Goal: Communication & Community: Answer question/provide support

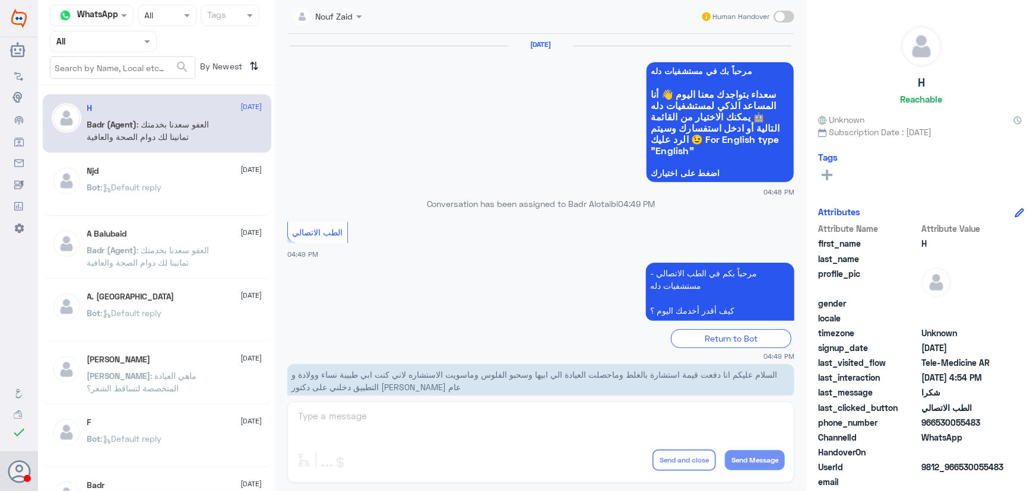
scroll to position [37, 0]
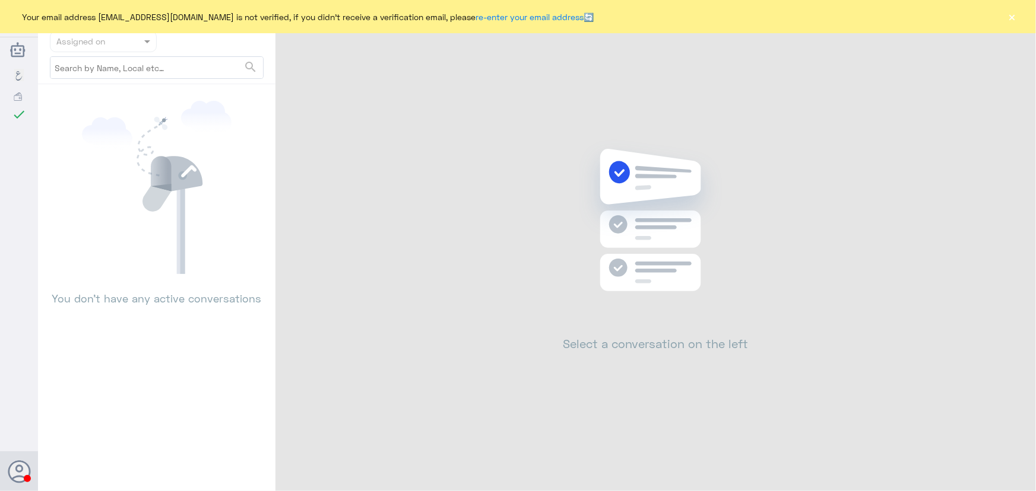
click at [1012, 18] on button "×" at bounding box center [1012, 17] width 12 height 12
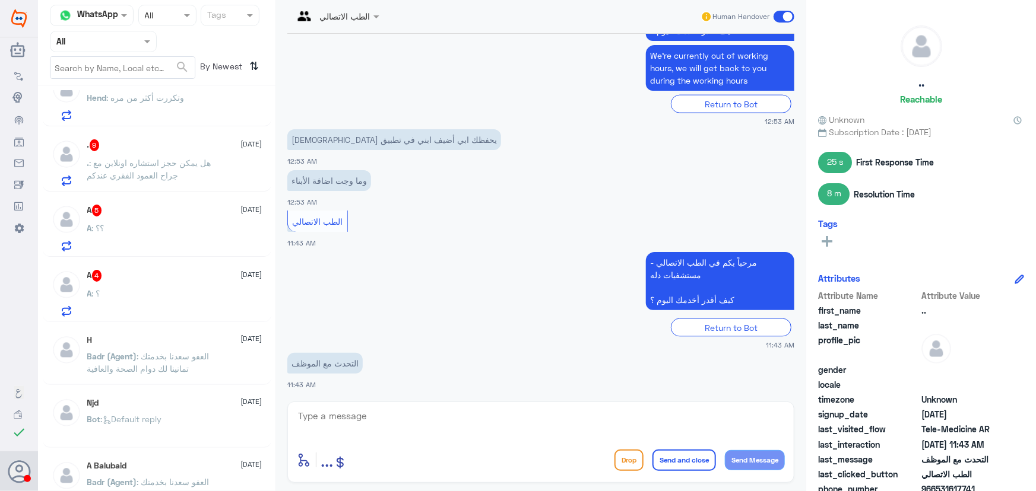
scroll to position [1193, 0]
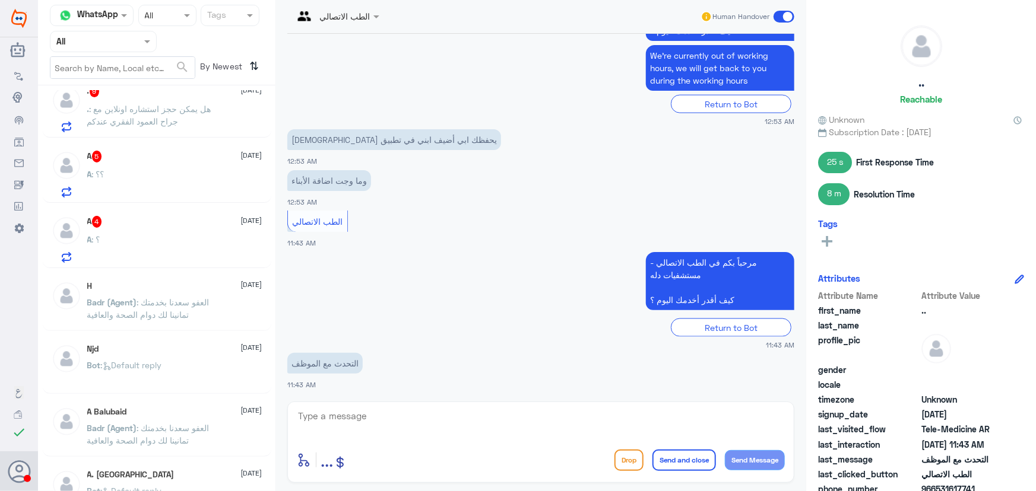
click at [206, 243] on div "A : ؟" at bounding box center [174, 249] width 175 height 27
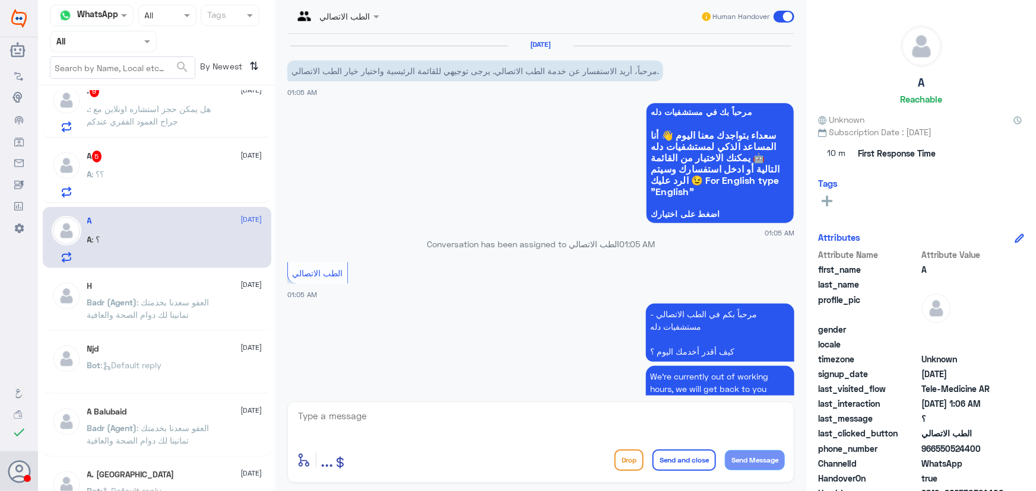
scroll to position [138, 0]
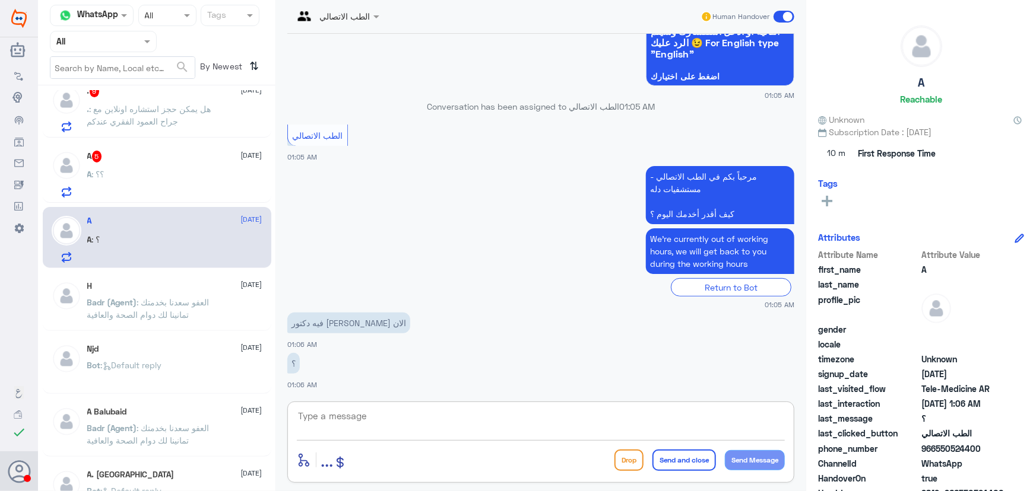
click at [386, 409] on textarea at bounding box center [541, 422] width 488 height 29
paste textarea "مرحباً معك نوف من الطب الاتصالي"
type textarea "مرحباً معك نوف من الطب الاتصالي"
click at [765, 454] on button "Send Message" at bounding box center [755, 460] width 60 height 20
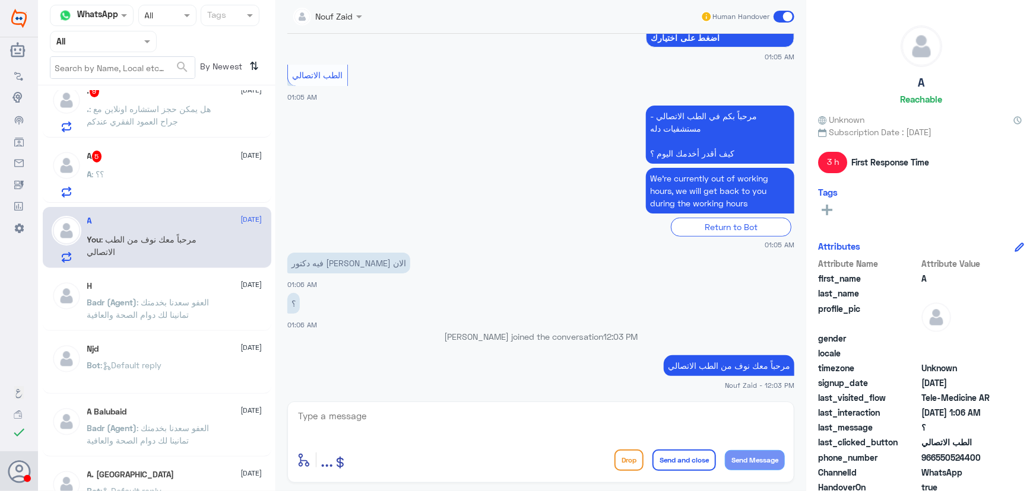
click at [462, 405] on div "enter flow name ... Drop Send and close Send Message" at bounding box center [540, 442] width 507 height 81
click at [467, 412] on textarea at bounding box center [541, 422] width 488 height 29
paste textarea "هنا الطب الاتصالي لكل مايخص الاستشارة الفورية من خلال التطبيق، يمكنك الاستفسار …"
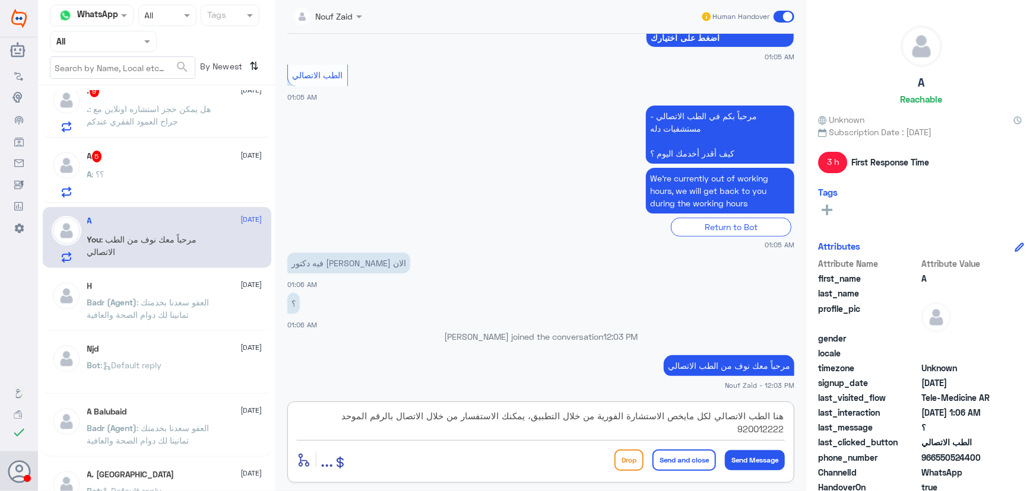
type textarea "هنا الطب الاتصالي لكل مايخص الاستشارة الفورية من خلال التطبيق، يمكنك الاستفسار …"
click at [687, 458] on button "Send and close" at bounding box center [683, 460] width 63 height 21
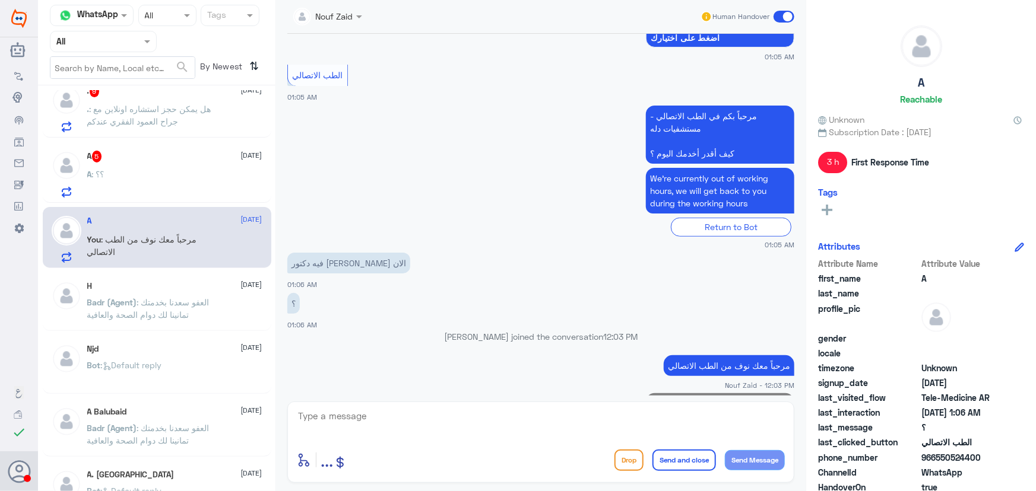
scroll to position [252, 0]
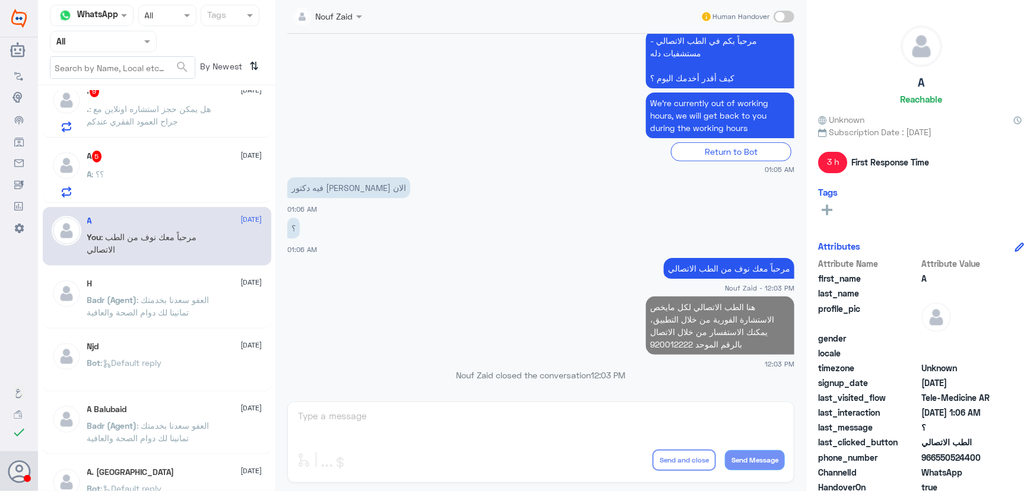
click at [183, 154] on div "A 5 1 September" at bounding box center [174, 157] width 175 height 12
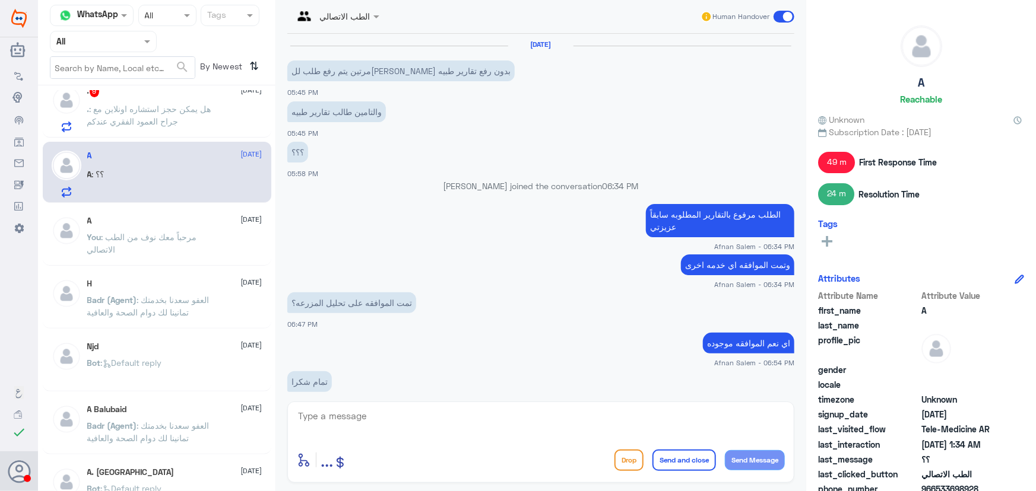
scroll to position [607, 0]
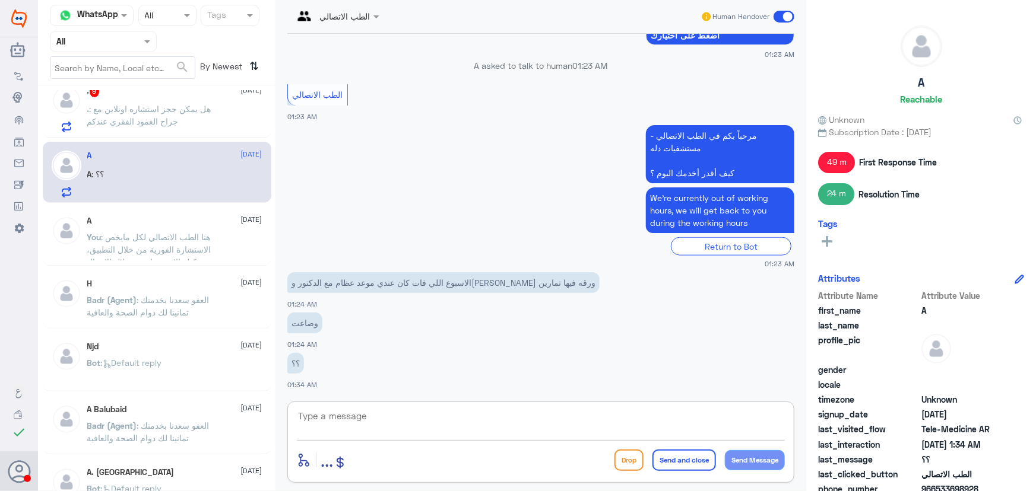
click at [368, 427] on textarea at bounding box center [541, 422] width 488 height 29
paste textarea "مرحباً معك نوف من الطب الاتصالي"
type textarea "مرحباً معك نوف من الطب الاتصالي"
click at [750, 459] on button "Send Message" at bounding box center [755, 460] width 60 height 20
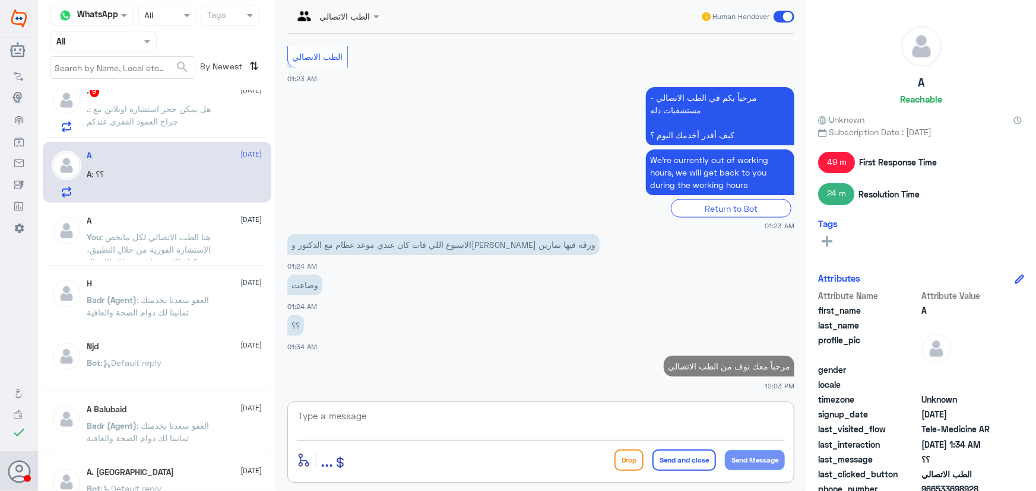
click at [498, 422] on textarea at bounding box center [541, 422] width 488 height 29
paste textarea "هنا الطب الاتصالي لكل مايخص الاستشارة الفورية من خلال التطبيق، يمكنك الاستفسار …"
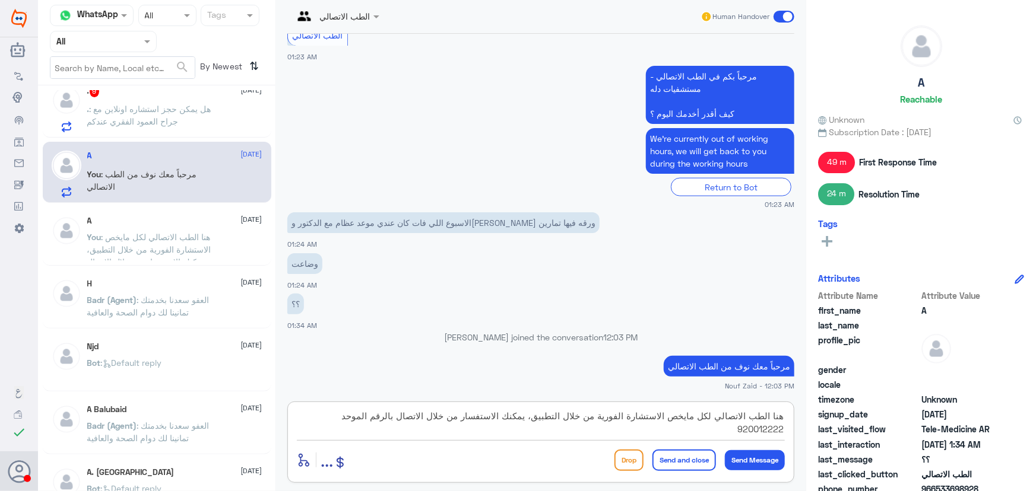
type textarea "هنا الطب الاتصالي لكل مايخص الاستشارة الفورية من خلال التطبيق، يمكنك الاستفسار …"
click at [681, 455] on button "Send and close" at bounding box center [683, 460] width 63 height 21
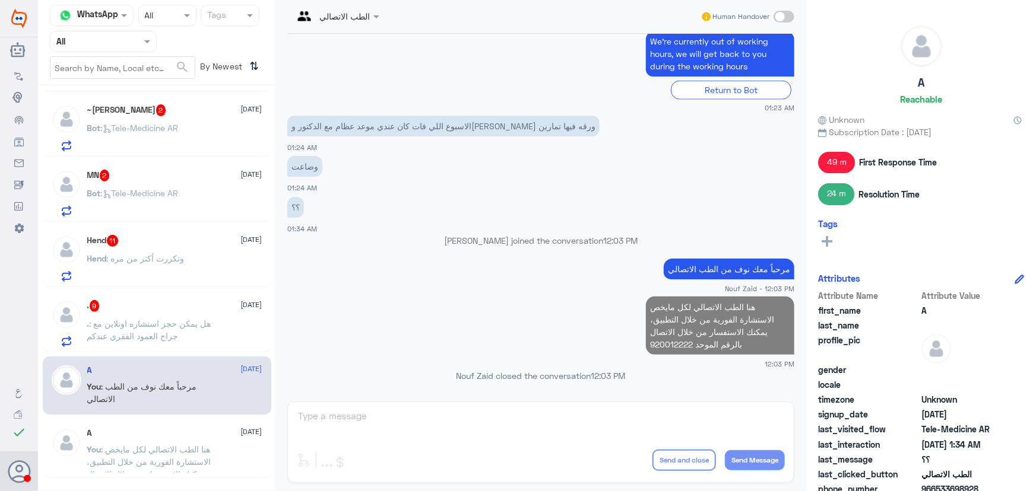
scroll to position [977, 0]
click at [198, 320] on span ": هل يمكن حجز استشاره اونلاين مع جراح العمود الفقري عندكم" at bounding box center [149, 331] width 124 height 23
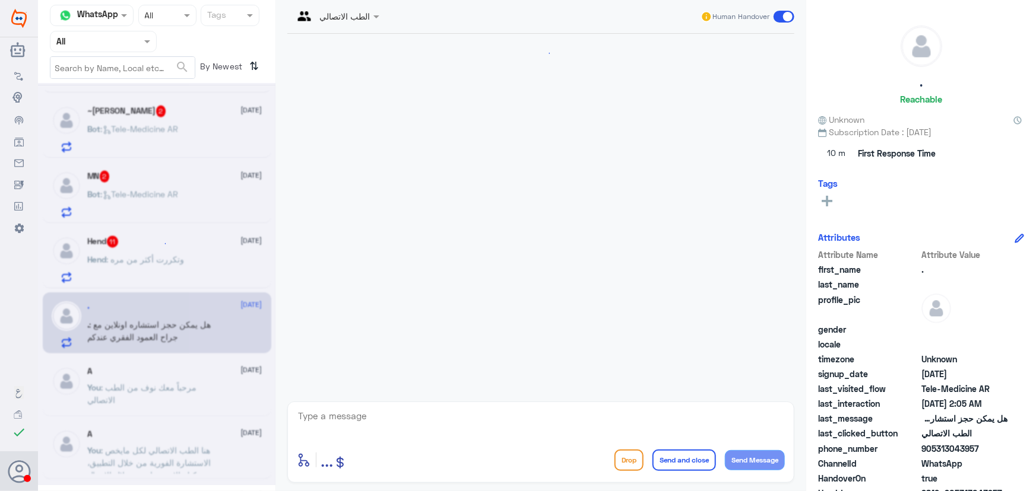
scroll to position [1691, 0]
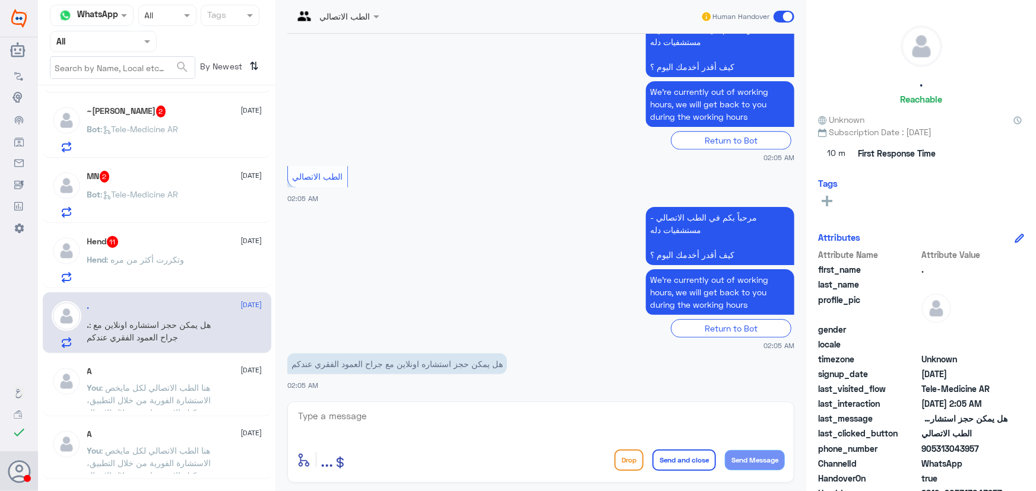
click at [424, 424] on textarea at bounding box center [541, 422] width 488 height 29
paste textarea "مرحباً معك نوف من الطب الاتصالي"
type textarea "مرحباً معك نوف من الطب الاتصالي"
click at [754, 462] on button "Send Message" at bounding box center [755, 460] width 60 height 20
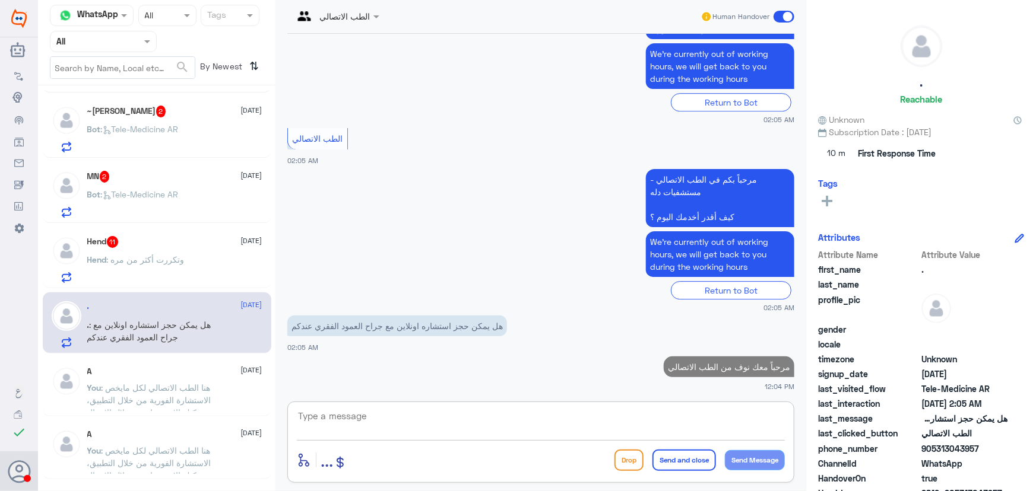
click at [689, 425] on textarea at bounding box center [541, 422] width 488 height 29
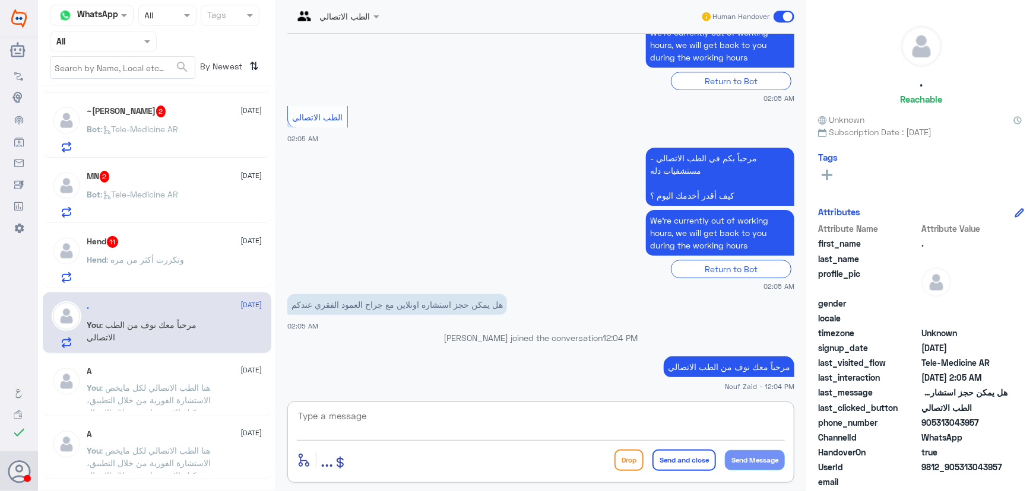
click at [513, 415] on textarea at bounding box center [541, 422] width 488 height 29
click at [514, 418] on textarea at bounding box center [541, 422] width 488 height 29
paste textarea "هنا الطب الاتصالي لكل مايخص الاستشارة الفورية من خلال التطبيق والتي من خلالها ي…"
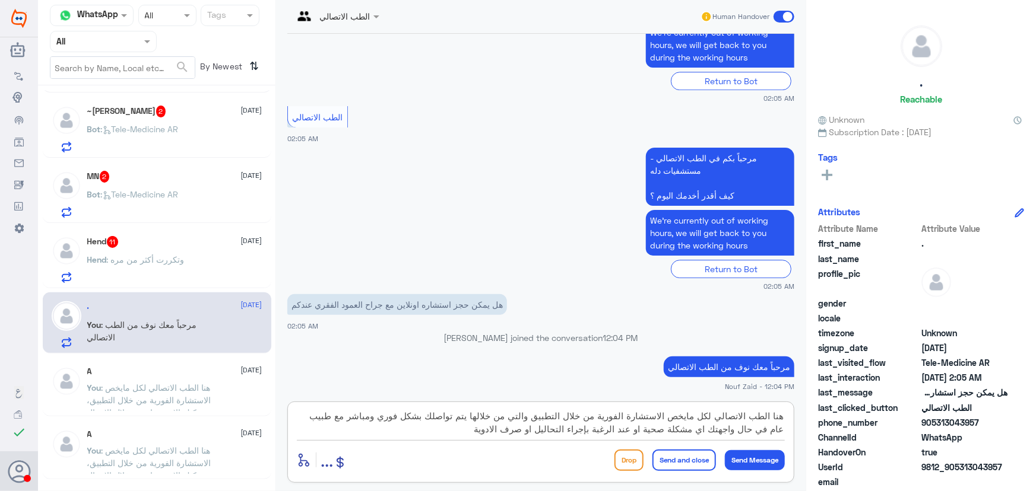
type textarea "هنا الطب الاتصالي لكل مايخص الاستشارة الفورية من خلال التطبيق والتي من خلالها ي…"
click at [691, 453] on button "Send and close" at bounding box center [683, 460] width 63 height 21
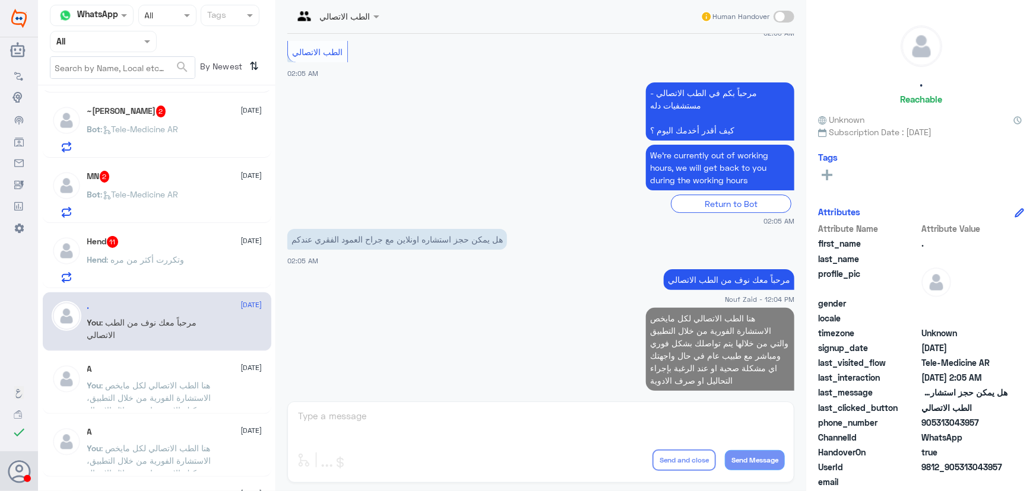
scroll to position [1776, 0]
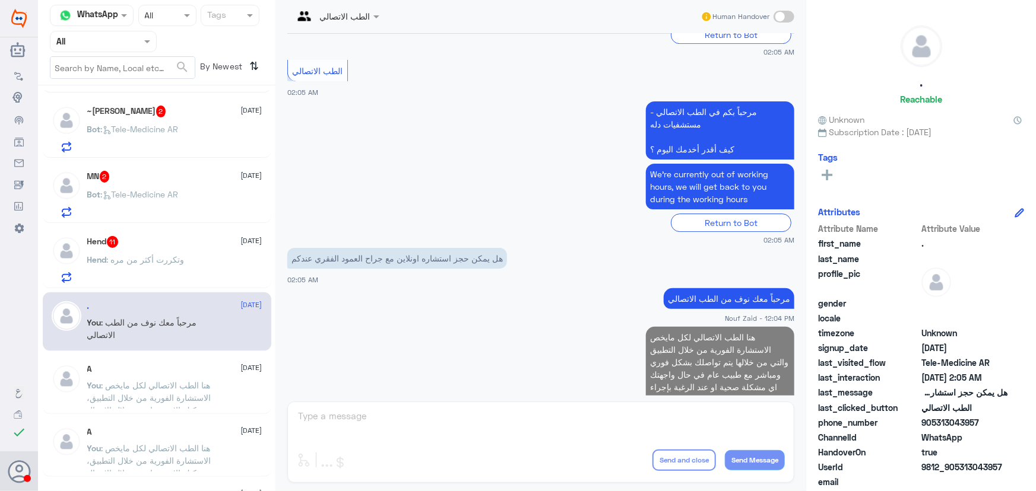
click at [163, 280] on p "Hend : وتكررت أكثر من مره" at bounding box center [135, 268] width 97 height 30
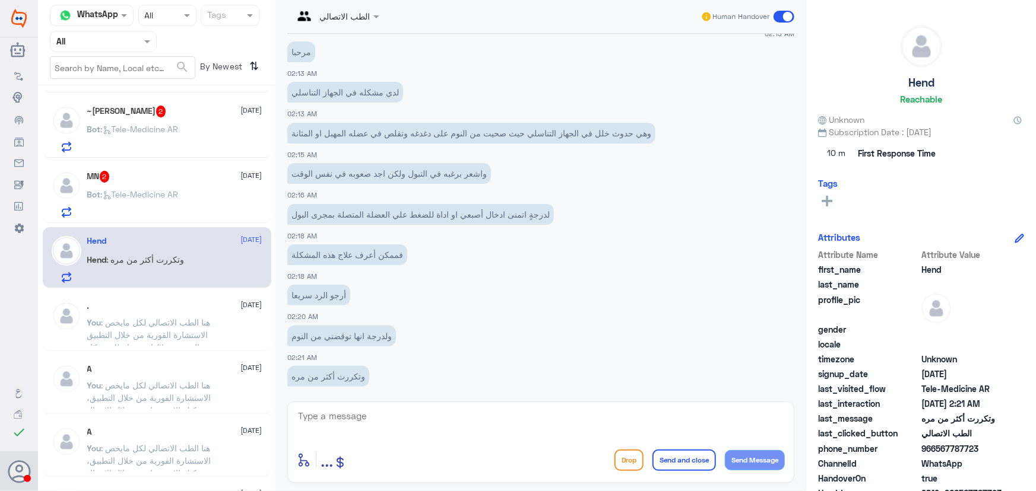
scroll to position [422, 0]
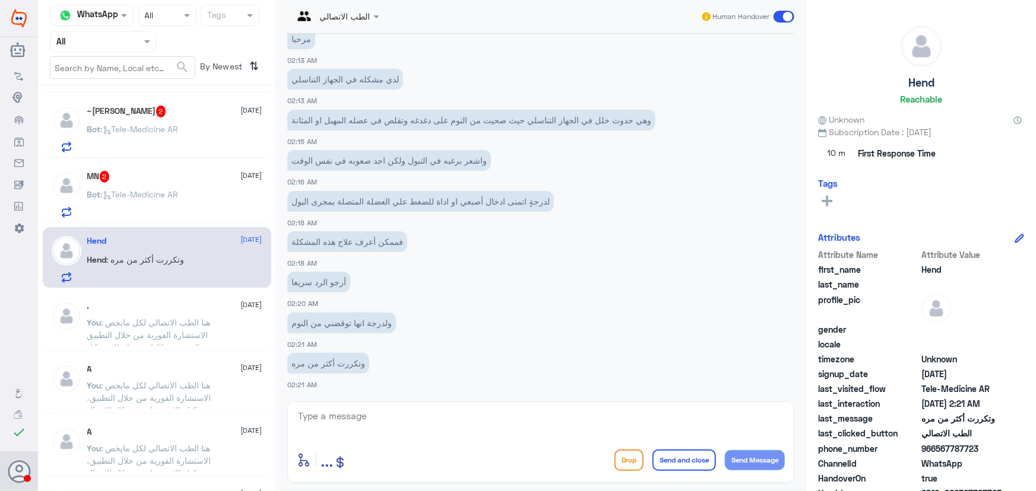
click at [411, 421] on textarea at bounding box center [541, 422] width 488 height 29
paste textarea "مرحباً معك نوف من الطب الاتصالي"
type textarea "مرحباً معك نوف من الطب الاتصالي"
click at [767, 462] on button "Send Message" at bounding box center [755, 460] width 60 height 20
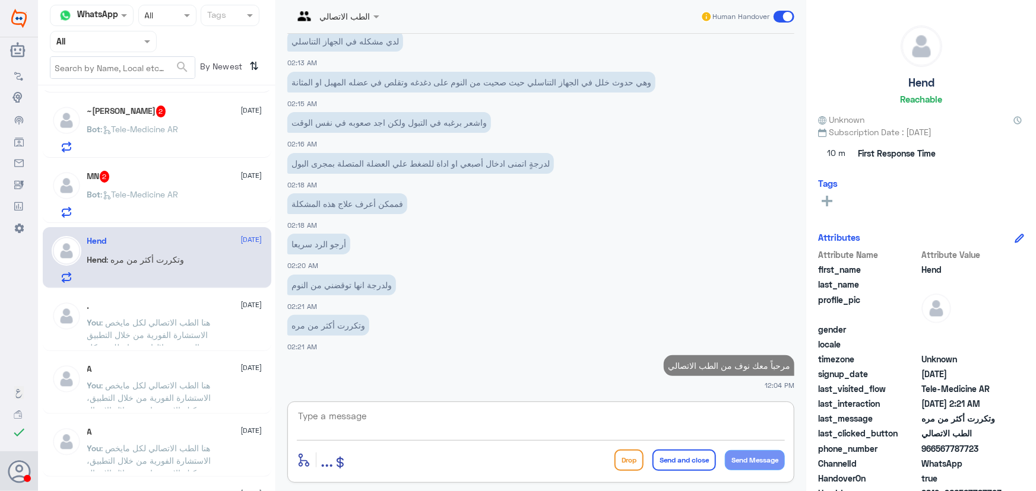
click at [630, 418] on textarea at bounding box center [541, 422] width 488 height 29
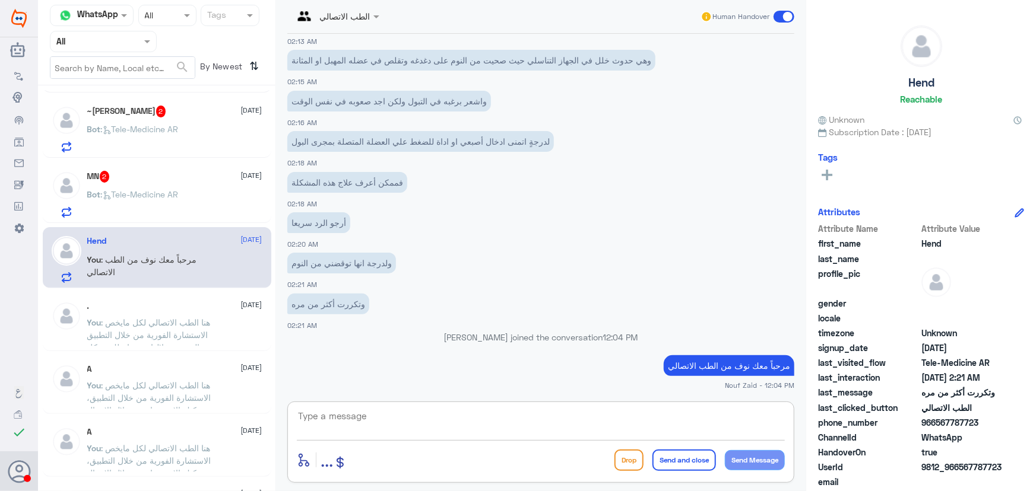
click at [458, 425] on textarea at bounding box center [541, 422] width 488 height 29
paste textarea "هنا الطب الاتصالي لكل مايخص الاستشارة الفورية من خلال التطبيق، يمكنك الاستفسار …"
type textarea "هنا الطب الاتصالي لكل مايخص الاستشارة الفورية من خلال التطبيق، يمكنك الاستفسار …"
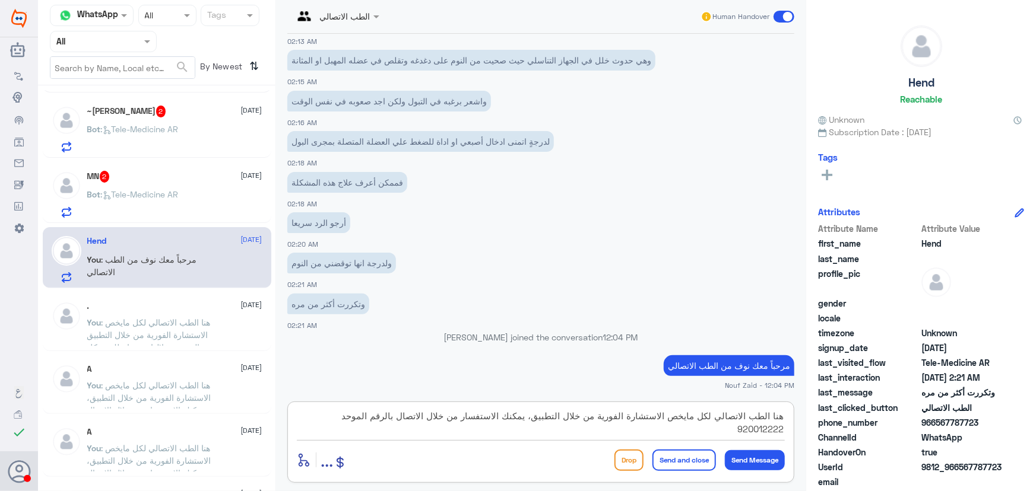
drag, startPoint x: 301, startPoint y: 412, endPoint x: 881, endPoint y: 405, distance: 579.2
click at [831, 406] on div "Channel WhatsApp Status × All Tags Agent Filter All search By Newest ⇅ .. 1 Sep…" at bounding box center [537, 247] width 998 height 495
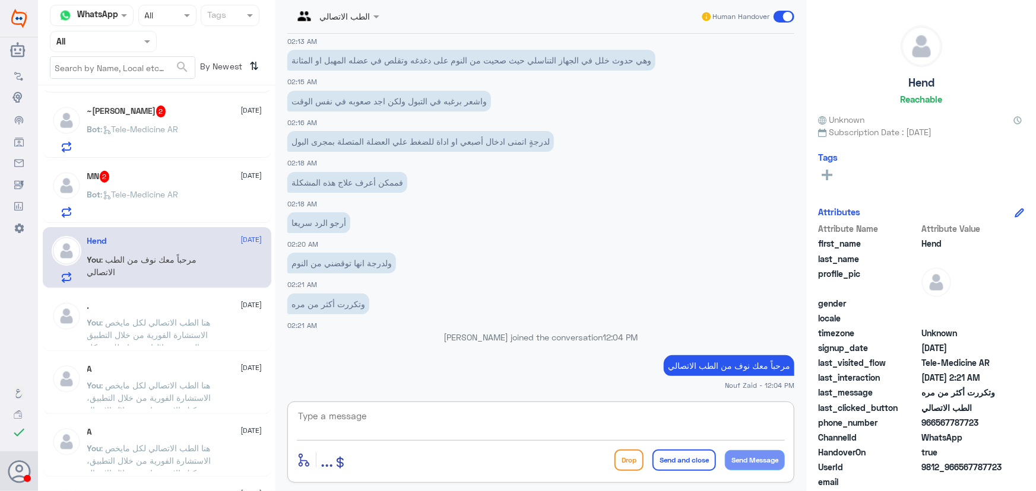
paste textarea "هنا الطب الاتصالي لكل مايخص الاستشارة الفورية من خلال التطبيق والتي من خلالها ي…"
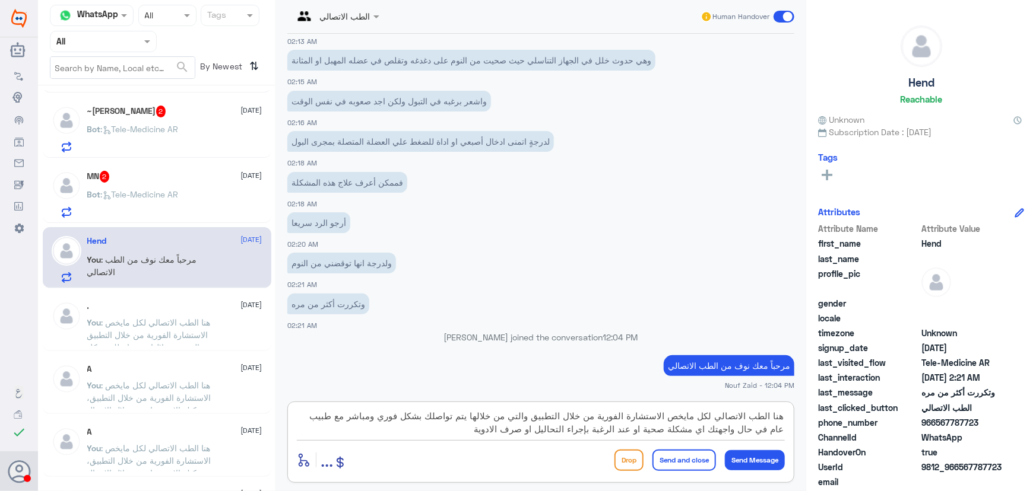
type textarea "هنا الطب الاتصالي لكل مايخص الاستشارة الفورية من خلال التطبيق والتي من خلالها ي…"
click at [677, 453] on button "Send and close" at bounding box center [683, 460] width 63 height 21
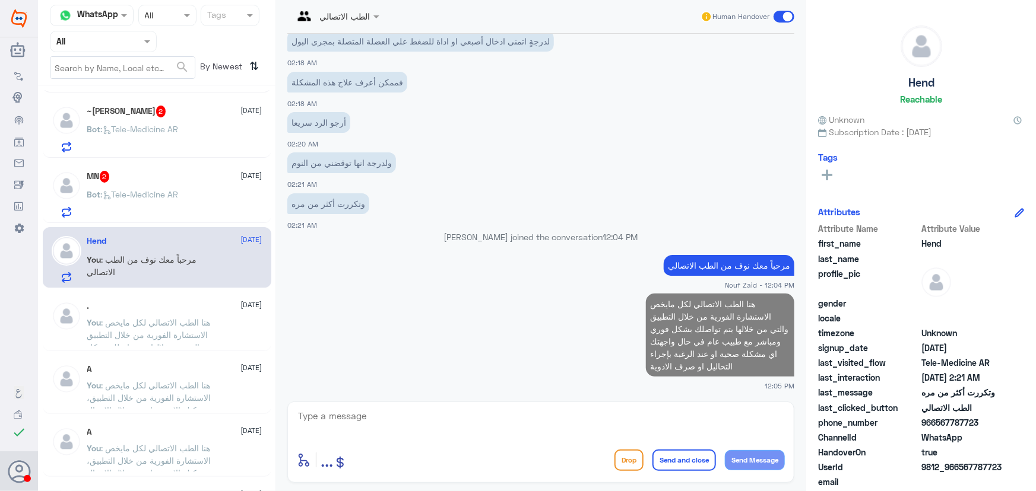
scroll to position [869, 0]
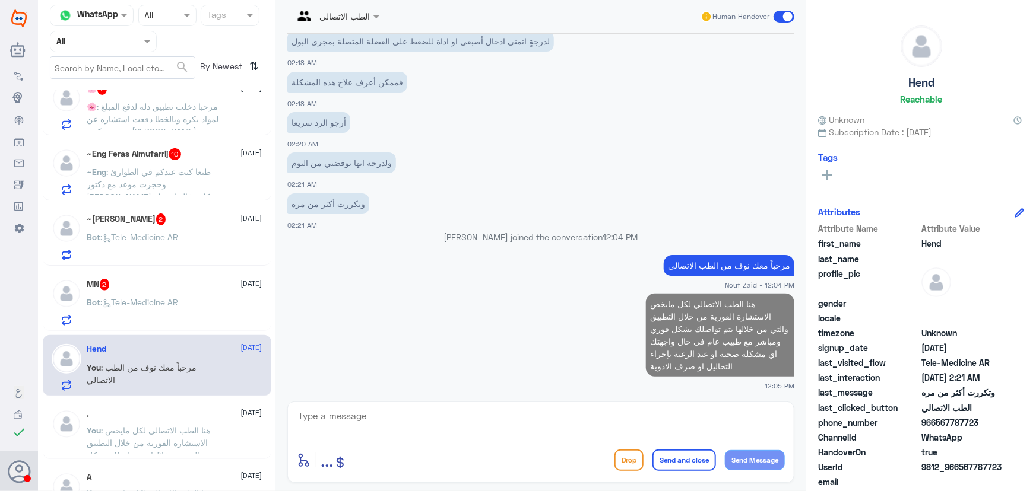
click at [184, 294] on div "MN 2 1 September Bot : Tele-Medicine AR" at bounding box center [174, 302] width 175 height 47
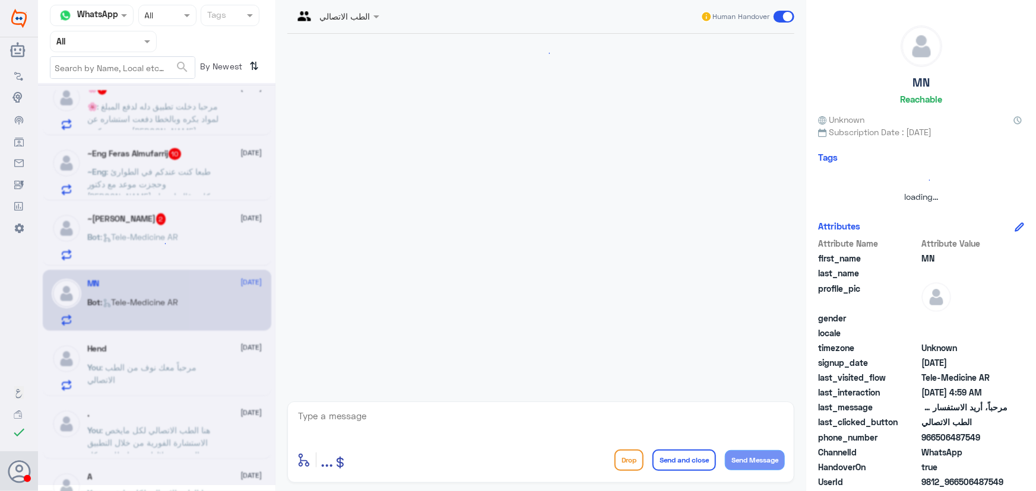
click at [464, 427] on textarea at bounding box center [541, 422] width 488 height 29
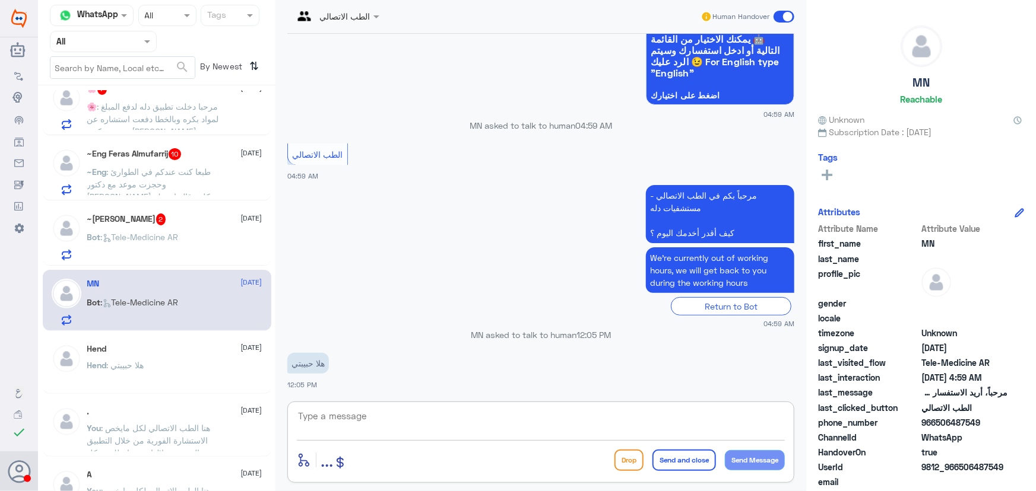
paste textarea "مرحباً معك نوف من الطب الاتصالي"
type textarea "مرحباً معك نوف من الطب الاتصالي"
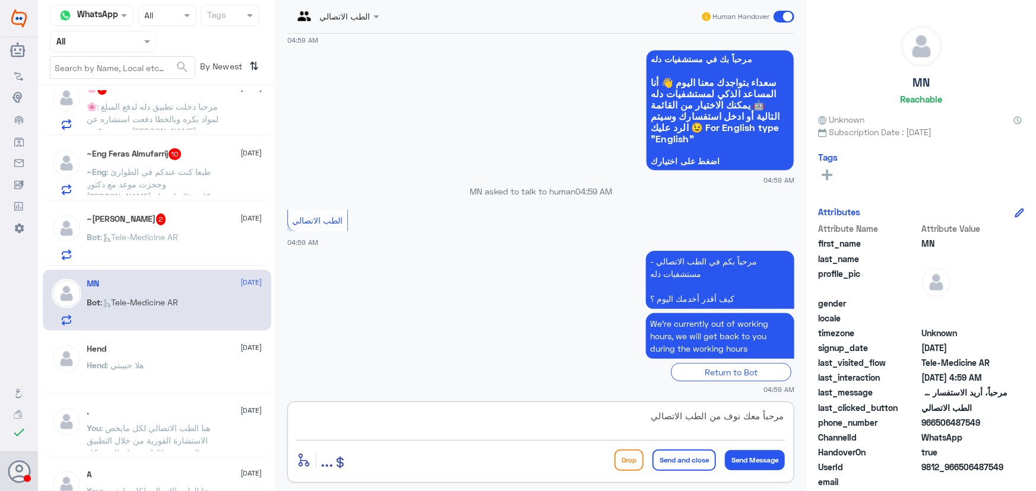
scroll to position [160, 0]
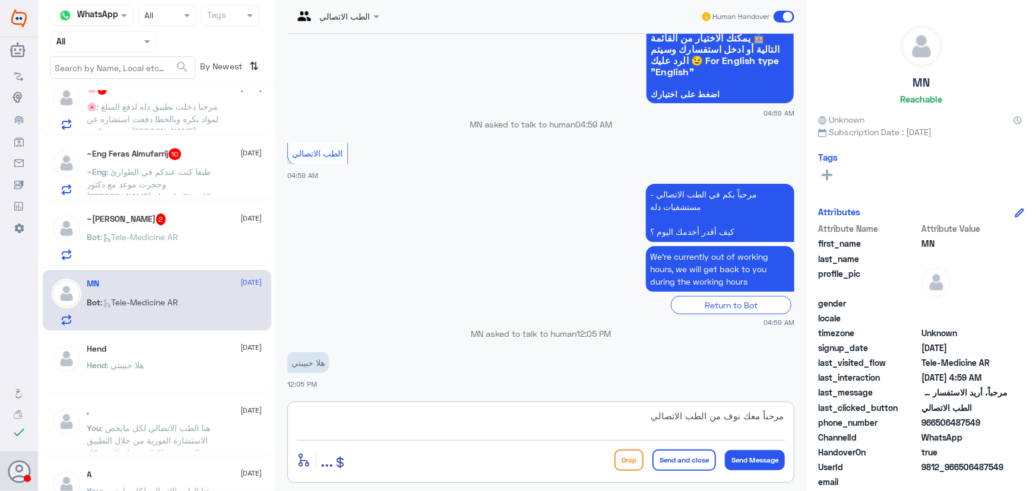
drag, startPoint x: 625, startPoint y: 414, endPoint x: 822, endPoint y: 421, distance: 197.1
click at [822, 421] on div "Channel WhatsApp Status × All Tags Agent Filter All search By Newest ⇅ .. 1 Sep…" at bounding box center [537, 247] width 998 height 495
paste textarea "مرحباً معك نوف من الطب الاتصالي كيف اقدر أساعدك؟"
type textarea "مرحباً معك نوف من الطب الاتصالي كيف اقدر أساعدك؟"
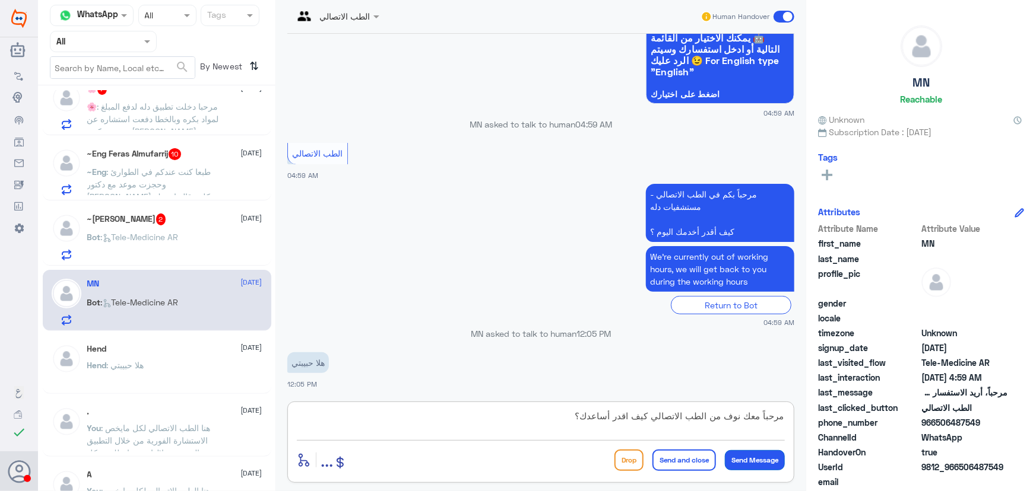
click at [753, 458] on button "Send Message" at bounding box center [755, 460] width 60 height 20
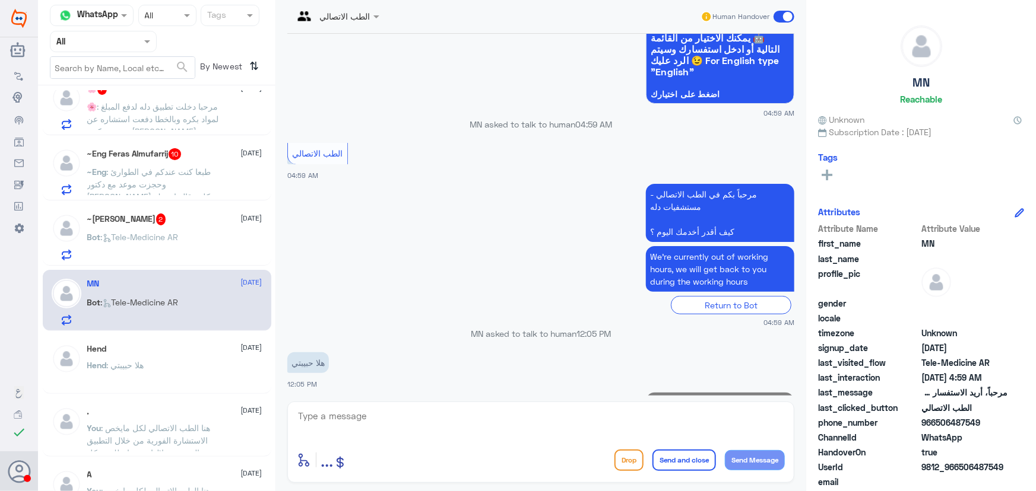
scroll to position [210, 0]
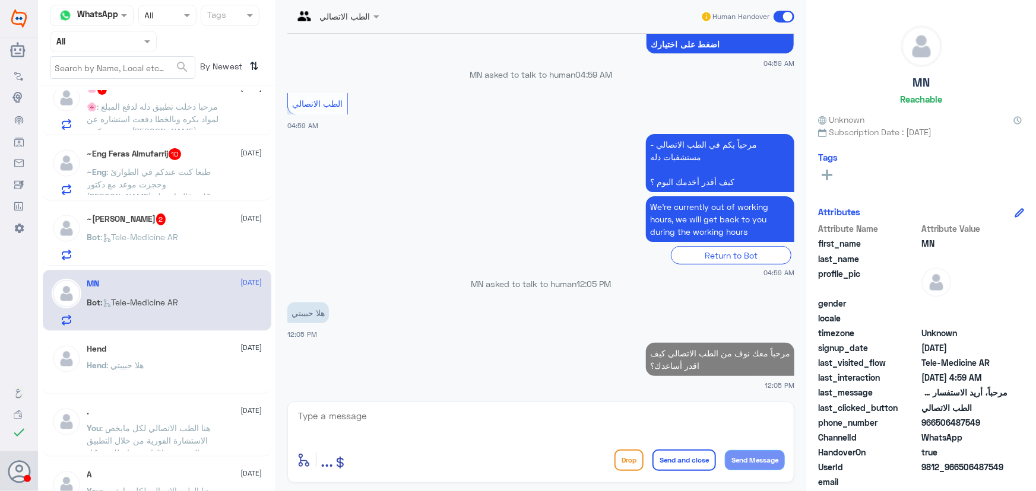
click at [238, 243] on div "Bot : Tele-Medicine AR" at bounding box center [174, 247] width 175 height 27
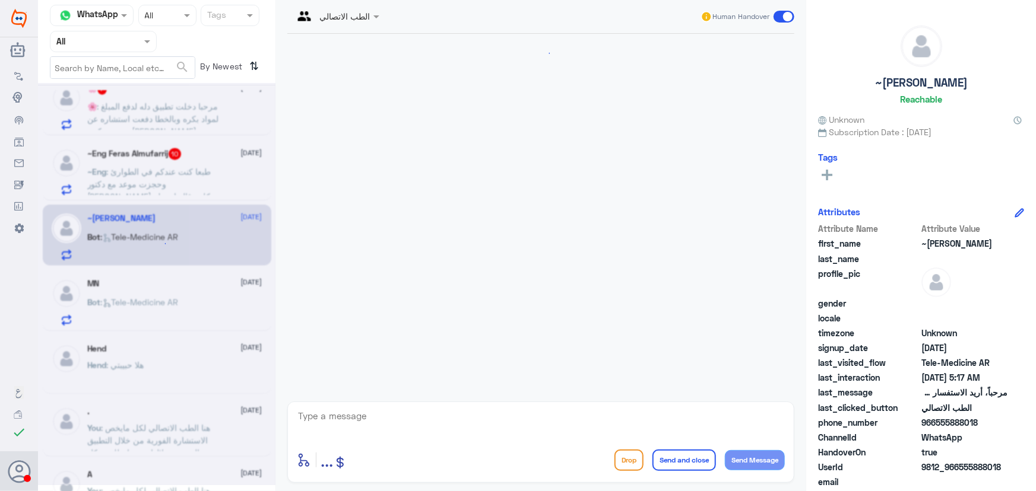
scroll to position [57, 0]
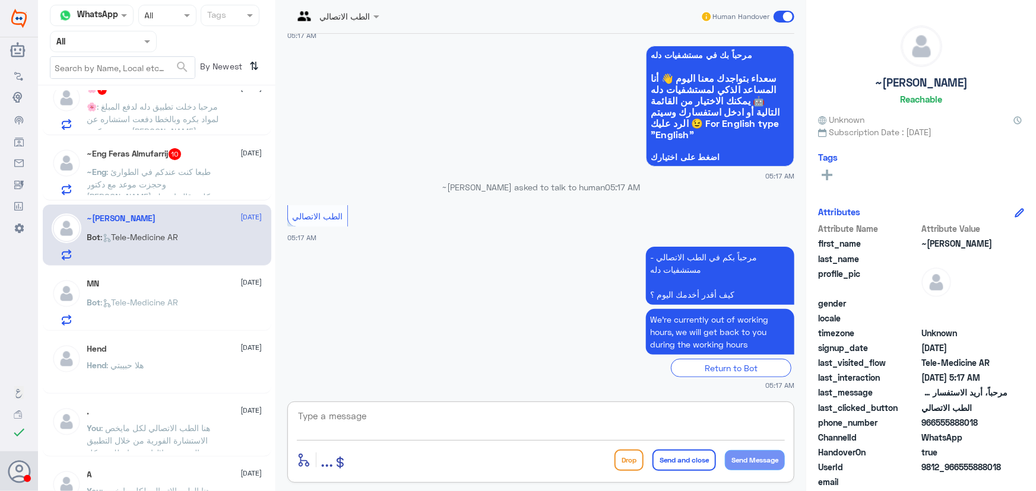
click at [398, 410] on textarea at bounding box center [541, 422] width 488 height 29
paste textarea "مرحباً معك نوف من الطب الاتصالي كيف اقدر أساعدك؟"
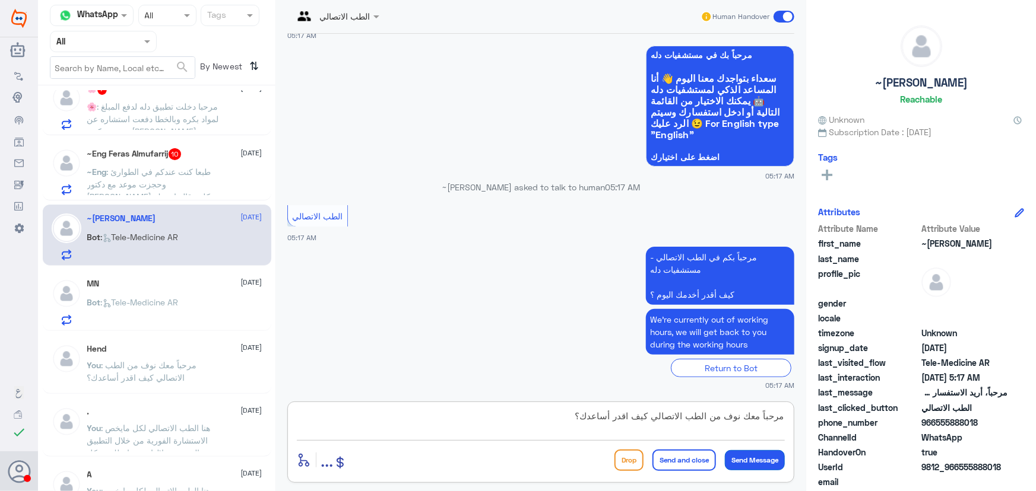
type textarea "مرحباً معك نوف من الطب الاتصالي كيف اقدر أساعدك؟"
click at [742, 460] on button "Send Message" at bounding box center [755, 460] width 60 height 20
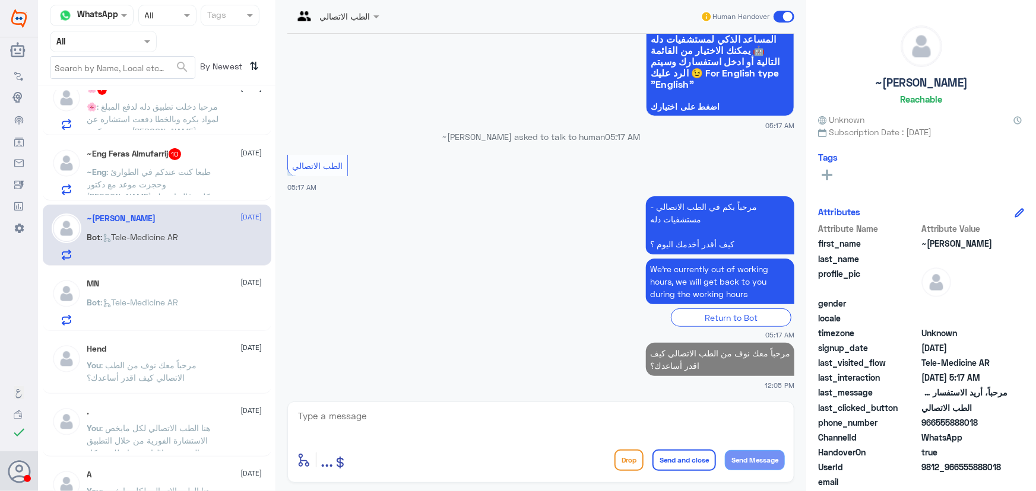
click at [209, 184] on span ": طبعا كنت عندكم في الطوارئ وحجزت موعد مع دكتور عظام وكلهم قالو امورك تمام لكن …" at bounding box center [151, 190] width 128 height 47
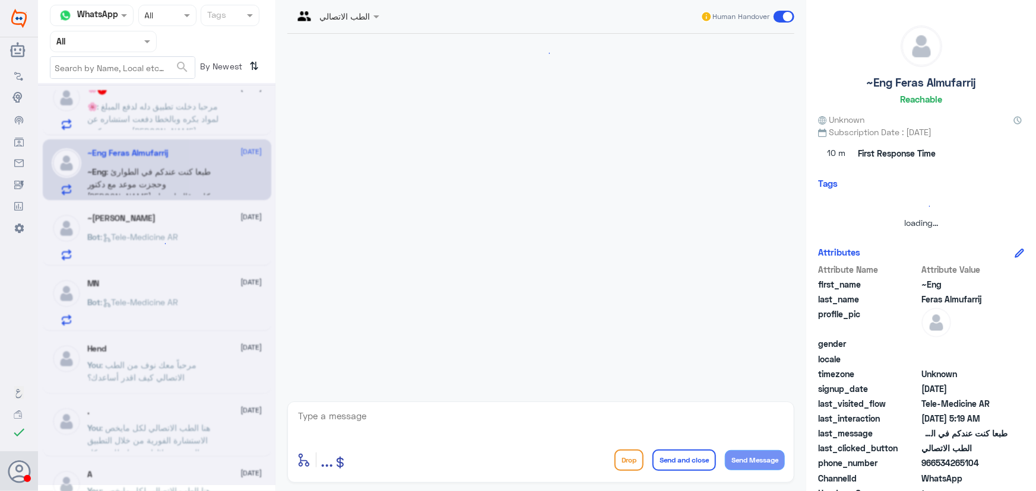
scroll to position [997, 0]
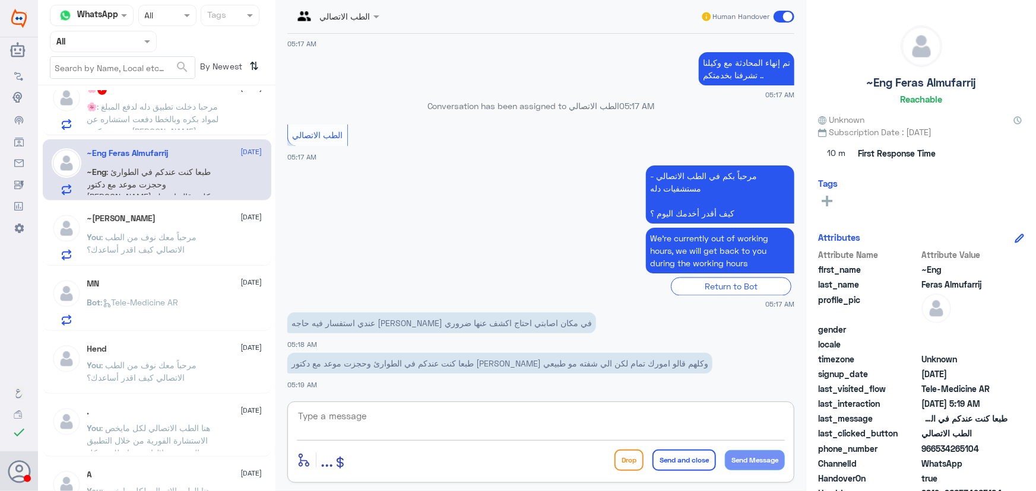
click at [381, 419] on textarea at bounding box center [541, 422] width 488 height 29
paste textarea "مرحباً معك نوف من الطب الاتصالي"
type textarea "مرحباً معك نوف من الطب الاتصالي"
click at [740, 471] on div "enter flow name ... Drop Send and close Send Message" at bounding box center [541, 460] width 488 height 27
drag, startPoint x: 751, startPoint y: 455, endPoint x: 691, endPoint y: 426, distance: 66.6
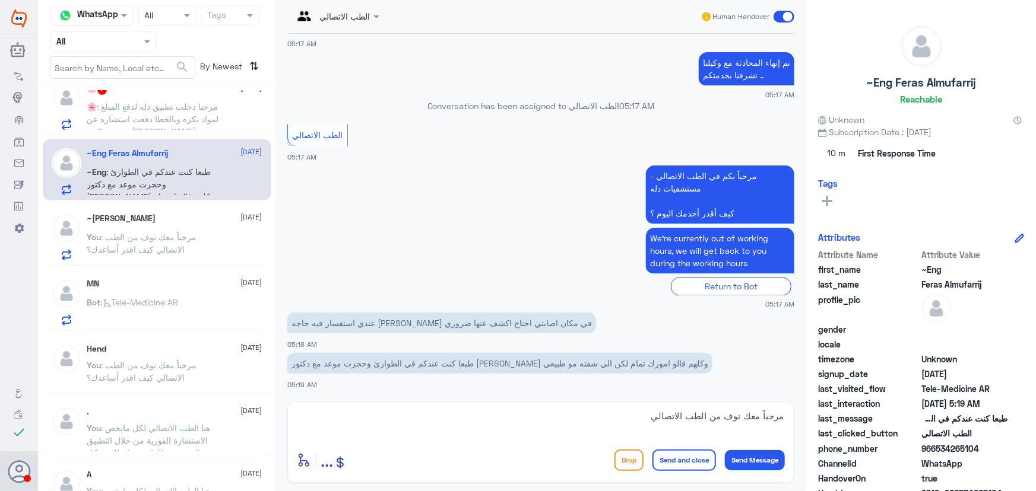
click at [750, 455] on button "Send Message" at bounding box center [755, 460] width 60 height 20
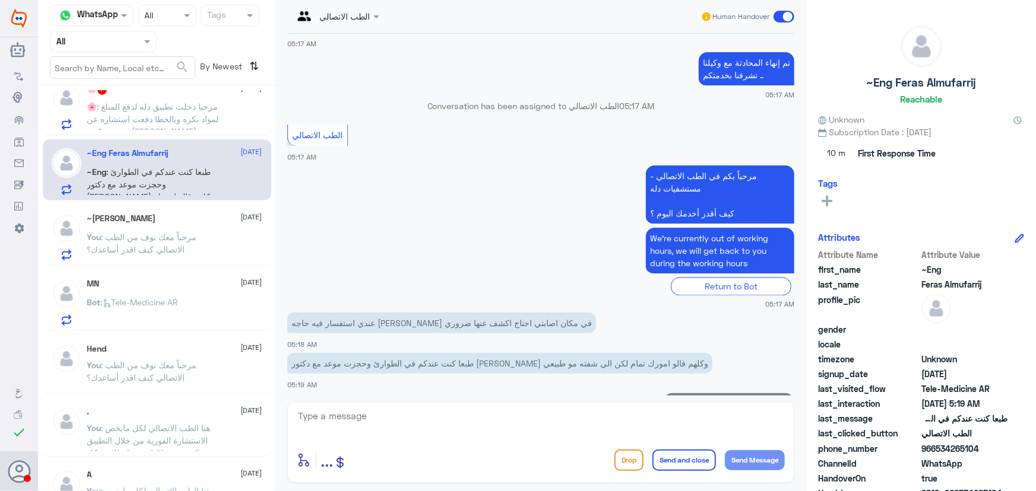
scroll to position [1035, 0]
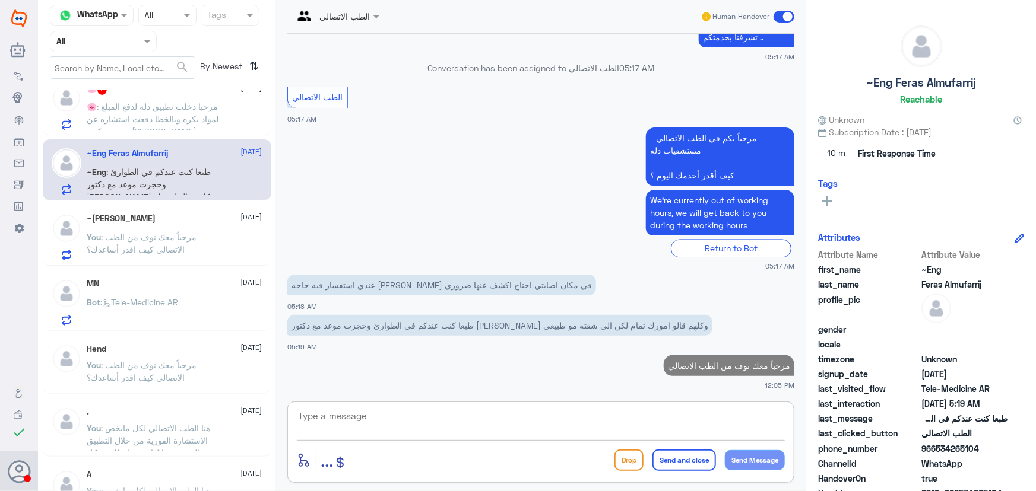
click at [663, 409] on textarea at bounding box center [541, 422] width 488 height 29
paste textarea "هنا الطب الاتصالي لكل مايخص الاستشارة الفورية من خلال التطبيق والتي من خلالها ي…"
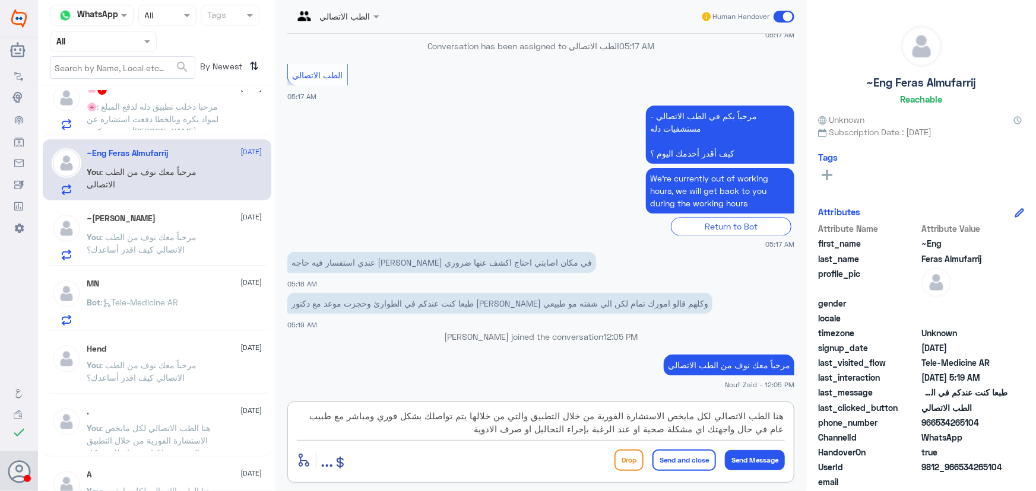
scroll to position [1032, 0]
type textarea "هنا الطب الاتصالي لكل مايخص الاستشارة الفورية من خلال التطبيق والتي من خلالها ي…"
click at [725, 461] on button "Send Message" at bounding box center [755, 460] width 60 height 20
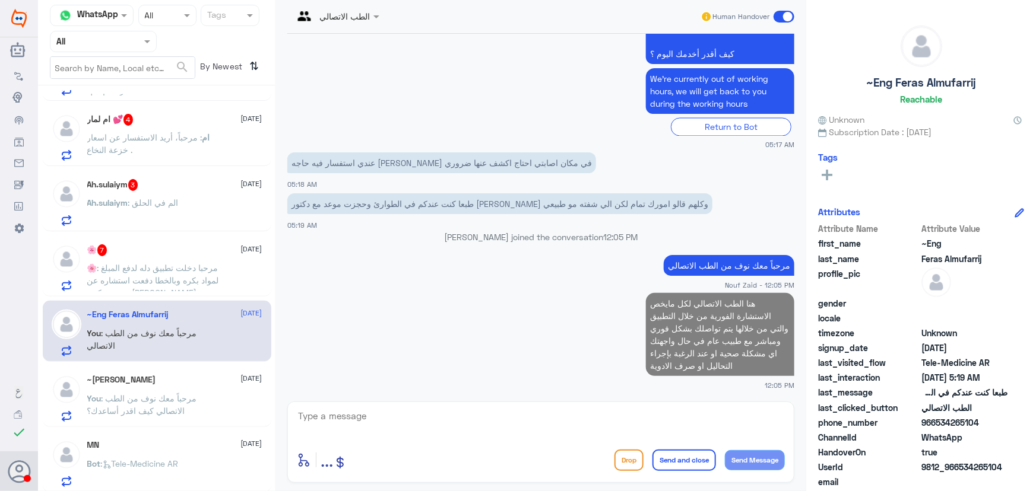
scroll to position [707, 0]
click at [214, 256] on div "🌸 7 1 September 🌸 : مرحبا دخلت تطبيق دله لدفع المبلغ لمواد بكره وبالخطا دفعت اس…" at bounding box center [174, 268] width 175 height 47
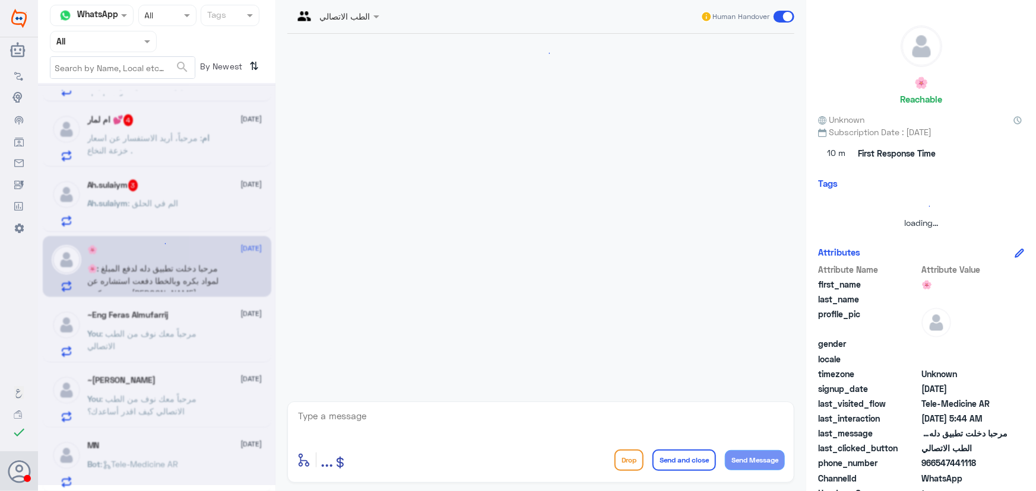
scroll to position [802, 0]
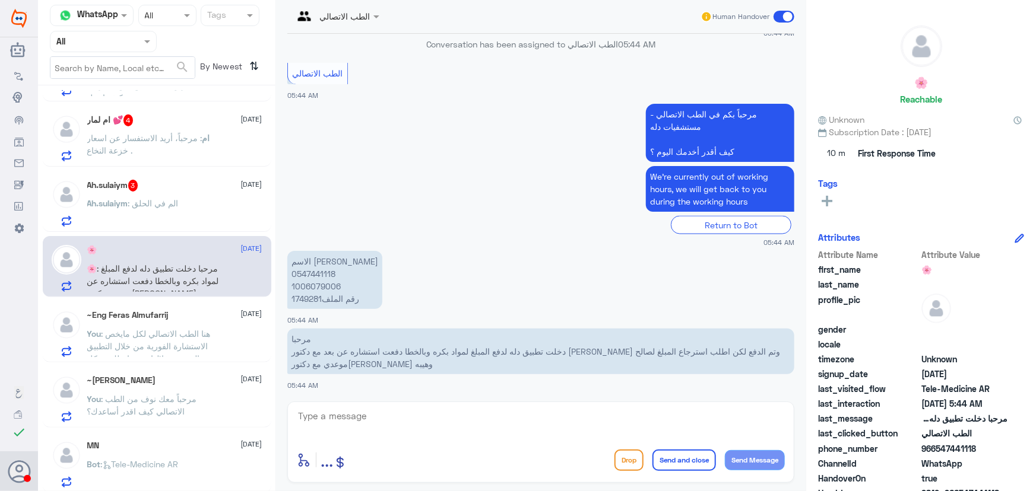
drag, startPoint x: 431, startPoint y: 406, endPoint x: 431, endPoint y: 414, distance: 7.1
click at [431, 414] on div "enter flow name ... Drop Send and close Send Message" at bounding box center [540, 442] width 507 height 81
click at [433, 415] on textarea at bounding box center [541, 422] width 488 height 29
paste textarea "مرحباً معك نوف من الطب الاتصالي كيف اقدر أساعدك؟"
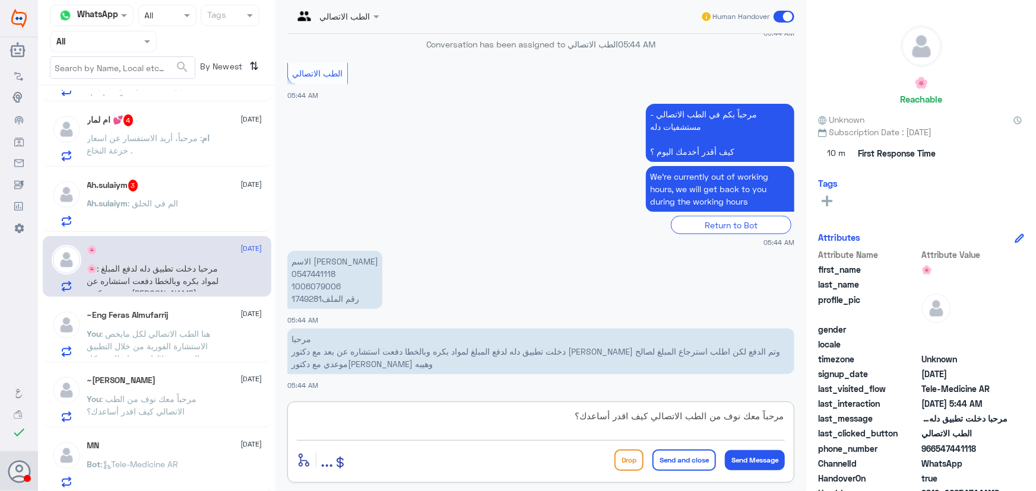
drag, startPoint x: 536, startPoint y: 411, endPoint x: 838, endPoint y: 422, distance: 301.7
click at [838, 425] on div "Channel WhatsApp Status × All Tags Agent Filter All search By Newest ⇅ .. 1 1 S…" at bounding box center [537, 247] width 998 height 495
type textarea "مرحباً معك نوف من الطب الاتصالي كيف اقدر أساعدك؟"
drag, startPoint x: 744, startPoint y: 421, endPoint x: 872, endPoint y: 421, distance: 127.6
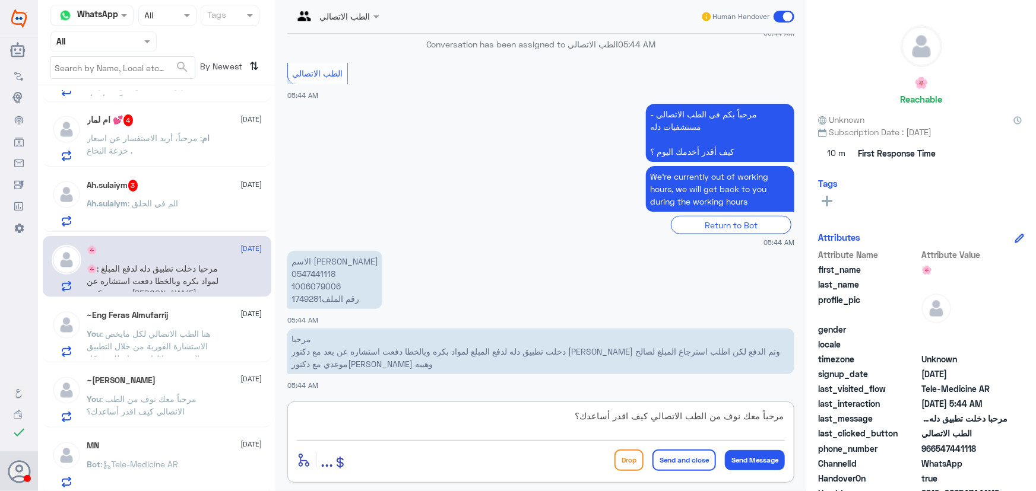
click at [872, 421] on div "Channel WhatsApp Status × All Tags Agent Filter All search By Newest ⇅ .. 1 1 S…" at bounding box center [537, 247] width 998 height 495
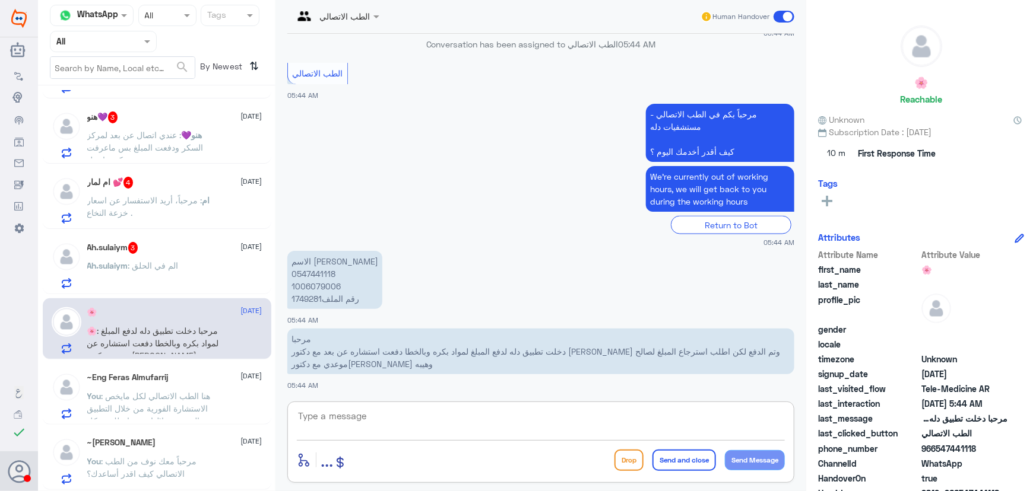
scroll to position [599, 0]
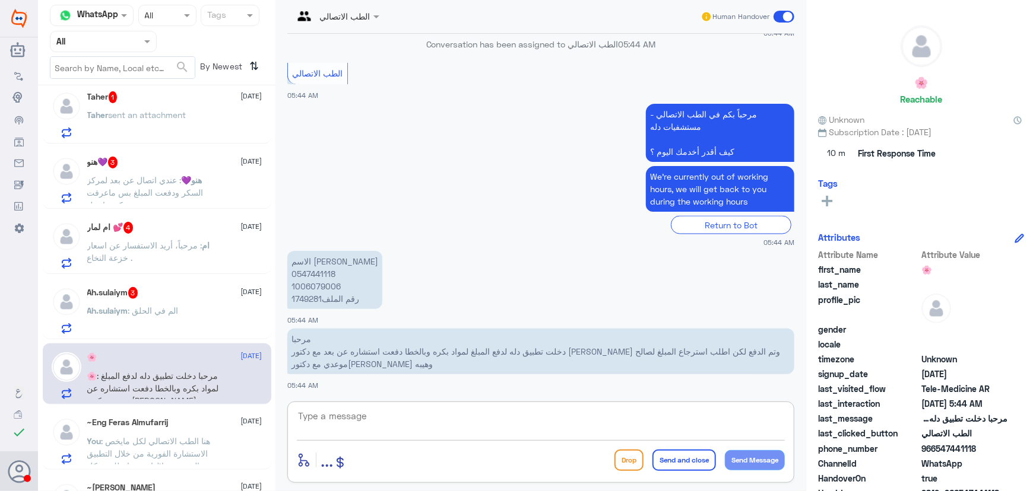
click at [443, 418] on textarea at bounding box center [541, 422] width 488 height 29
paste textarea "مرحباً معك نوف من الطب الاتصالي"
type textarea "مرحباً معك نوف من الطب الاتصالي"
click at [328, 287] on p "الاسم خلود الدغيش 0547441118 1006079006 1749281رقم الملف" at bounding box center [334, 280] width 95 height 58
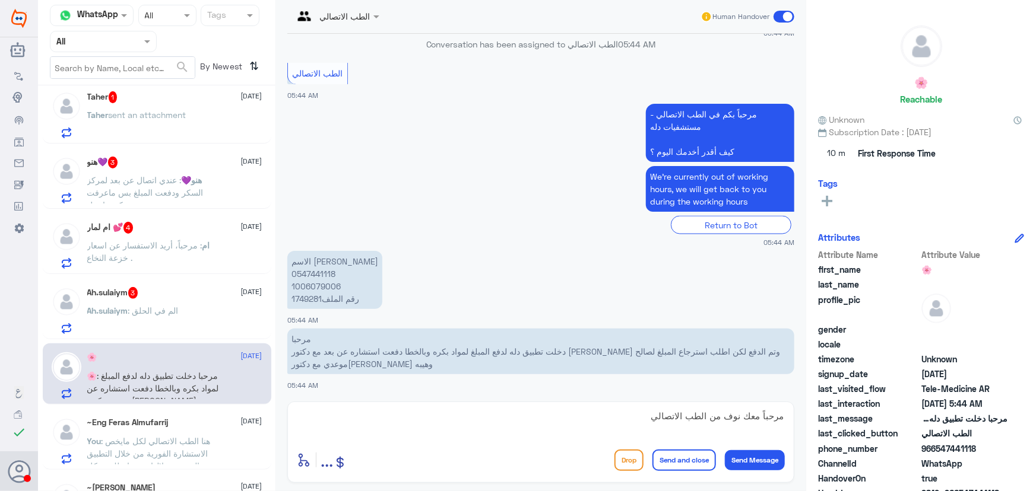
click at [327, 287] on p "الاسم خلود الدغيش 0547441118 1006079006 1749281رقم الملف" at bounding box center [334, 280] width 95 height 58
click at [312, 296] on p "الاسم خلود الدغيش 0547441118 1006079006 1749281رقم الملف" at bounding box center [334, 280] width 95 height 58
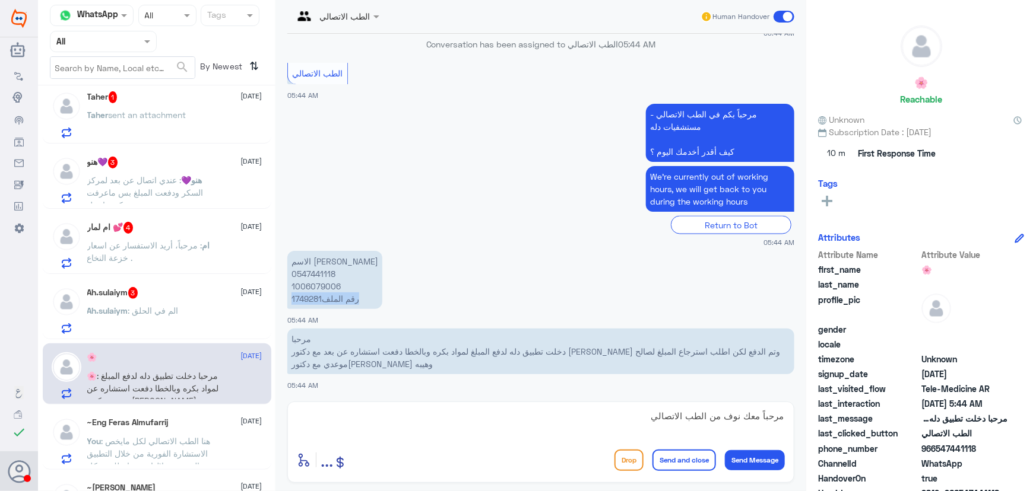
click at [312, 296] on p "الاسم خلود الدغيش 0547441118 1006079006 1749281رقم الملف" at bounding box center [334, 280] width 95 height 58
click at [325, 302] on p "الاسم خلود الدغيش 0547441118 1006079006 1749281رقم الملف" at bounding box center [334, 280] width 95 height 58
drag, startPoint x: 322, startPoint y: 296, endPoint x: 288, endPoint y: 300, distance: 33.5
click at [288, 300] on p "الاسم خلود الدغيش 0547441118 1006079006 1749281رقم الملف" at bounding box center [334, 280] width 95 height 58
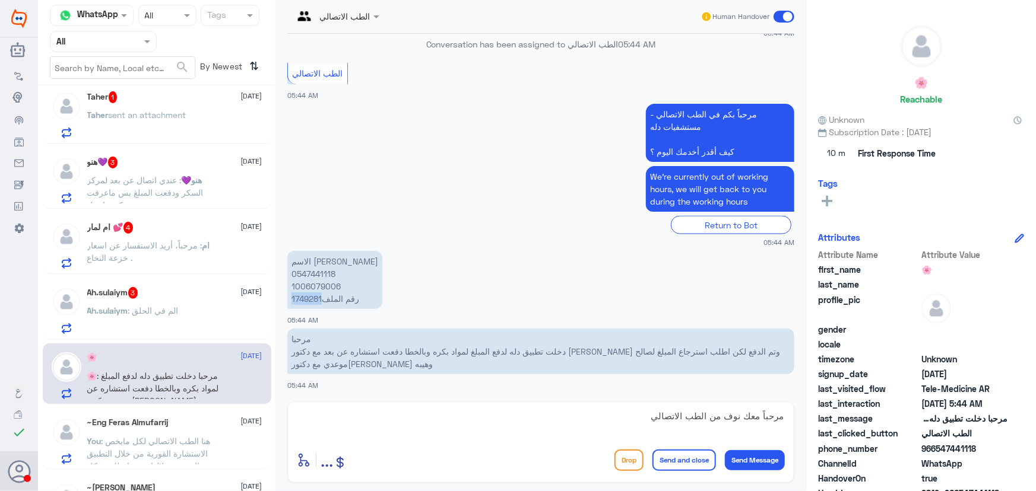
copy p "1749281"
drag, startPoint x: 603, startPoint y: 415, endPoint x: 656, endPoint y: 411, distance: 53.0
click at [656, 411] on textarea "مرحباً معك نوف من الطب الاتصالي" at bounding box center [541, 422] width 488 height 29
click at [573, 413] on textarea "مرحباً معك نوف من الطب الاتصالي" at bounding box center [541, 422] width 488 height 29
drag, startPoint x: 581, startPoint y: 411, endPoint x: 954, endPoint y: 415, distance: 373.3
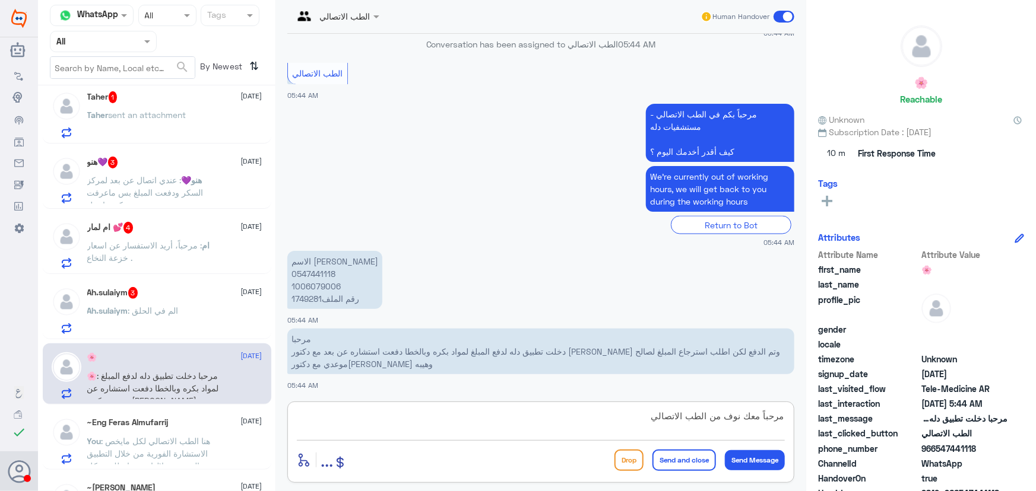
click at [954, 415] on div "Channel WhatsApp Status × All Tags Agent Filter All search By Newest ⇅ .. 1 1 S…" at bounding box center [537, 247] width 998 height 495
click at [249, 301] on div "Ah.sulaiym 3 1 September Ah.sulaiym : الم في الحلق" at bounding box center [174, 310] width 175 height 47
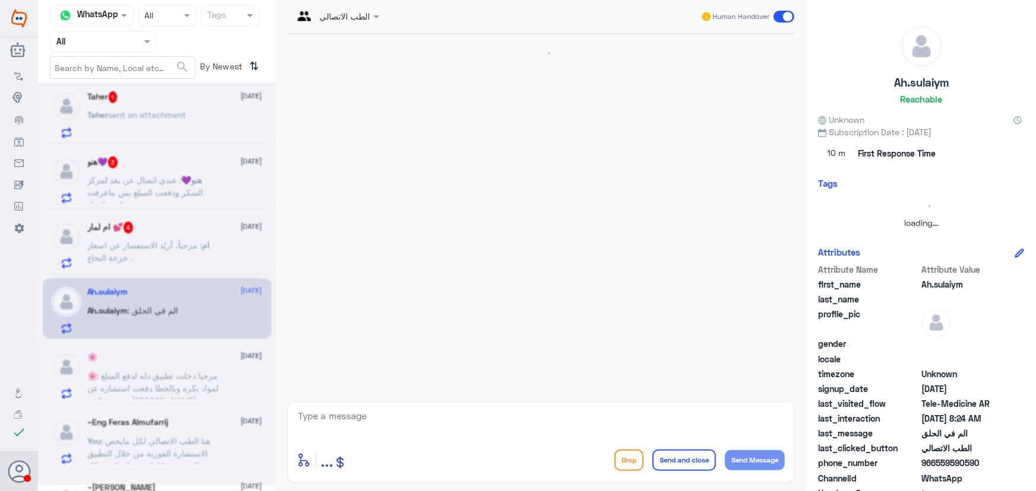
scroll to position [97, 0]
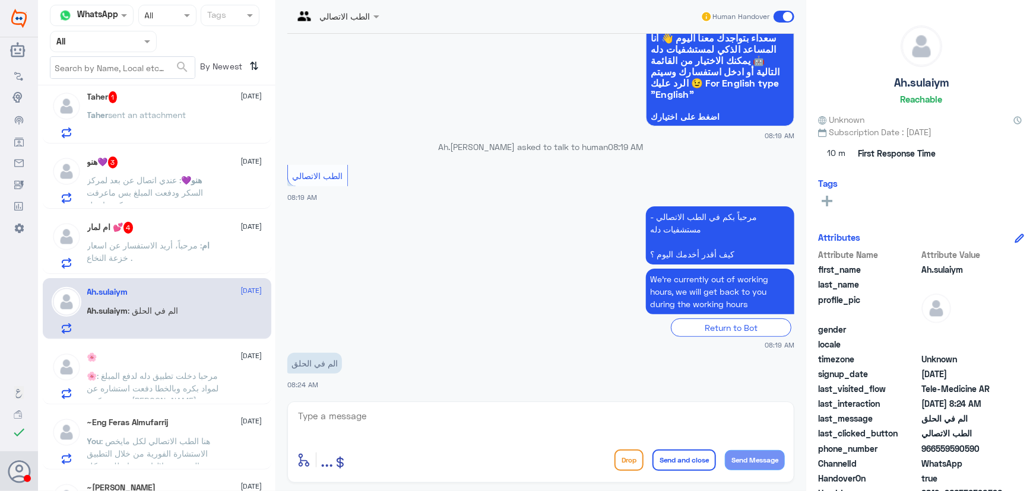
click at [448, 420] on textarea at bounding box center [541, 422] width 488 height 29
paste textarea "مرحباً معك نوف من الطب الاتصالي"
type textarea "مرحباً معك نوف من الطب الاتصالي"
click at [783, 458] on button "Send Message" at bounding box center [755, 460] width 60 height 20
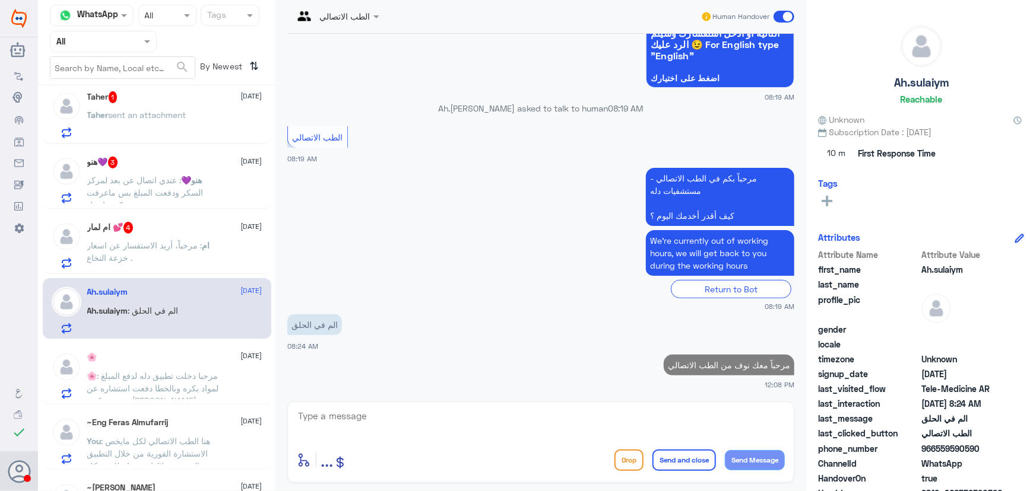
click at [664, 415] on textarea at bounding box center [541, 422] width 488 height 29
paste textarea "هنا الطب الاتصالي لكل مايخص الاستشارة الفورية من خلال التطبيق والتي من خلالها ي…"
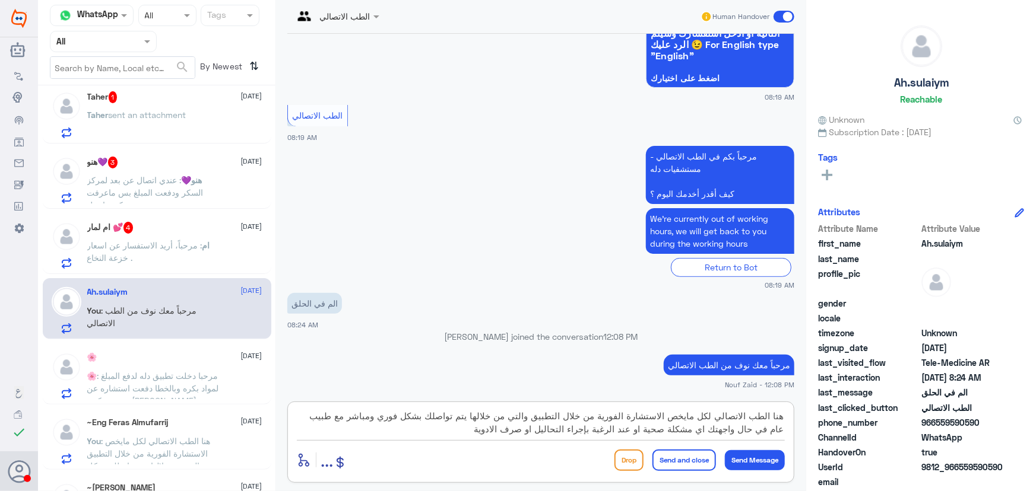
type textarea "هنا الطب الاتصالي لكل مايخص الاستشارة الفورية من خلال التطبيق والتي من خلالها ي…"
click at [691, 457] on button "Send and close" at bounding box center [683, 460] width 63 height 21
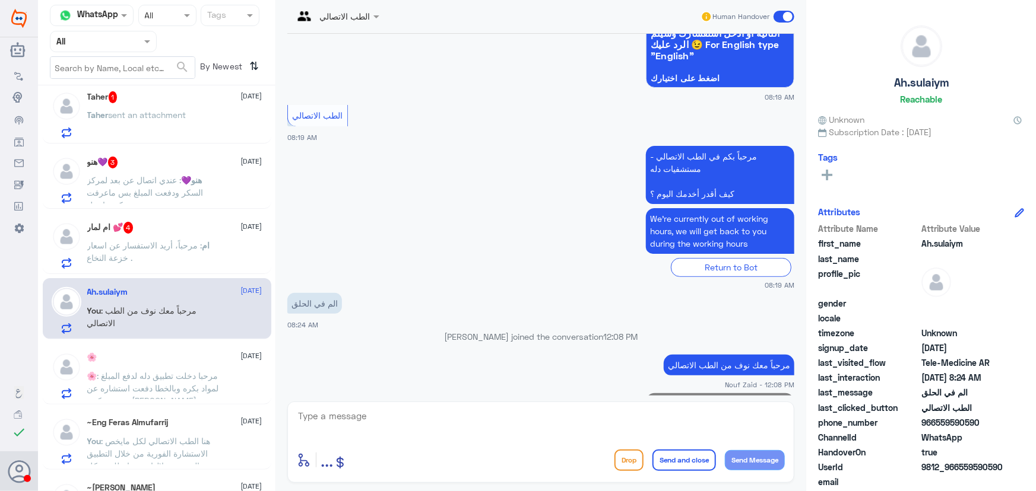
scroll to position [236, 0]
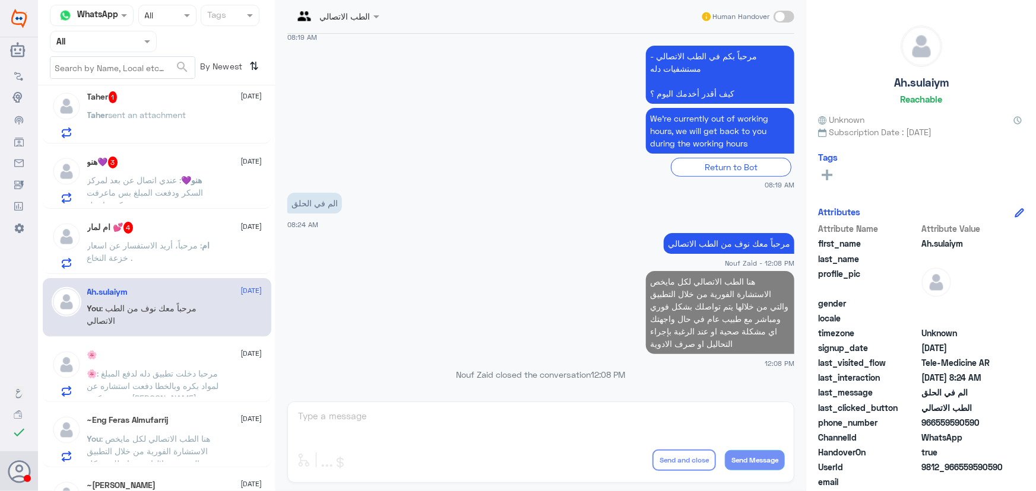
click at [193, 231] on div "ام لمار 💕 4 1 September" at bounding box center [174, 228] width 175 height 12
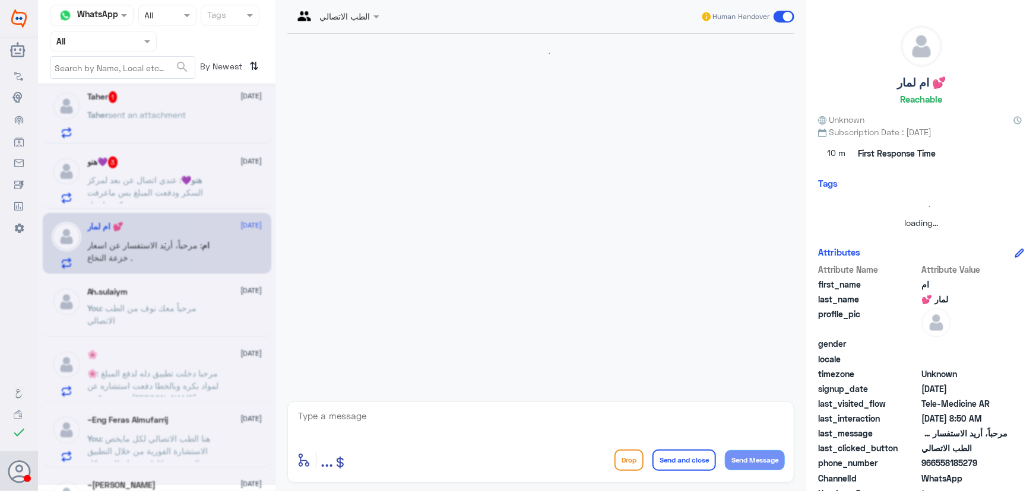
scroll to position [278, 0]
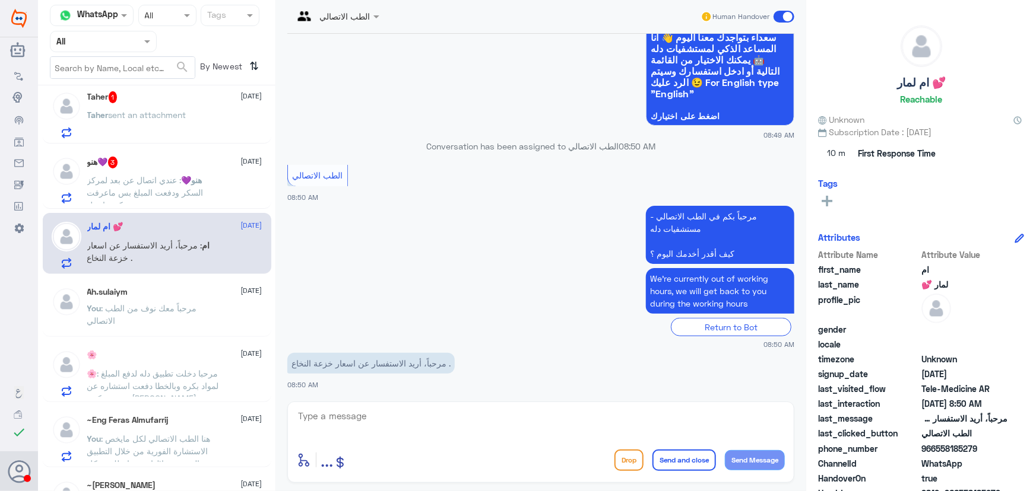
click at [478, 417] on textarea at bounding box center [541, 422] width 488 height 29
paste textarea "مرحباً معك نوف من الطب الاتصالي"
type textarea "مرحباً معك نوف من الطب الاتصالي"
click at [754, 456] on button "Send Message" at bounding box center [755, 460] width 60 height 20
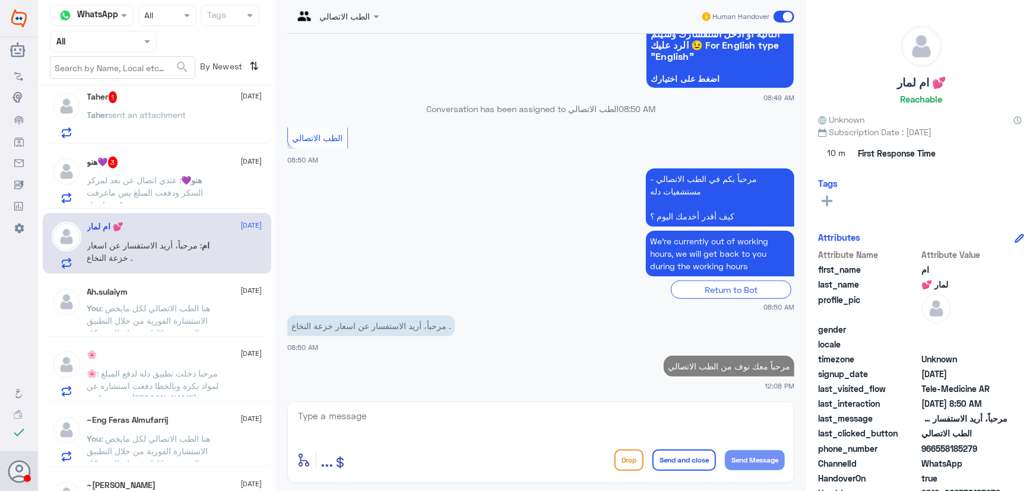
click at [676, 417] on textarea at bounding box center [541, 422] width 488 height 29
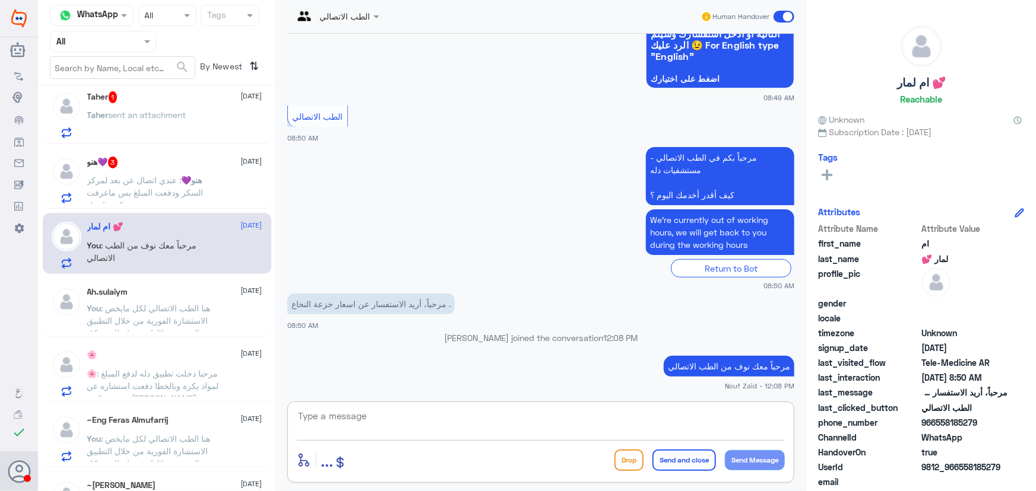
click at [474, 411] on textarea at bounding box center [541, 422] width 488 height 29
paste textarea "هنا الطب الاتصالي لكل مايخص الاستشارة الفورية من خلال التطبيق، يمكنك الاستفسار …"
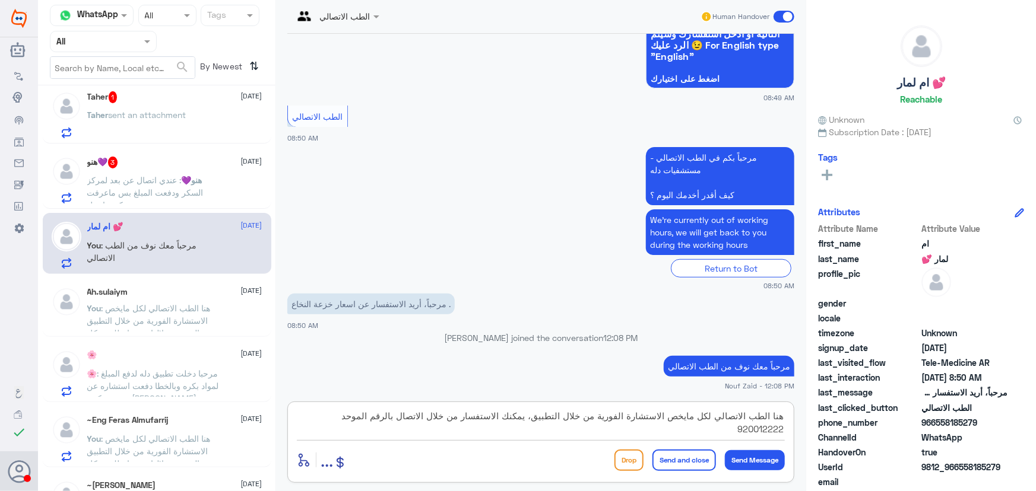
type textarea "هنا الطب الاتصالي لكل مايخص الاستشارة الفورية من خلال التطبيق، يمكنك الاستفسار …"
click at [675, 463] on button "Send and close" at bounding box center [683, 460] width 63 height 21
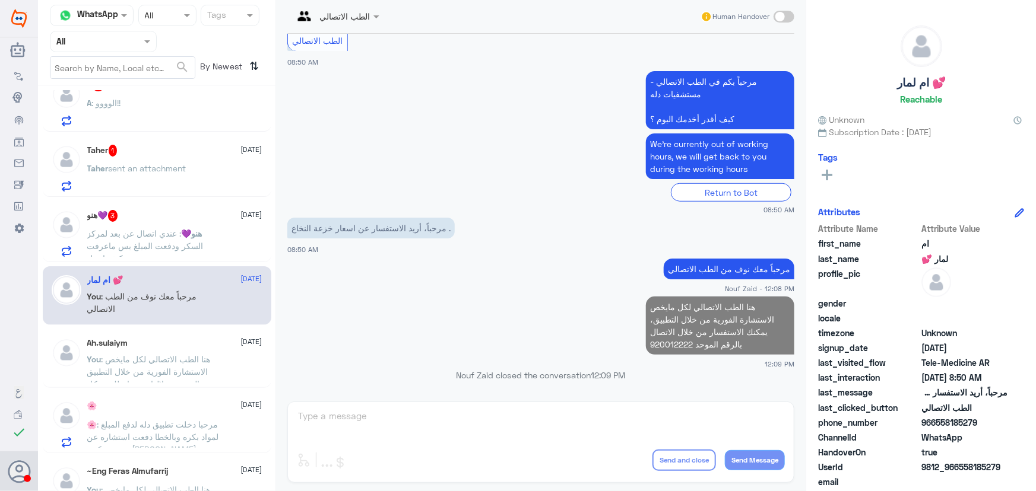
scroll to position [545, 0]
click at [182, 243] on span ": عندي اتصال عن بعد لمركز السكر ودفعت المبلغ بس ماعرفت كيف اتصل" at bounding box center [145, 246] width 116 height 35
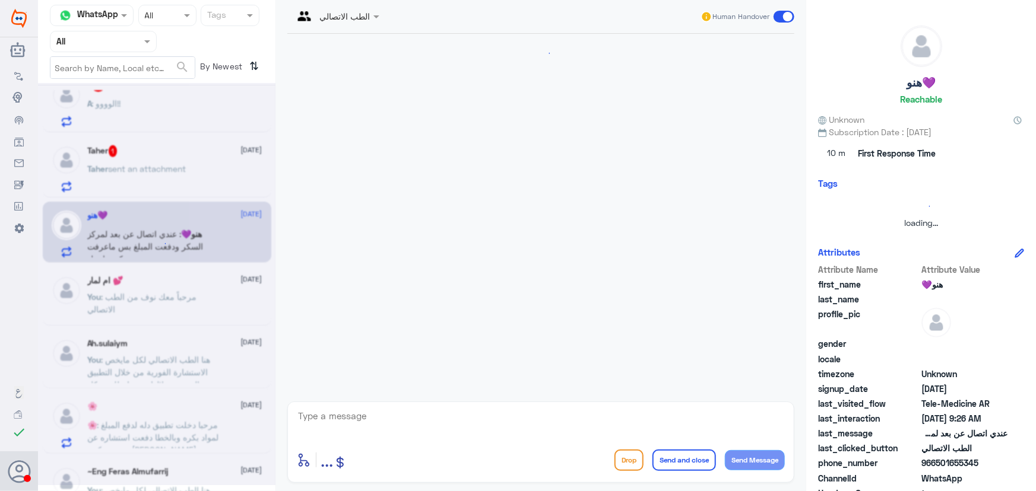
scroll to position [52, 0]
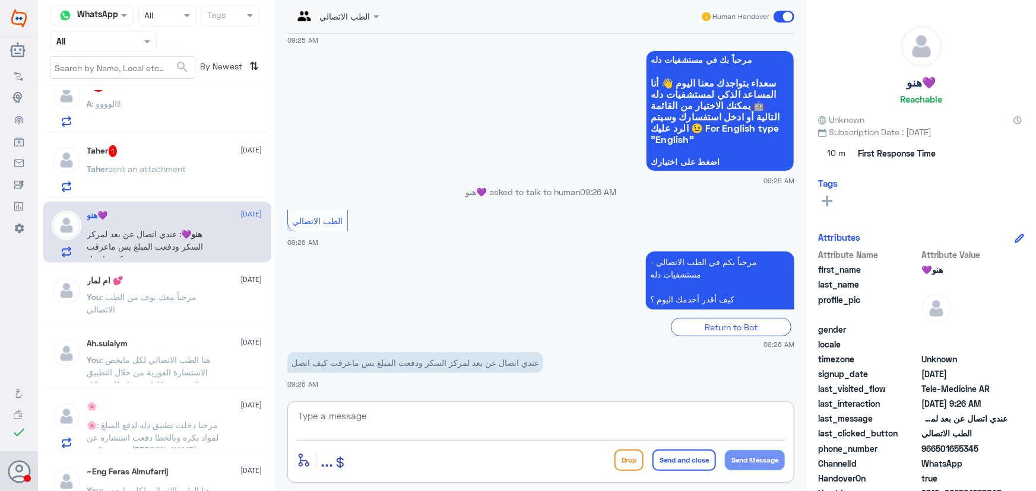
click at [419, 416] on textarea at bounding box center [541, 422] width 488 height 29
paste textarea "مرحباً معك نوف من الطب الاتصالي"
type textarea "مرحباً معك نوف من الطب الاتصالي"
click at [750, 453] on button "Send Message" at bounding box center [755, 460] width 60 height 20
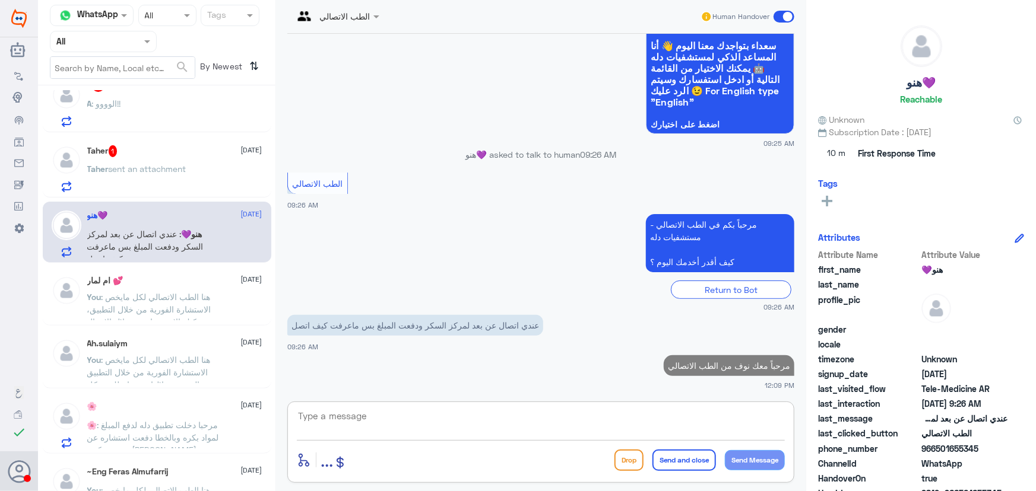
click at [662, 409] on textarea at bounding box center [541, 422] width 488 height 29
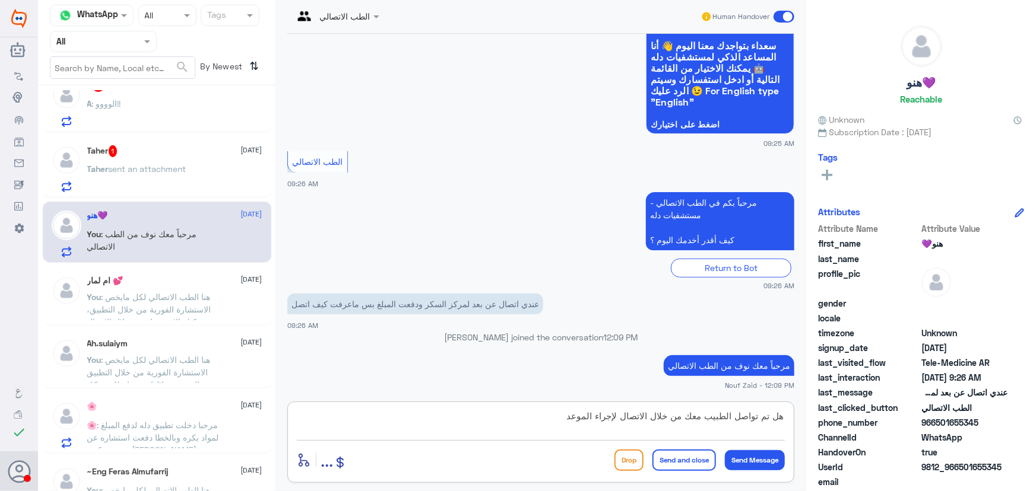
click at [757, 415] on textarea "هل تم تواصل الطبيب معك من خلال الاتصال لإجراء الموعد" at bounding box center [541, 422] width 488 height 29
drag, startPoint x: 435, startPoint y: 418, endPoint x: 492, endPoint y: 416, distance: 57.0
click at [496, 422] on textarea "هل تم دخولك للموعد او تواصل الطبيب معك من خلال الاتصال لإجراء الموعد" at bounding box center [541, 422] width 488 height 29
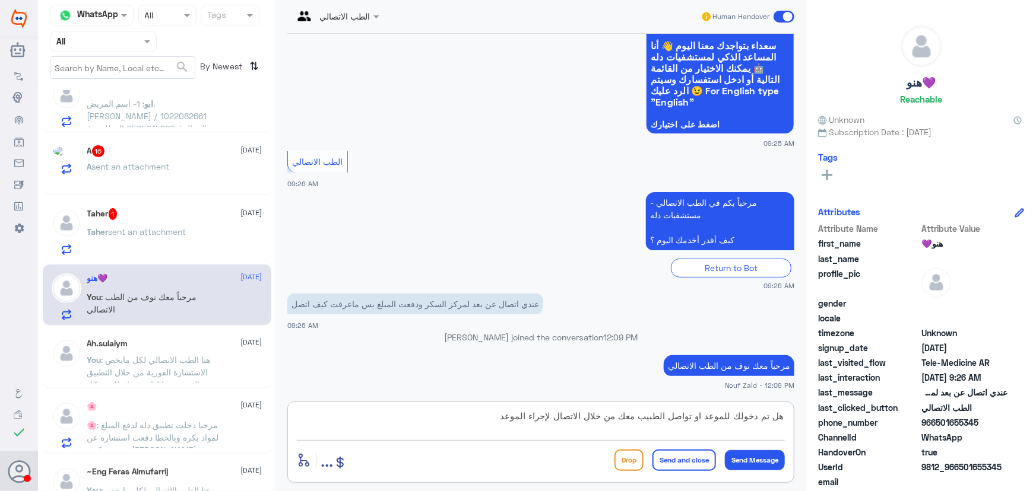
scroll to position [543, 0]
type textarea "هل تم دخولك للموعد او تواصل الطبيب معك من خلال الاتصال لإجراء الموعد ؟"
click at [725, 460] on button "Send Message" at bounding box center [755, 460] width 60 height 20
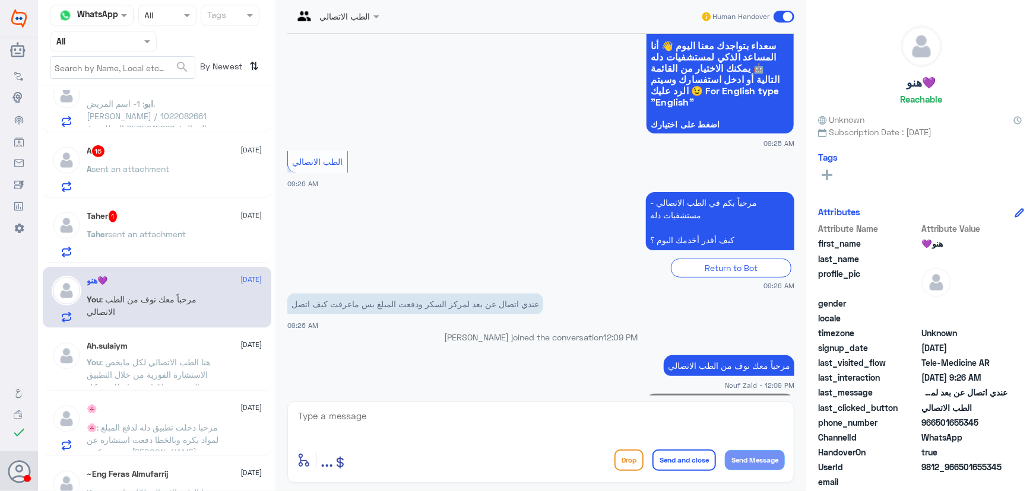
scroll to position [141, 0]
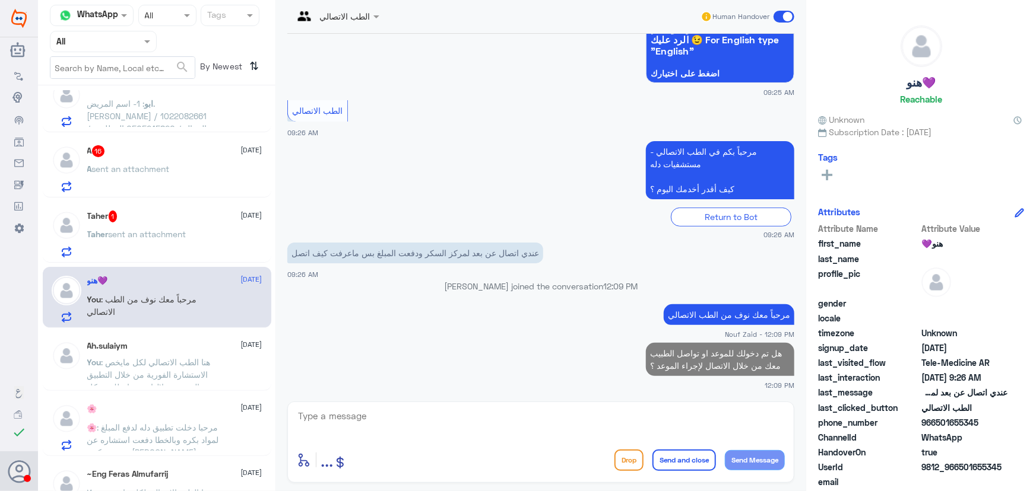
drag, startPoint x: 960, startPoint y: 465, endPoint x: 1008, endPoint y: 465, distance: 47.5
click at [1008, 465] on div "UserId 9812_966501655345" at bounding box center [921, 468] width 206 height 15
copy span "501655345"
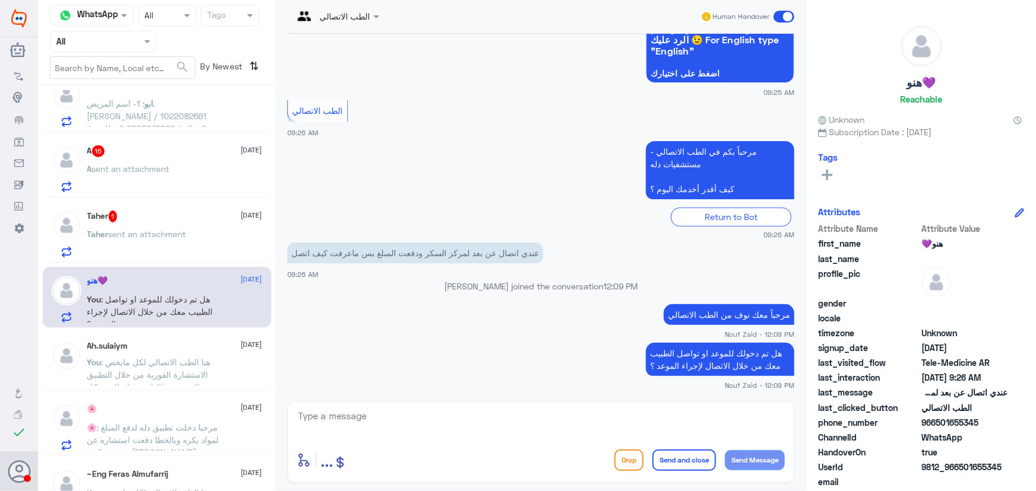
click at [556, 423] on textarea at bounding box center [541, 422] width 488 height 29
drag, startPoint x: 959, startPoint y: 467, endPoint x: 1006, endPoint y: 469, distance: 46.9
click at [1006, 469] on span "9812_966501655345" at bounding box center [964, 467] width 86 height 12
click at [953, 425] on span "966501655345" at bounding box center [964, 423] width 86 height 12
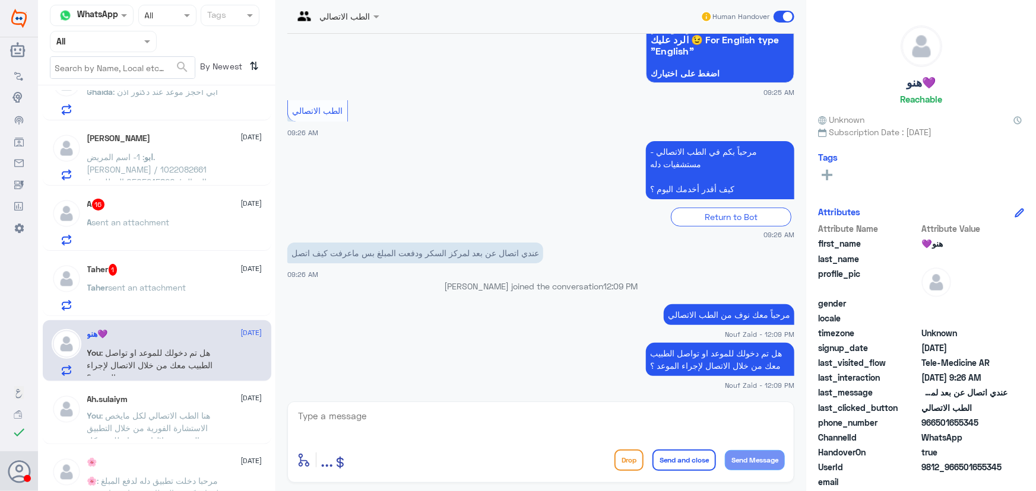
scroll to position [489, 0]
click at [125, 268] on div "Taher 1 1 September" at bounding box center [174, 271] width 175 height 12
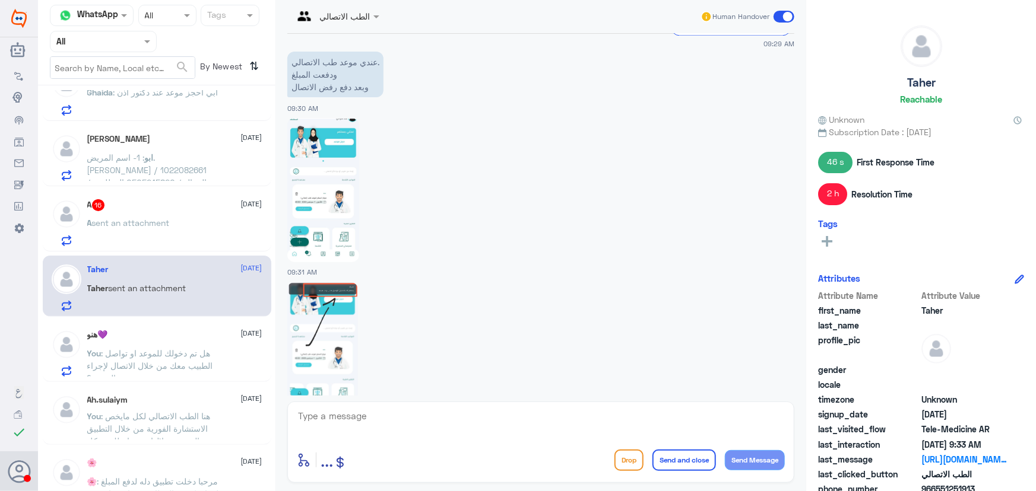
scroll to position [1323, 0]
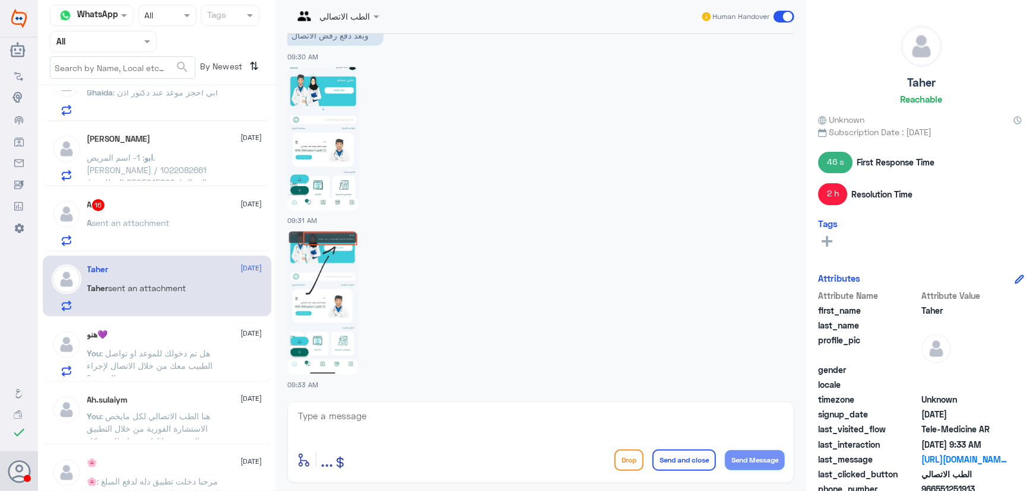
click at [335, 316] on img at bounding box center [322, 303] width 71 height 144
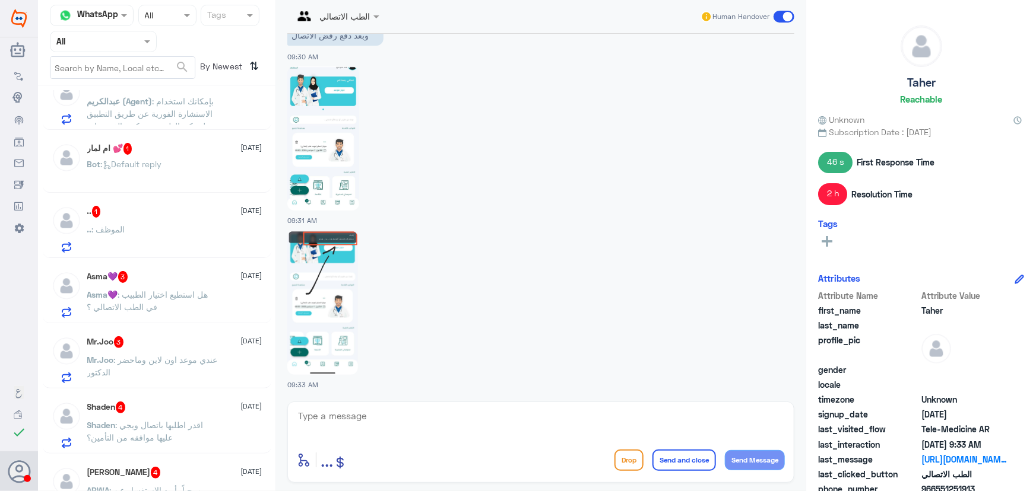
scroll to position [0, 0]
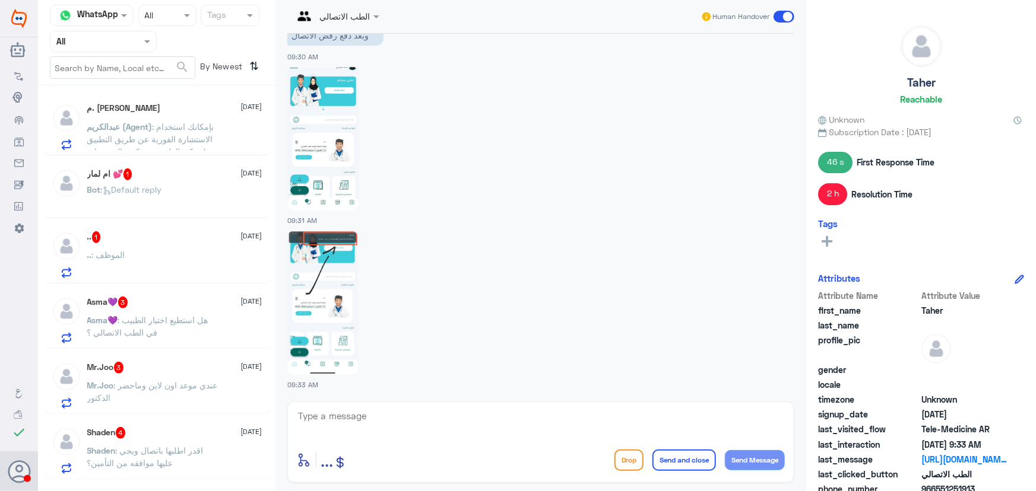
click at [141, 164] on div "ام لمار 💕 1 1 September Bot : Default reply" at bounding box center [157, 189] width 228 height 59
click at [179, 197] on div "Bot : Default reply" at bounding box center [174, 199] width 175 height 27
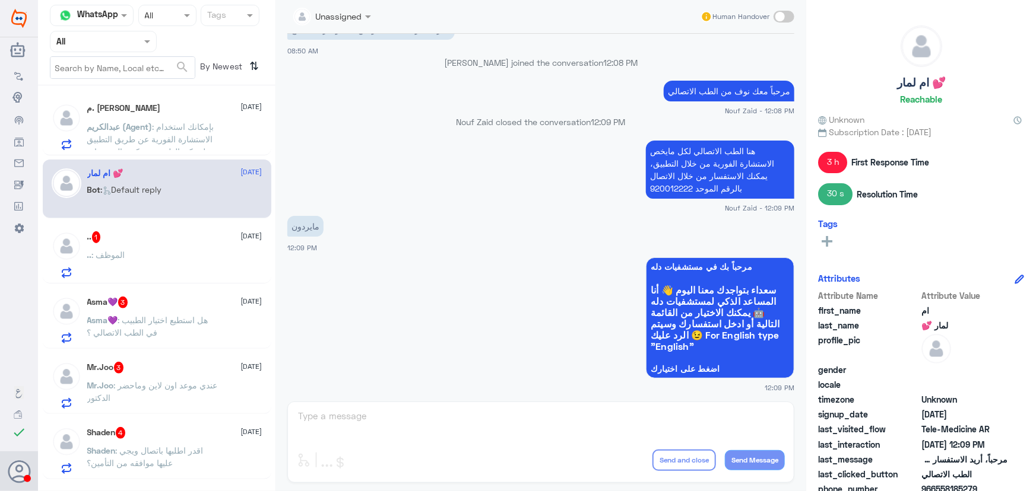
scroll to position [614, 0]
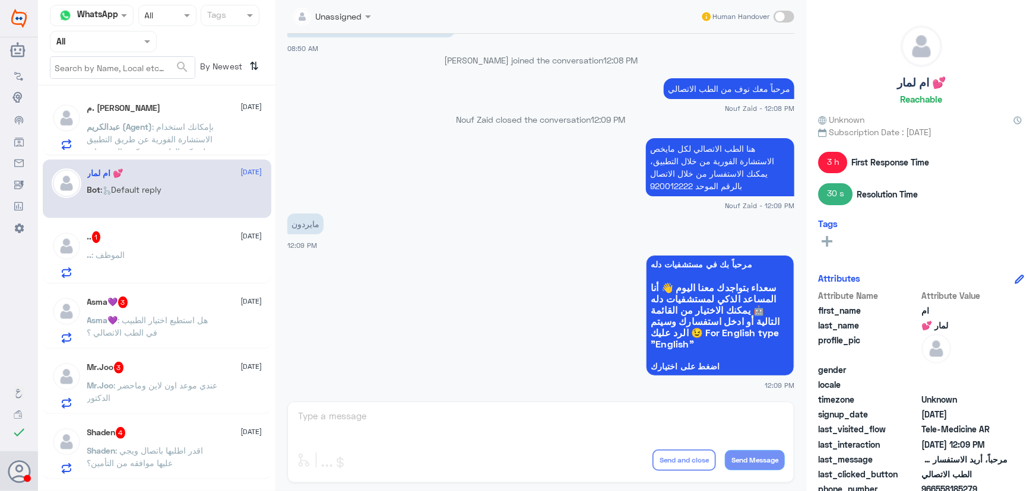
click at [169, 267] on div ".. : الموظف" at bounding box center [174, 265] width 175 height 27
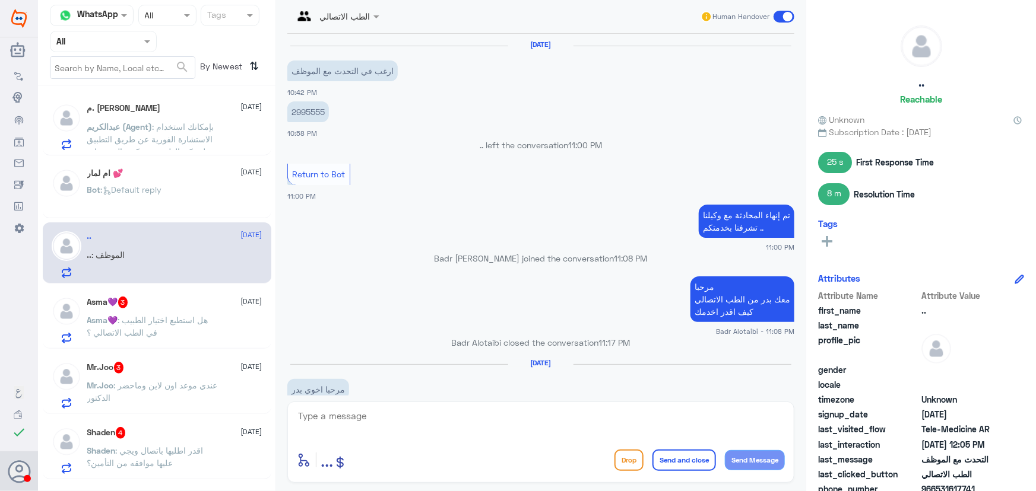
scroll to position [680, 0]
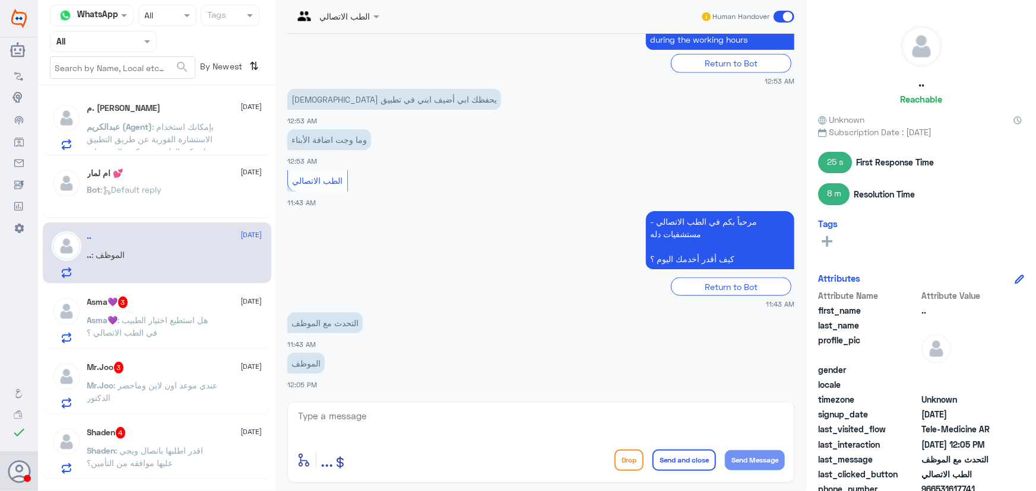
click at [190, 196] on div "Bot : Default reply" at bounding box center [174, 199] width 175 height 27
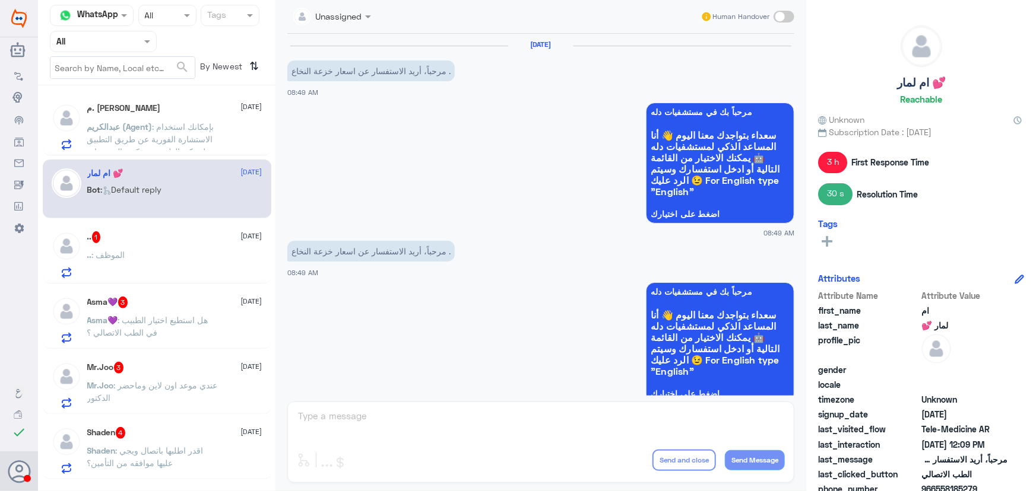
scroll to position [614, 0]
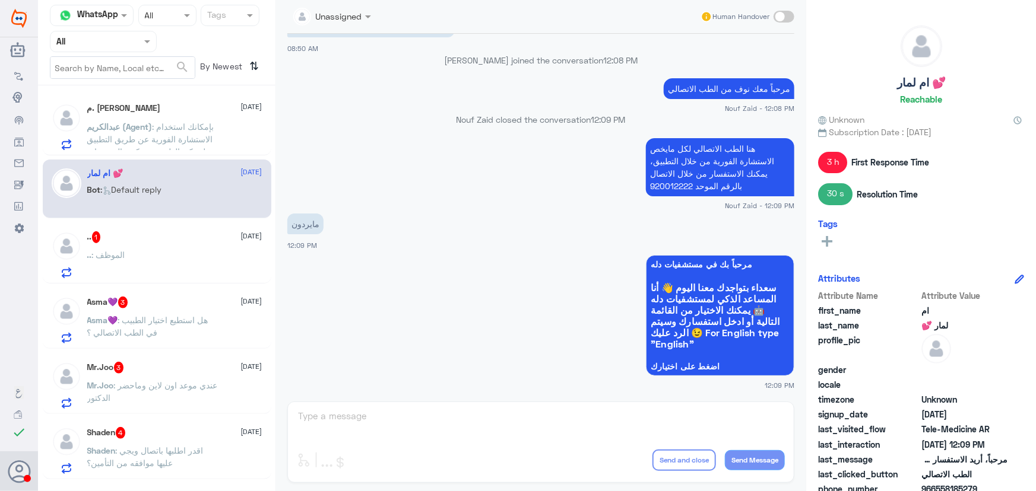
click at [444, 417] on div "Unassigned Human Handover 1 Sep 2025 مرحباً، أريد الاستفسار عن اسعار خزعة النخا…" at bounding box center [540, 247] width 531 height 495
click at [450, 430] on div "Unassigned Human Handover 1 Sep 2025 مرحباً، أريد الاستفسار عن اسعار خزعة النخا…" at bounding box center [540, 247] width 531 height 495
click at [783, 15] on span at bounding box center [783, 17] width 21 height 12
click at [0, 0] on input "checkbox" at bounding box center [0, 0] width 0 height 0
click at [471, 420] on textarea at bounding box center [541, 422] width 488 height 29
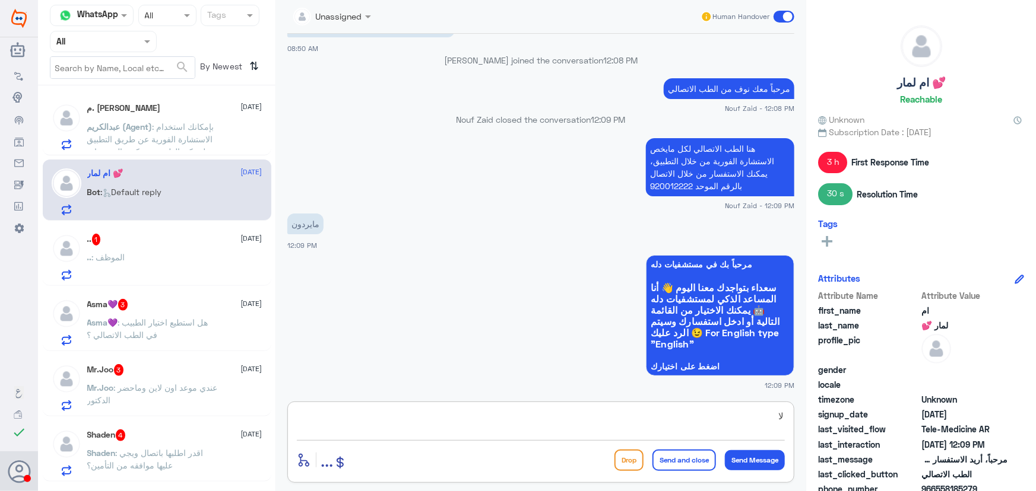
type textarea "ل"
click at [373, 430] on textarea at bounding box center [541, 422] width 488 height 29
paste textarea "تظهر التكلفة في حال تم رفع طلب من الطبيب"
click at [521, 421] on textarea "تظهر التكلفة في حال تم رفع طلب من الطبيب ، يمكنك معاودة الاتصال الرقم الموحد لل…" at bounding box center [541, 422] width 488 height 29
click at [522, 421] on textarea "تظهر التكلفة في حال تم رفع طلب من الطبيب ، يمكنك معاودة الاتصال الرقم الموحد لل…" at bounding box center [541, 422] width 488 height 29
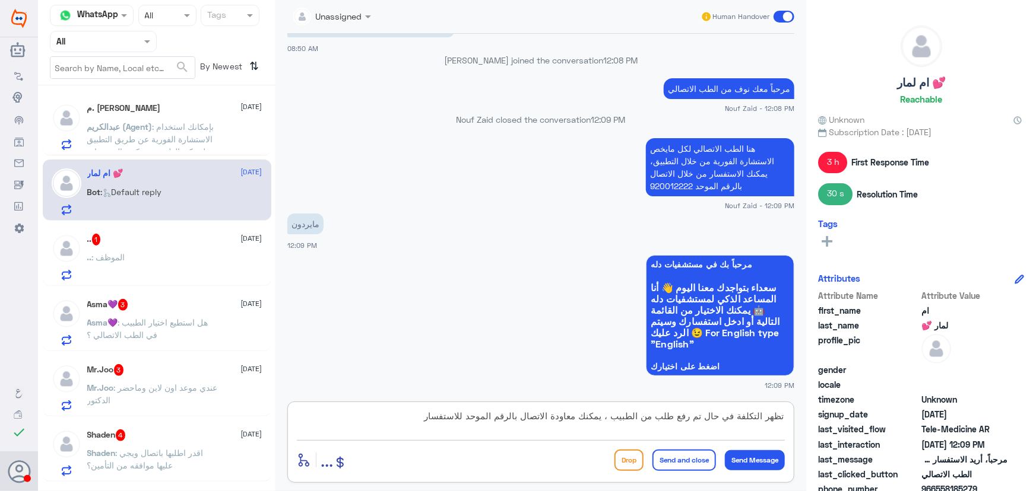
drag, startPoint x: 423, startPoint y: 414, endPoint x: 469, endPoint y: 419, distance: 46.5
click at [469, 419] on textarea "تظهر التكلفة في حال تم رفع طلب من الطبيب ، يمكنك معاودة الاتصال بالرقم الموحد ل…" at bounding box center [541, 422] width 488 height 29
click at [611, 417] on textarea "تظهر التكلفة في حال تم رفع طلب من الطبيب ، يمكنك معاودة الاتصال بالرقم الموحد" at bounding box center [541, 422] width 488 height 29
paste textarea "لاستفسار"
type textarea "تظهر التكلفة في حال تم رفع طلب من الطبيب ، للاستفسار يمكنك معاودة الاتصال بالرق…"
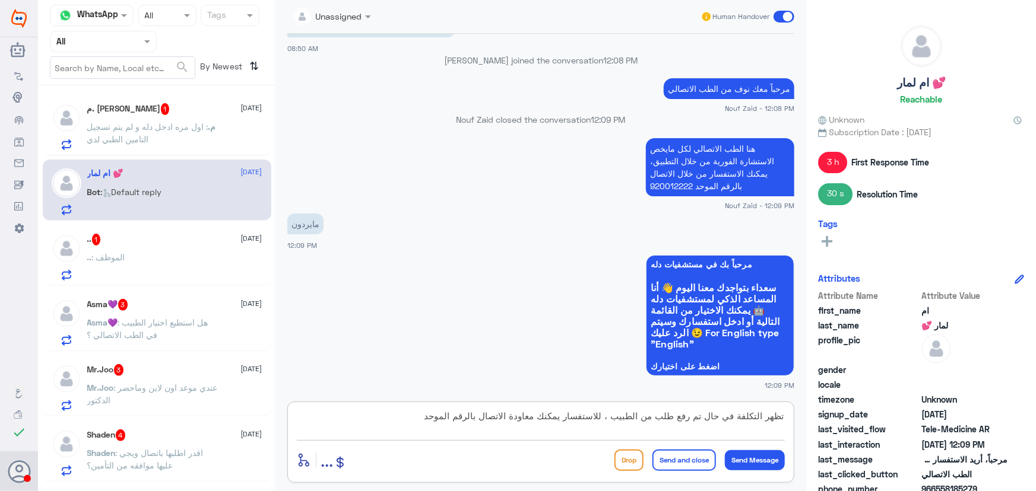
click at [673, 456] on button "Send and close" at bounding box center [683, 460] width 63 height 21
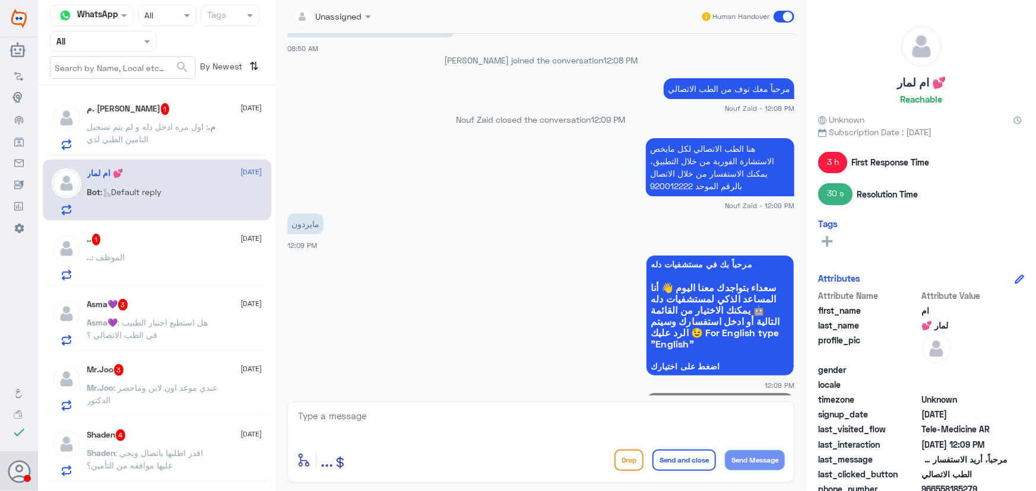
scroll to position [677, 0]
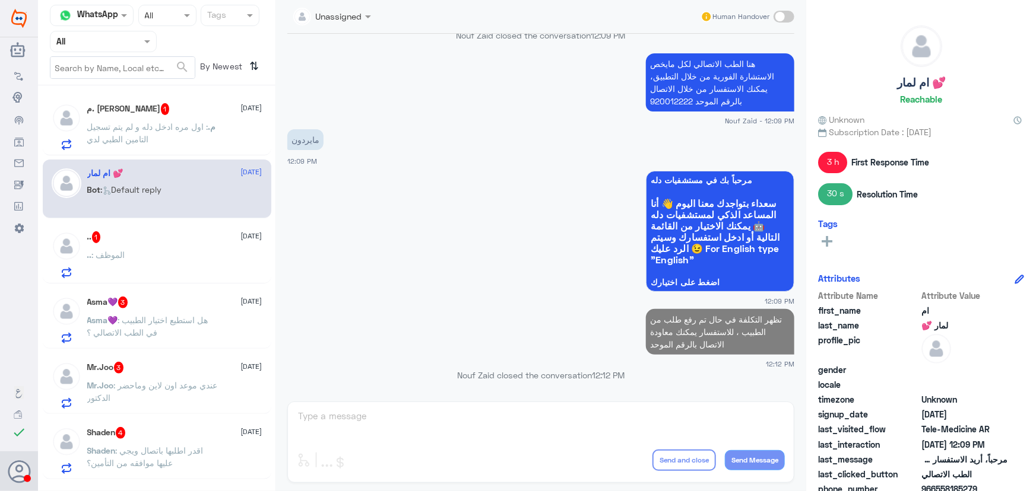
click at [120, 120] on p "م. : اول مره ادخل دله و لم يتم تسجيل التامين الطبي لدي" at bounding box center [154, 135] width 134 height 30
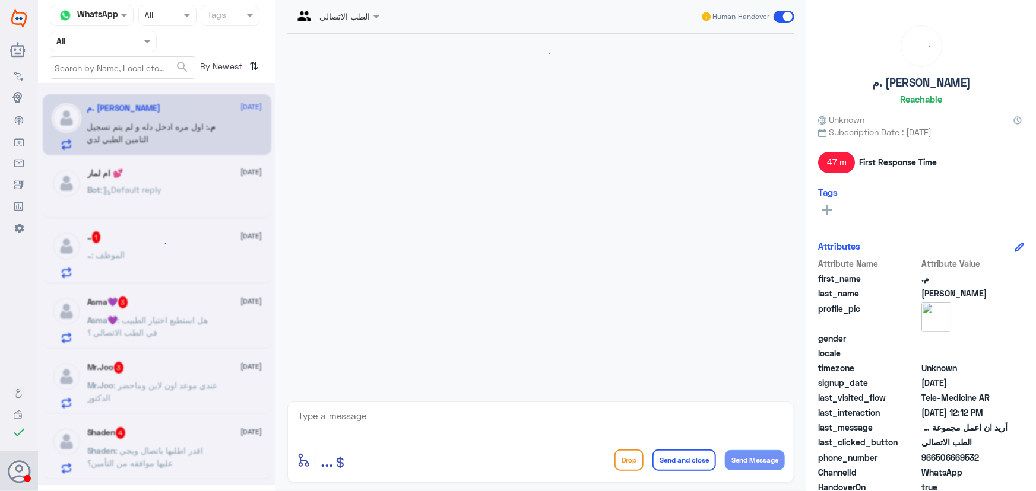
scroll to position [320, 0]
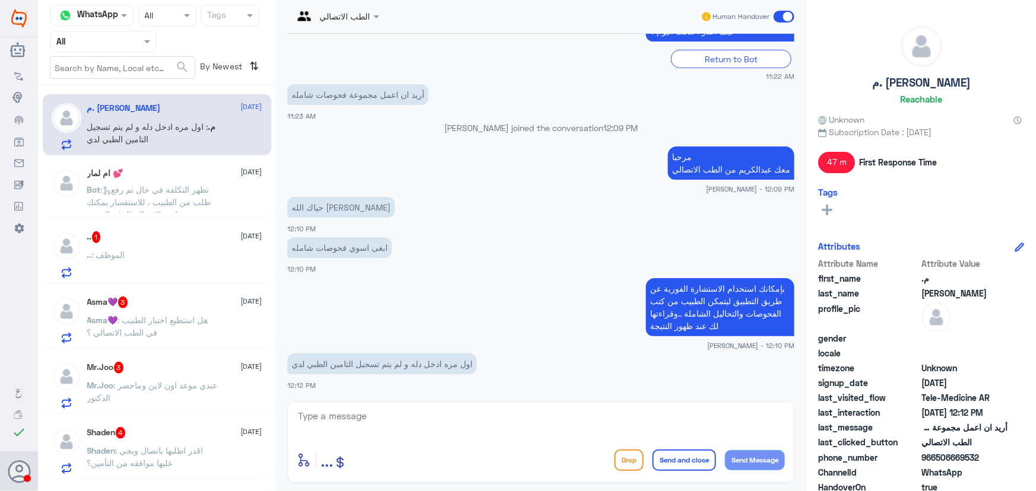
click at [189, 252] on div ".. : الموظف" at bounding box center [174, 265] width 175 height 27
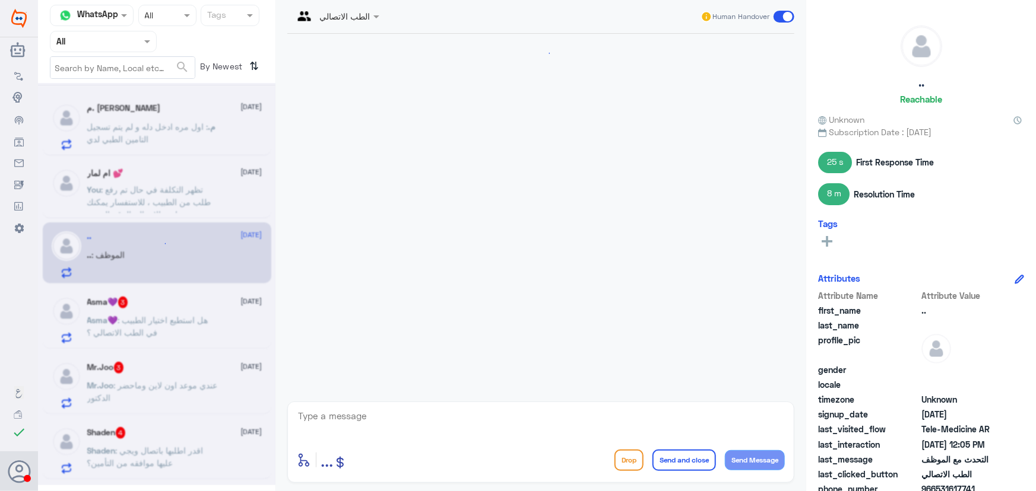
scroll to position [680, 0]
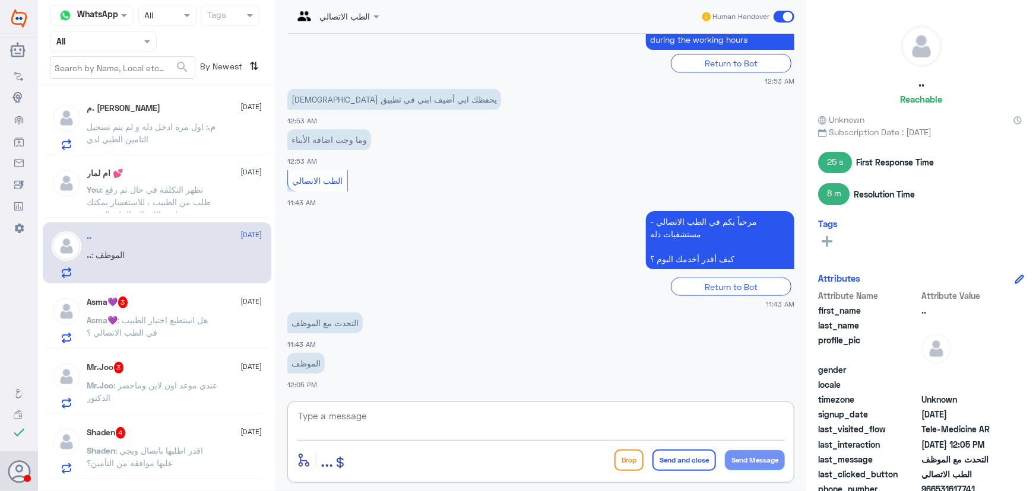
click at [430, 418] on textarea at bounding box center [541, 422] width 488 height 29
paste textarea "مرحباً معك نوف من الطب الاتصالي"
type textarea "مرحباً معك نوف من الطب الاتصالي"
click at [738, 455] on button "Send Message" at bounding box center [755, 460] width 60 height 20
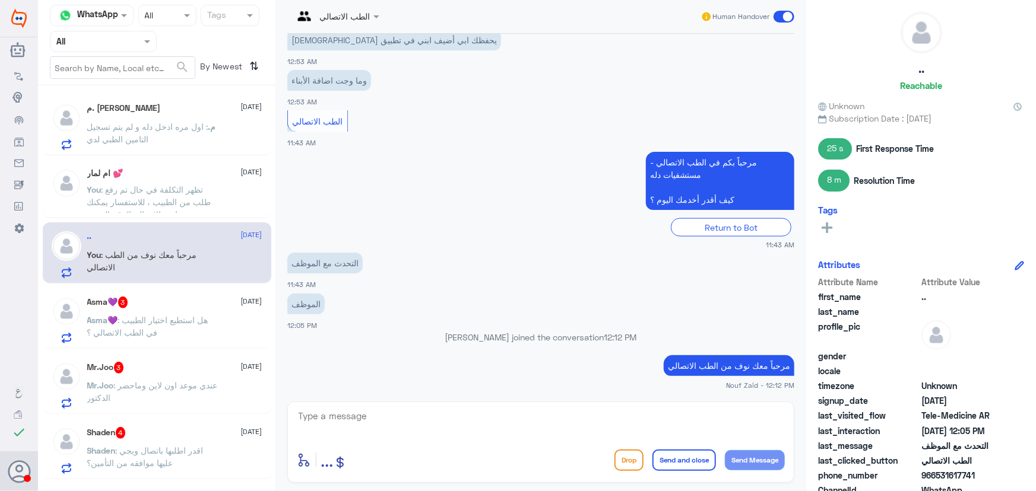
scroll to position [53, 0]
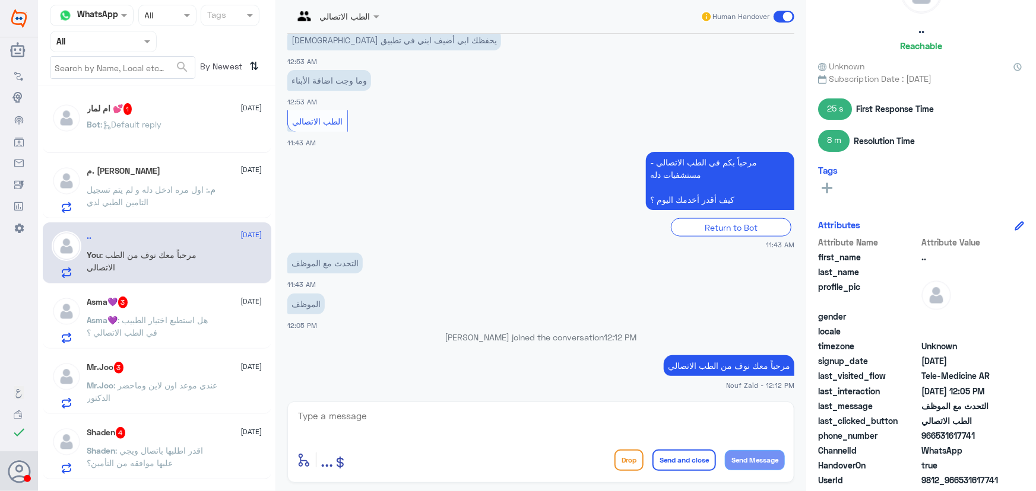
drag, startPoint x: 957, startPoint y: 481, endPoint x: 998, endPoint y: 477, distance: 41.1
click at [998, 477] on span "9812_966531617741" at bounding box center [964, 480] width 86 height 12
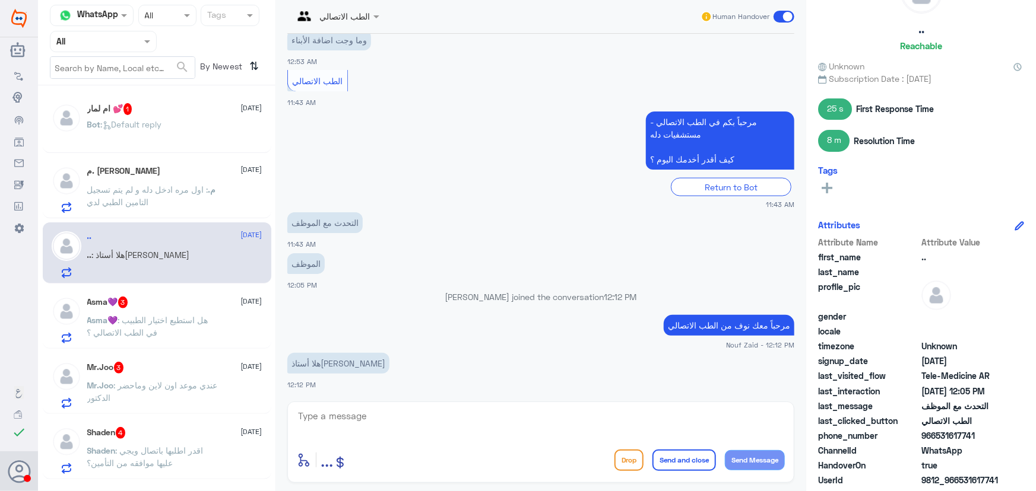
copy span "531617741"
click at [485, 415] on textarea at bounding box center [541, 422] width 488 height 29
click at [439, 433] on textarea at bounding box center [541, 422] width 488 height 29
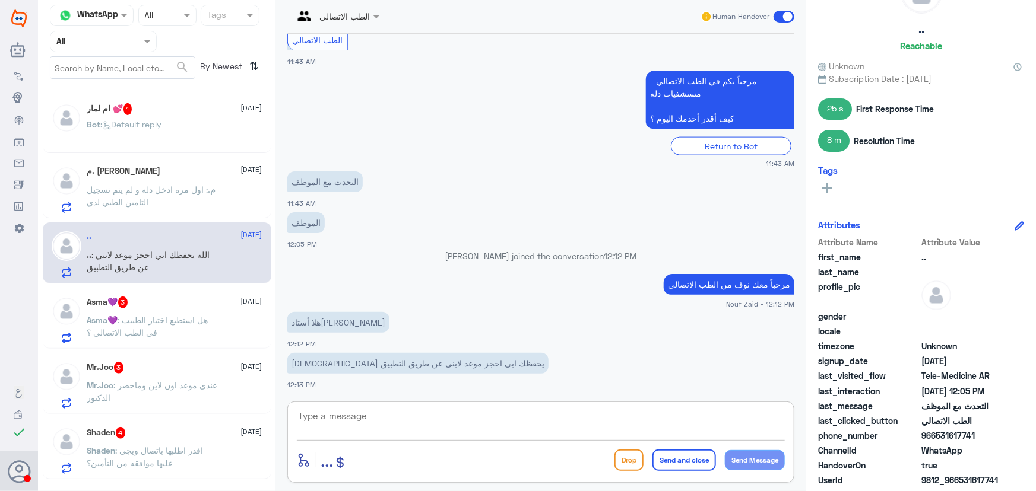
click at [466, 422] on textarea at bounding box center [541, 422] width 488 height 29
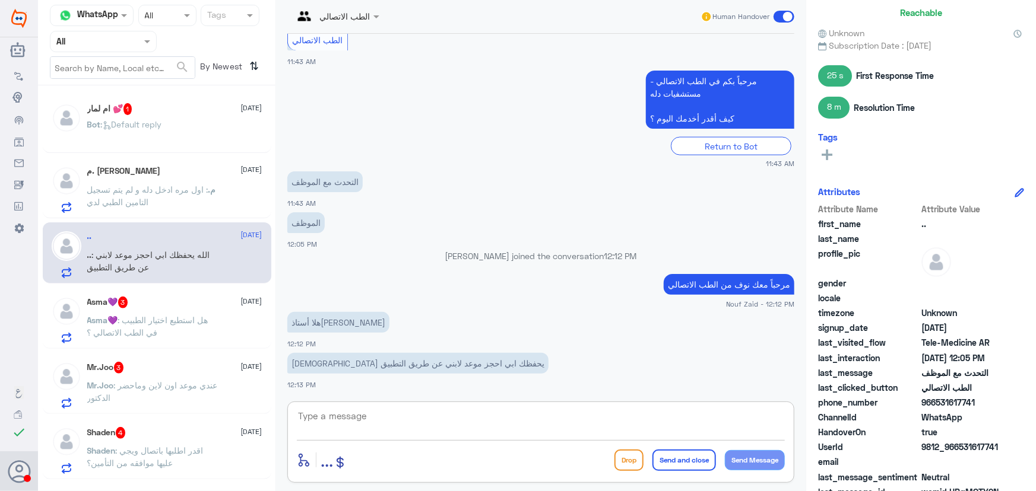
scroll to position [103, 0]
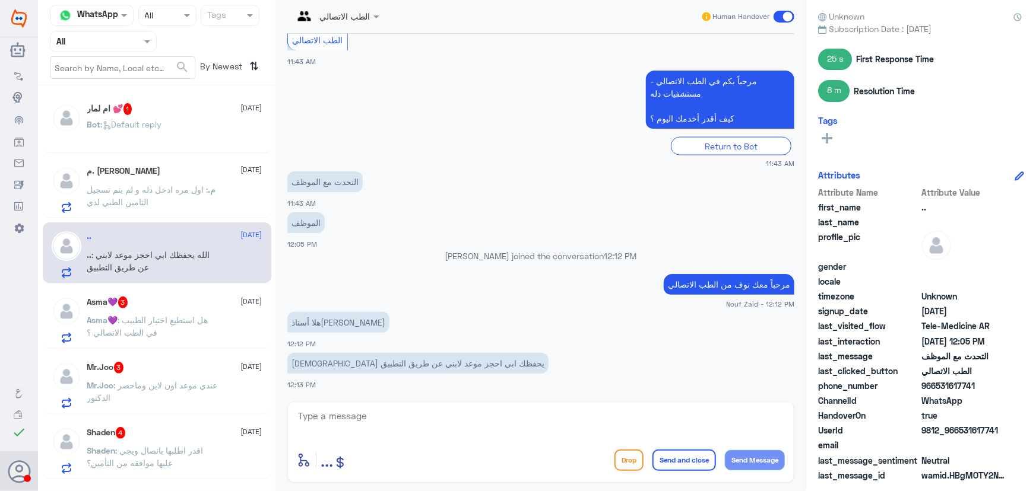
drag, startPoint x: 959, startPoint y: 431, endPoint x: 1006, endPoint y: 430, distance: 47.5
click at [1006, 430] on span "9812_966531617741" at bounding box center [964, 430] width 86 height 12
copy span "531617741"
click at [447, 416] on textarea at bounding box center [541, 422] width 488 height 29
type textarea "س"
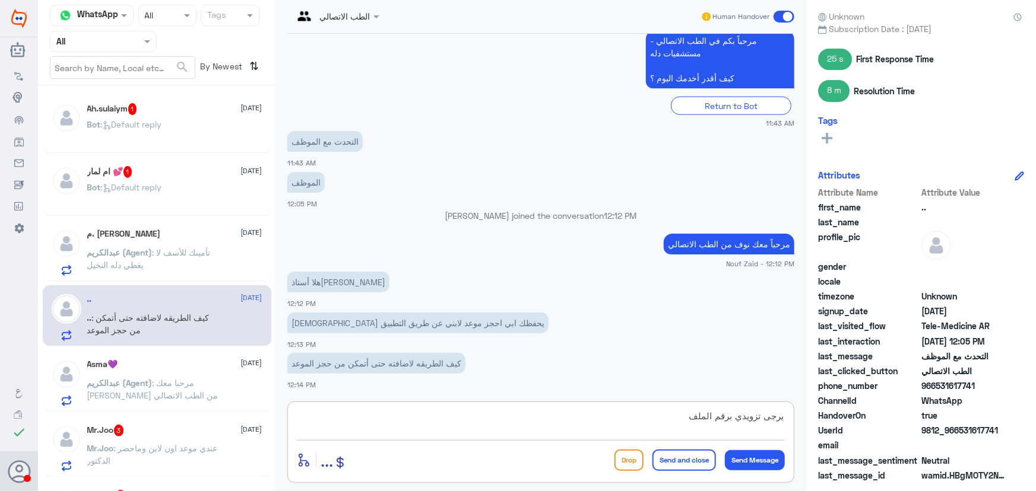
scroll to position [880, 0]
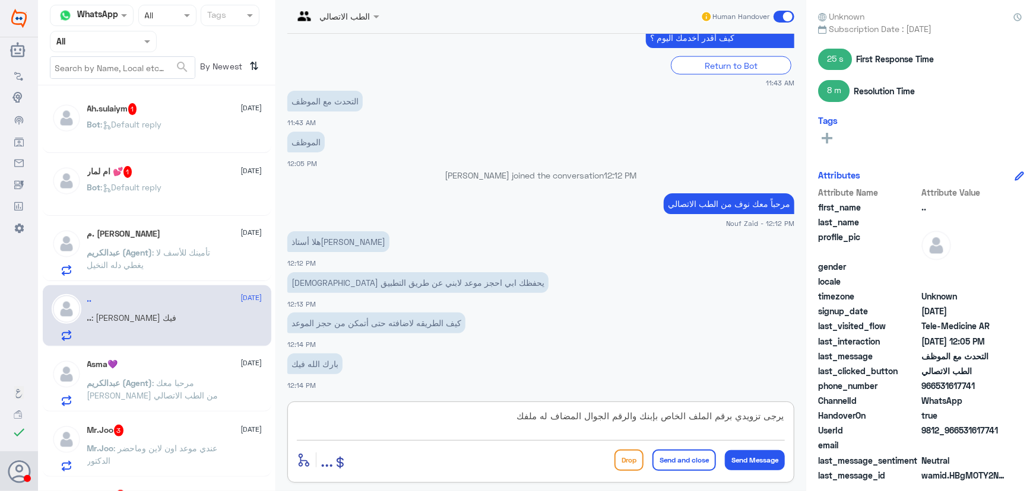
type textarea "يرجى تزويدي برقم الملف الخاص بإبنك والرقم الجوال المضاف له ملفك"
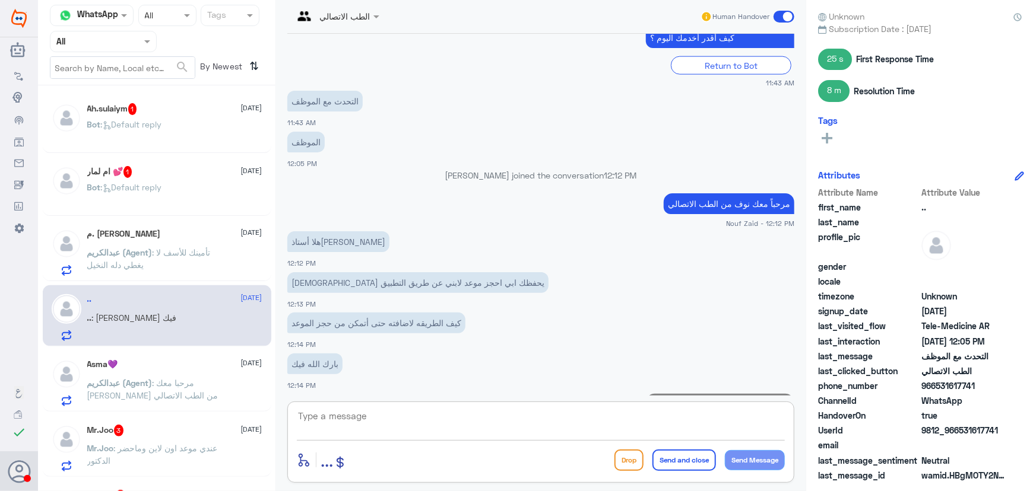
scroll to position [931, 0]
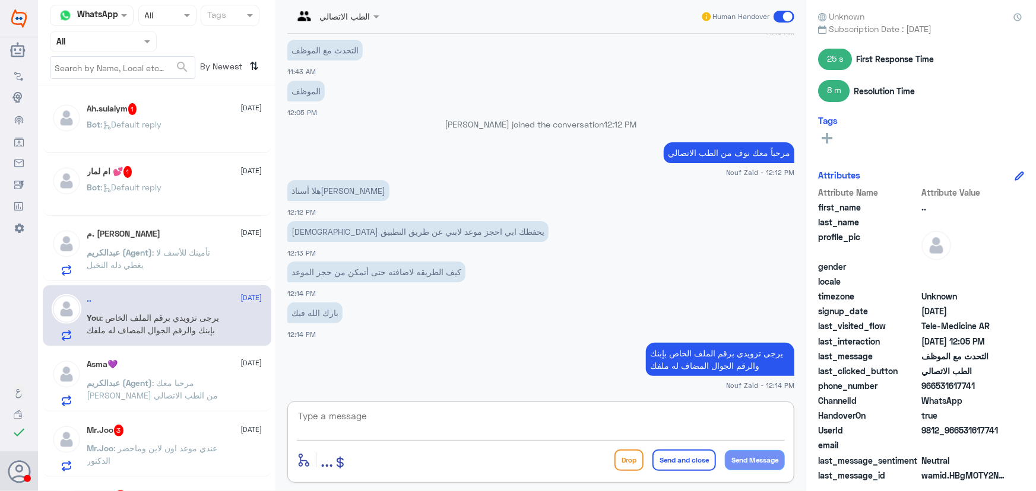
click at [186, 439] on div "Mr.Joo 3 1 September Mr.Joo : عندي موعد اون لاين وماحضر الدكتور" at bounding box center [174, 448] width 175 height 47
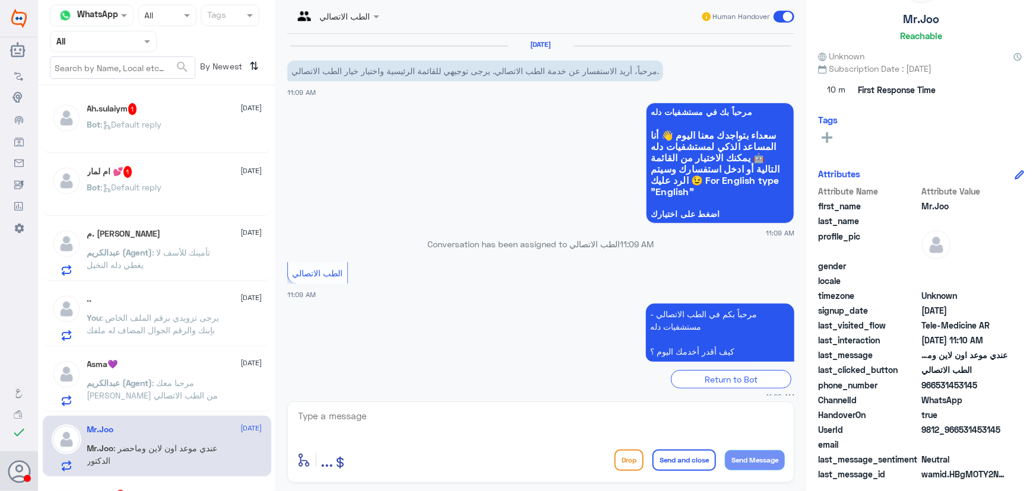
scroll to position [63, 0]
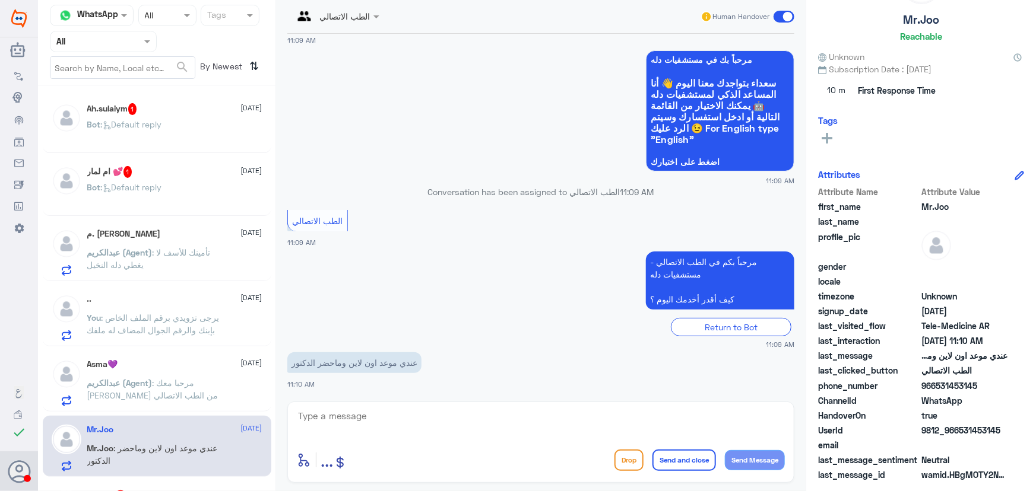
click at [180, 278] on div "م. ريان العطيشان 1 September عبدالكريم (Agent) : تأمينك للأسف لا يغطي دله النخيل" at bounding box center [157, 250] width 228 height 61
click at [184, 249] on span ": تأمينك للأسف لا يغطي دله النخيل" at bounding box center [148, 258] width 123 height 23
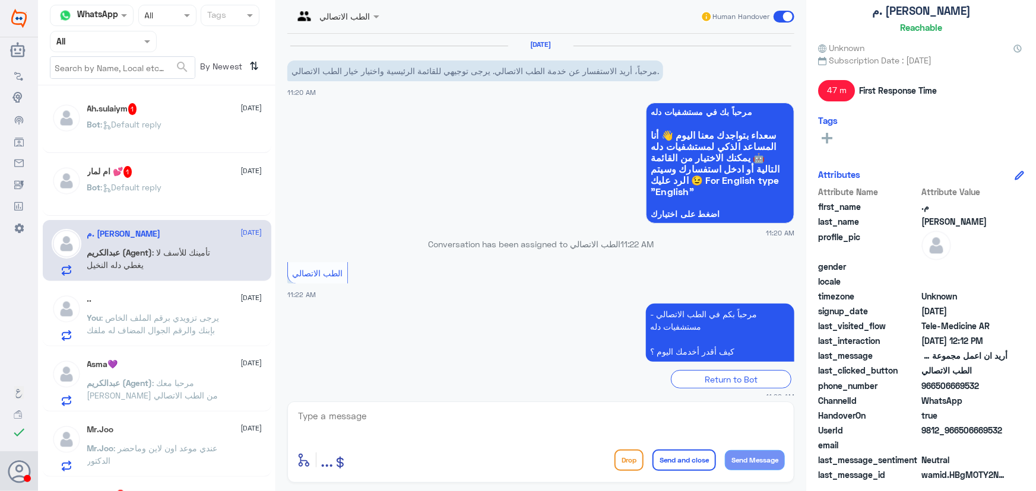
scroll to position [359, 0]
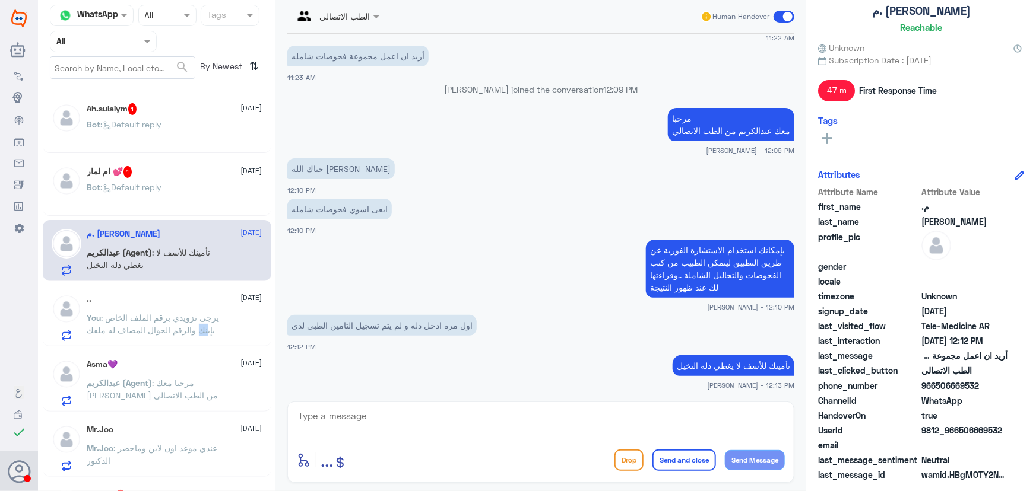
drag, startPoint x: 208, startPoint y: 339, endPoint x: 216, endPoint y: 358, distance: 21.3
click at [213, 349] on div "Ah.sulaiym 1 1 September Bot : Default reply ام لمار 💕 1 1 September Bot : Defa…" at bounding box center [156, 292] width 237 height 405
click at [212, 344] on div ".. 1 September You : يرجى تزويدي برقم الملف الخاص بإبنك والرقم الجوال المضاف له…" at bounding box center [157, 315] width 228 height 61
click at [213, 347] on div "Ah.sulaiym 1 1 September Bot : Default reply ام لمار 💕 1 1 September Bot : Defa…" at bounding box center [156, 292] width 237 height 405
click at [196, 327] on span ": يرجى تزويدي برقم الملف الخاص بإبنك والرقم الجوال المضاف له ملفك" at bounding box center [153, 324] width 132 height 23
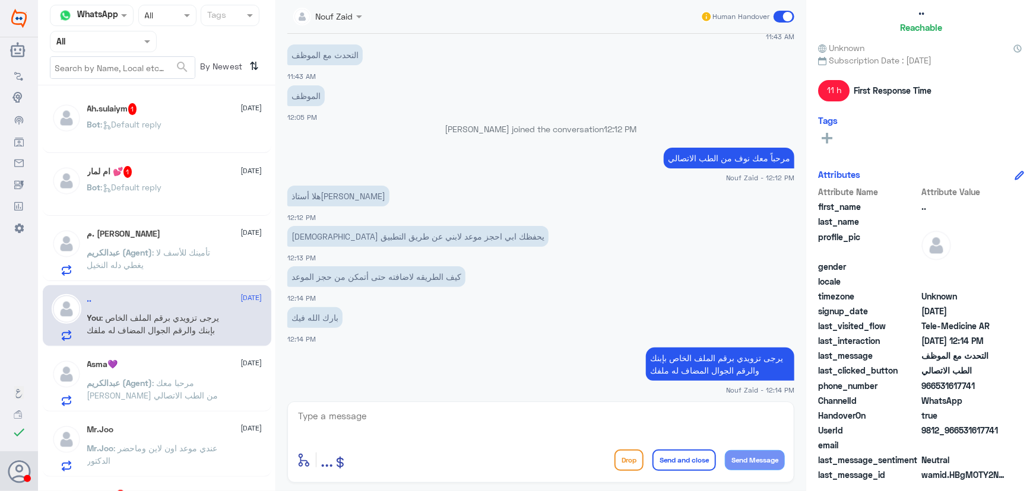
scroll to position [677, 0]
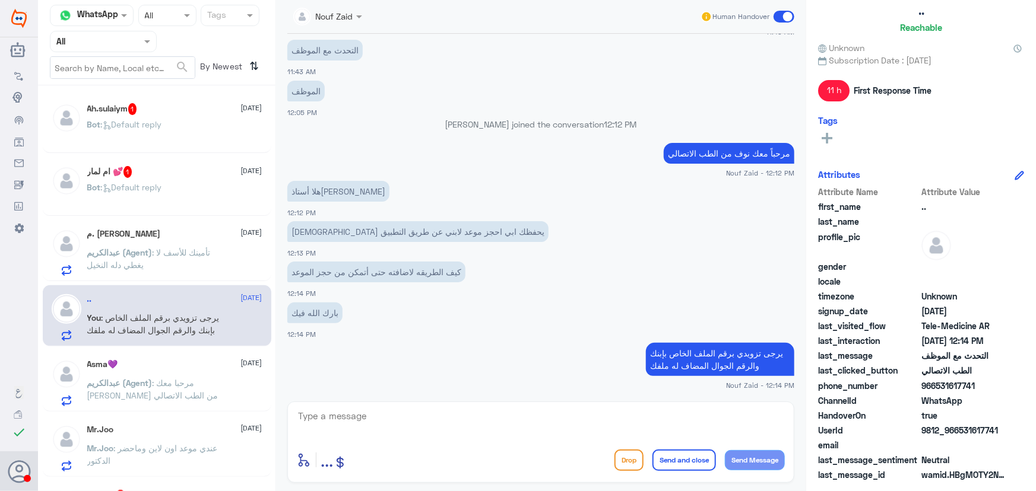
click at [195, 349] on div "Ah.sulaiym 1 1 September Bot : Default reply ام لمار 💕 1 1 September Bot : Defa…" at bounding box center [156, 292] width 237 height 405
click at [180, 375] on div "Asma💜 1 September عبدالكريم (Agent) : مرحبا معك عبدالكريم من الطب الاتصالي" at bounding box center [174, 383] width 175 height 47
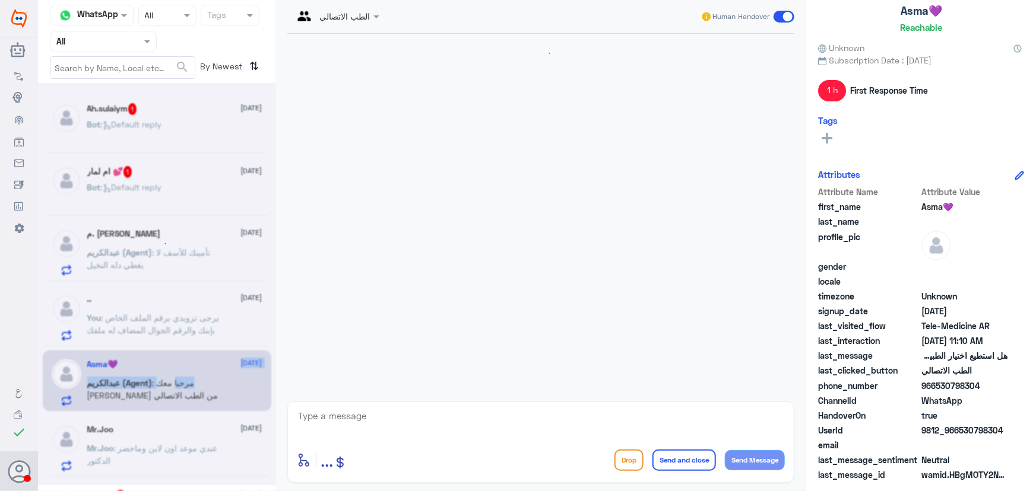
scroll to position [124, 0]
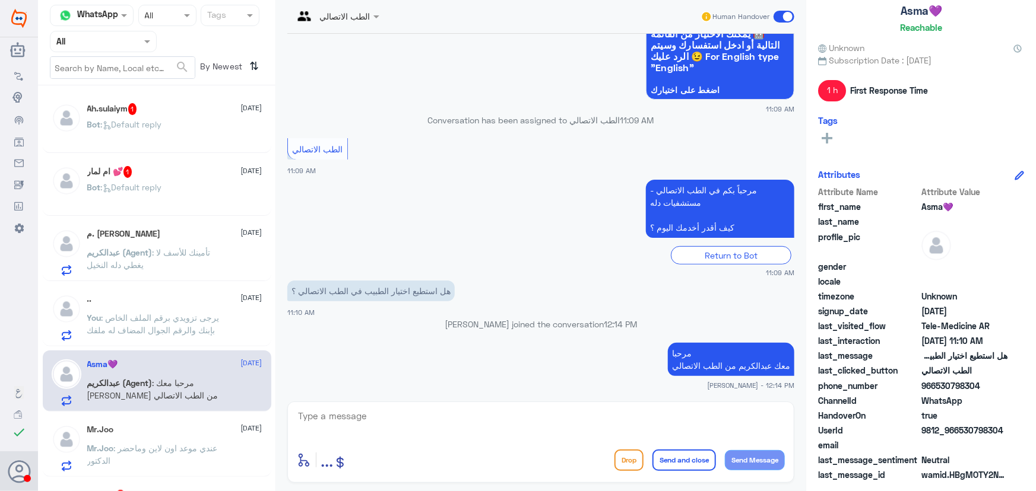
click at [202, 298] on div ".. 1 September" at bounding box center [174, 299] width 175 height 10
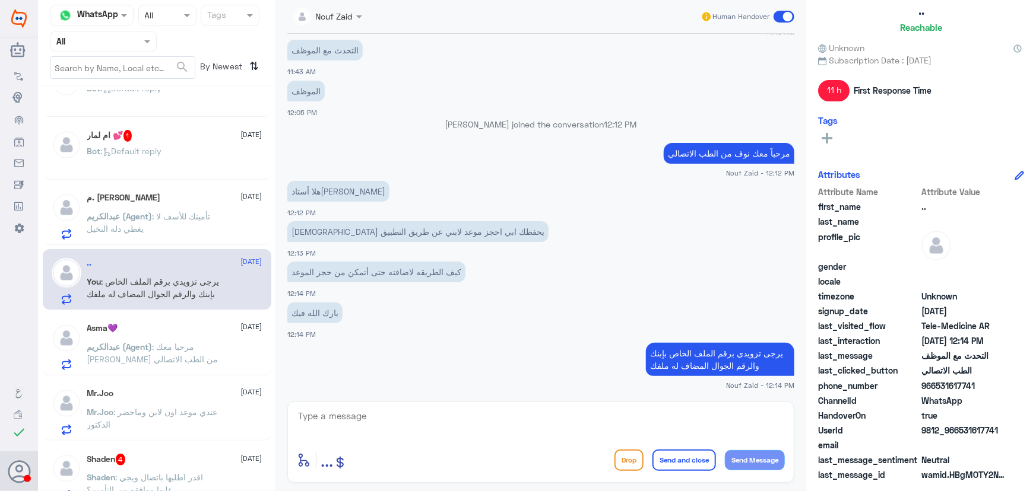
scroll to position [53, 0]
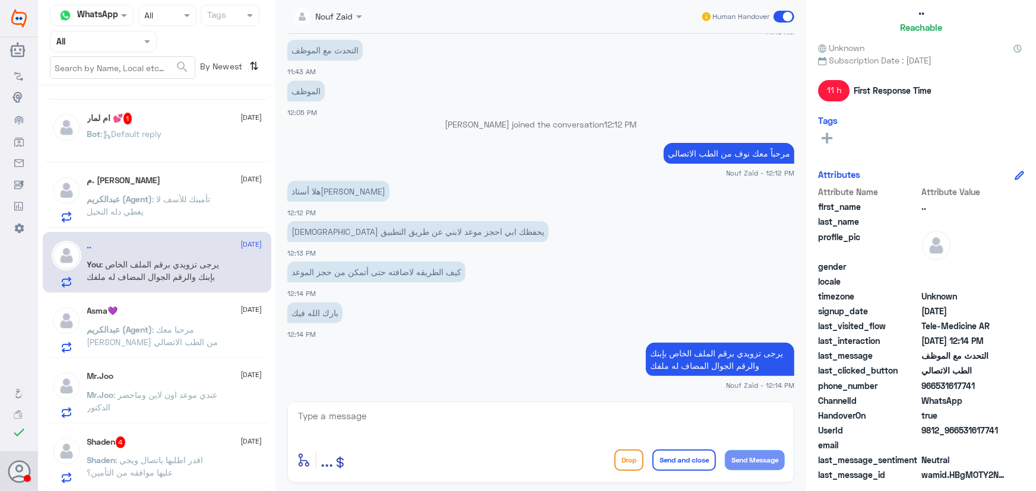
click at [161, 390] on span ": عندي موعد اون لاين وماحضر الدكتور" at bounding box center [152, 401] width 131 height 23
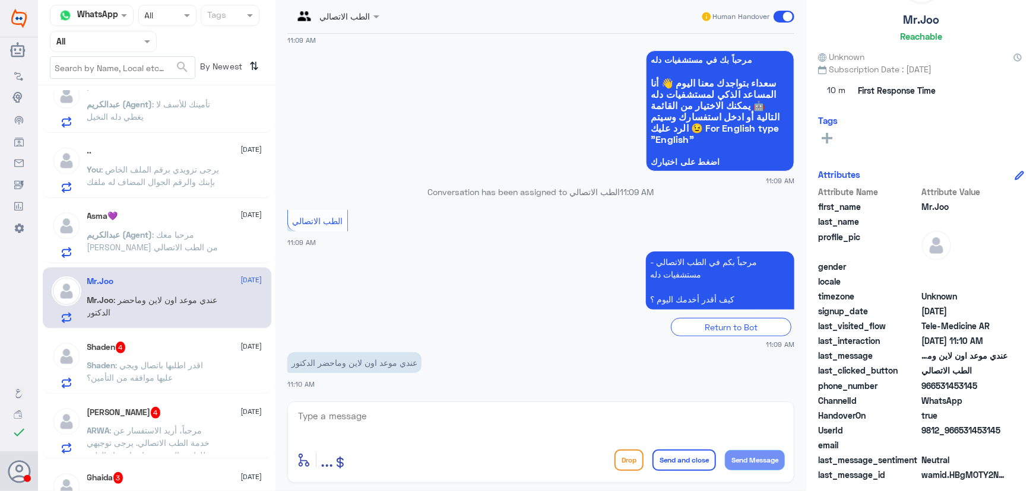
scroll to position [161, 0]
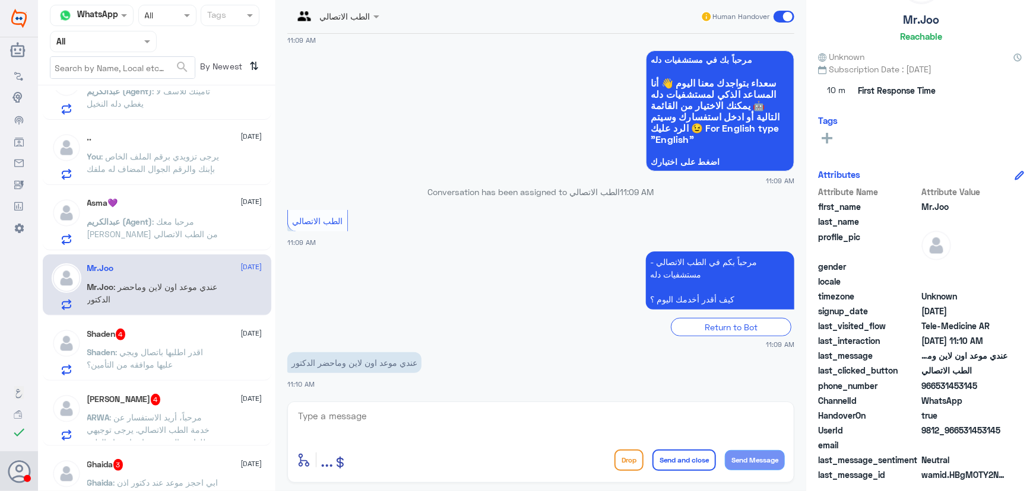
click at [201, 360] on p "Shaden : اقدر اطلبها باتصال ويجي عليها موافقه من التأمين؟" at bounding box center [154, 361] width 134 height 30
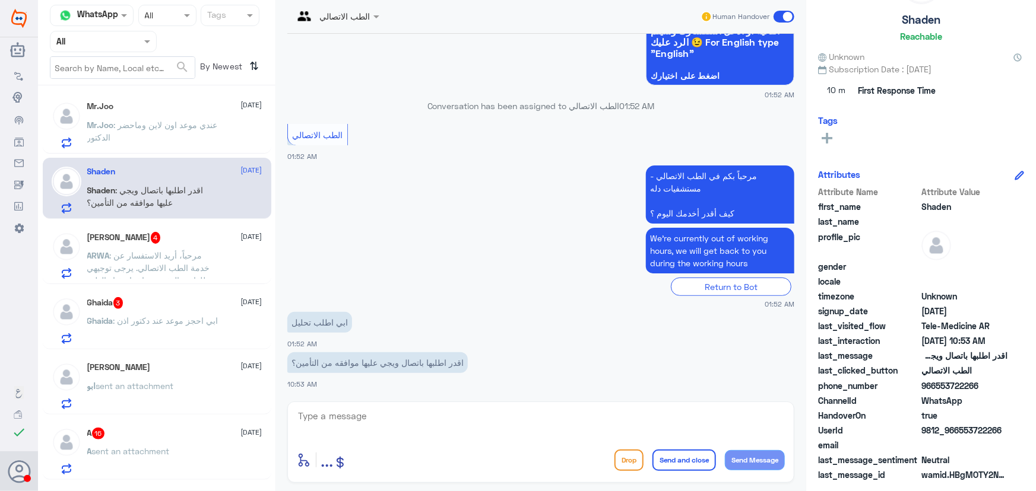
click at [369, 415] on textarea at bounding box center [541, 422] width 488 height 29
paste textarea "مرحباً معك نوف من الطب الاتصالي"
type textarea "مرحباً معك نوف من الطب الاتصالي"
click at [740, 455] on button "Send Message" at bounding box center [755, 460] width 60 height 20
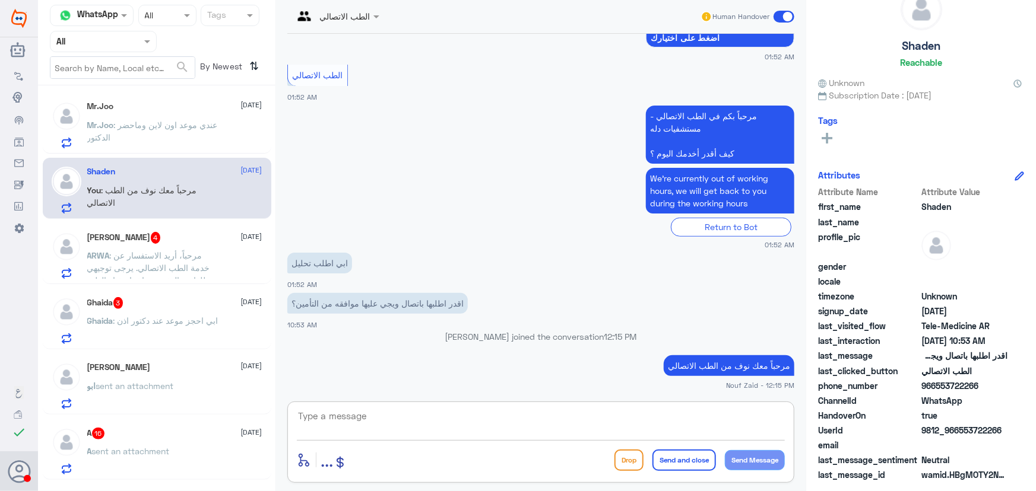
click at [519, 414] on textarea at bounding box center [541, 422] width 488 height 29
paste textarea "هنا الطب الاتصالي لكل مايخص الاستشارة الفورية من خلال التطبيق والتي من خلالها ي…"
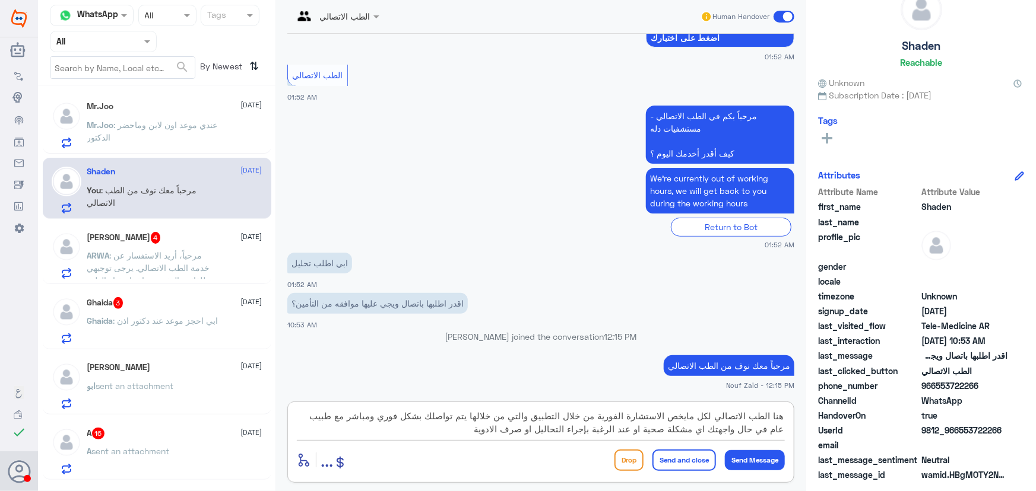
drag, startPoint x: 670, startPoint y: 415, endPoint x: 771, endPoint y: 415, distance: 101.5
click at [751, 415] on textarea "هنا الطب الاتصالي لكل مايخص الاستشارة الفورية من خلال التطبيق والتي من خلالها ي…" at bounding box center [541, 422] width 488 height 29
drag, startPoint x: 524, startPoint y: 418, endPoint x: 545, endPoint y: 429, distance: 23.9
click at [546, 429] on textarea "يمكنك طلب الاستشارة الفورية من خلال التطبيق والتي من خلالها يتم تواصلك بشكل فور…" at bounding box center [541, 422] width 488 height 29
click at [496, 411] on div "يمكنك طلب الاستشارة الفورية من خلال التطبيق والتي من خلالها يتم ت enter flow na…" at bounding box center [540, 442] width 507 height 81
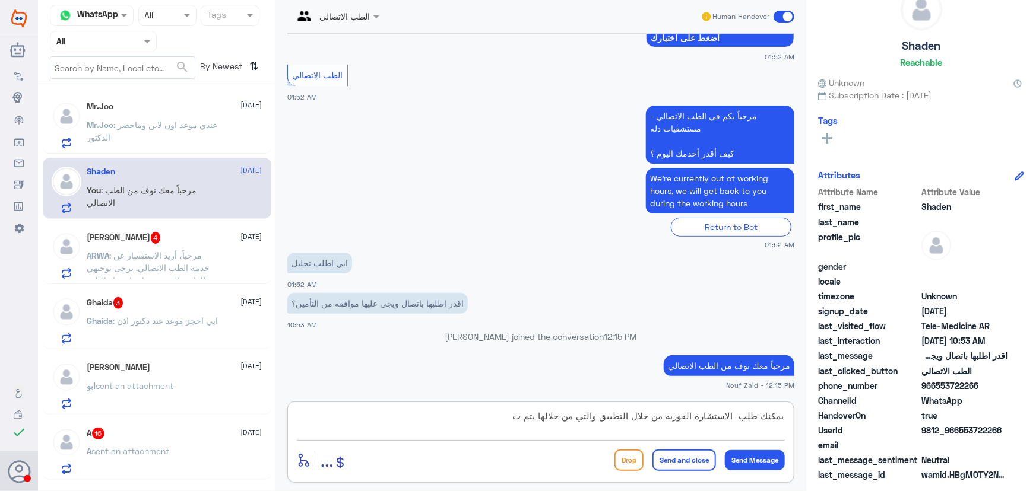
drag, startPoint x: 497, startPoint y: 417, endPoint x: 837, endPoint y: 409, distance: 339.5
click at [837, 409] on div "Channel WhatsApp Status × All Tags Agent Filter All search By Newest ⇅ .. 1 1 S…" at bounding box center [537, 247] width 998 height 495
paste textarea "قراءة التحاليل يمكنك الاستفادة من خدمة الاستشارة الفورية من خلال التطبيق بحيث ي…"
drag, startPoint x: 758, startPoint y: 415, endPoint x: 851, endPoint y: 411, distance: 92.7
click at [843, 415] on div "Channel WhatsApp Status × All Tags Agent Filter All search By Newest ⇅ .. 1 1 S…" at bounding box center [537, 247] width 998 height 495
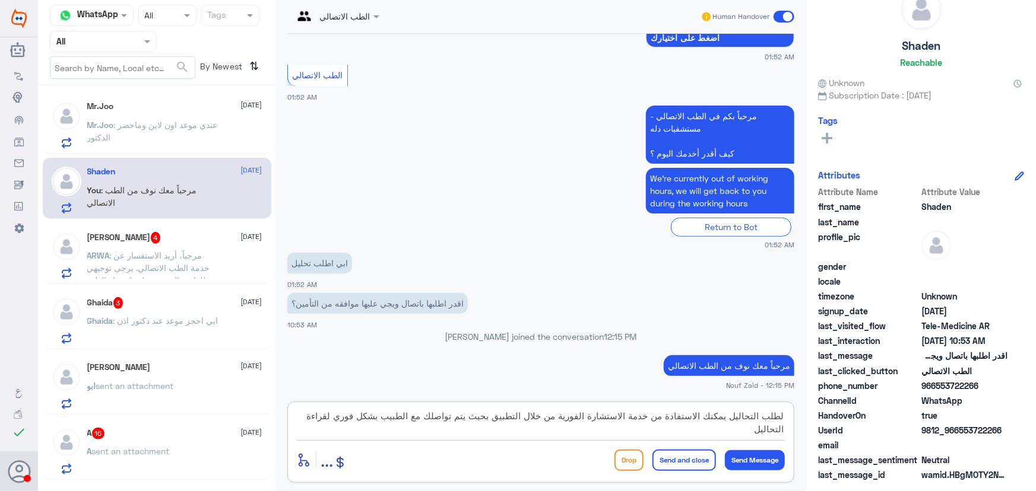
drag, startPoint x: 317, startPoint y: 416, endPoint x: 344, endPoint y: 414, distance: 26.8
click at [344, 414] on textarea "لطلب التحاليل يمكنك الاستفادة من خدمة الاستشارة الفورية من خلال التطبيق بحيث يت…" at bounding box center [541, 422] width 488 height 29
type textarea "لطلب التحاليل يمكنك الاستفادة من خدمة الاستشارة الفورية من خلال التطبيق بحيث يت…"
click at [744, 459] on button "Send Message" at bounding box center [755, 460] width 60 height 20
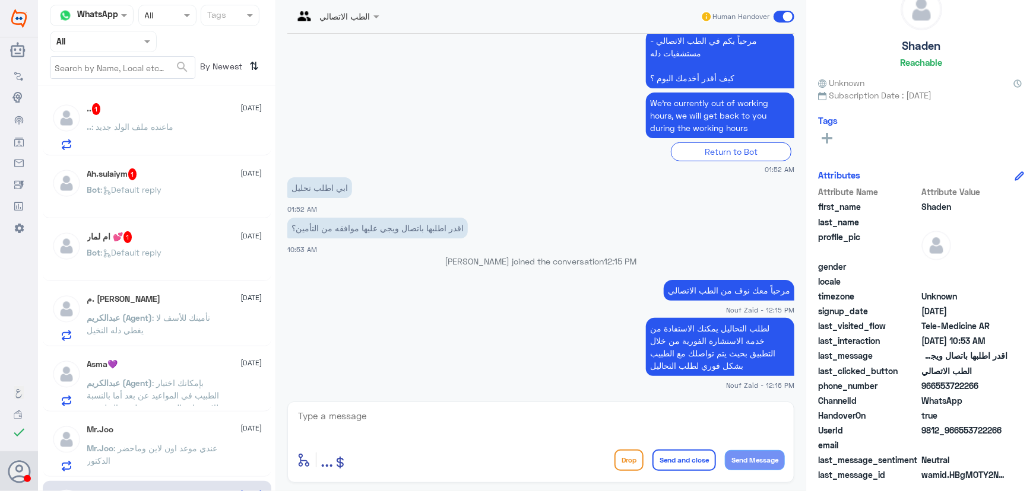
click at [172, 125] on span ": ماعنده ملف الولد جديد" at bounding box center [133, 127] width 82 height 10
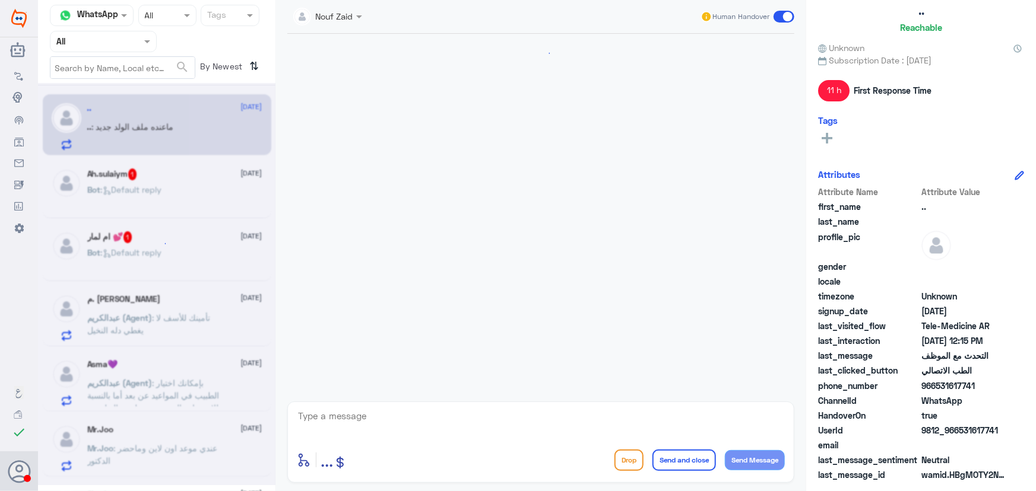
scroll to position [674, 0]
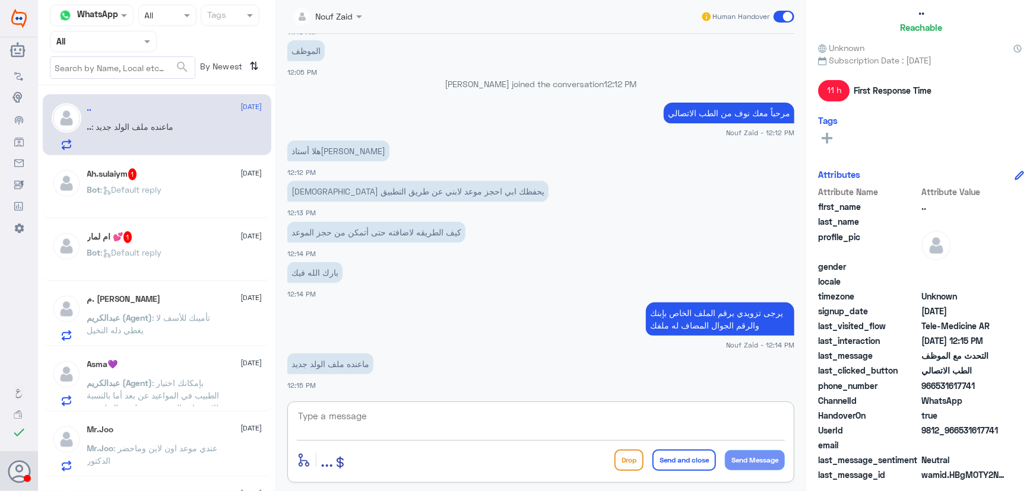
click at [460, 422] on textarea at bounding box center [541, 422] width 488 height 29
type textarea "م"
click at [457, 423] on textarea at bounding box center [541, 422] width 488 height 29
type textarea "م"
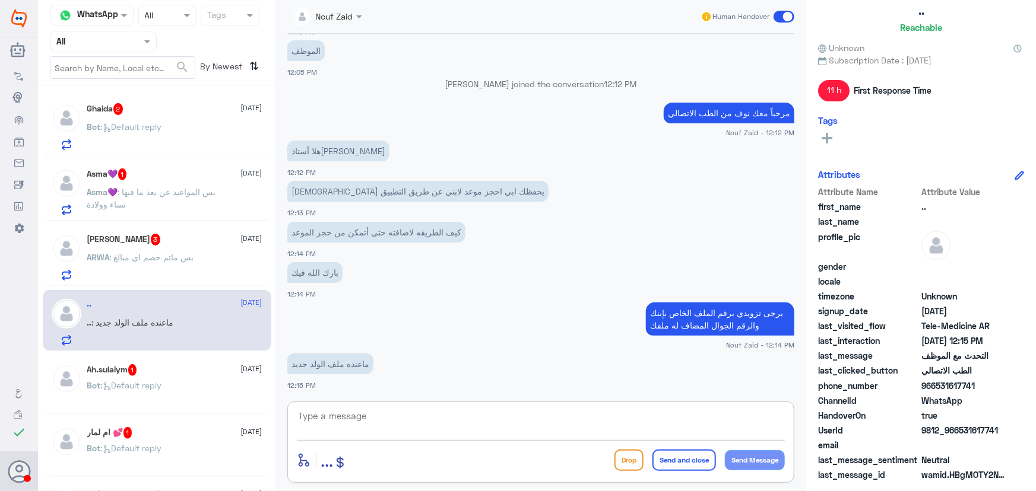
click at [336, 413] on textarea at bounding box center [541, 422] width 488 height 29
type textarea "ه"
type textarea "تم إضافته كتابع"
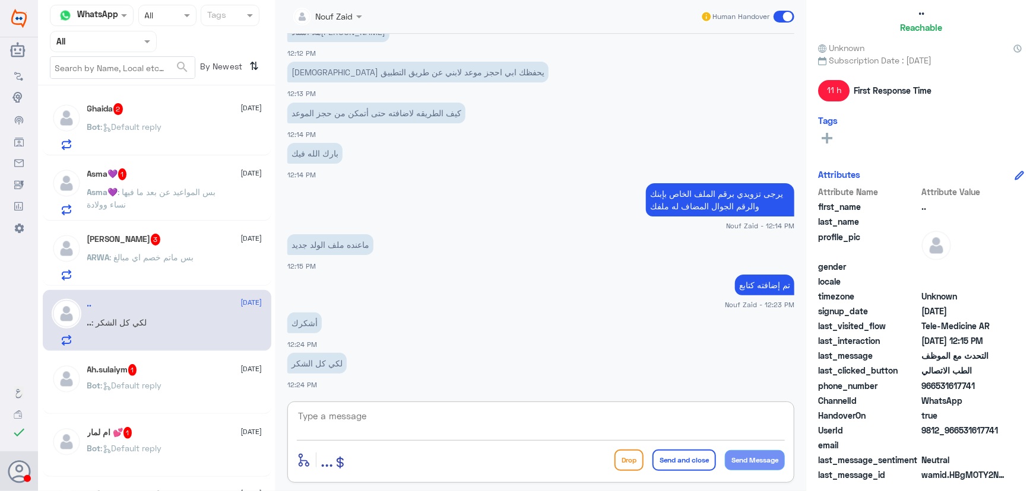
scroll to position [834, 0]
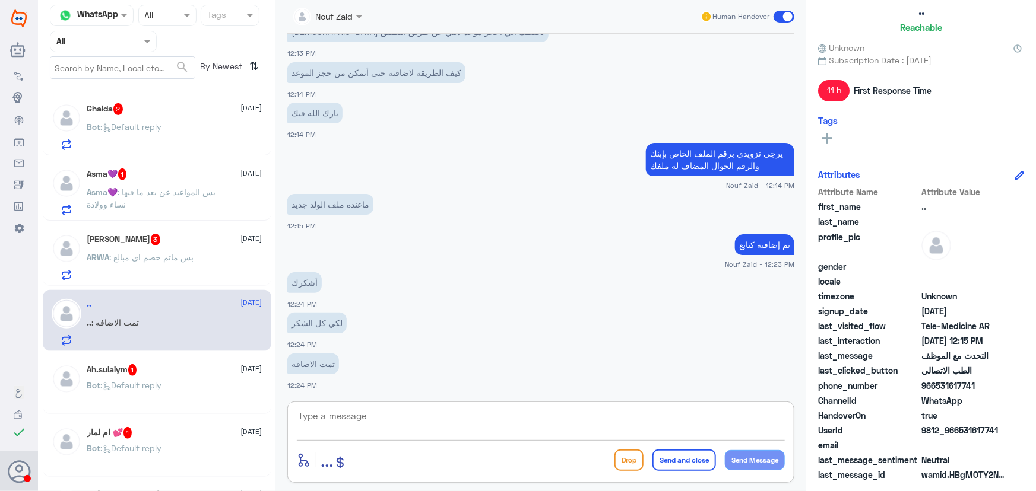
click at [415, 421] on textarea at bounding box center [541, 422] width 488 height 29
type textarea "سعدنا بخدمتك"
click at [705, 454] on button "Send and close" at bounding box center [683, 460] width 63 height 21
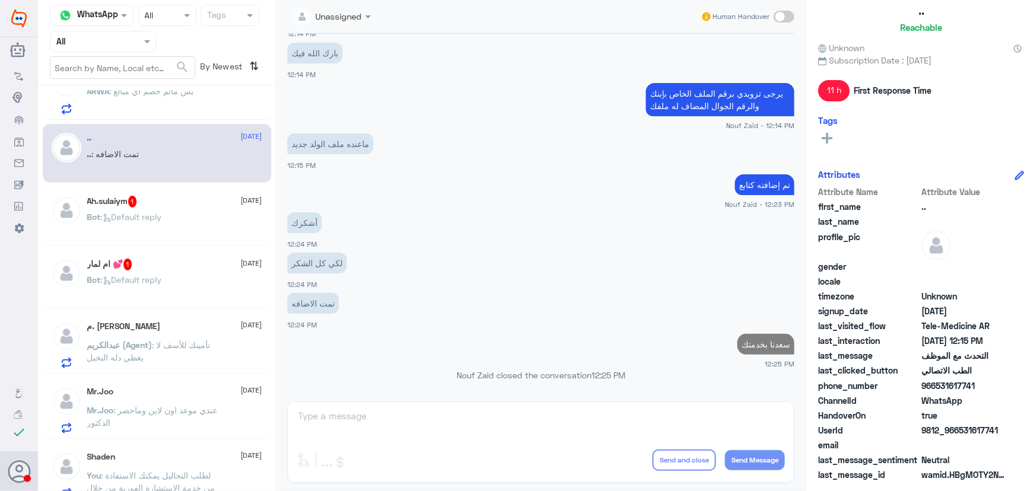
scroll to position [107, 0]
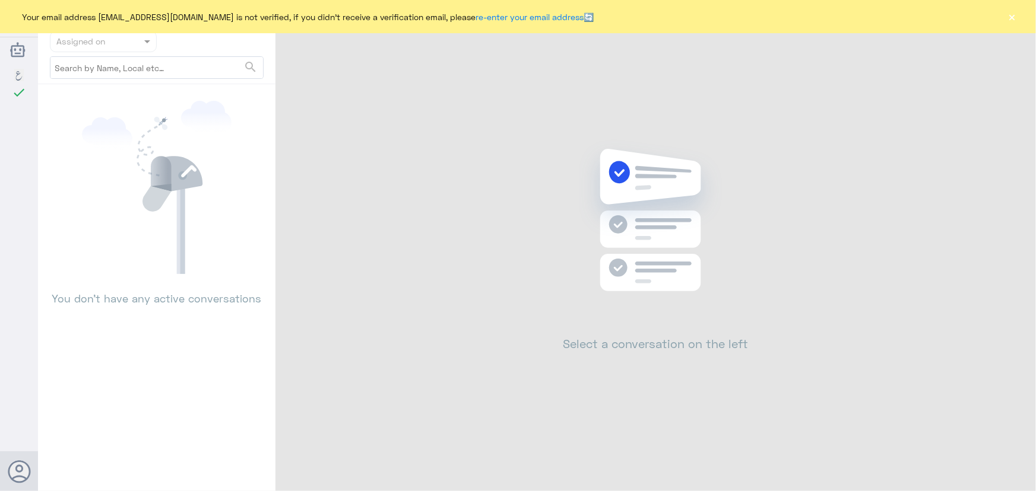
click at [1011, 18] on button "×" at bounding box center [1012, 17] width 12 height 12
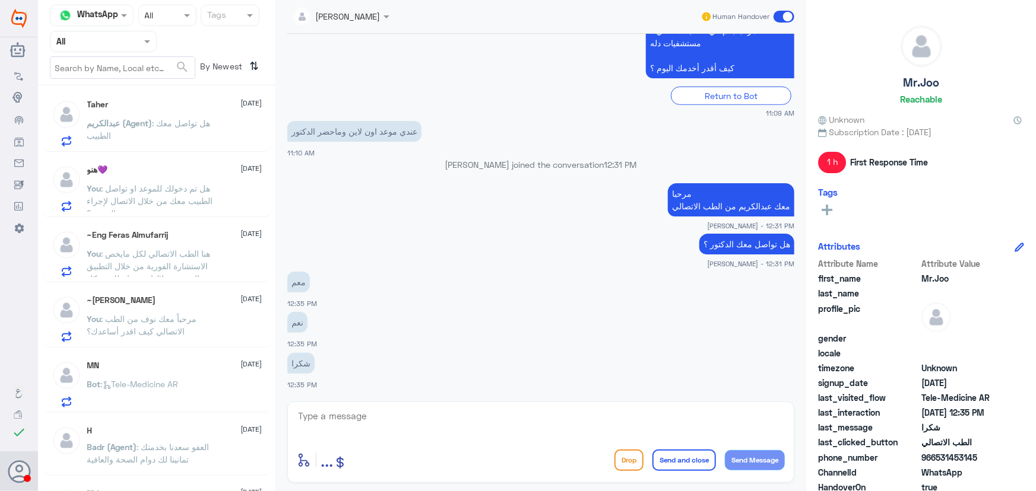
scroll to position [647, 0]
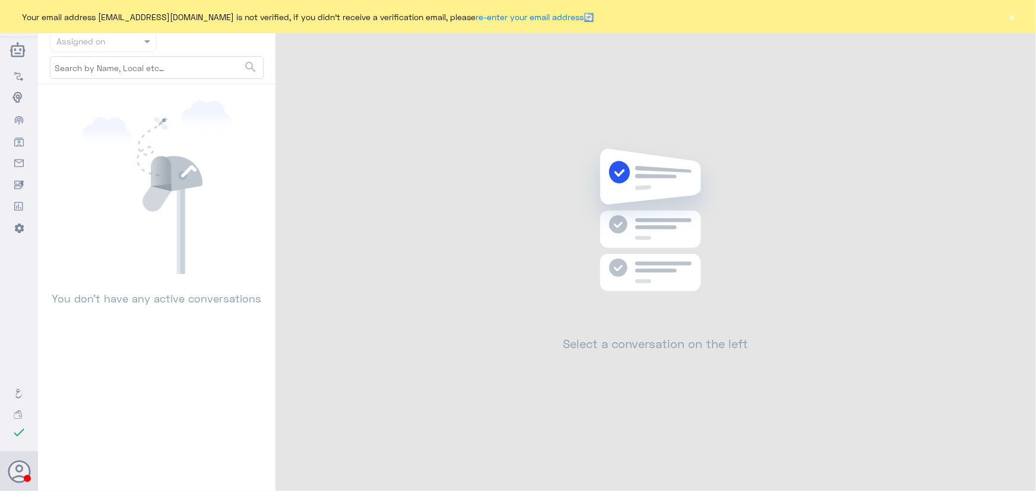
click at [1011, 17] on button "×" at bounding box center [1012, 17] width 12 height 12
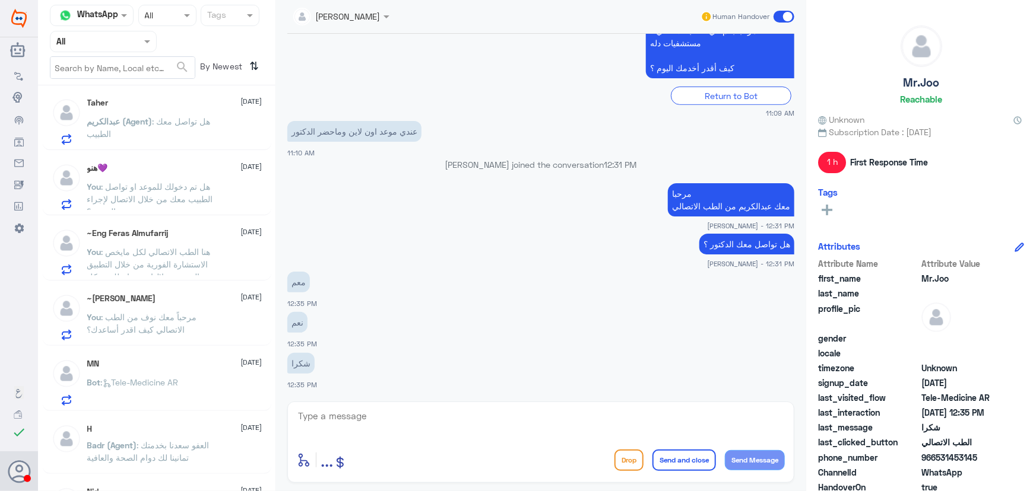
scroll to position [593, 0]
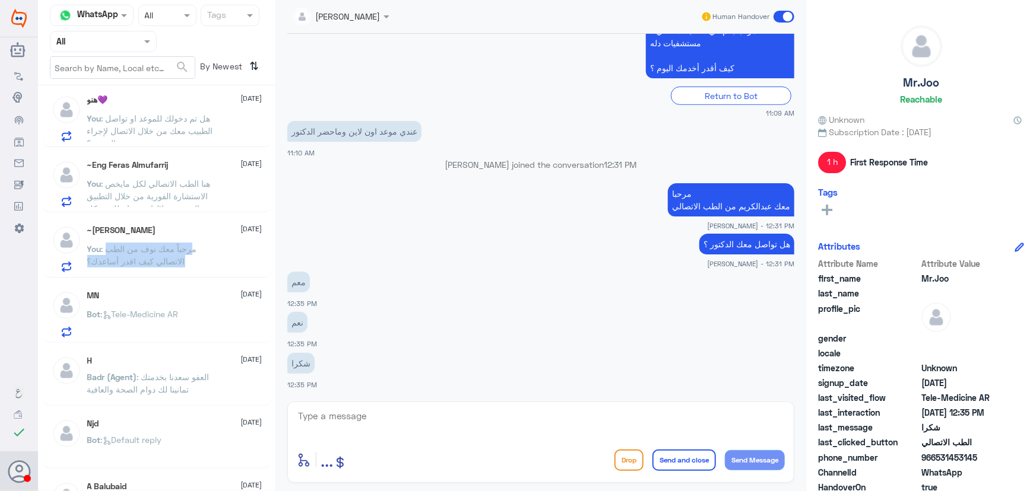
click at [189, 254] on p "You : مرحباً معك نوف من الطب الاتصالي كيف اقدر أساعدك؟" at bounding box center [154, 258] width 134 height 30
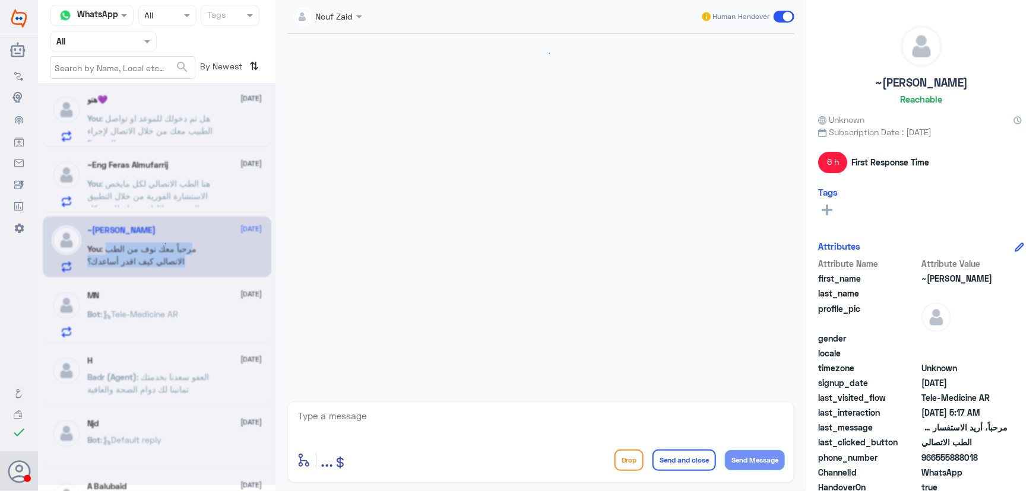
scroll to position [129, 0]
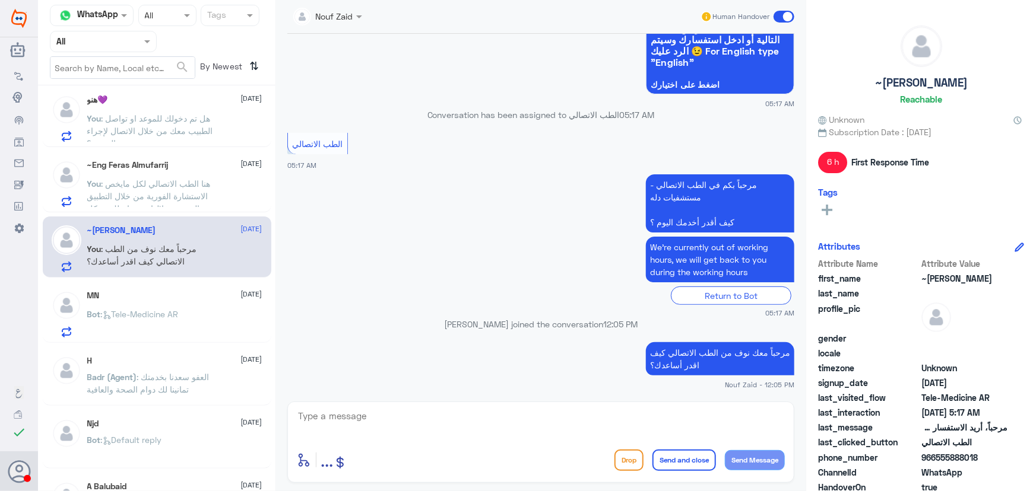
click at [177, 177] on p "You : هنا الطب الاتصالي لكل مايخص الاستشارة الفورية من خلال التطبيق والتي من خل…" at bounding box center [154, 192] width 134 height 30
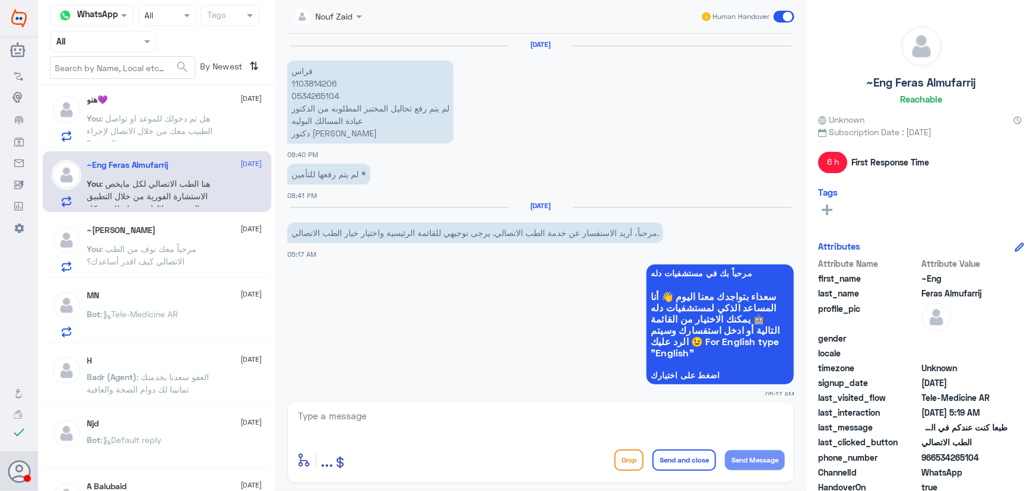
scroll to position [782, 0]
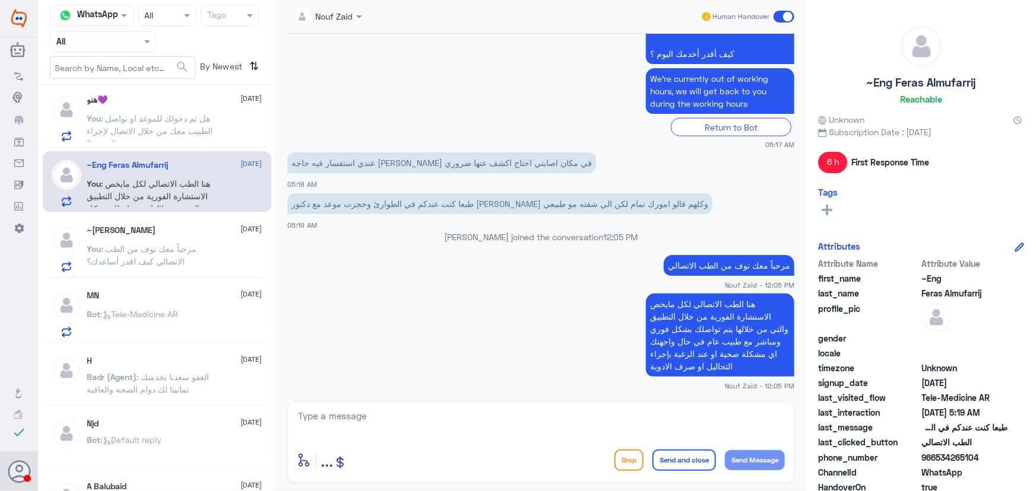
click at [167, 325] on p "Bot : Tele-Medicine AR" at bounding box center [132, 323] width 91 height 30
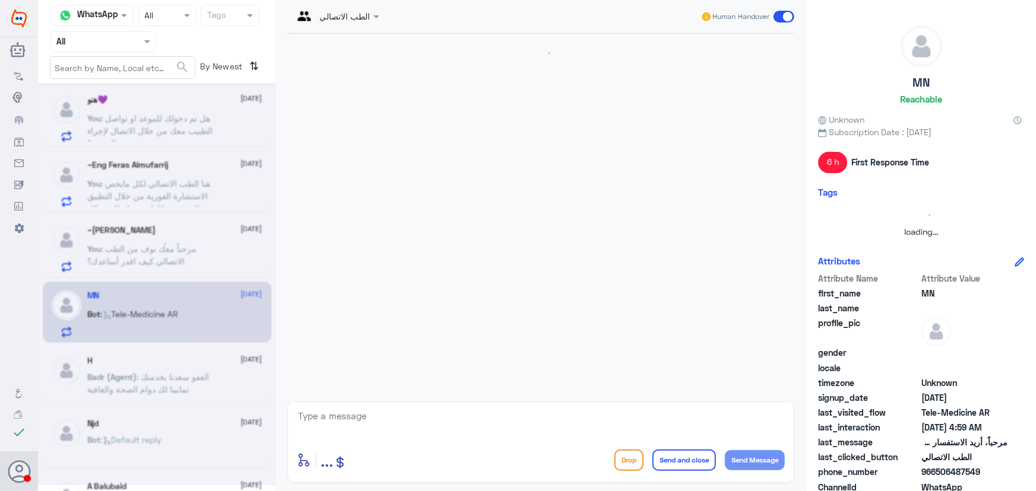
scroll to position [57, 0]
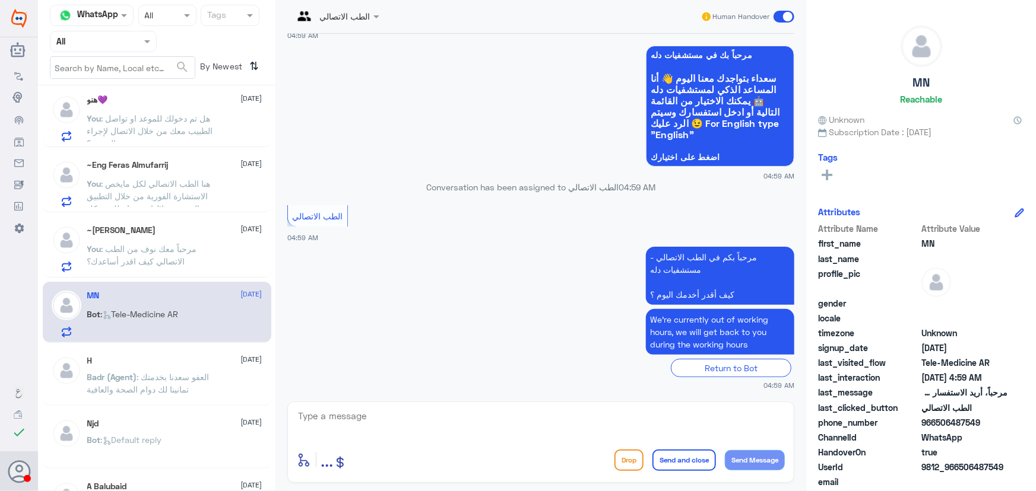
click at [780, 16] on span at bounding box center [783, 17] width 21 height 12
click at [0, 0] on input "checkbox" at bounding box center [0, 0] width 0 height 0
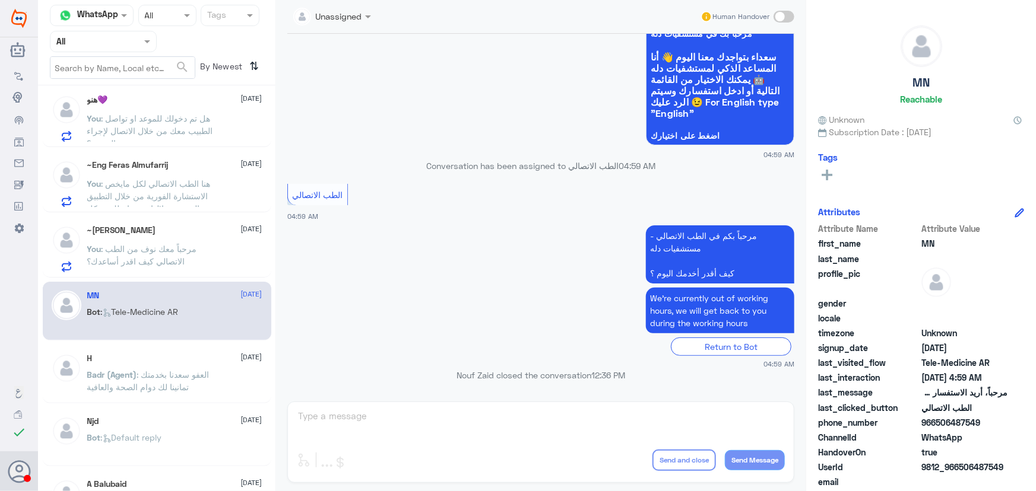
click at [170, 243] on p "You : مرحباً معك نوف من الطب الاتصالي كيف اقدر أساعدك؟" at bounding box center [154, 258] width 134 height 30
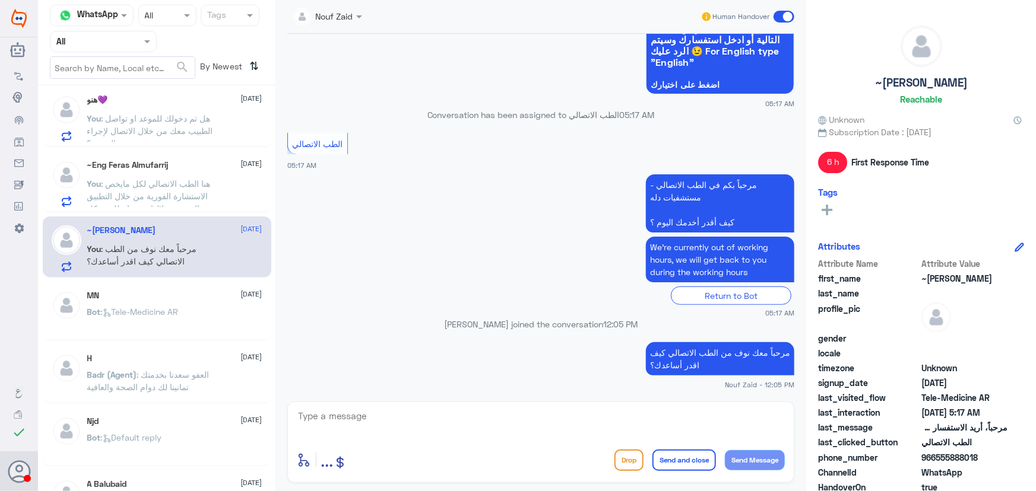
click at [782, 17] on span at bounding box center [783, 17] width 21 height 12
click at [0, 0] on input "checkbox" at bounding box center [0, 0] width 0 height 0
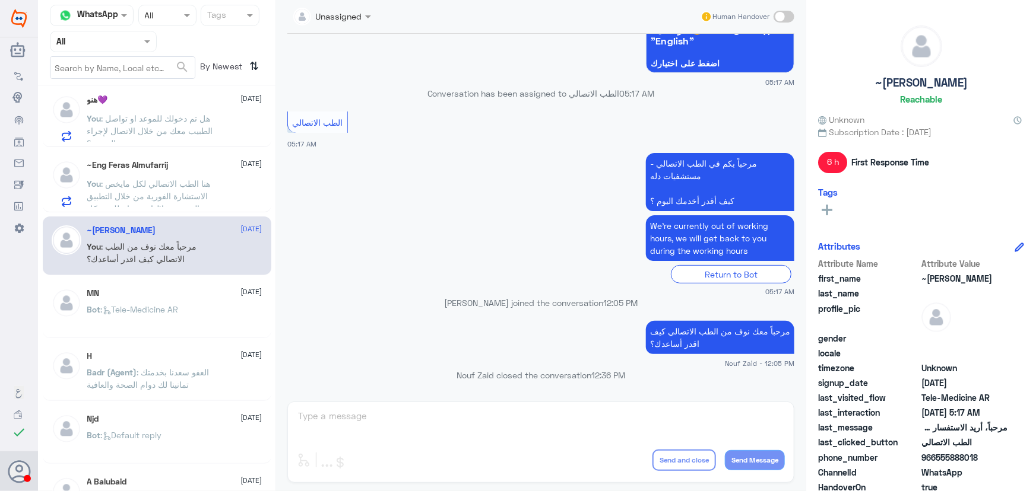
click at [201, 179] on span ": هنا الطب الاتصالي لكل مايخص الاستشارة الفورية من خلال التطبيق والتي من خلالها…" at bounding box center [152, 215] width 131 height 72
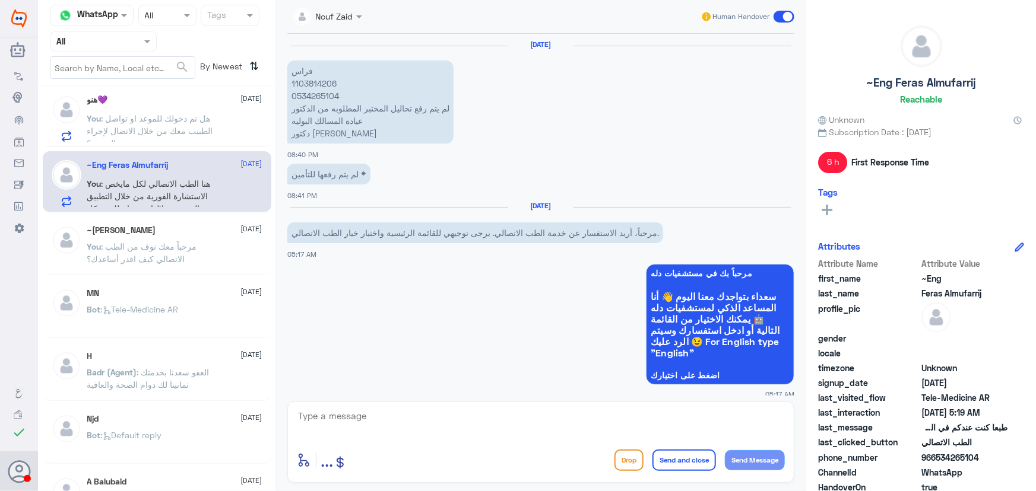
scroll to position [782, 0]
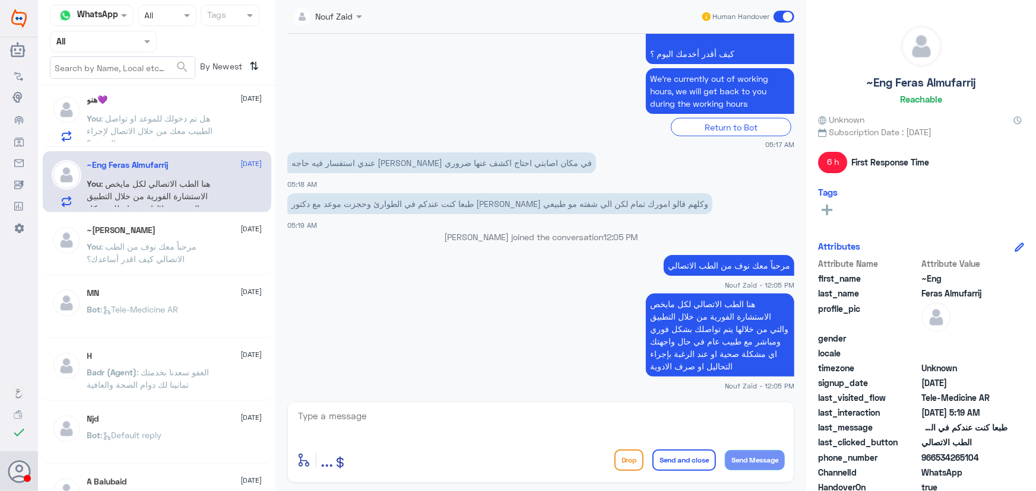
click at [786, 17] on span at bounding box center [783, 17] width 21 height 12
click at [0, 0] on input "checkbox" at bounding box center [0, 0] width 0 height 0
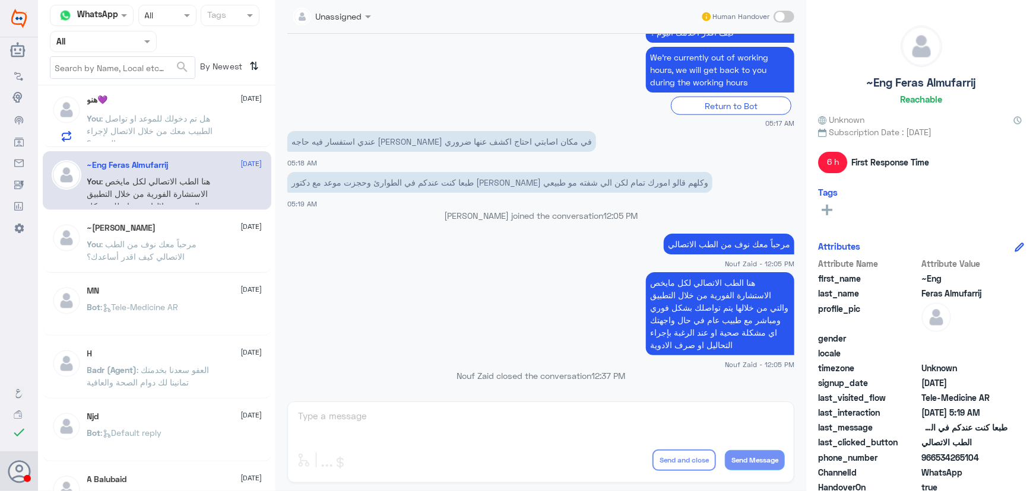
click at [169, 119] on span ": هل تم دخولك للموعد او تواصل الطبيب معك من خلال الاتصال لإجراء الموعد ؟" at bounding box center [150, 130] width 126 height 35
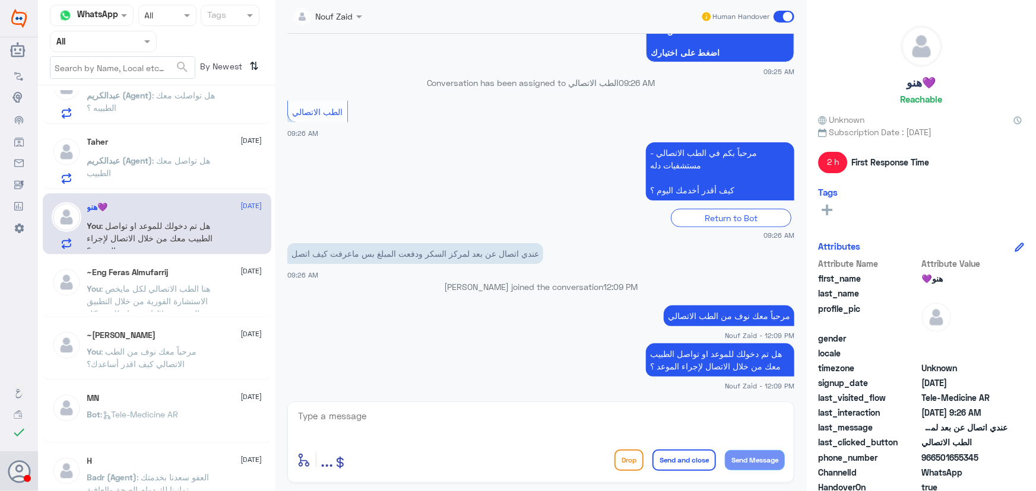
scroll to position [485, 0]
click at [189, 164] on span ": هل تواصل معك الطبيب" at bounding box center [148, 167] width 123 height 23
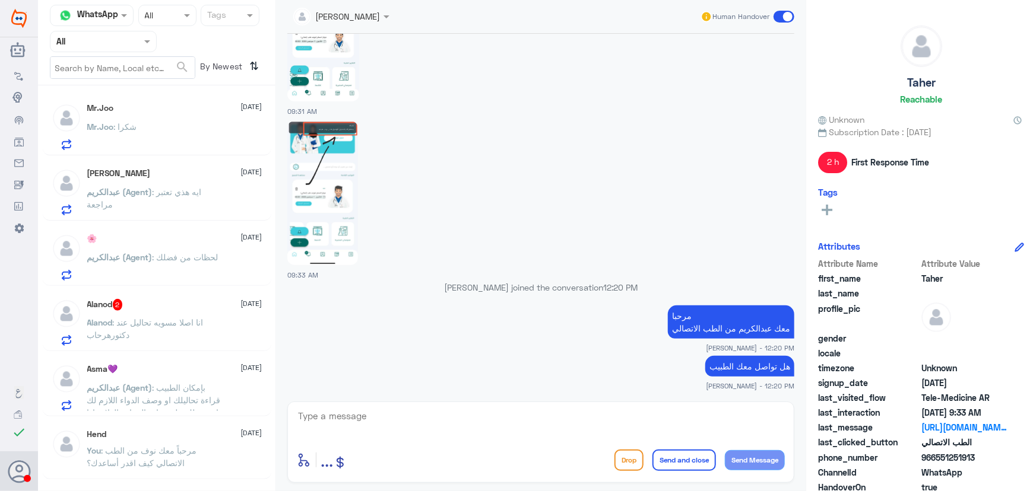
click at [128, 300] on div "Alanod 2 1 September" at bounding box center [174, 305] width 175 height 12
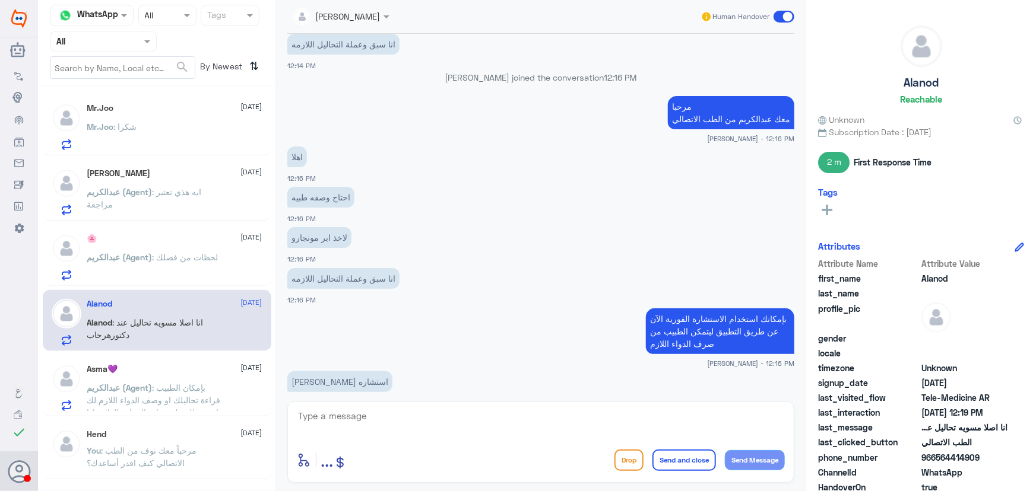
scroll to position [511, 0]
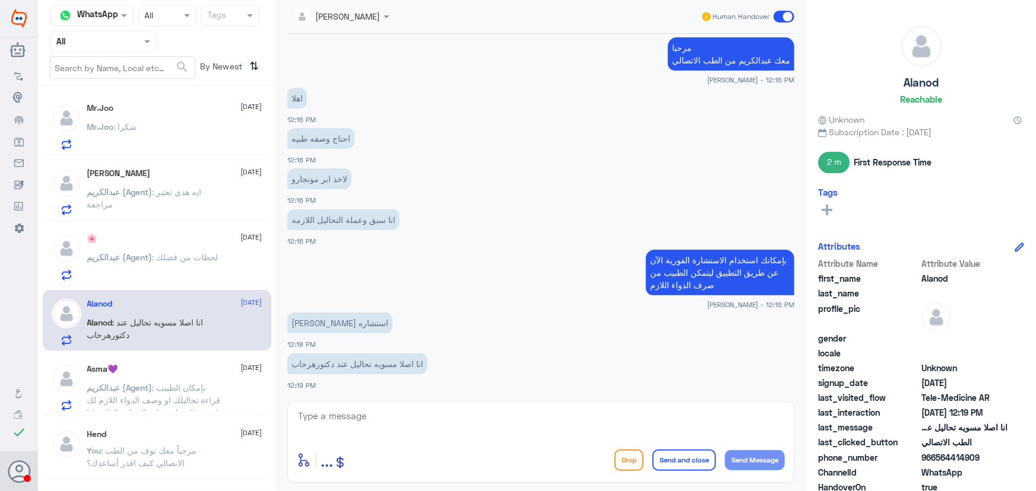
click at [410, 126] on div "احتاج وصفه طبيه 12:16 PM" at bounding box center [540, 145] width 507 height 40
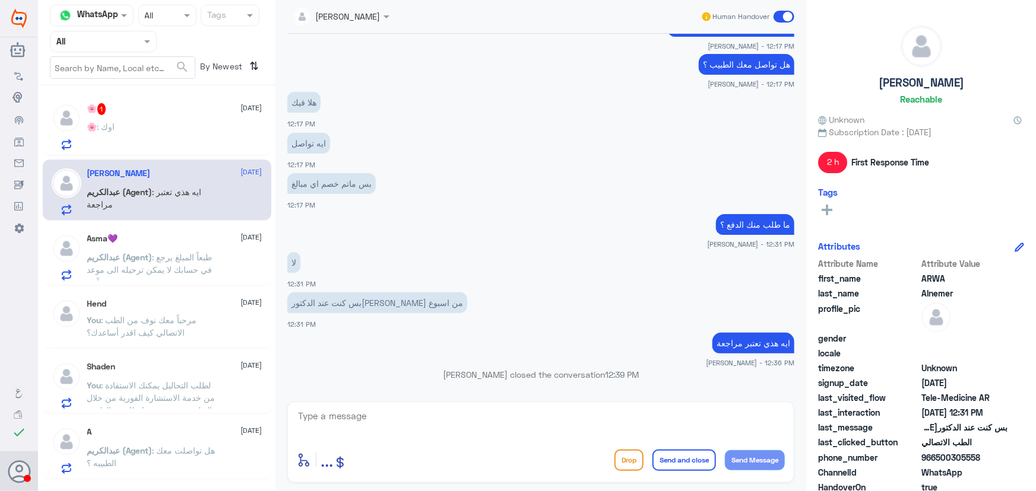
scroll to position [503, 0]
click at [204, 138] on div "🌸 : اوك" at bounding box center [174, 136] width 175 height 27
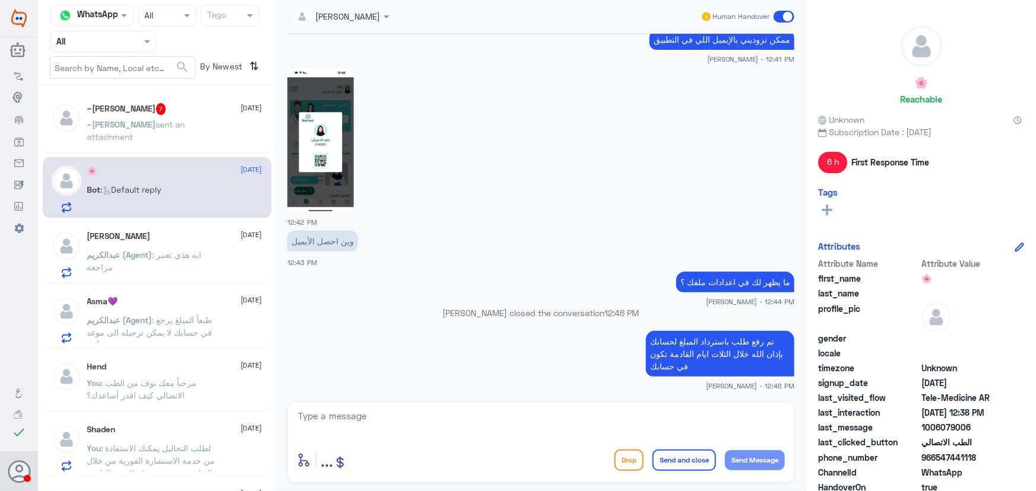
scroll to position [1612, 0]
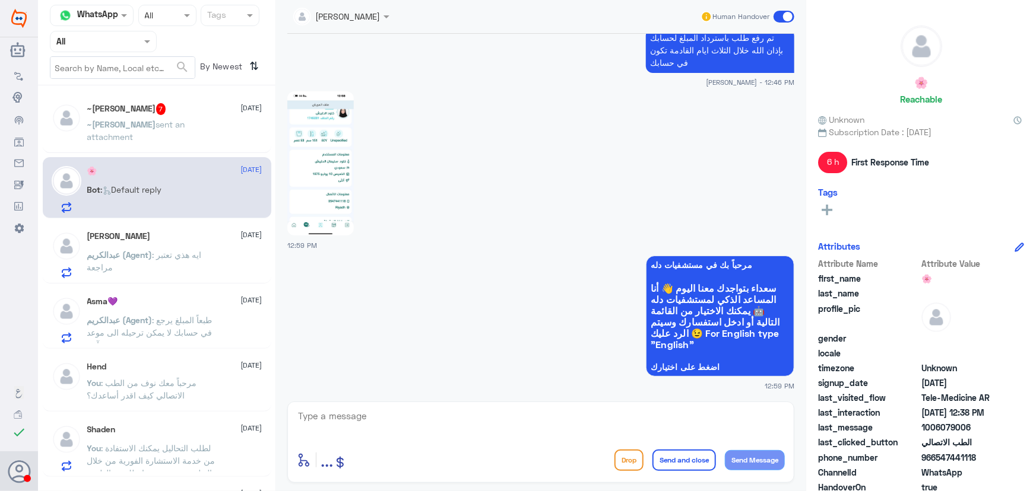
click at [107, 97] on div "~Abdulrahman 7 1 September ~Abdulrahman sent an attachment" at bounding box center [157, 123] width 228 height 59
click at [110, 106] on h5 "~Abdulrahman 7" at bounding box center [126, 109] width 79 height 12
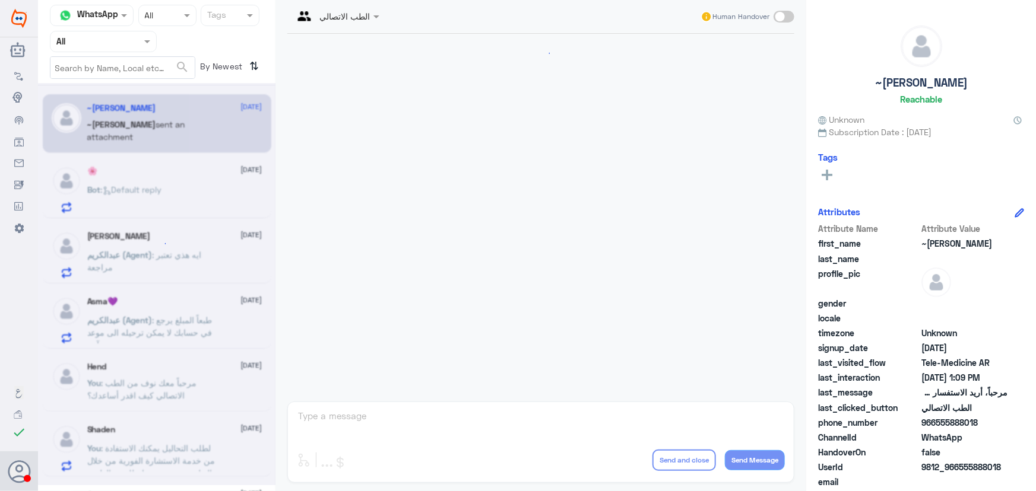
scroll to position [693, 0]
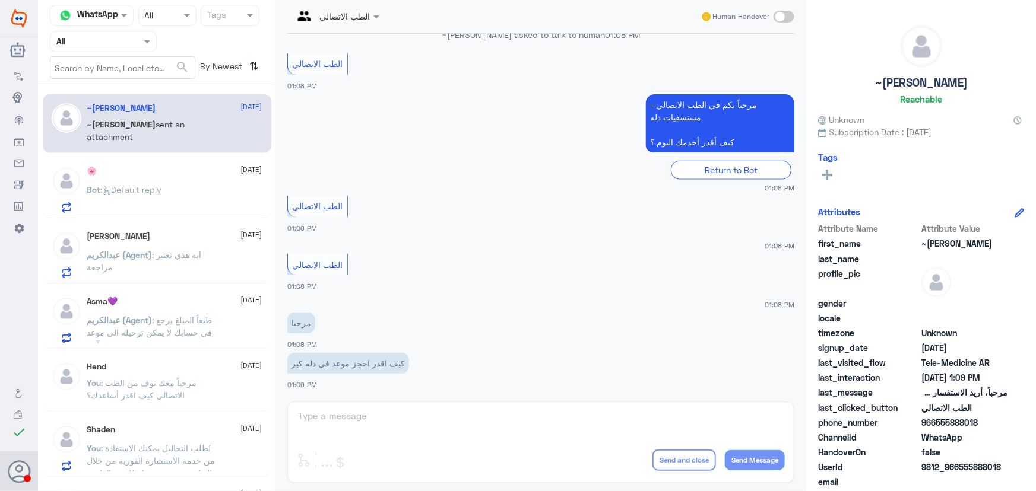
click at [507, 417] on div "الطب الاتصالي Human Handover 1 Sep 2025 الطب الاتصالي 05:17 AM مرحباً بكم في ال…" at bounding box center [540, 247] width 531 height 495
click at [777, 17] on span at bounding box center [783, 17] width 21 height 12
click at [0, 0] on input "checkbox" at bounding box center [0, 0] width 0 height 0
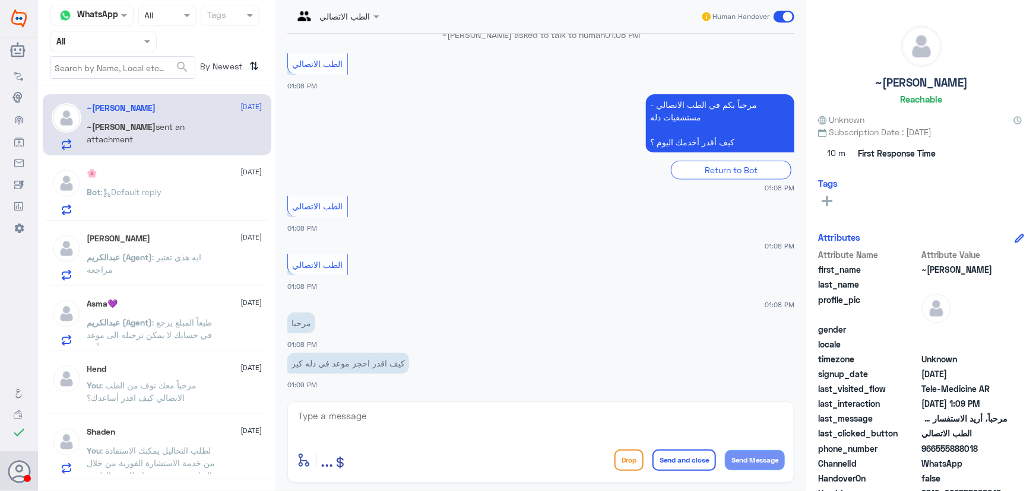
click at [463, 407] on div "enter flow name ... Drop Send and close Send Message" at bounding box center [540, 442] width 507 height 81
click at [453, 415] on textarea at bounding box center [541, 422] width 488 height 29
paste textarea "مرحباً معك نوف من الطب الاتصالي"
type textarea "مرحباً معك نوف من الطب الاتصالي"
drag, startPoint x: 765, startPoint y: 455, endPoint x: 685, endPoint y: 432, distance: 82.7
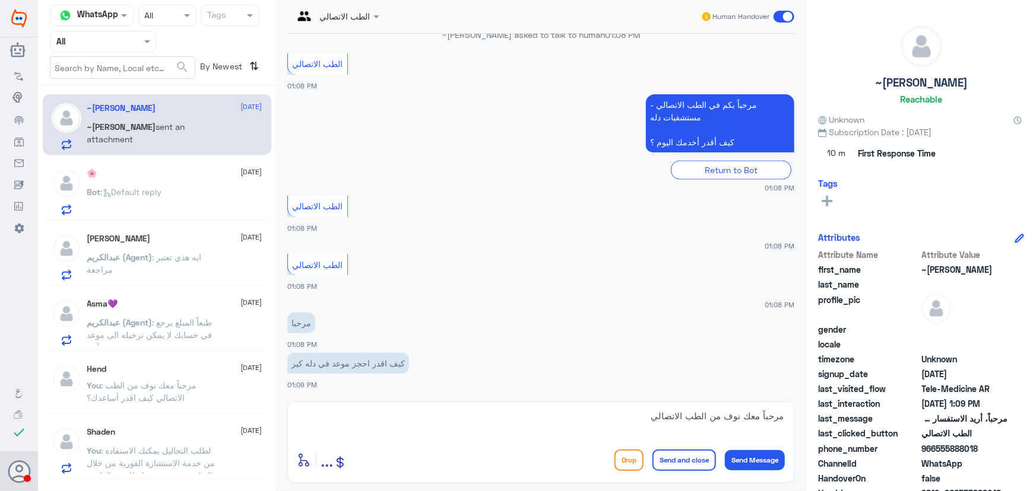
click at [764, 455] on button "Send Message" at bounding box center [755, 460] width 60 height 20
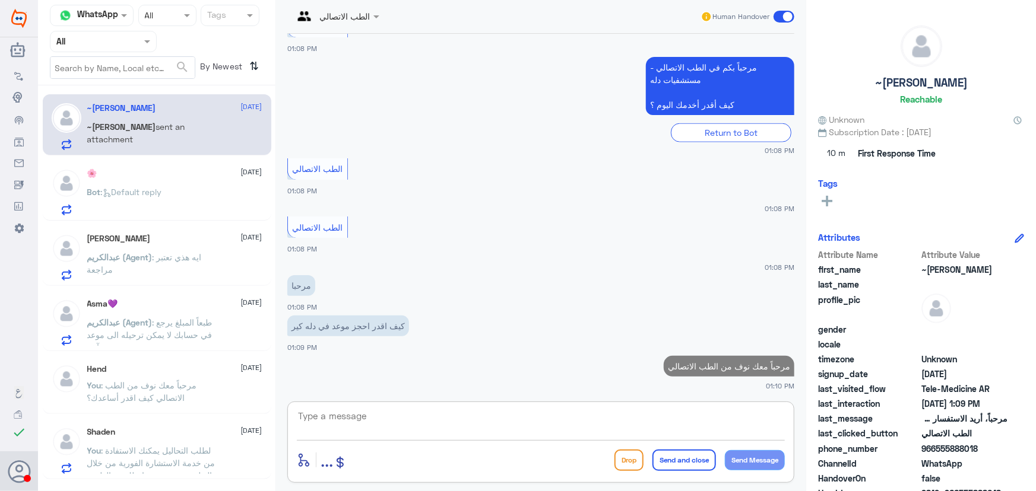
drag, startPoint x: 505, startPoint y: 421, endPoint x: 490, endPoint y: 422, distance: 14.9
click at [499, 422] on textarea at bounding box center [541, 422] width 488 height 29
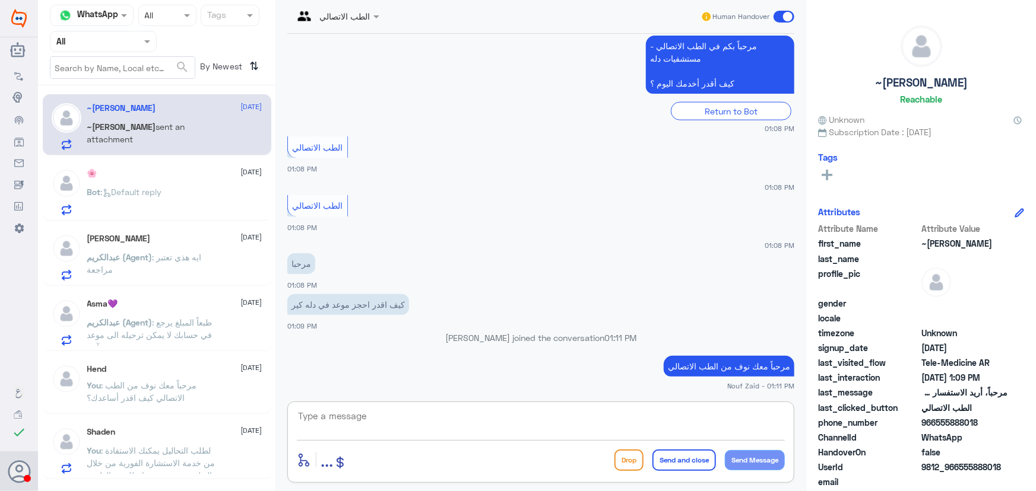
click at [581, 417] on textarea at bounding box center [541, 422] width 488 height 29
click at [461, 410] on textarea at bounding box center [541, 422] width 488 height 29
paste textarea "هنا الطب الاتصالي لكل مايخص الاستشارة الفورية من خلال التطبيق، يمكنك الاستفسار …"
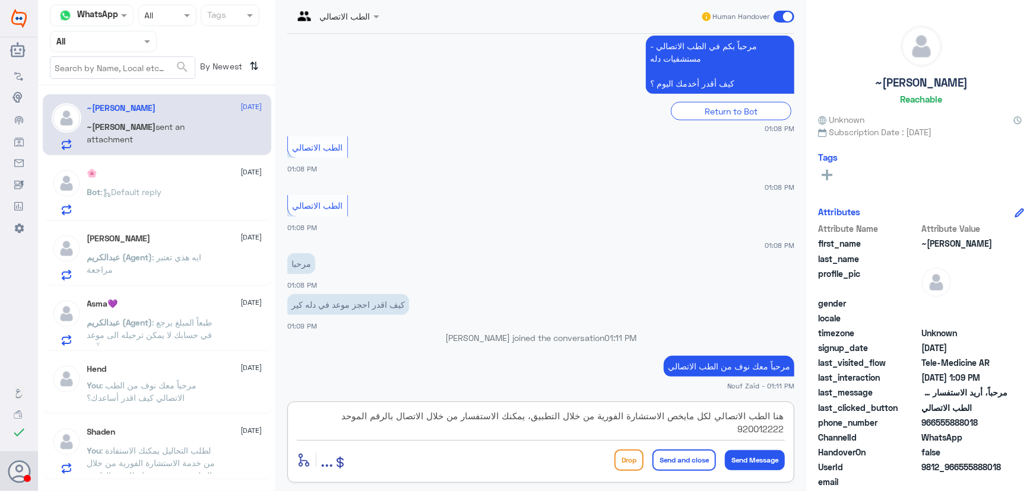
type textarea "هنا الطب الاتصالي لكل مايخص الاستشارة الفورية من خلال التطبيق، يمكنك الاستفسار …"
click at [671, 466] on button "Send and close" at bounding box center [683, 460] width 63 height 21
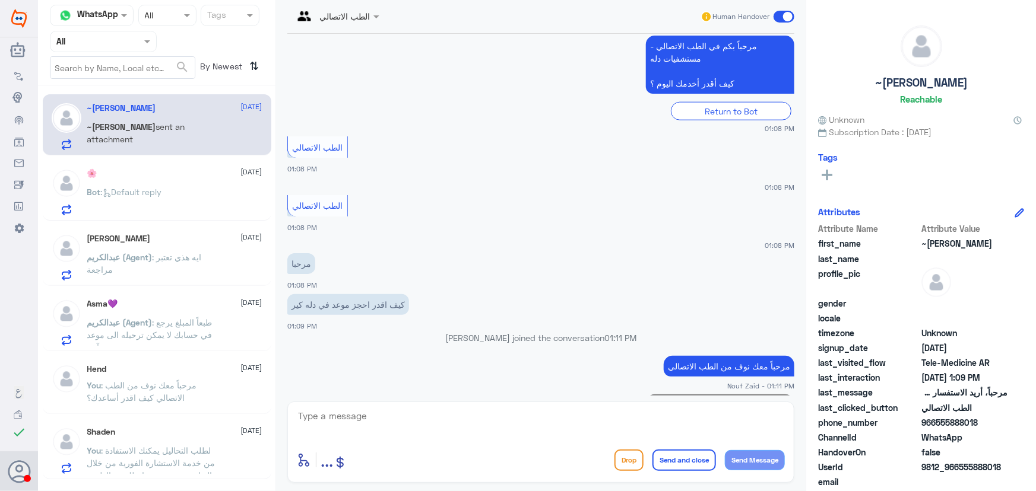
scroll to position [806, 0]
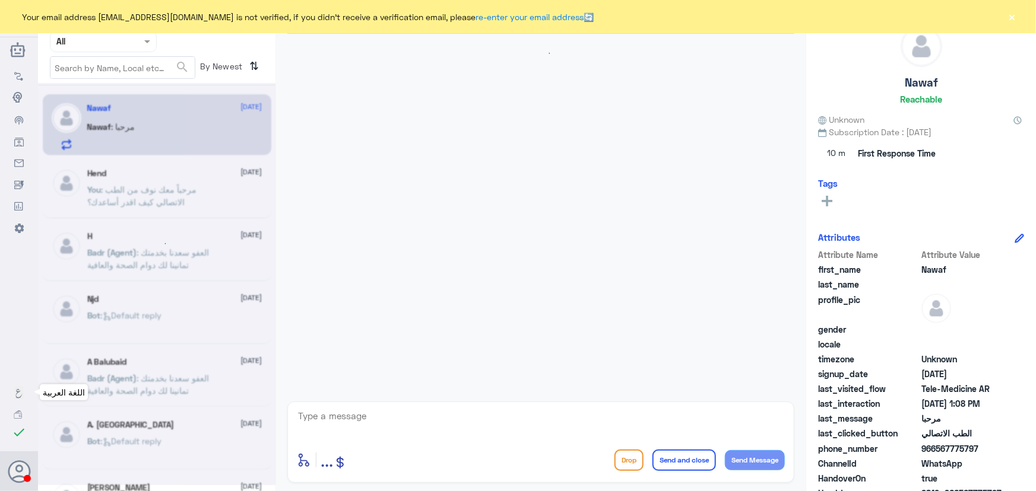
scroll to position [1000, 0]
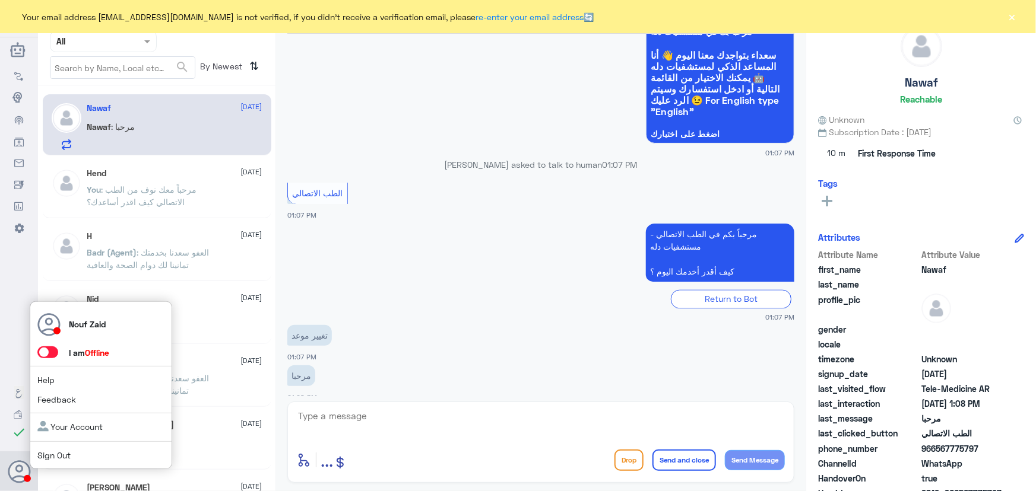
click at [46, 351] on span at bounding box center [47, 353] width 21 height 12
click at [0, 0] on input "checkbox" at bounding box center [0, 0] width 0 height 0
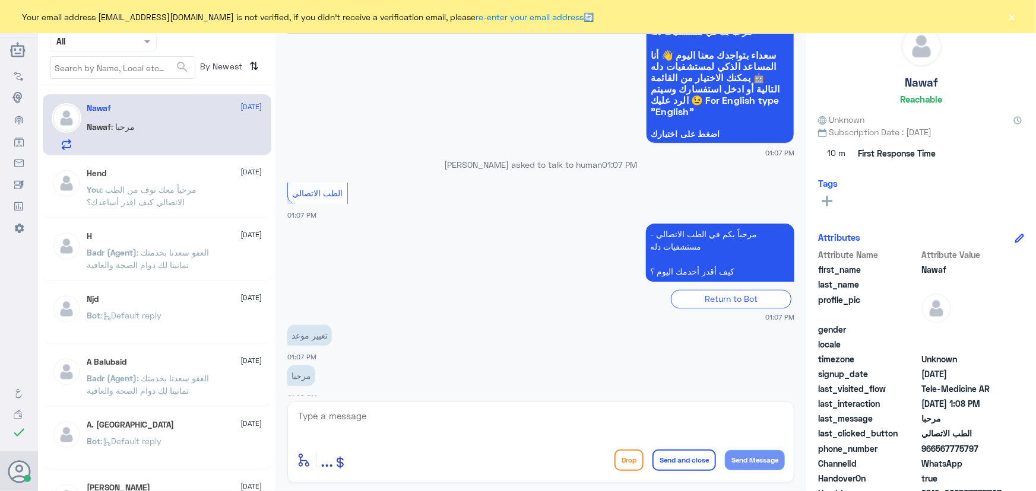
click at [1007, 15] on button "×" at bounding box center [1012, 17] width 12 height 12
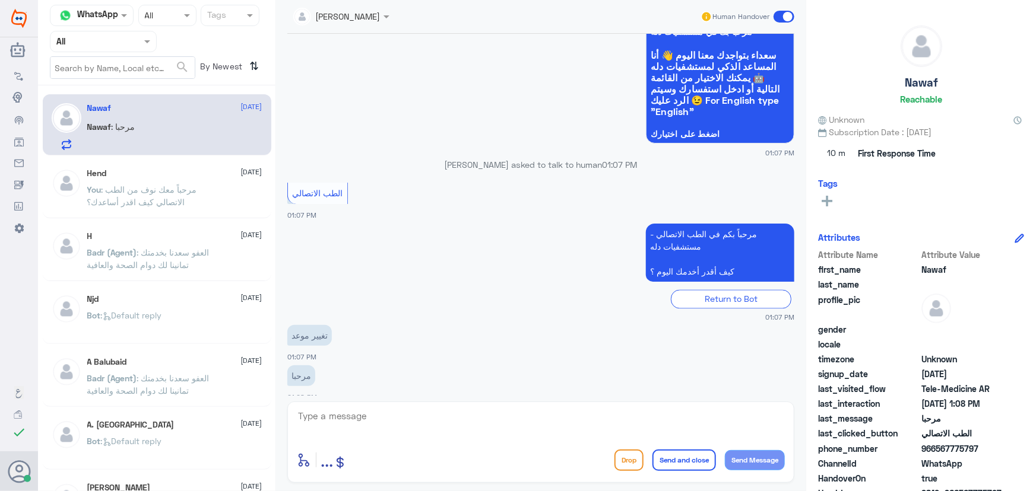
click at [374, 408] on textarea at bounding box center [541, 422] width 488 height 29
paste textarea "مرحباً معك نوف من الطب الاتصالي"
type textarea "مرحباً معك نوف من الطب الاتصالي"
click at [753, 460] on button "Send Message" at bounding box center [755, 460] width 60 height 20
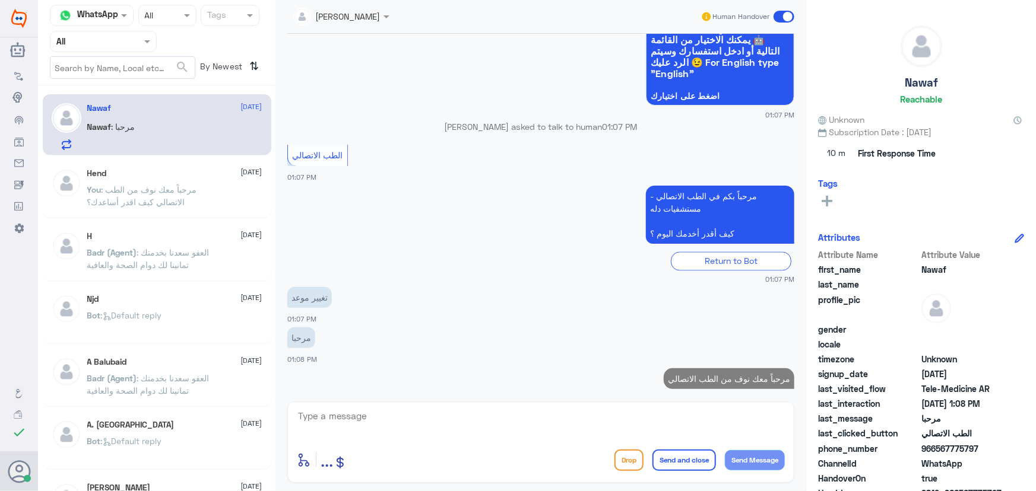
click at [415, 409] on div "enter flow name ... Drop Send and close Send Message" at bounding box center [540, 442] width 507 height 81
paste textarea "مرحباً معك نوف من الطب الاتصالي"
type textarea "مرحباً معك نوف من الطب الاتصالي"
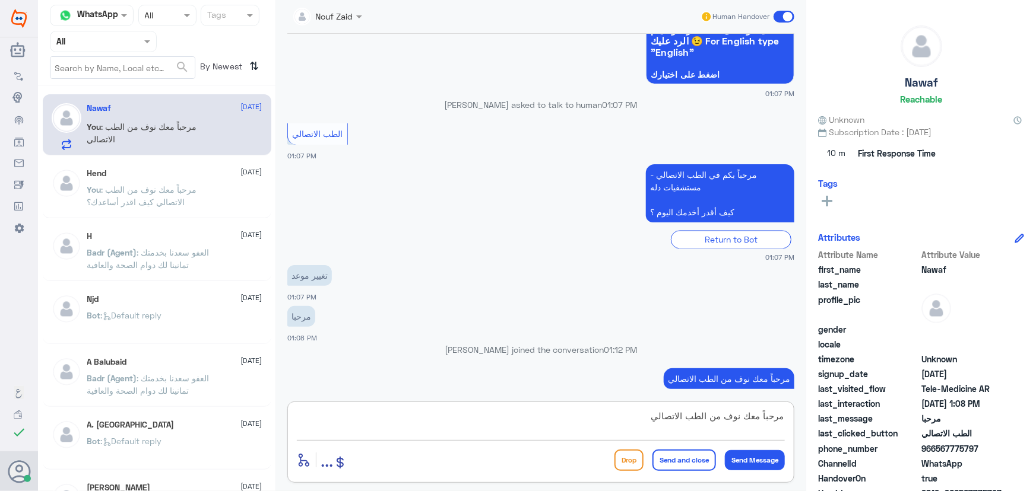
drag, startPoint x: 408, startPoint y: 424, endPoint x: 859, endPoint y: 416, distance: 450.5
click at [859, 416] on div "Channel WhatsApp Status × All Tags Agent Filter All search By Newest ⇅ Nawaf 1 …" at bounding box center [537, 247] width 998 height 495
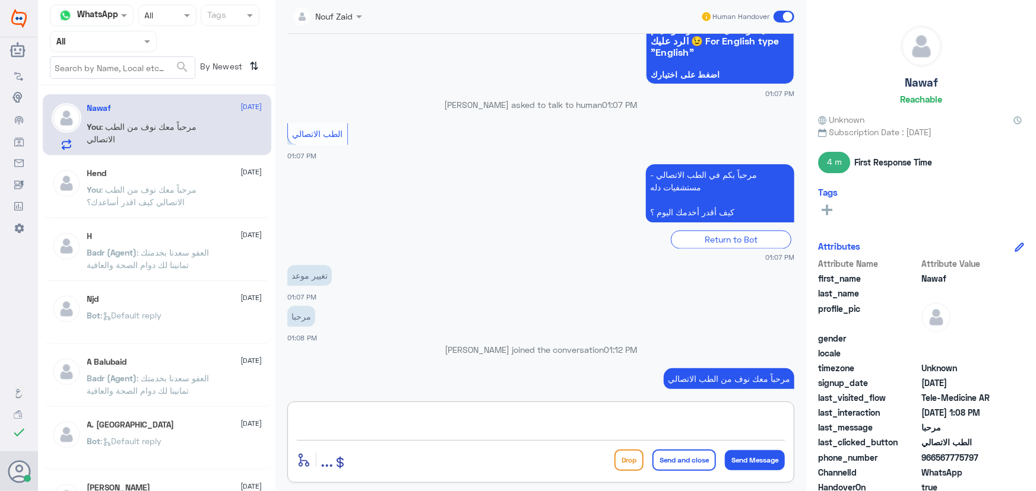
click at [594, 427] on textarea at bounding box center [541, 422] width 488 height 29
paste textarea "هنا الطب الاتصالي لكل مايخص الاستشارة الفورية من خلال التطبيق، يمكنك الاستفسار …"
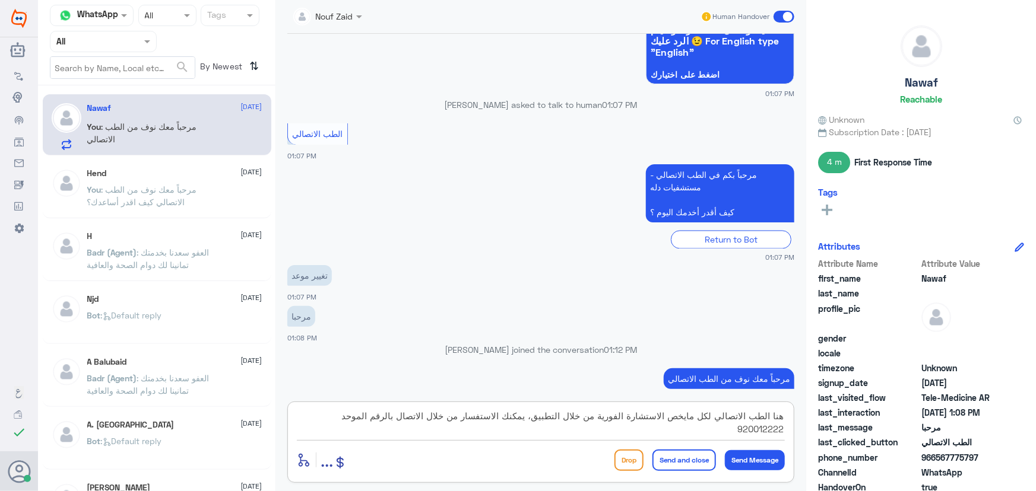
drag, startPoint x: 461, startPoint y: 415, endPoint x: 471, endPoint y: 416, distance: 9.5
click at [471, 416] on textarea "هنا الطب الاتصالي لكل مايخص الاستشارة الفورية من خلال التطبيق، يمكنك الاستفسار …" at bounding box center [541, 422] width 488 height 29
type textarea "هنا الطب الاتصالي لكل مايخص الاستشارة الفورية من خلال التطبيق، يمكنك تغييلا الم…"
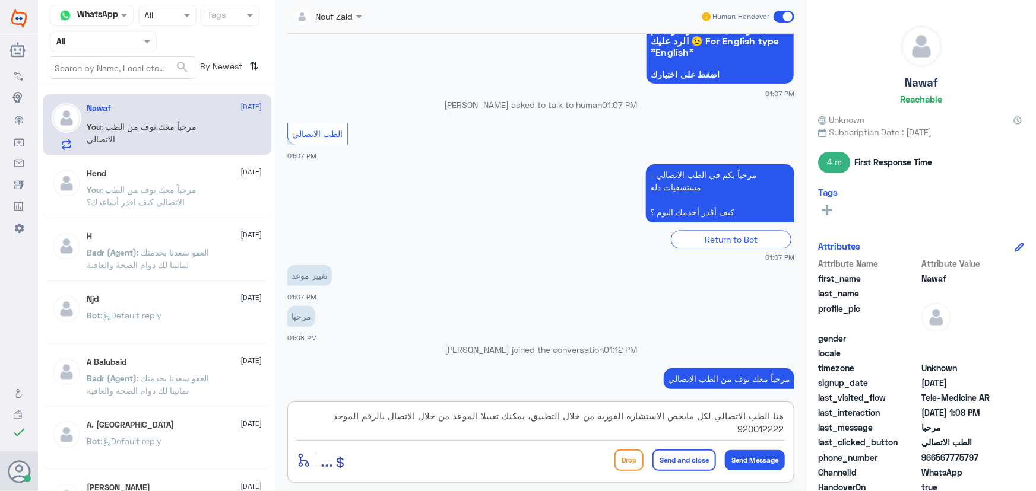
click at [660, 461] on button "Send and close" at bounding box center [683, 460] width 63 height 21
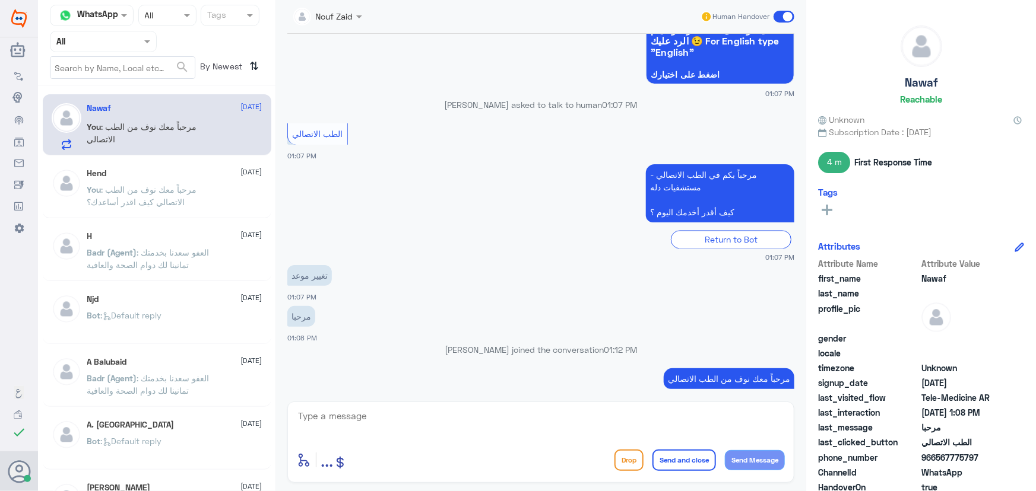
scroll to position [1110, 0]
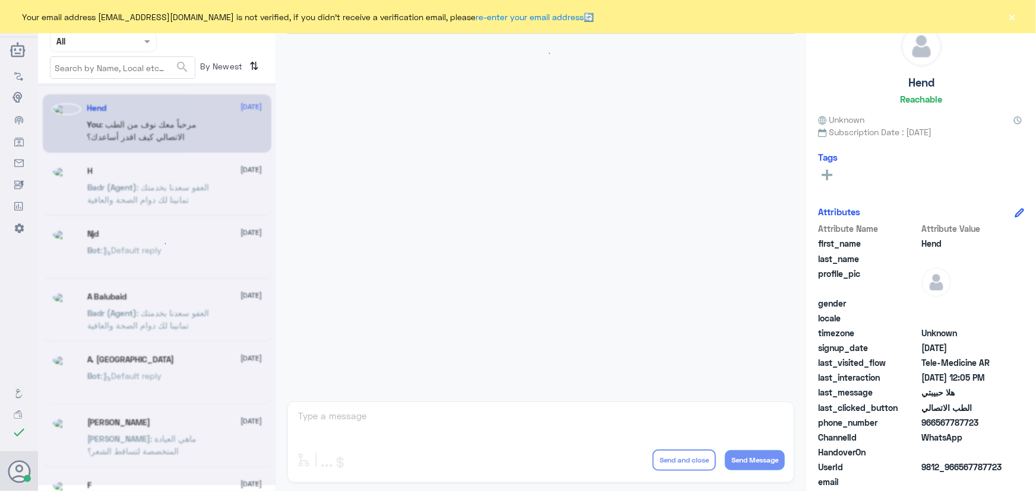
scroll to position [539, 0]
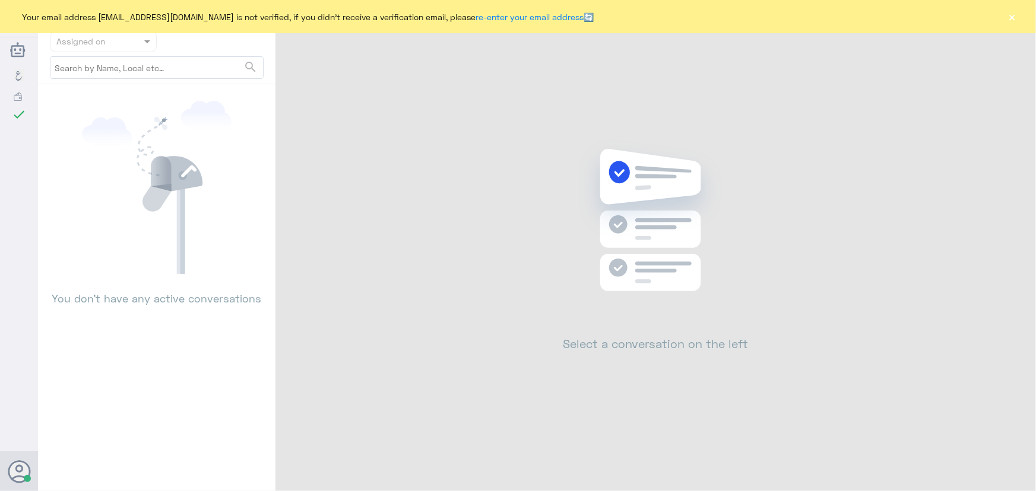
click at [1017, 13] on div "Your email address [EMAIL_ADDRESS][DOMAIN_NAME] is not verified, if you didn't …" at bounding box center [518, 16] width 1036 height 33
click at [1014, 13] on button "×" at bounding box center [1012, 17] width 12 height 12
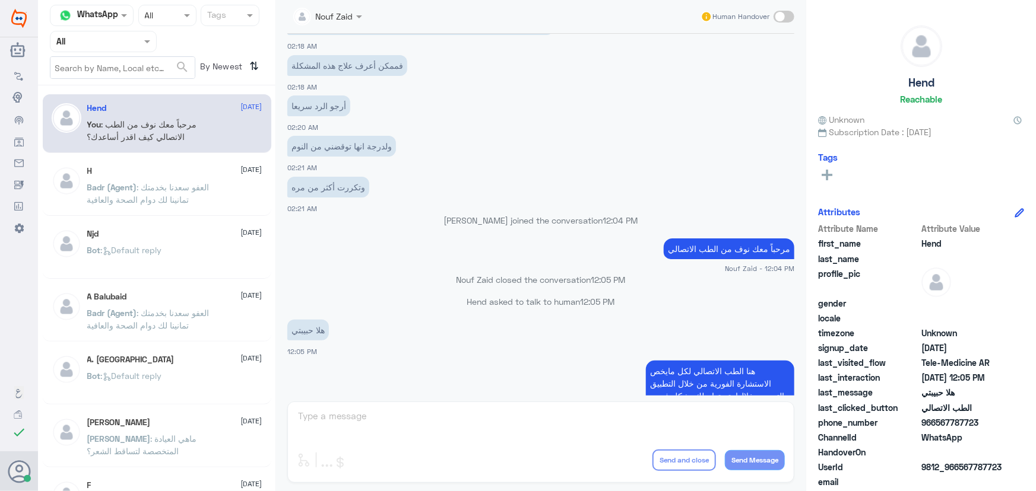
scroll to position [539, 0]
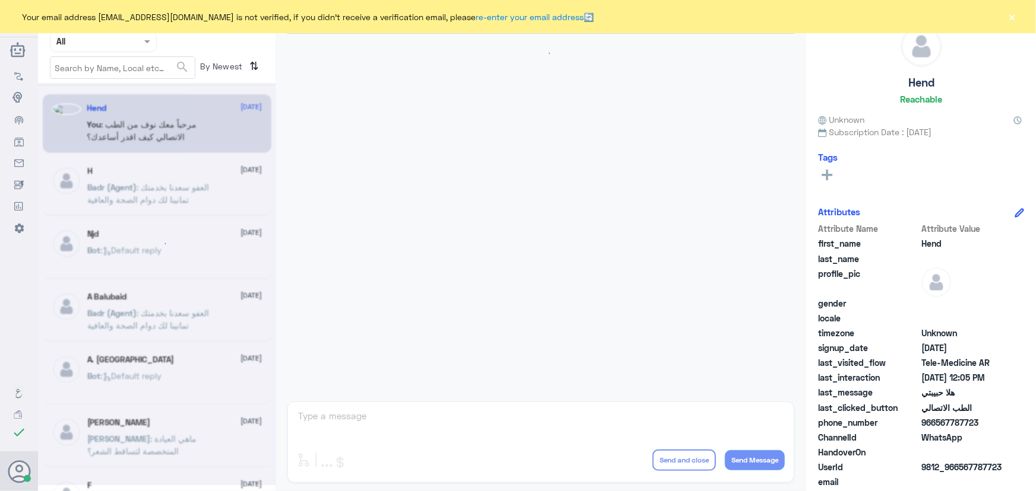
scroll to position [539, 0]
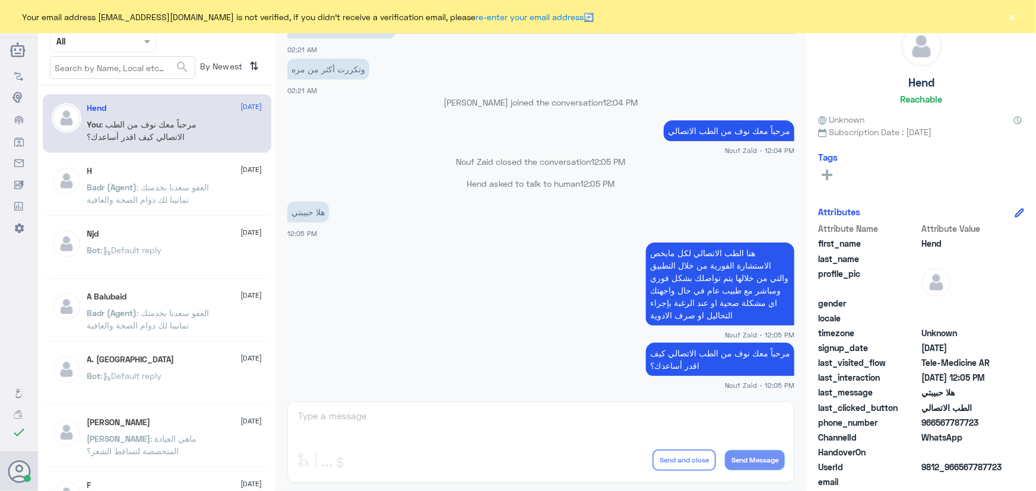
click at [1014, 20] on button "×" at bounding box center [1012, 17] width 12 height 12
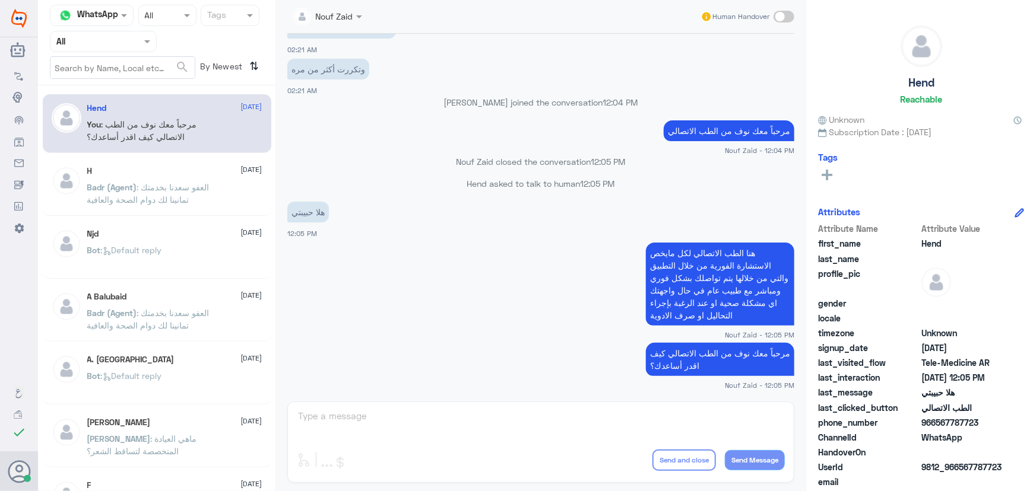
click at [125, 28] on nav "Channel WhatsApp Status × All Tags Agent Filter All search By Newest ⇅" at bounding box center [156, 45] width 237 height 81
click at [127, 36] on div at bounding box center [103, 41] width 106 height 14
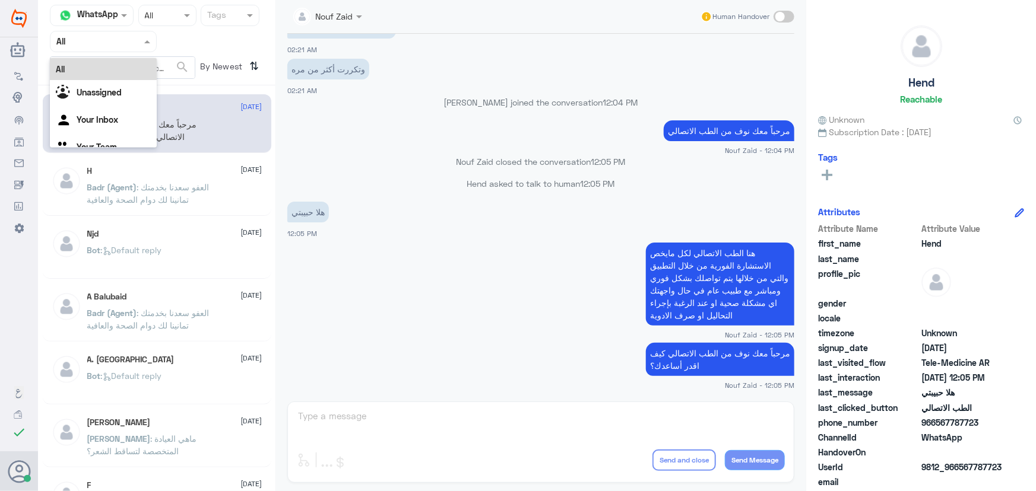
click at [310, 186] on p "Hend asked to talk to human 12:05 PM" at bounding box center [540, 183] width 507 height 12
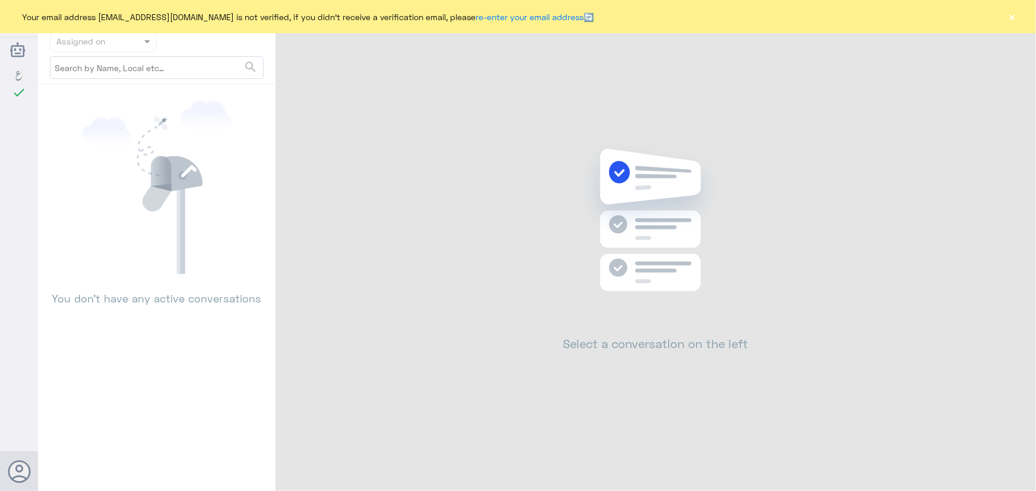
click at [1012, 15] on button "×" at bounding box center [1012, 17] width 12 height 12
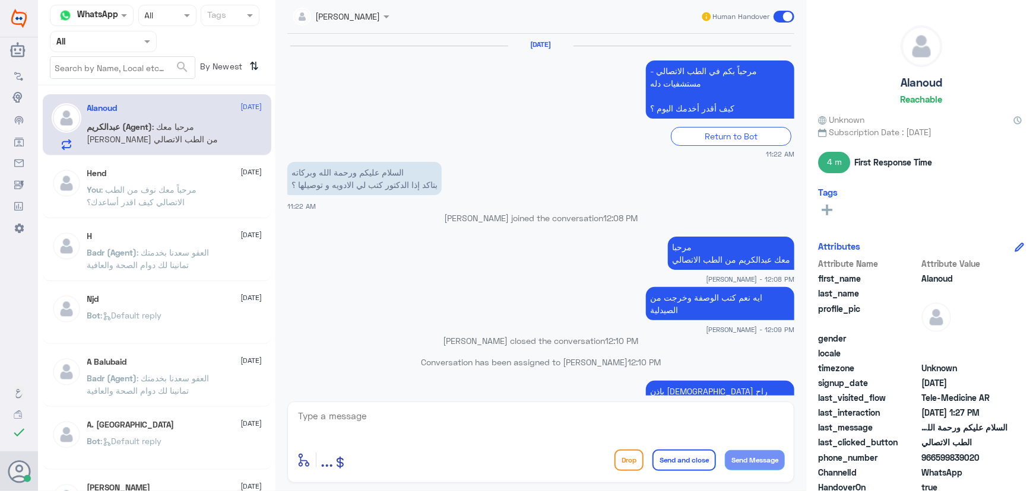
scroll to position [650, 0]
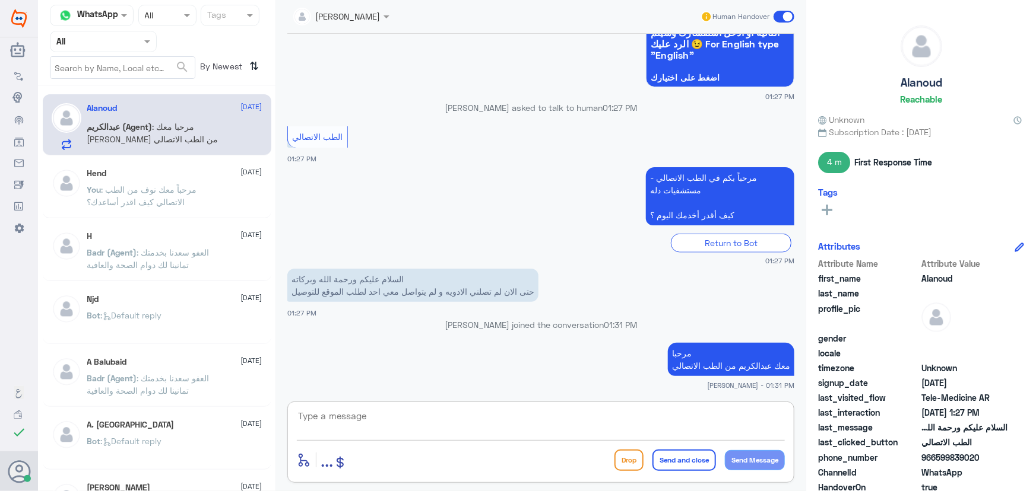
click at [587, 421] on textarea at bounding box center [541, 422] width 488 height 29
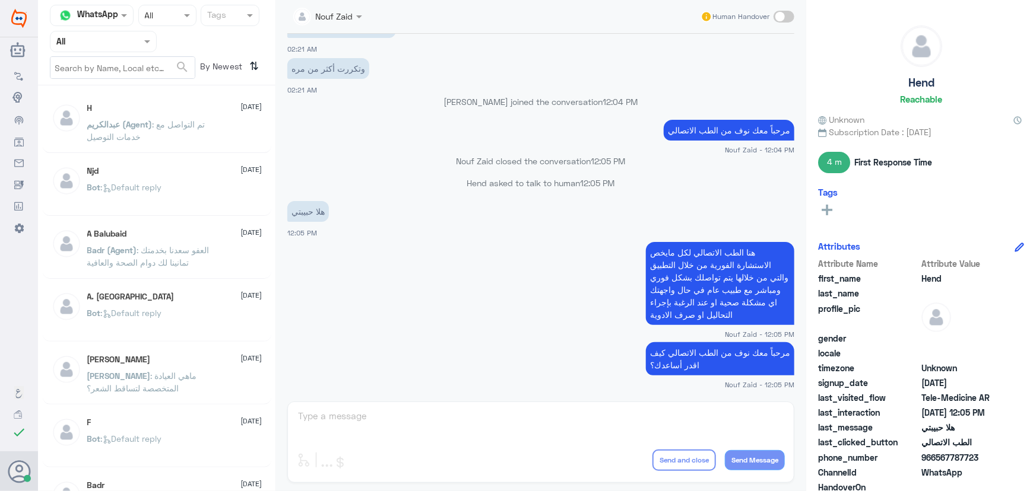
scroll to position [539, 0]
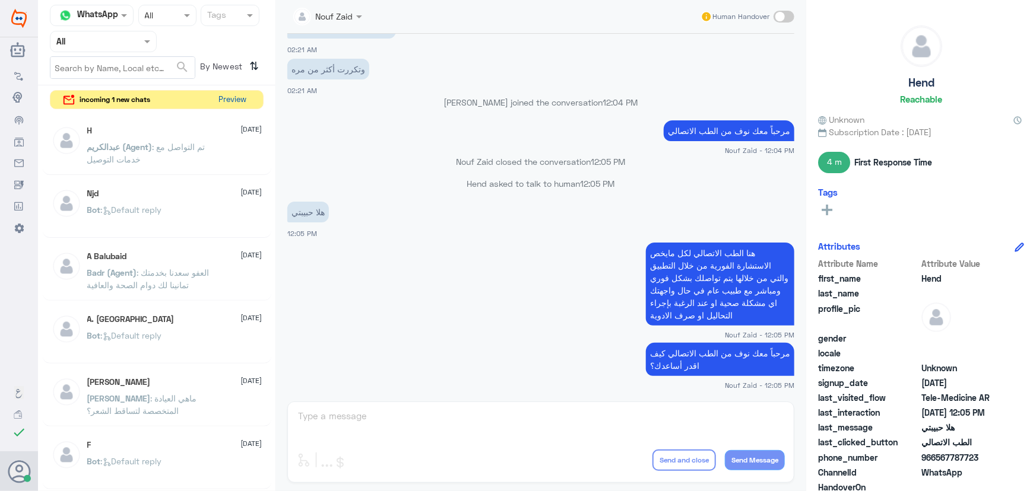
click at [226, 96] on button "Preview" at bounding box center [232, 100] width 37 height 18
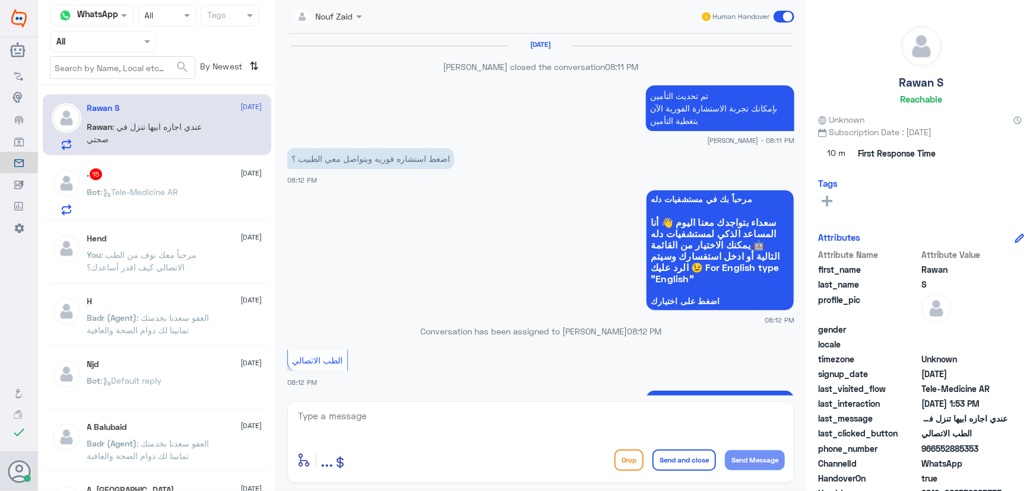
scroll to position [663, 0]
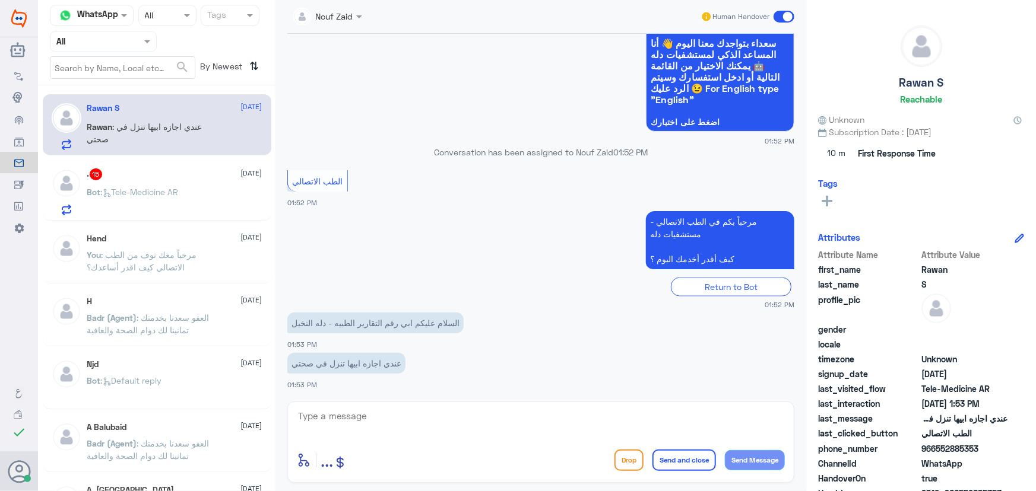
drag, startPoint x: 468, startPoint y: 404, endPoint x: 465, endPoint y: 413, distance: 9.4
click at [469, 405] on div "enter flow name ... Drop Send and close Send Message" at bounding box center [540, 442] width 507 height 81
click at [460, 423] on textarea at bounding box center [541, 422] width 488 height 29
paste textarea "مرحباً معك نوف من الطب الاتصالي"
type textarea "مرحباً معك نوف من الطب الاتصالي"
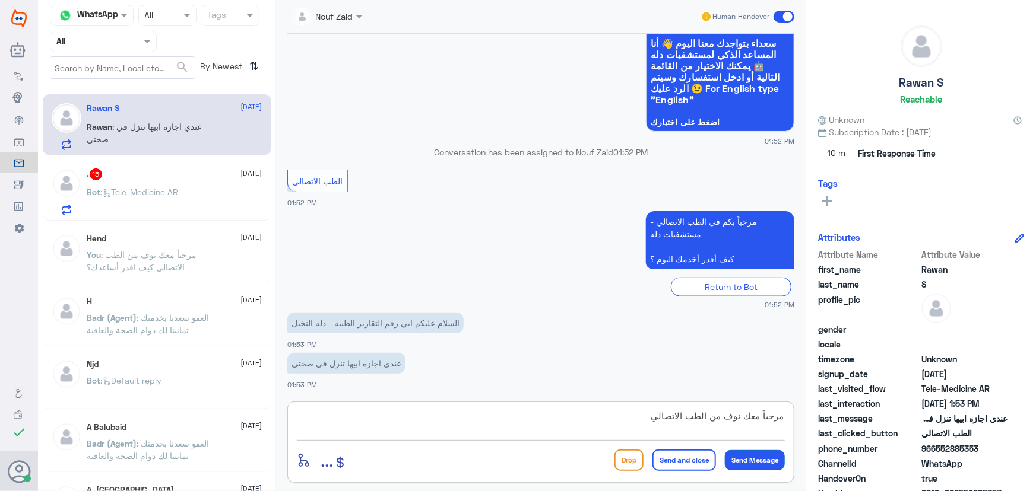
click at [742, 457] on button "Send Message" at bounding box center [755, 460] width 60 height 20
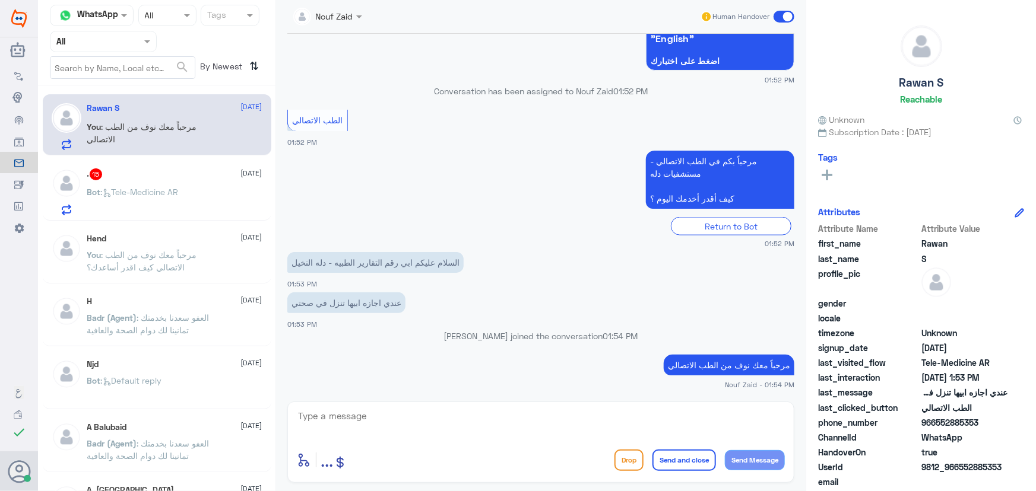
scroll to position [698, 0]
click at [433, 417] on textarea at bounding box center [541, 422] width 488 height 29
paste textarea "لرفع الإجازة المرضية على صحتي، يمكنك التواصل مع التقارير الطبية من خلال 0550181…"
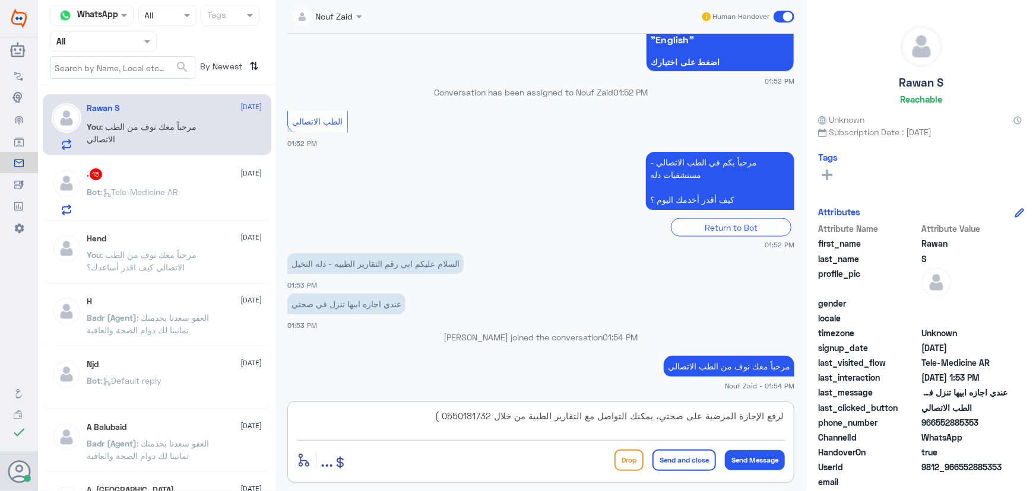
drag, startPoint x: 427, startPoint y: 416, endPoint x: 457, endPoint y: 415, distance: 30.3
click at [457, 415] on textarea "لرفع الإجازة المرضية على صحتي، يمكنك التواصل مع التقارير الطبية من خلال 0550181…" at bounding box center [541, 422] width 488 height 29
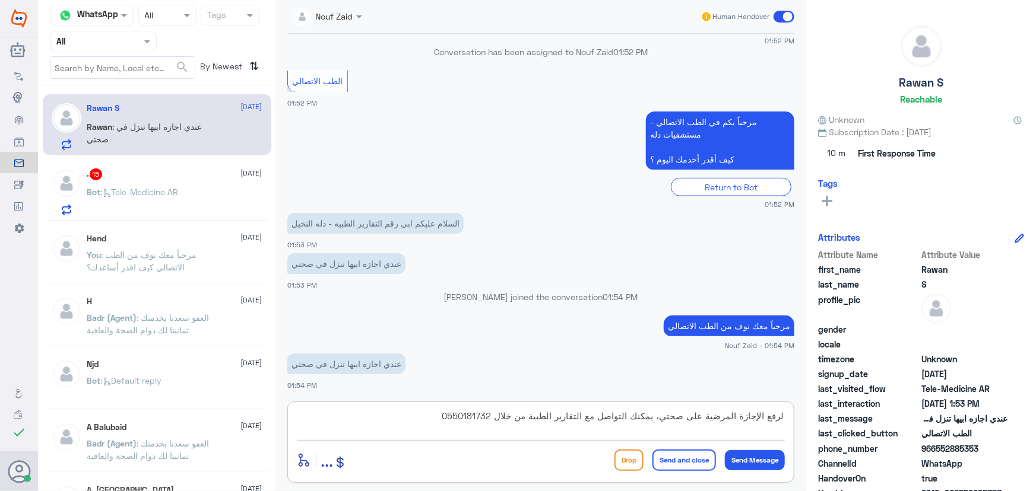
type textarea "لرفع الإجازة المرضية على صحتي، يمكنك التواصل مع التقارير الطبية من خلال 0550181…"
click at [677, 456] on button "Send and close" at bounding box center [683, 460] width 63 height 21
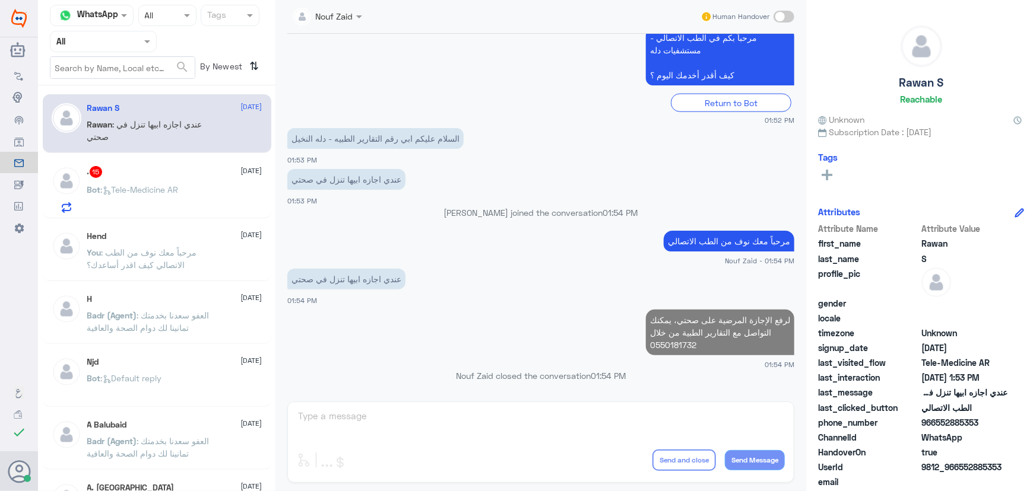
click at [141, 178] on div ". 15 1 September Bot : Tele-Medicine AR" at bounding box center [174, 189] width 175 height 47
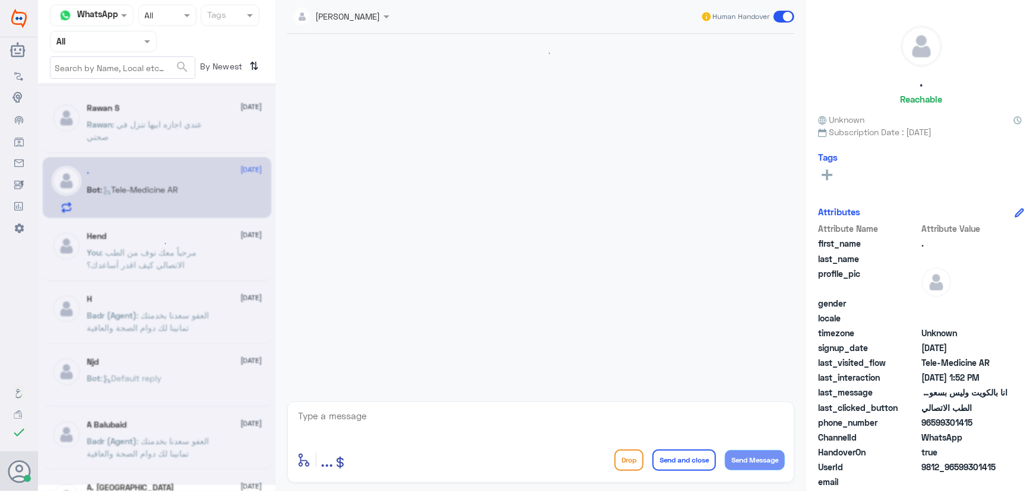
scroll to position [1358, 0]
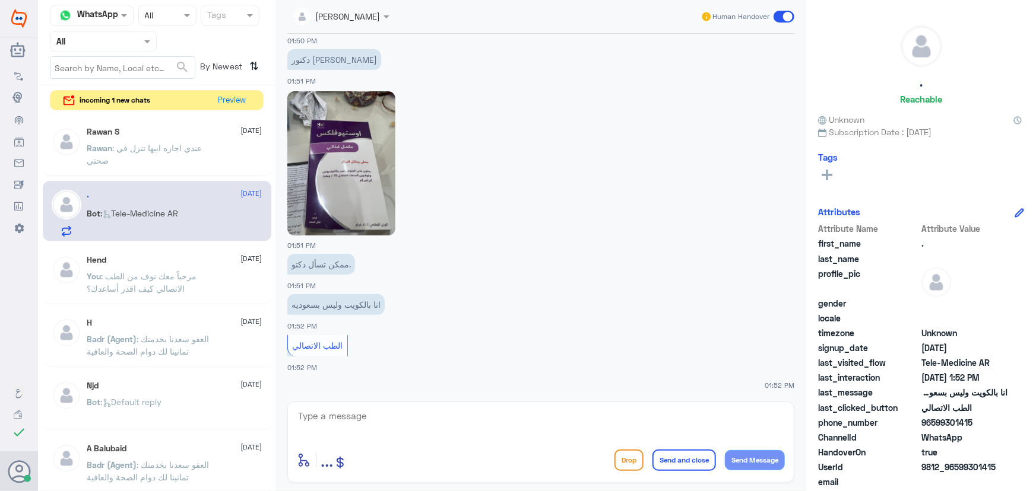
click at [176, 112] on div "Channel WhatsApp Status × All Tags Agent Filter All search By Newest ⇅ incoming…" at bounding box center [156, 247] width 237 height 495
click at [227, 99] on button "Preview" at bounding box center [232, 100] width 37 height 18
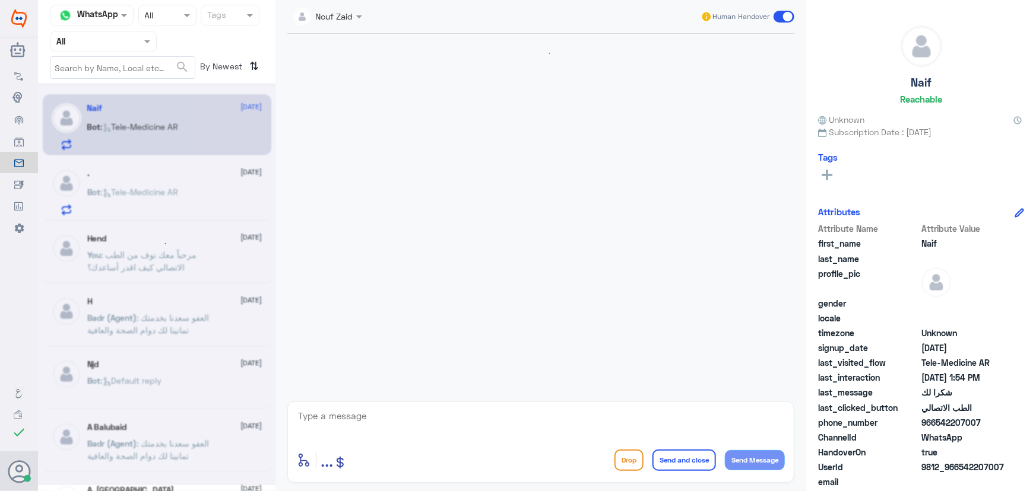
scroll to position [608, 0]
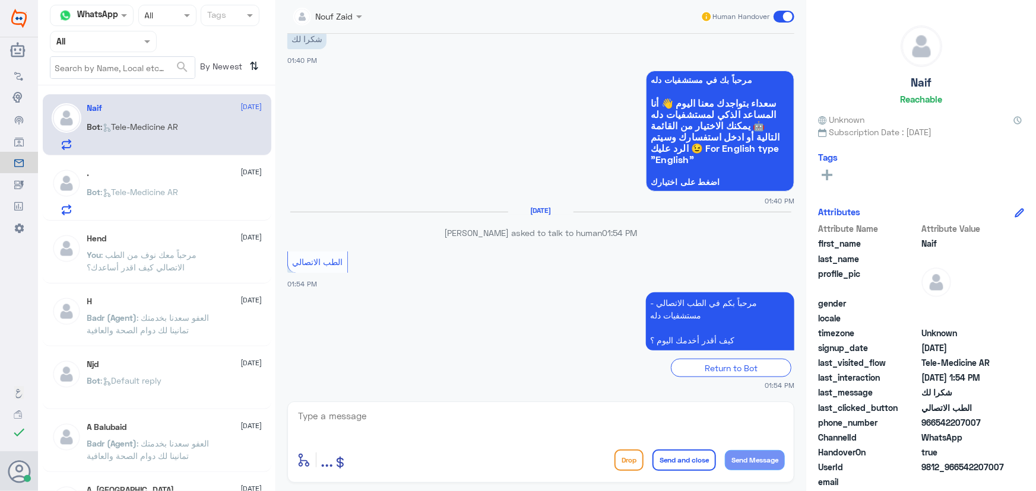
click at [129, 125] on span ": Tele-Medicine AR" at bounding box center [140, 127] width 78 height 10
click at [419, 411] on textarea at bounding box center [541, 422] width 488 height 29
paste textarea "مرحباً معك نوف من الطب الاتصالي"
type textarea "مرحباً معك نوف من الطب الاتصالي"
click at [741, 465] on button "Send Message" at bounding box center [755, 460] width 60 height 20
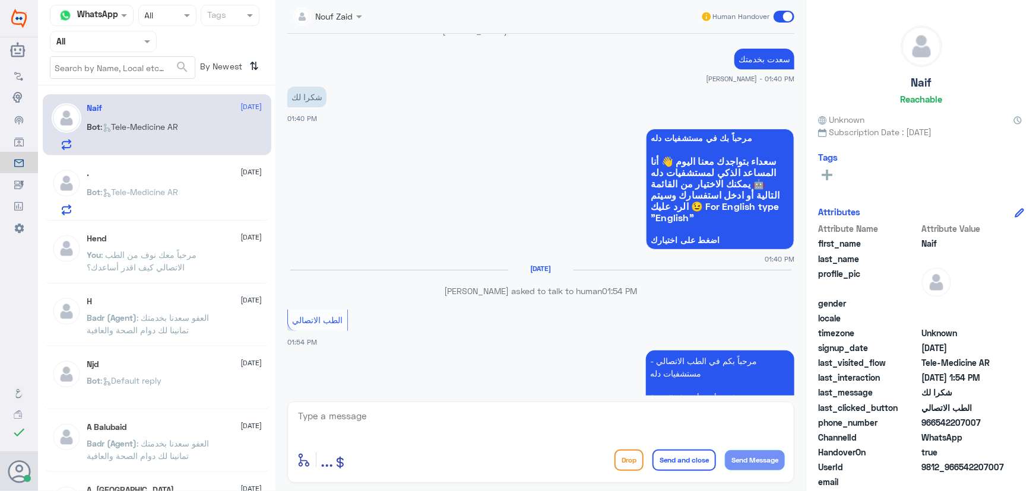
scroll to position [646, 0]
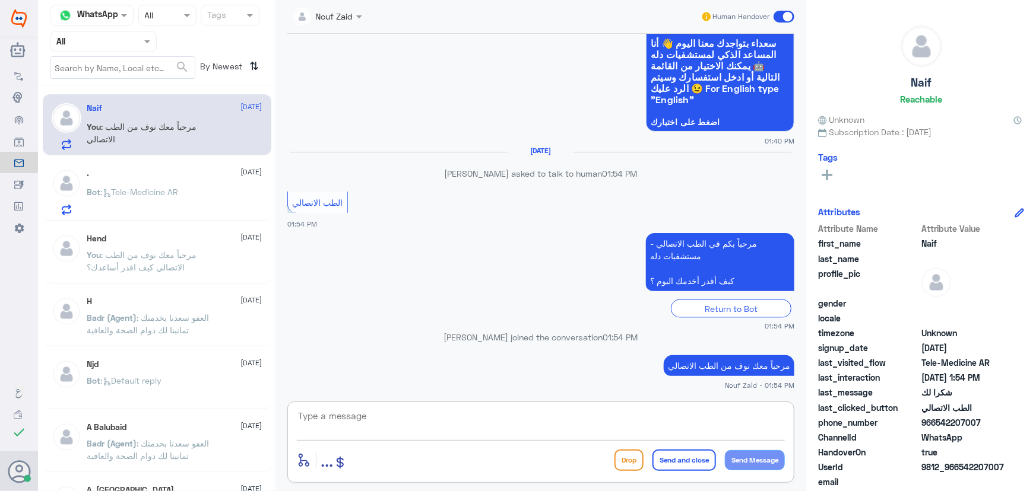
drag, startPoint x: 498, startPoint y: 420, endPoint x: 401, endPoint y: 419, distance: 97.9
click at [497, 420] on textarea at bounding box center [541, 422] width 488 height 29
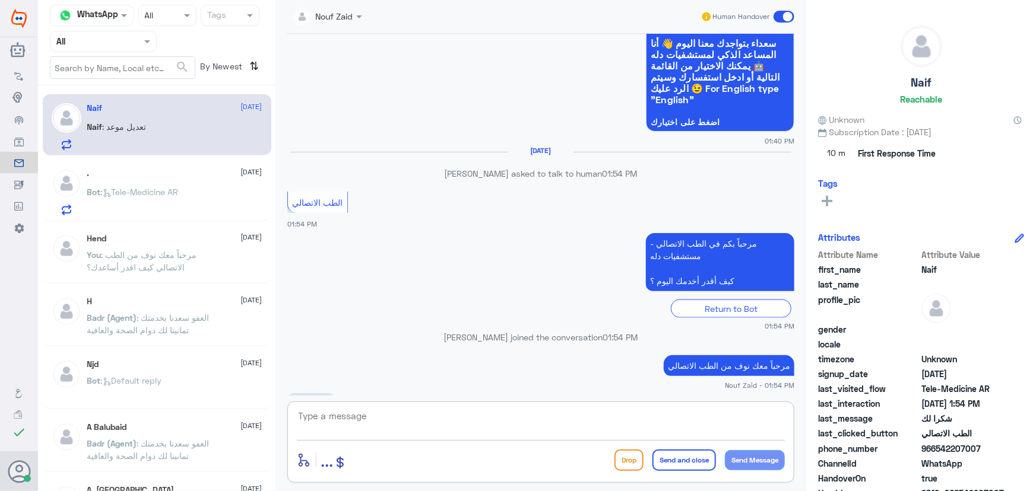
scroll to position [687, 0]
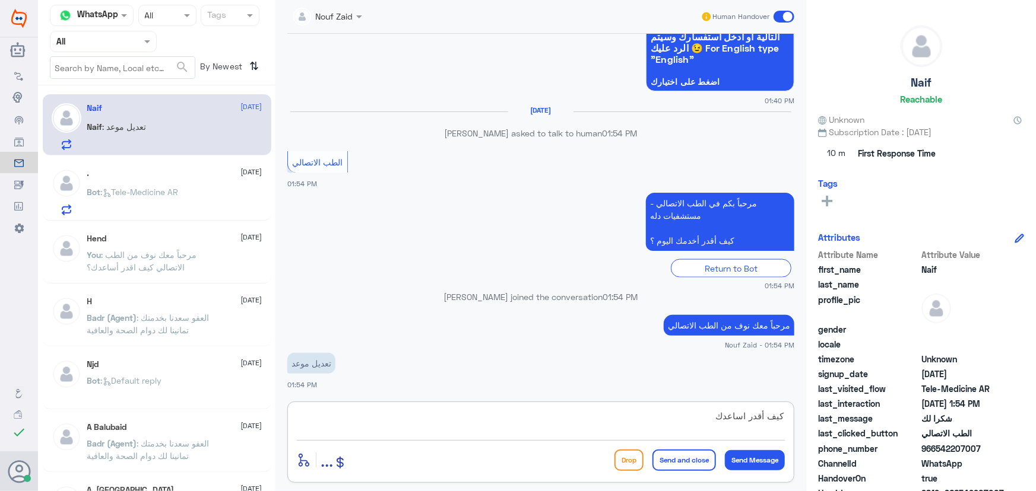
type textarea "كيف أقدر اساعدك؟"
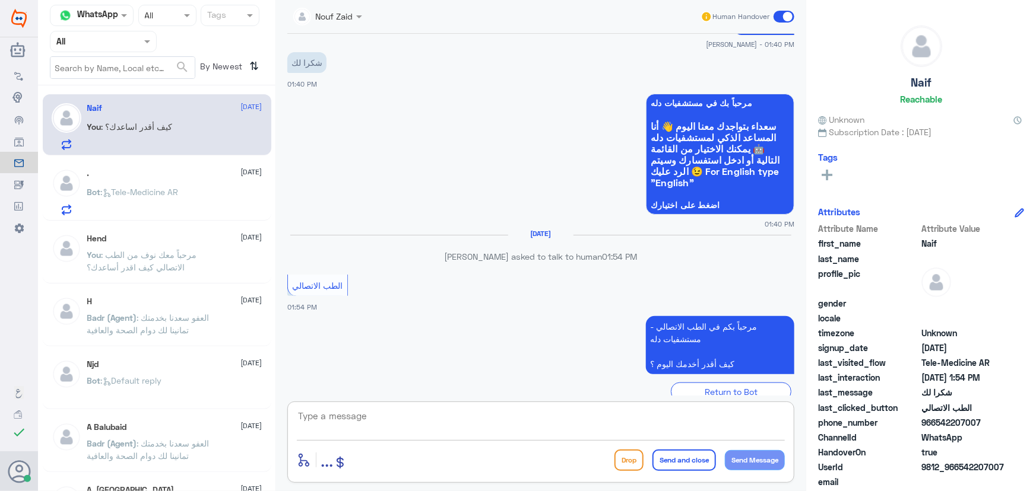
scroll to position [725, 0]
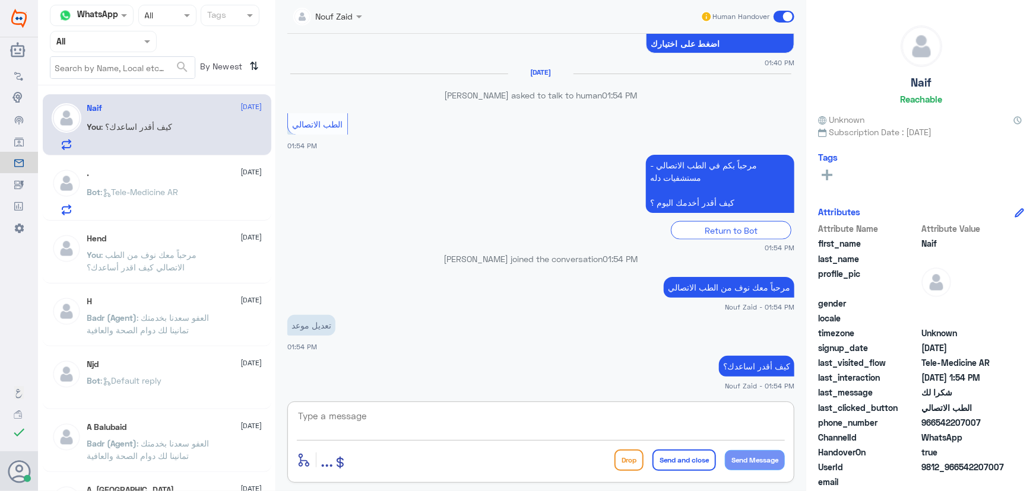
click at [519, 421] on textarea at bounding box center [541, 422] width 488 height 29
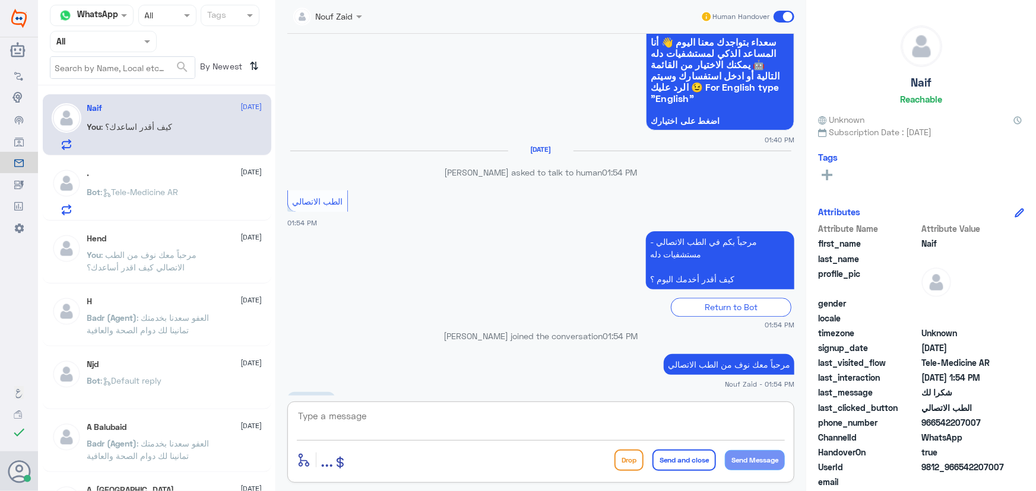
scroll to position [1567, 0]
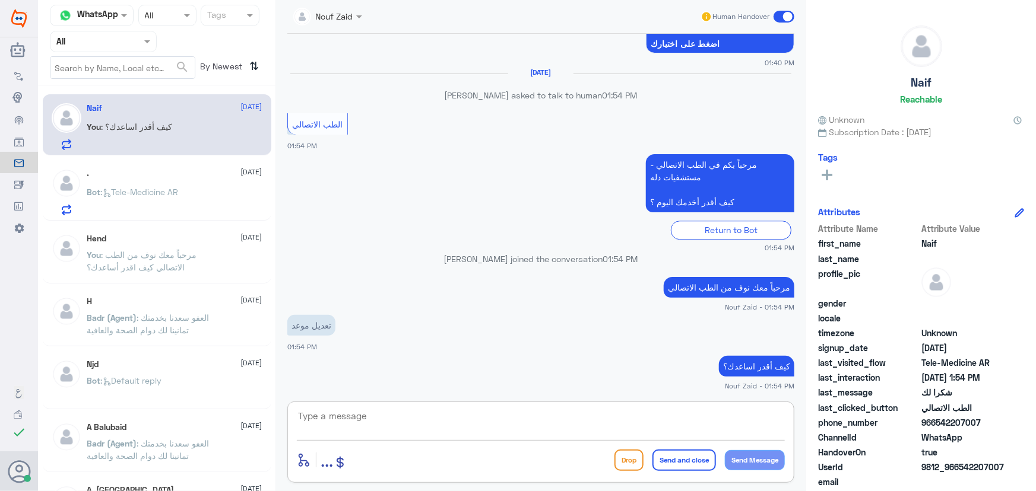
click at [461, 410] on textarea at bounding box center [541, 422] width 488 height 29
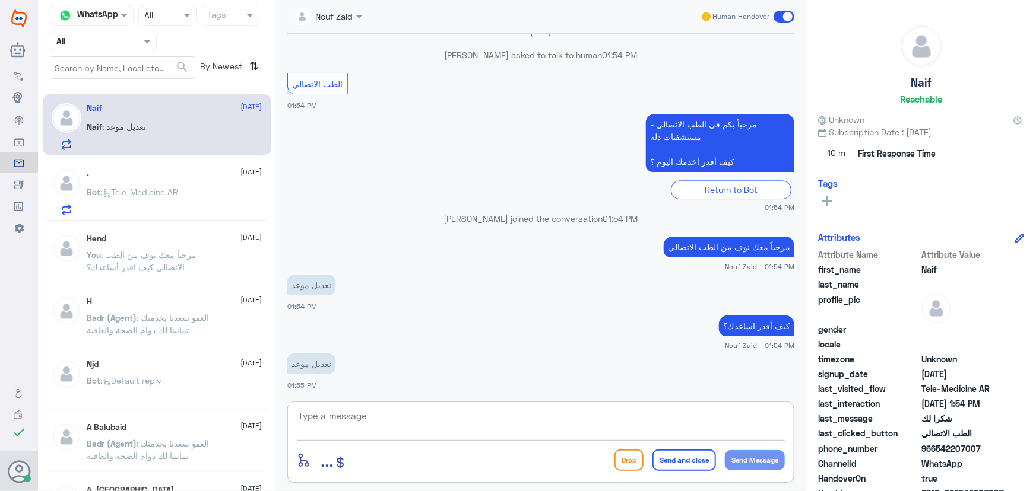
click at [411, 425] on textarea at bounding box center [541, 422] width 488 height 29
type textarea "ممكن تزودني بتفاصيل الموعد"
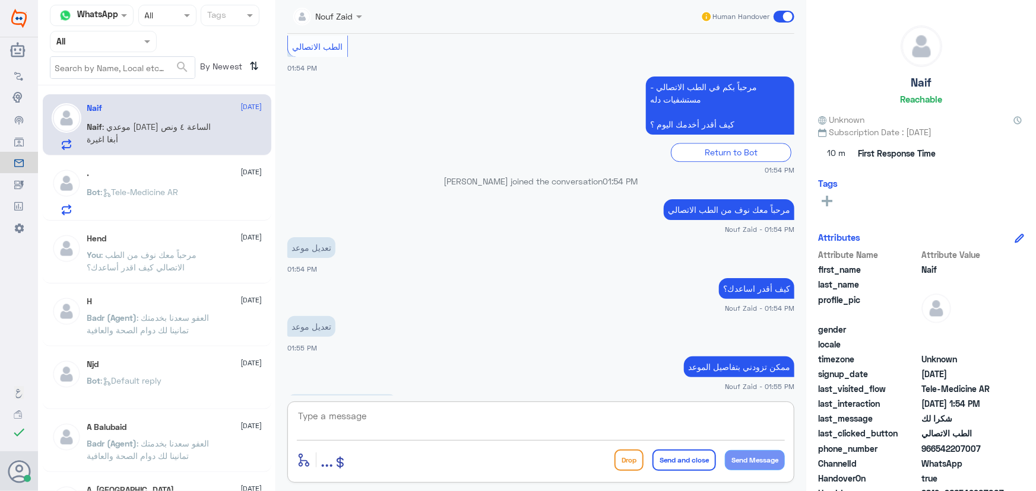
scroll to position [1726, 0]
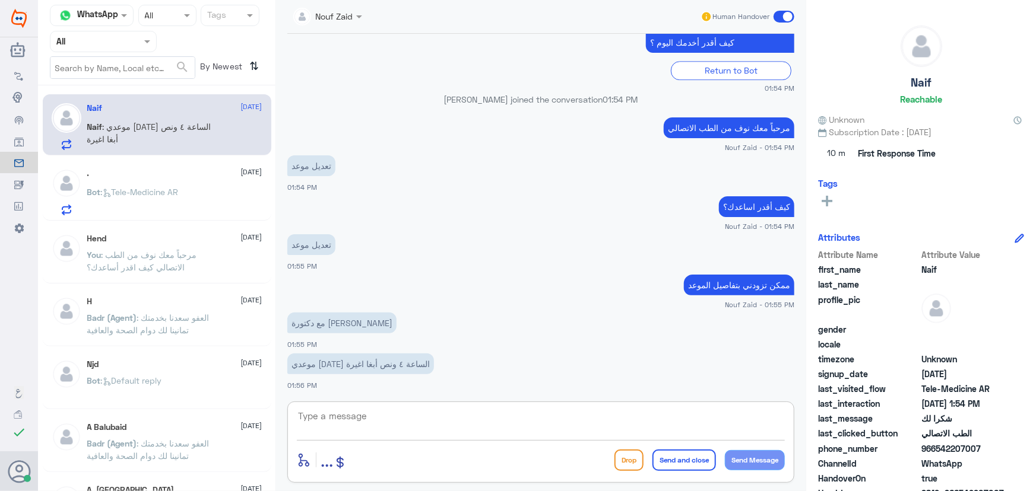
click at [384, 408] on textarea at bounding box center [541, 422] width 488 height 29
type textarea "م"
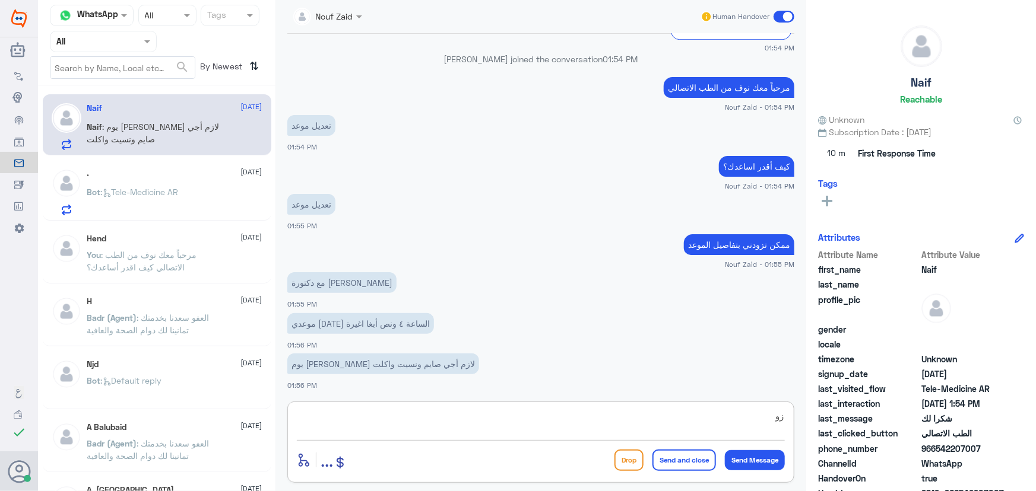
type textarea "ز"
drag, startPoint x: 938, startPoint y: 449, endPoint x: 986, endPoint y: 450, distance: 48.7
click at [986, 450] on span "966542207007" at bounding box center [964, 449] width 86 height 12
copy span "542207007"
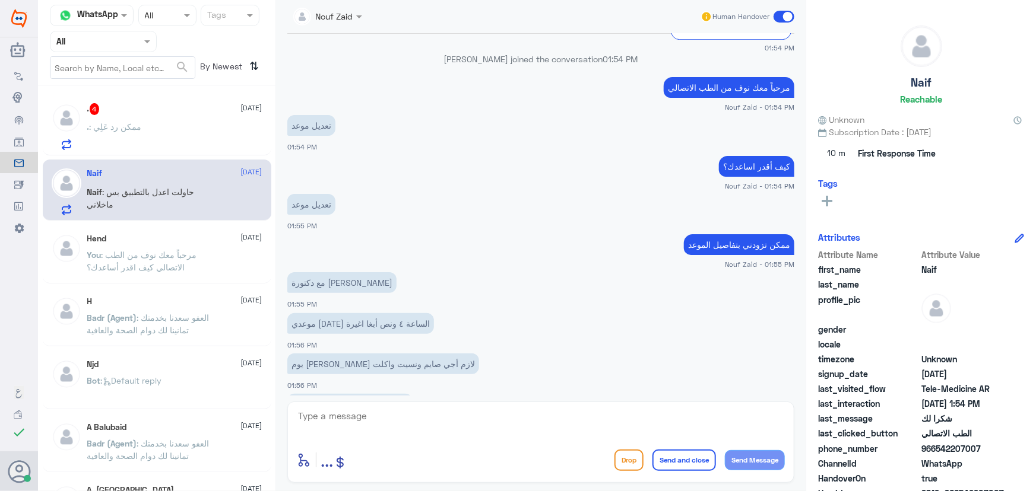
scroll to position [1807, 0]
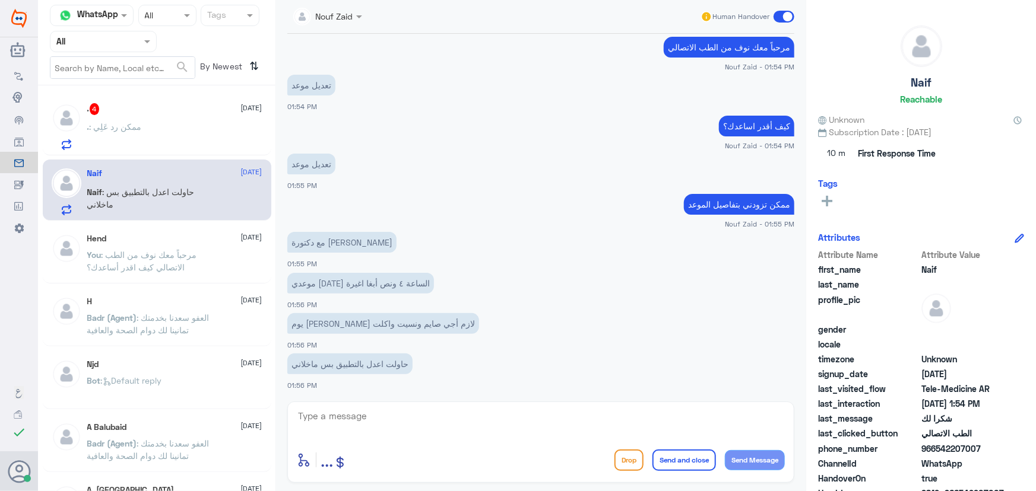
click at [193, 136] on div ". : ممكن رد عَلِي" at bounding box center [174, 136] width 175 height 27
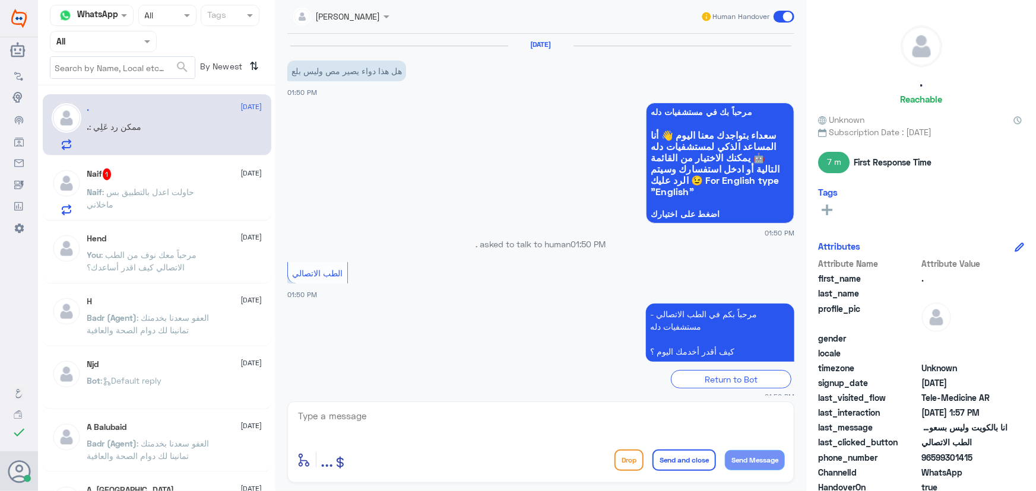
scroll to position [795, 0]
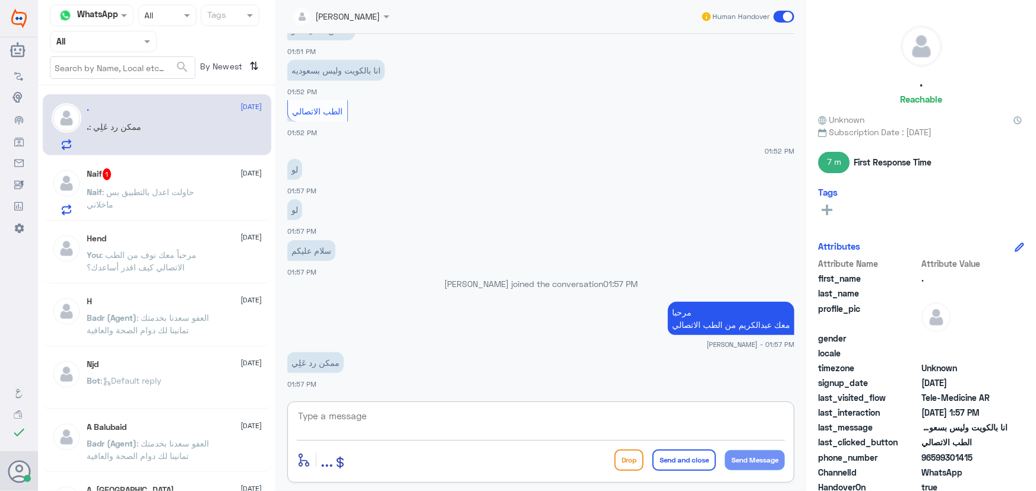
click at [404, 415] on textarea at bounding box center [541, 422] width 488 height 29
click at [167, 197] on p "Naif : حاولت اعدل بالتطبيق بس ماخلاني" at bounding box center [154, 201] width 134 height 30
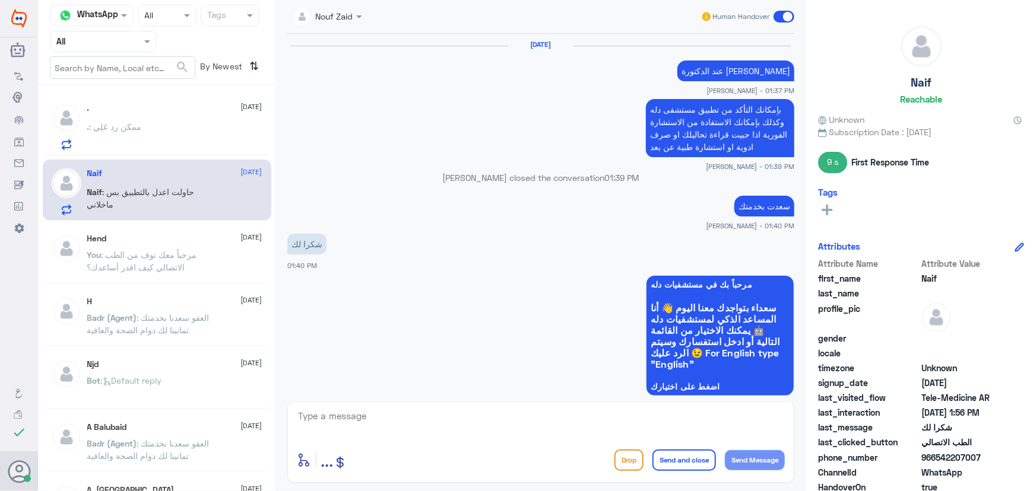
scroll to position [585, 0]
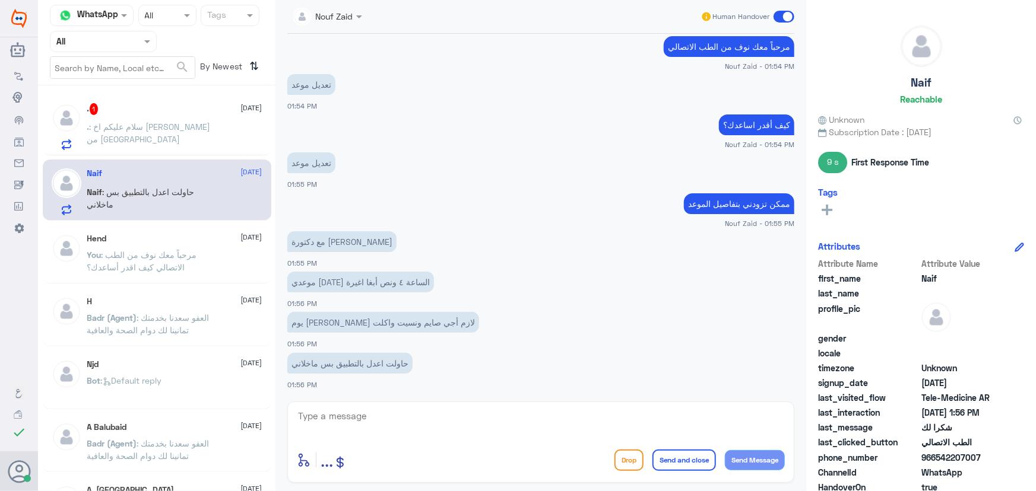
click at [154, 123] on span ": سلام عليكم اخ عبد الكريم انا من كويت" at bounding box center [148, 133] width 123 height 23
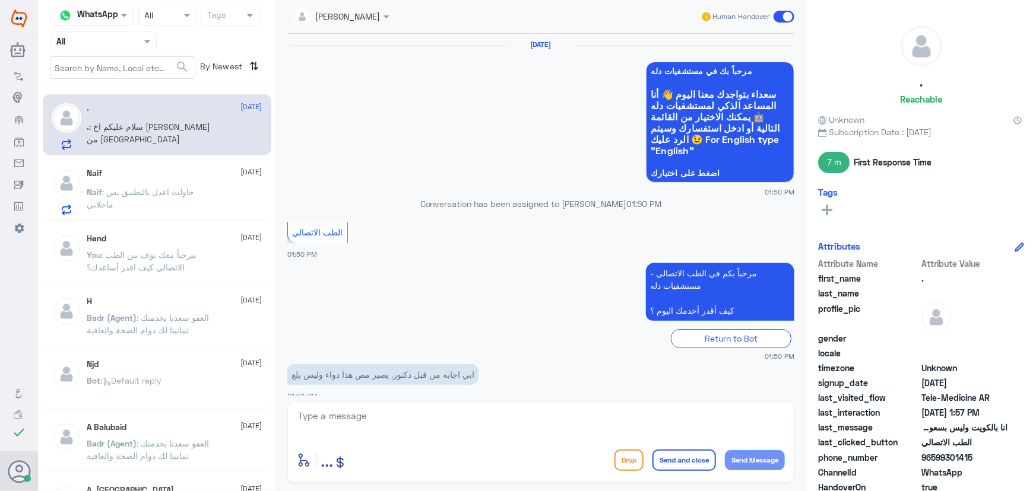
scroll to position [795, 0]
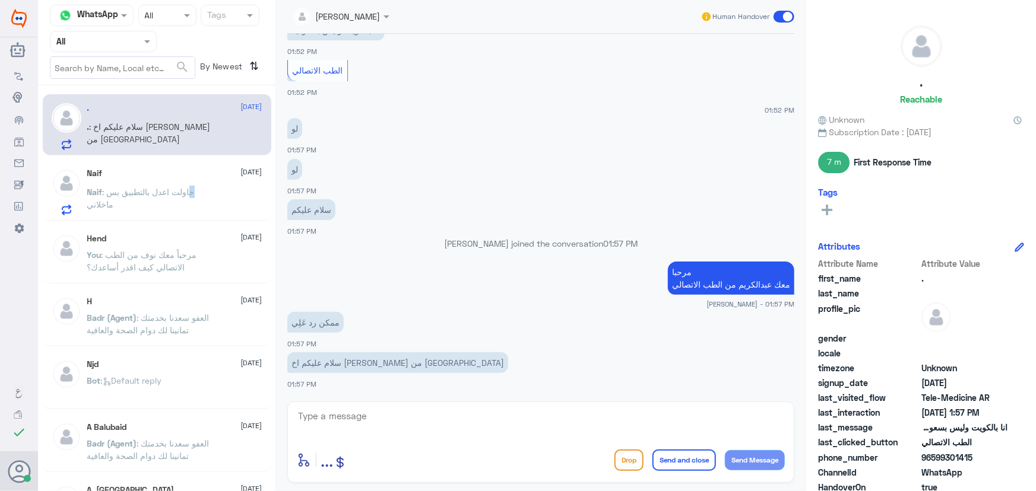
click at [191, 195] on span ": حاولت اعدل بالتطبيق بس ماخلاني" at bounding box center [140, 198] width 107 height 23
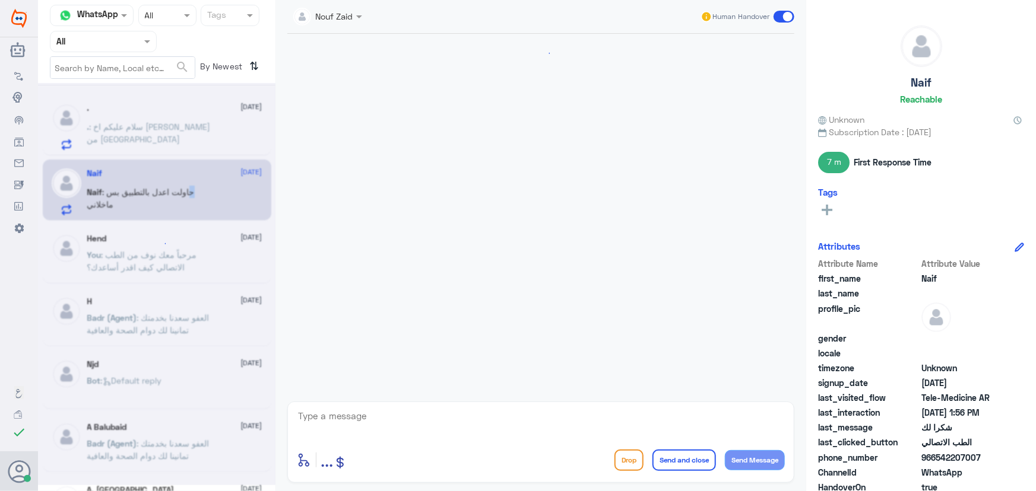
scroll to position [585, 0]
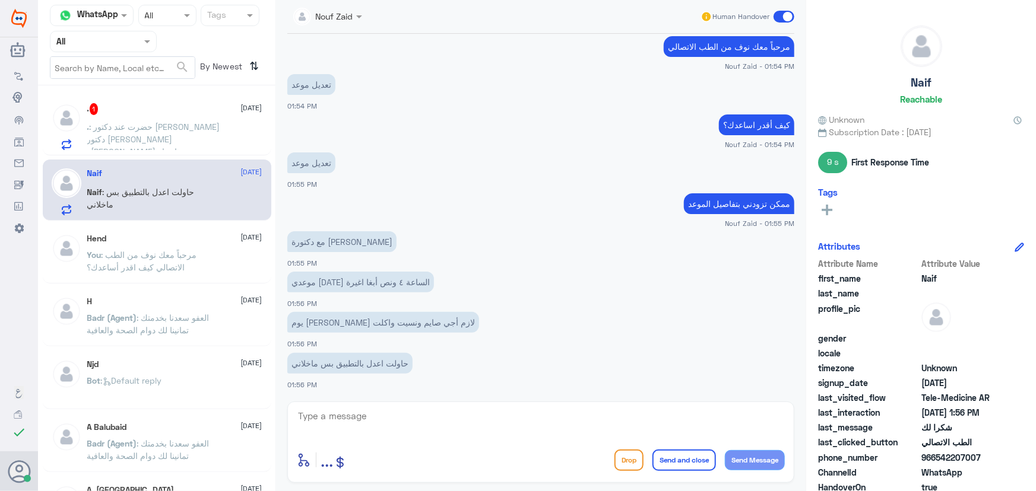
click at [439, 417] on textarea at bounding box center [541, 422] width 488 height 29
paste textarea "هنا الطب الاتصالي لكل مايخص الاستشارة الفورية من خلال التطبيق، يمكنك الاستفسار …"
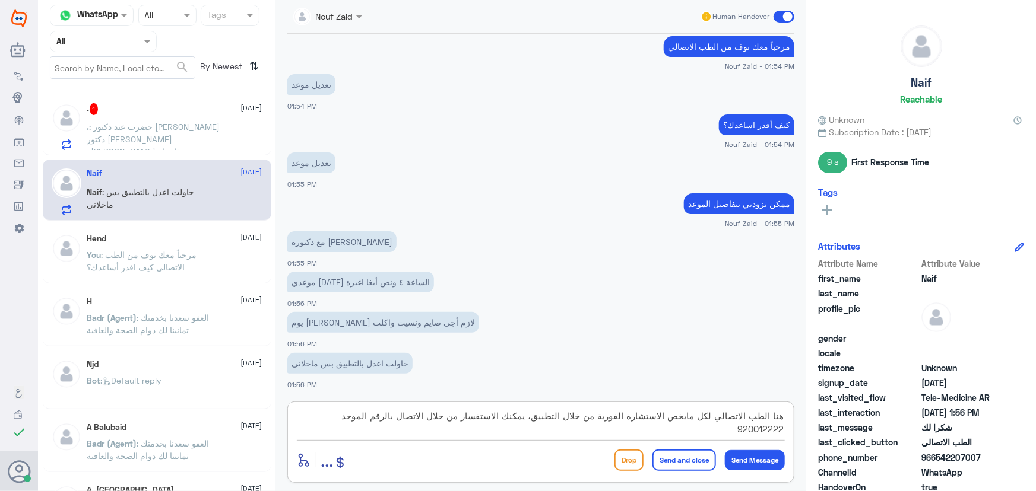
click at [528, 418] on textarea "هنا الطب الاتصالي لكل مايخص الاستشارة الفورية من خلال التطبيق، يمكنك الاستفسار …" at bounding box center [541, 422] width 488 height 29
click at [533, 417] on textarea "هنا الطب الاتصالي لكل مايخص الاستشارة الفورية من خلال التطبيق، يمكنك الاستفسار …" at bounding box center [541, 422] width 488 height 29
type textarea "هنا الطب الاتصالي لكل مايخص الاستشارة الفورية من خلال التطبيق، لا يمكن من خلالن…"
click at [669, 463] on button "Send and close" at bounding box center [683, 460] width 63 height 21
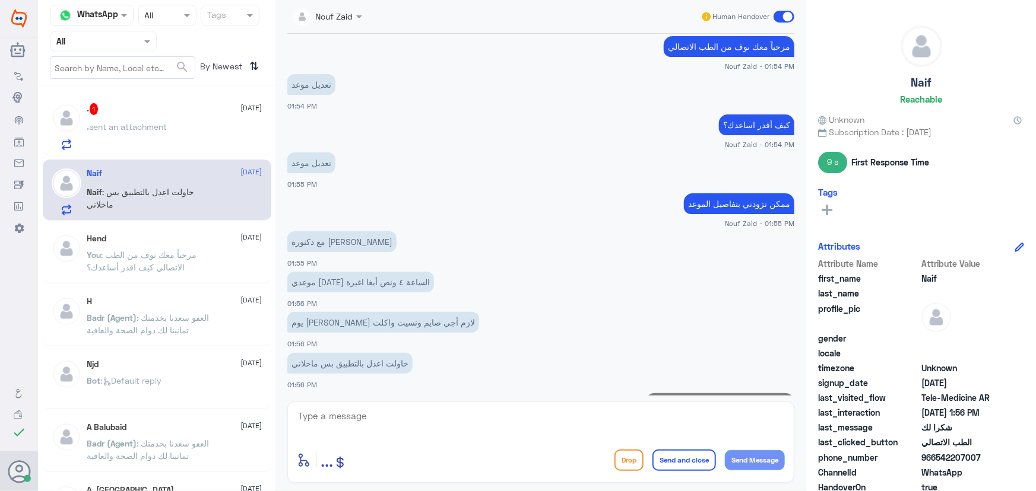
scroll to position [672, 0]
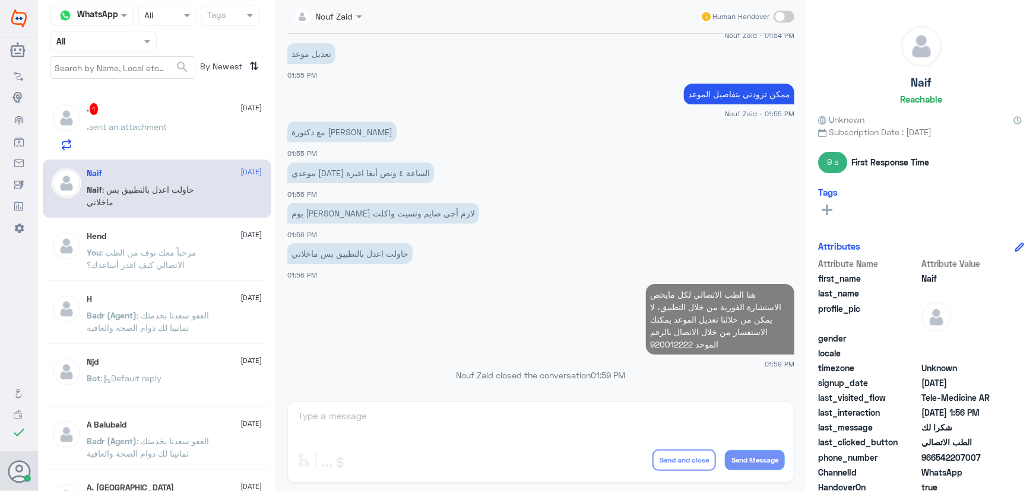
click at [150, 126] on span "sent an attachment" at bounding box center [129, 127] width 78 height 10
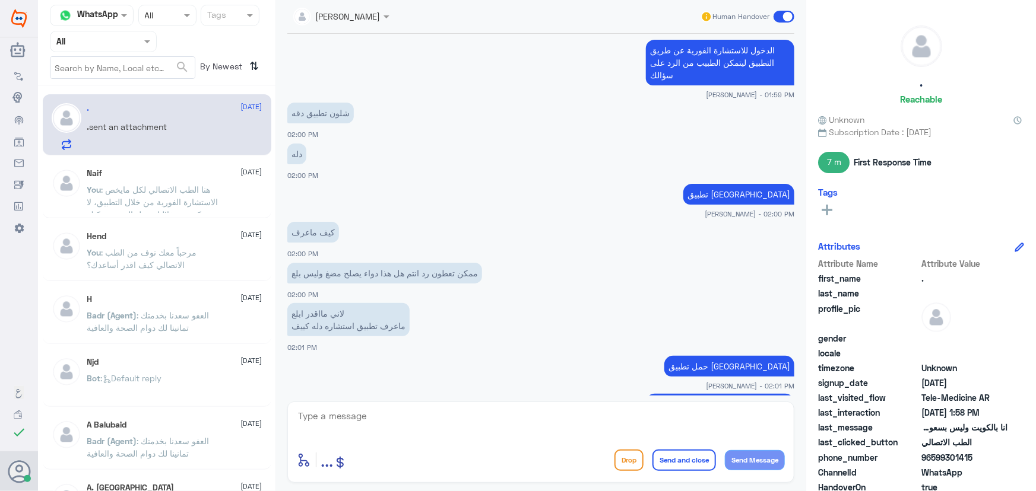
scroll to position [2386, 0]
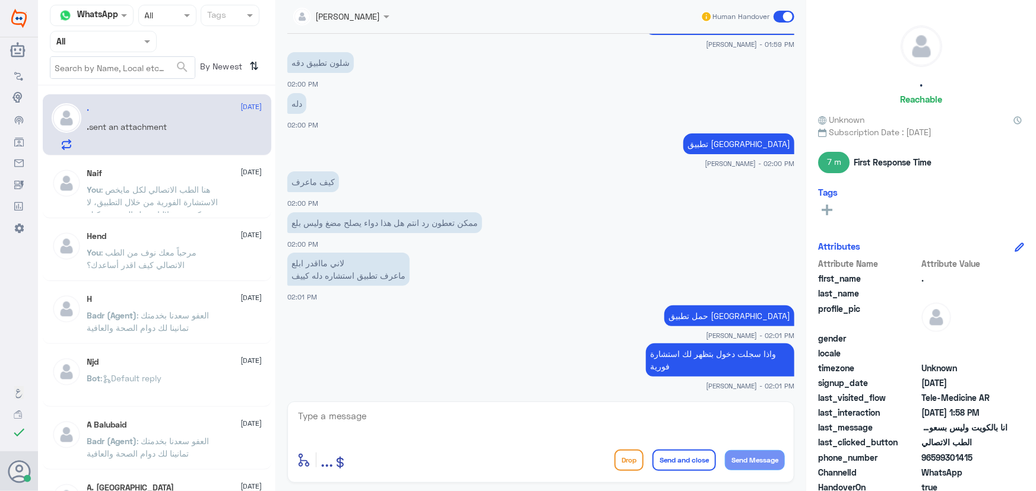
click at [467, 306] on app-msgs-text "حمل تطبيق مستشفى دله" at bounding box center [540, 317] width 507 height 22
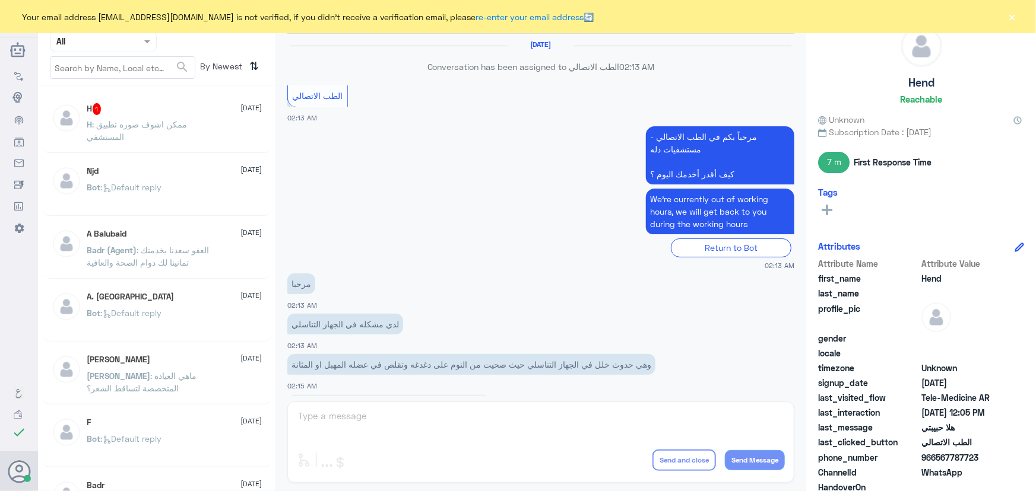
scroll to position [539, 0]
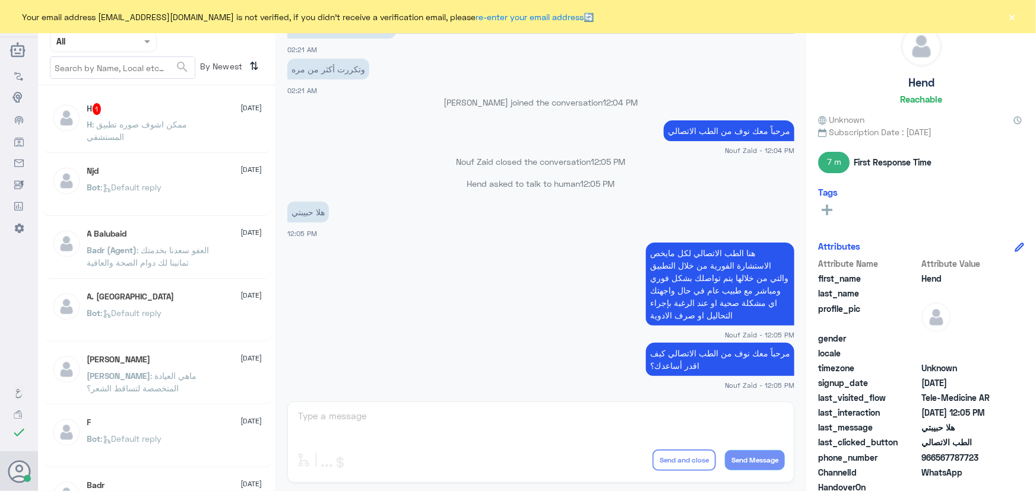
click at [140, 112] on div "H 1 [DATE]" at bounding box center [174, 109] width 175 height 12
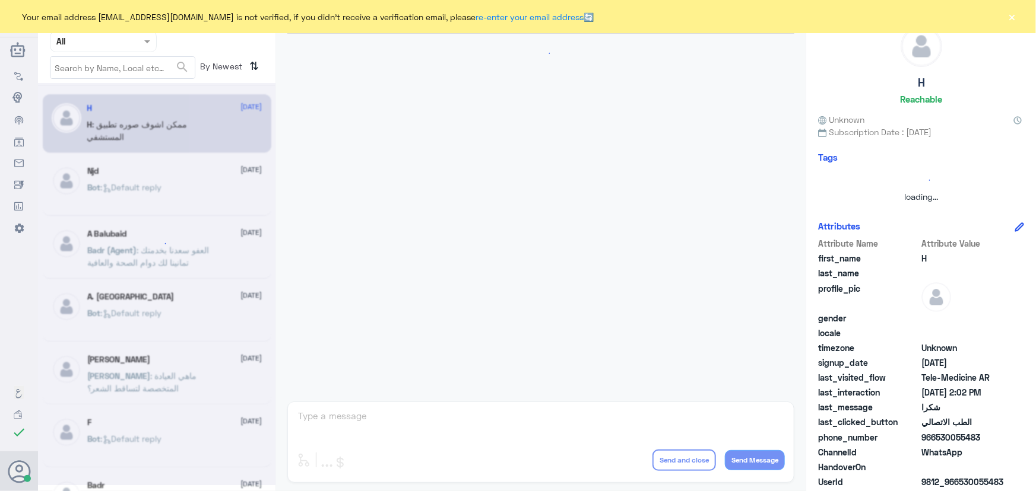
scroll to position [565, 0]
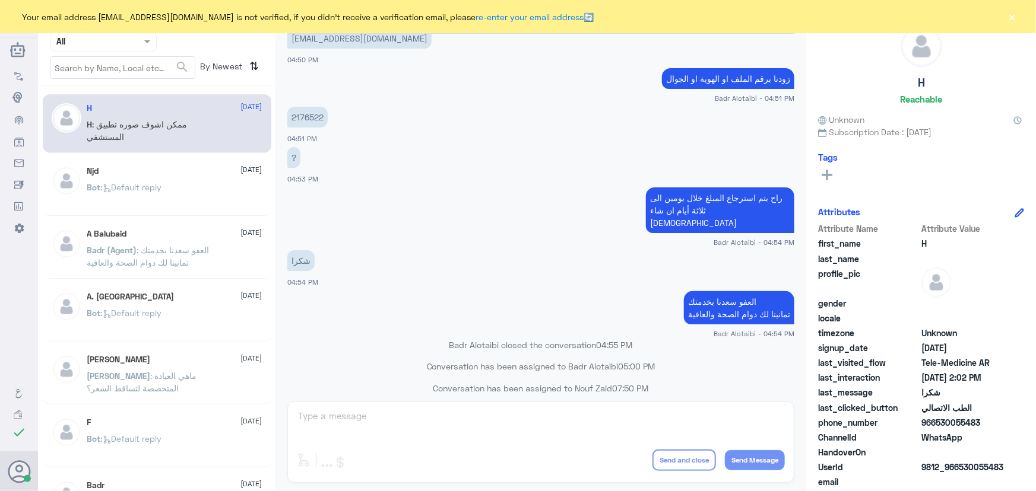
click at [1006, 16] on button "×" at bounding box center [1012, 17] width 12 height 12
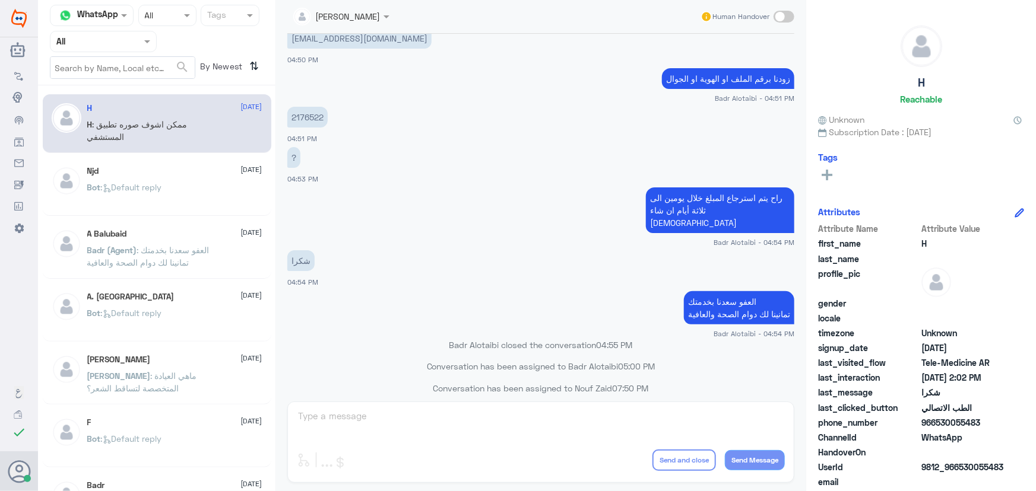
click at [115, 128] on span ": ممكن اشوف صوره تطبيق المستشفي" at bounding box center [137, 130] width 100 height 23
click at [126, 196] on p "Bot : Default reply" at bounding box center [124, 196] width 75 height 30
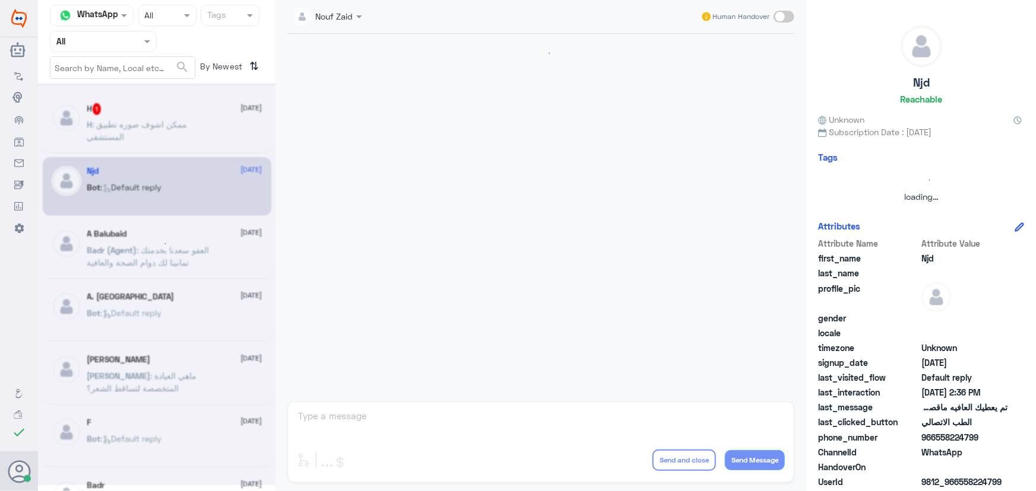
click at [133, 142] on div at bounding box center [156, 284] width 237 height 402
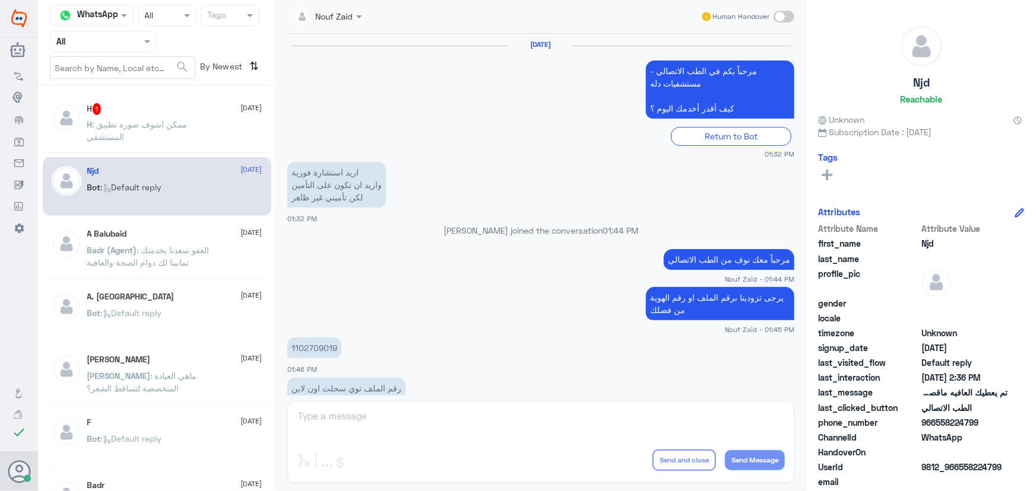
scroll to position [786, 0]
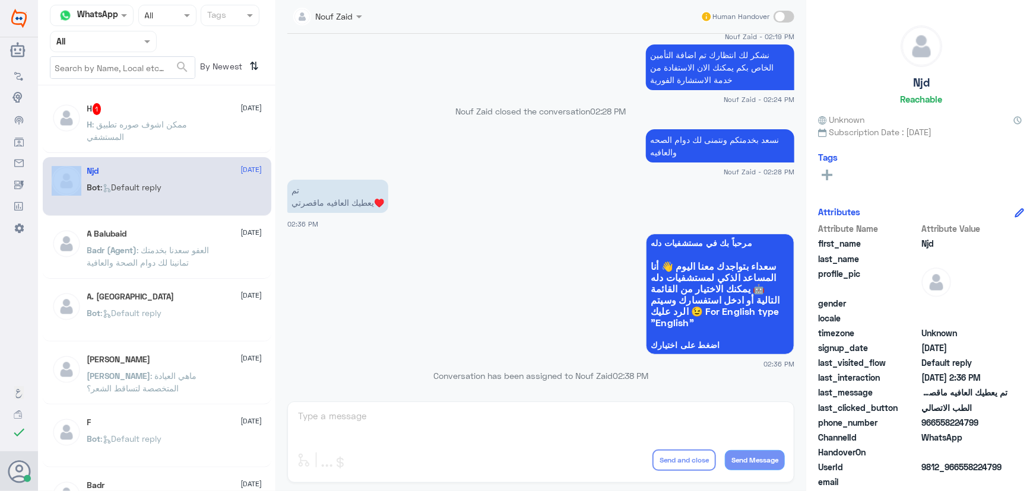
click at [133, 142] on p "H : ممكن اشوف صوره تطبيق المستشفي" at bounding box center [154, 133] width 134 height 30
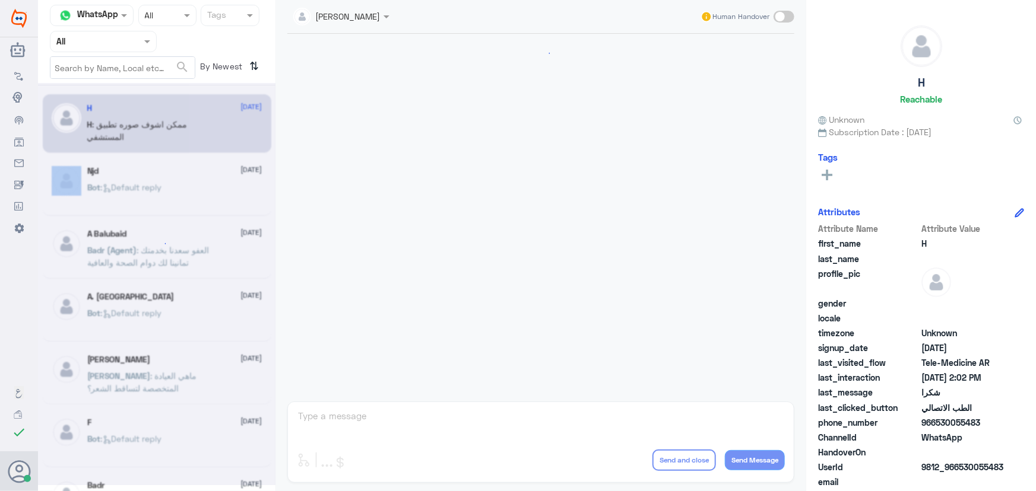
scroll to position [565, 0]
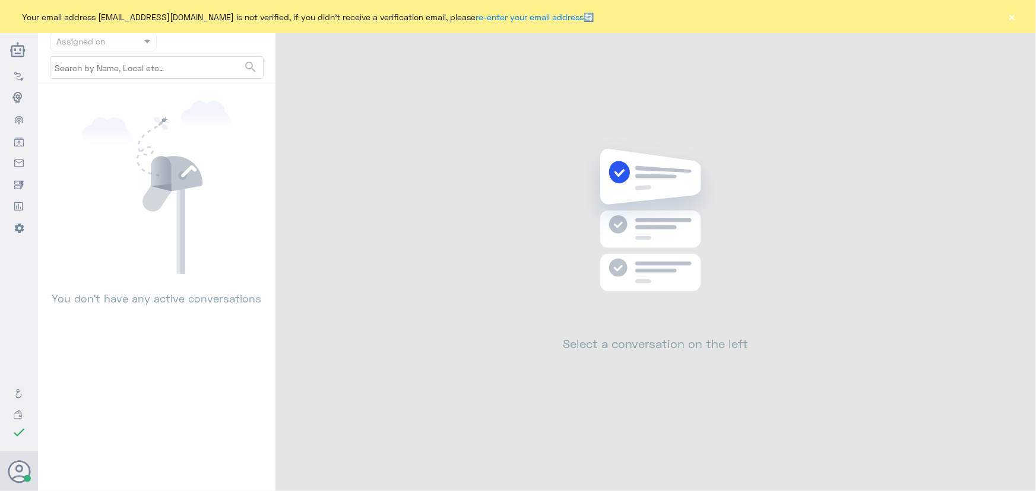
click at [1002, 25] on div "Your email address [EMAIL_ADDRESS][DOMAIN_NAME] is not verified, if you didn't …" at bounding box center [518, 16] width 1036 height 33
click at [1022, 18] on div "Your email address [EMAIL_ADDRESS][DOMAIN_NAME] is not verified, if you didn't …" at bounding box center [518, 16] width 1036 height 33
click at [1020, 19] on div "Your email address [EMAIL_ADDRESS][DOMAIN_NAME] is not verified, if you didn't …" at bounding box center [518, 16] width 1036 height 33
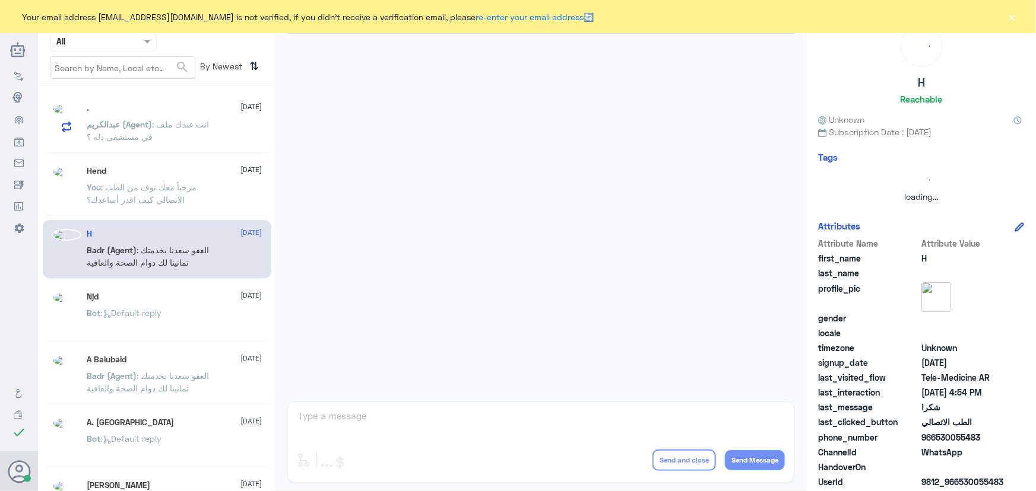
click at [1011, 16] on button "×" at bounding box center [1012, 17] width 12 height 12
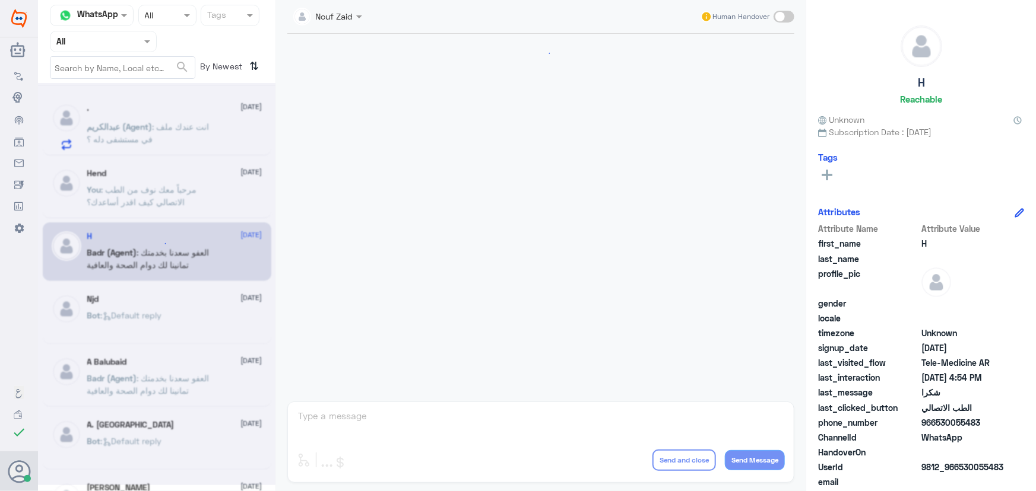
scroll to position [656, 0]
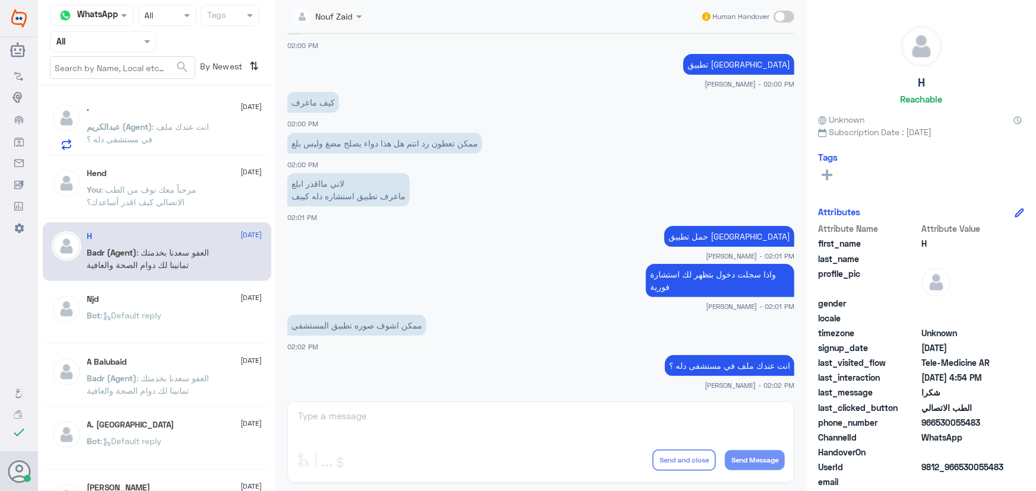
click at [148, 136] on span ": انت عندك ملف في مستشفى دله ؟" at bounding box center [148, 133] width 122 height 23
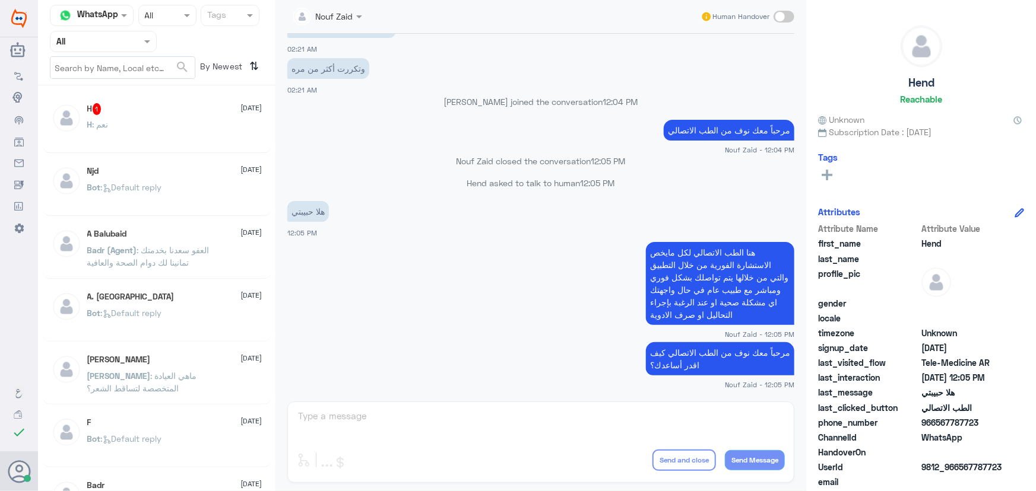
scroll to position [539, 0]
click at [162, 117] on div "H 1 [DATE] H : نعم" at bounding box center [174, 125] width 175 height 45
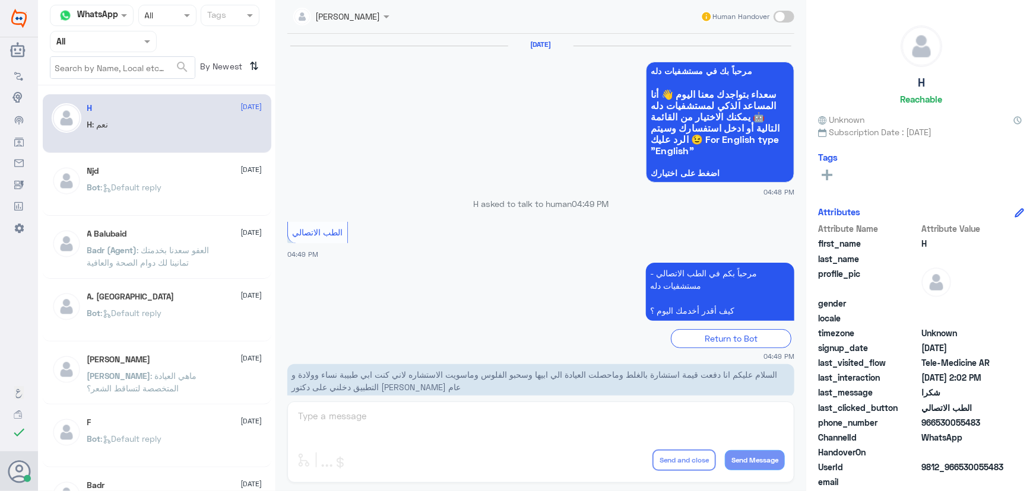
scroll to position [565, 0]
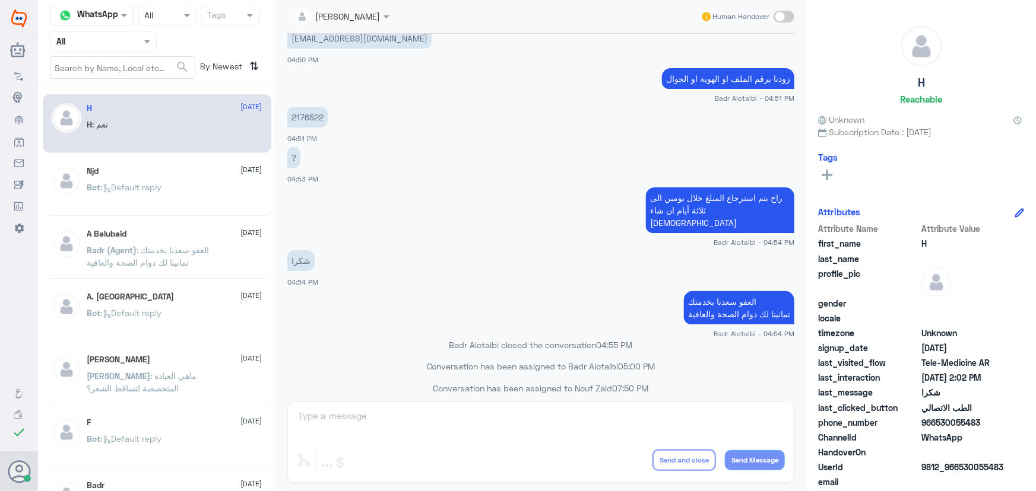
drag, startPoint x: 313, startPoint y: 422, endPoint x: 316, endPoint y: 415, distance: 7.7
click at [315, 421] on div "[PERSON_NAME] Human Handover [DATE] مرحباً بك في مستشفيات دله سعداء بتواجدك معن…" at bounding box center [540, 247] width 531 height 495
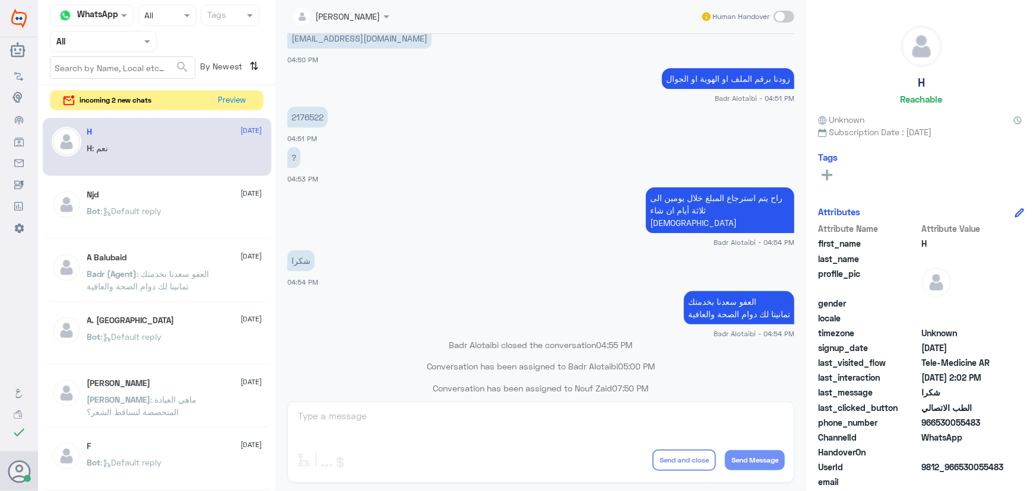
click at [233, 82] on nav "Channel WhatsApp Status × All Tags Agent Filter All search By Newest ⇅" at bounding box center [156, 45] width 237 height 81
click at [234, 108] on button "Preview" at bounding box center [232, 100] width 37 height 18
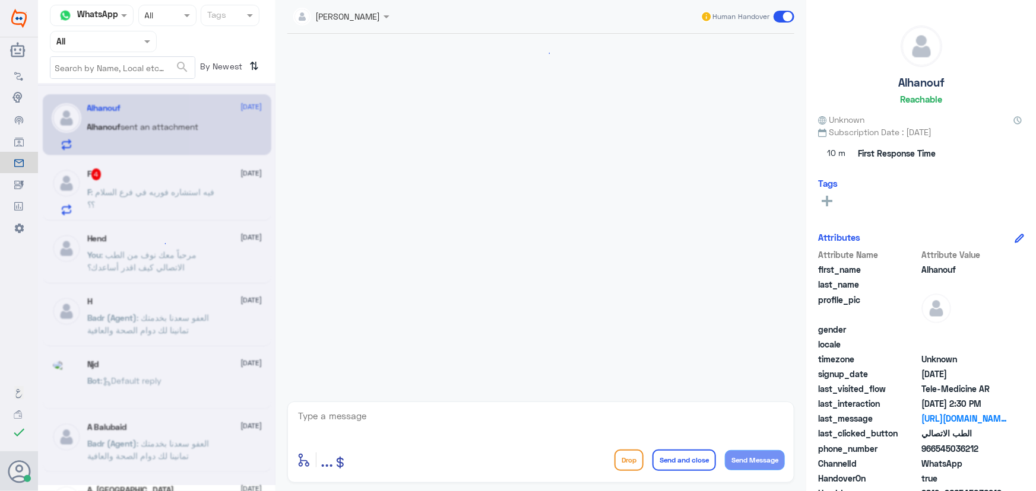
scroll to position [215, 0]
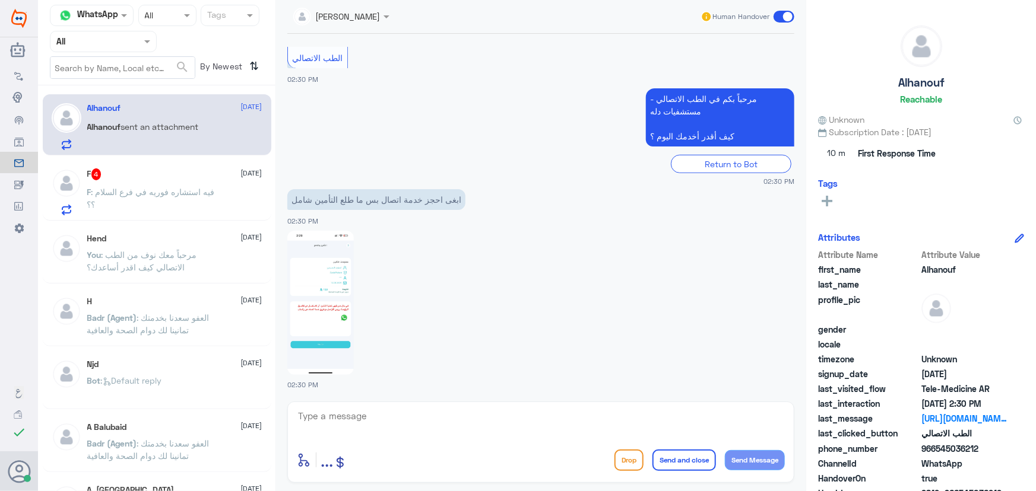
click at [193, 174] on div "F 4 [DATE]" at bounding box center [174, 175] width 175 height 12
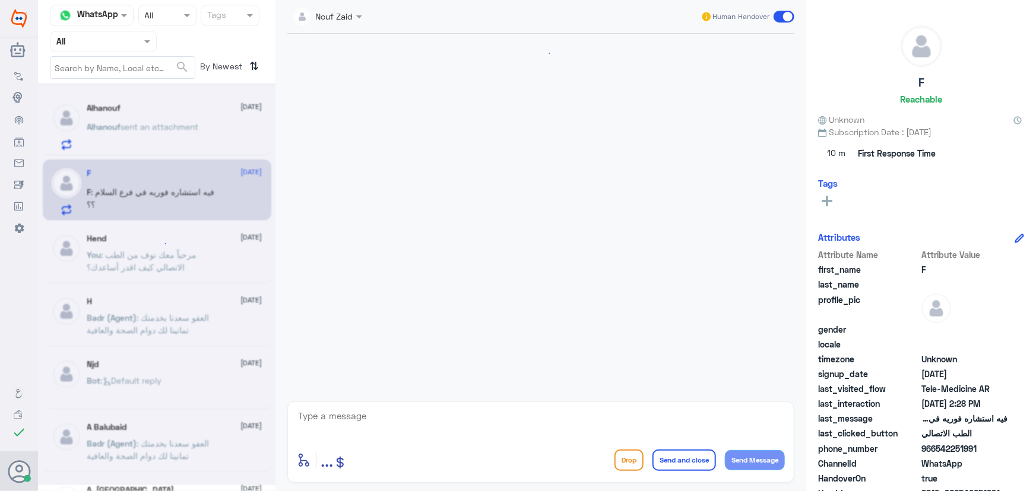
scroll to position [671, 0]
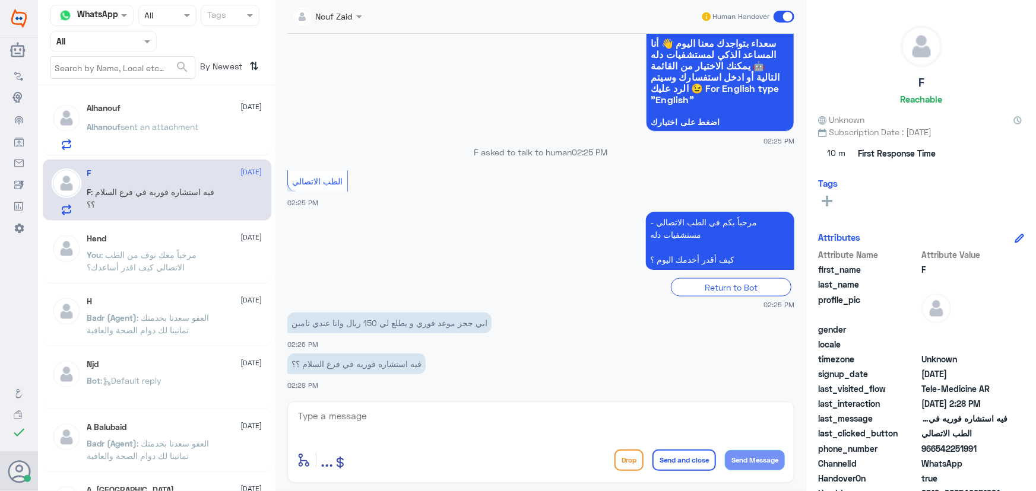
click at [420, 406] on div "enter flow name ... Drop Send and close Send Message" at bounding box center [540, 442] width 507 height 81
click at [420, 411] on textarea at bounding box center [541, 422] width 488 height 29
paste textarea "مرحباً معك نوف من الطب الاتصالي"
type textarea "مرحباً معك نوف من الطب الاتصالي"
click at [743, 455] on button "Send Message" at bounding box center [755, 460] width 60 height 20
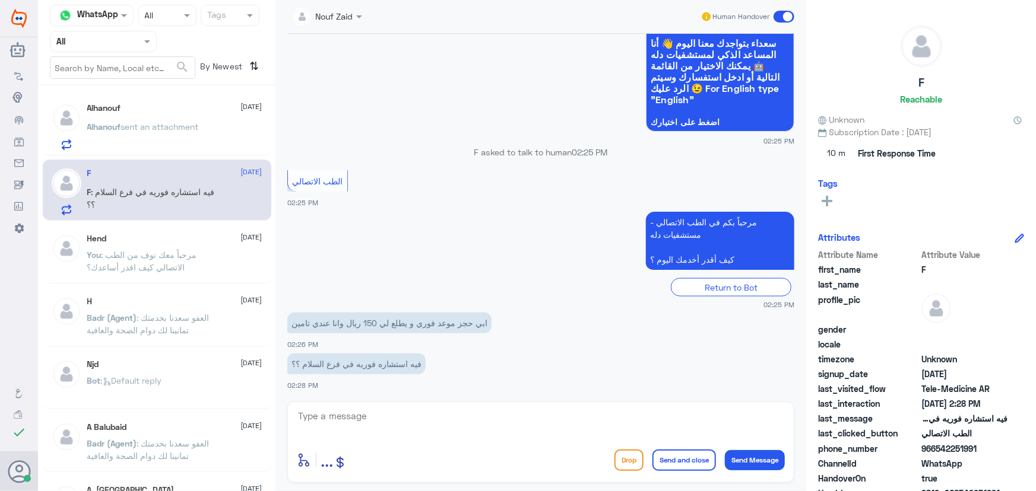
scroll to position [709, 0]
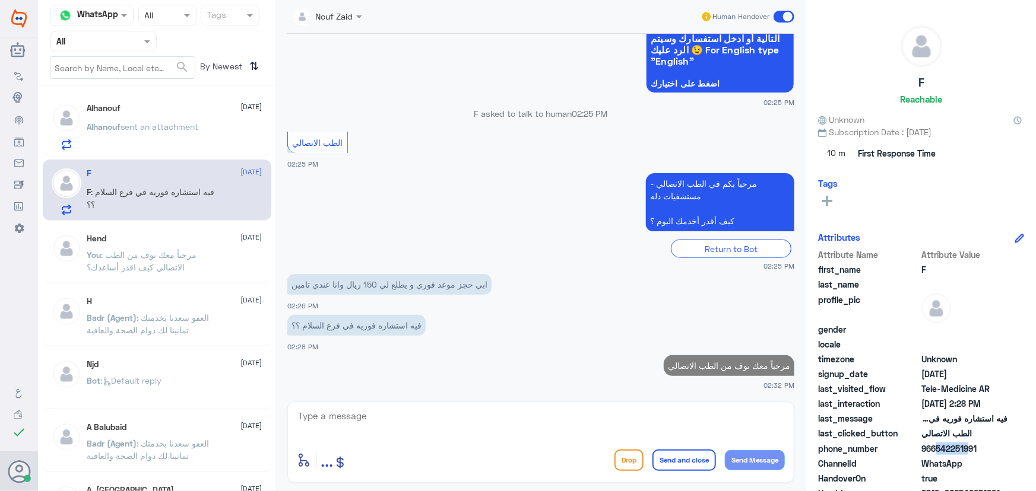
drag, startPoint x: 933, startPoint y: 449, endPoint x: 963, endPoint y: 445, distance: 29.9
click at [963, 445] on span "966542251991" at bounding box center [964, 449] width 86 height 12
drag, startPoint x: 936, startPoint y: 449, endPoint x: 999, endPoint y: 446, distance: 62.4
click at [999, 446] on span "966542251991" at bounding box center [964, 449] width 86 height 12
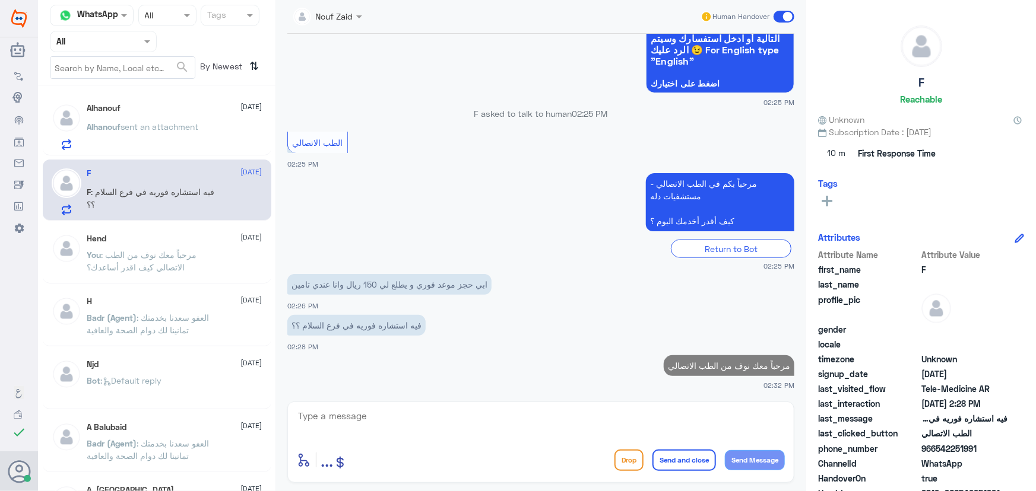
copy span "542251991"
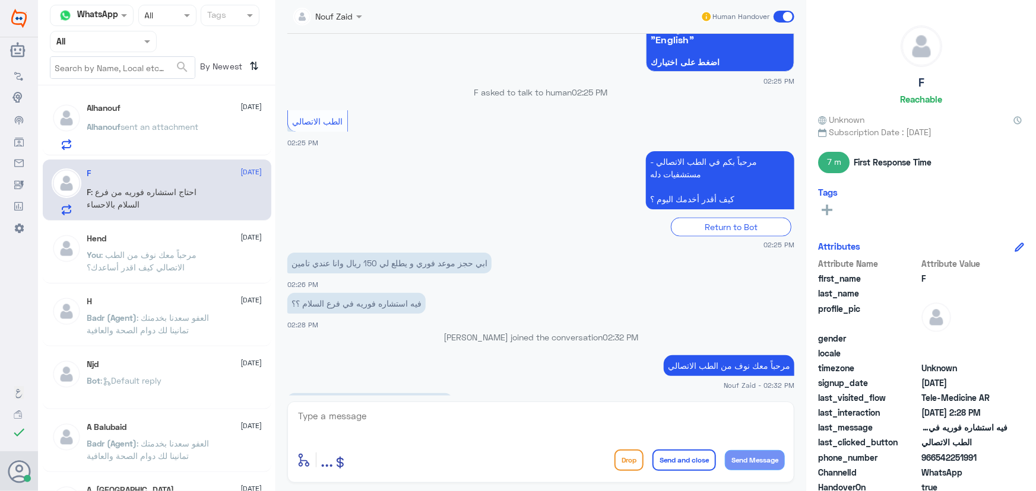
scroll to position [750, 0]
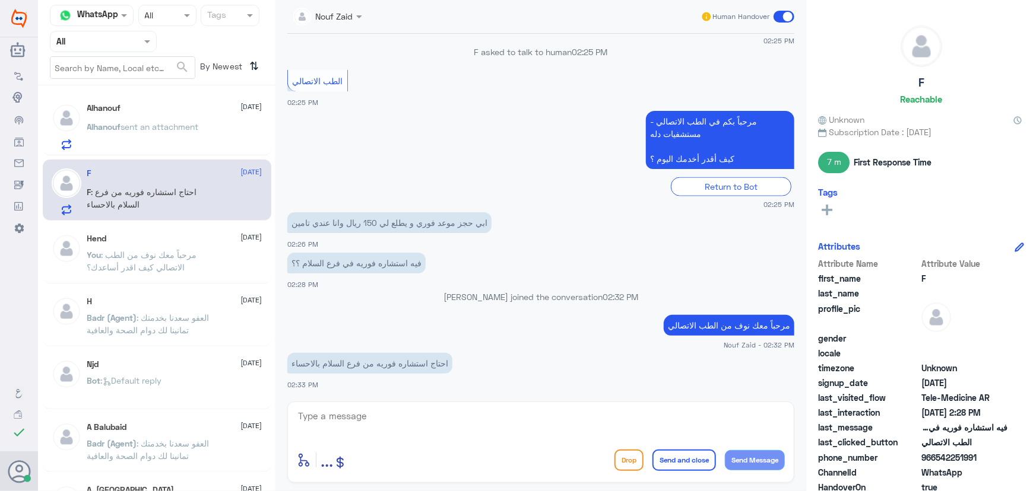
click at [515, 430] on textarea at bounding box center [541, 422] width 488 height 29
click at [501, 421] on textarea at bounding box center [541, 422] width 488 height 29
type textarea "ا"
click at [365, 429] on textarea at bounding box center [541, 422] width 488 height 29
type textarea "يمكنك الاستفادة"
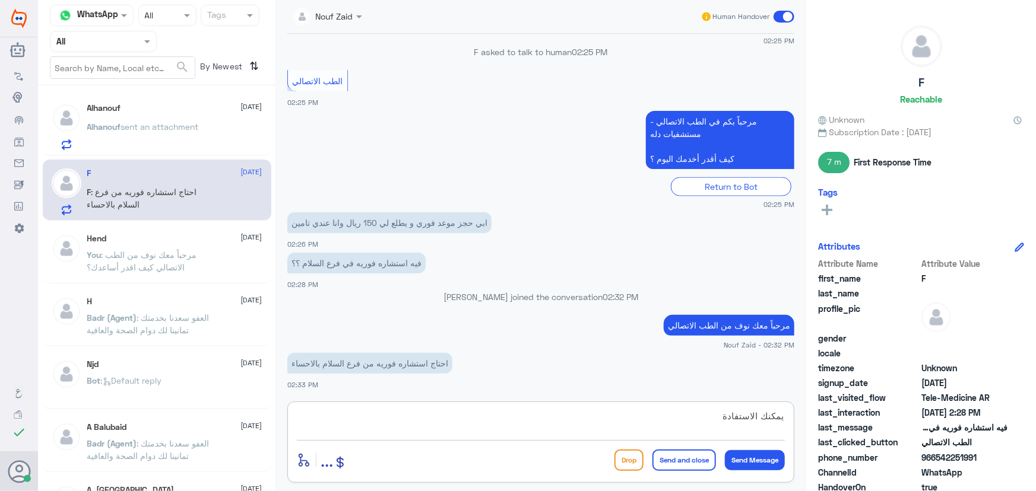
drag, startPoint x: 418, startPoint y: 417, endPoint x: 864, endPoint y: 442, distance: 446.4
click at [847, 440] on div "Channel WhatsApp Status × All Tags Agent Filter All search By Newest ⇅ Alhanouf…" at bounding box center [537, 247] width 998 height 495
click at [382, 416] on textarea at bounding box center [541, 422] width 488 height 29
click at [436, 421] on textarea at bounding box center [541, 422] width 488 height 29
click at [379, 425] on textarea at bounding box center [541, 422] width 488 height 29
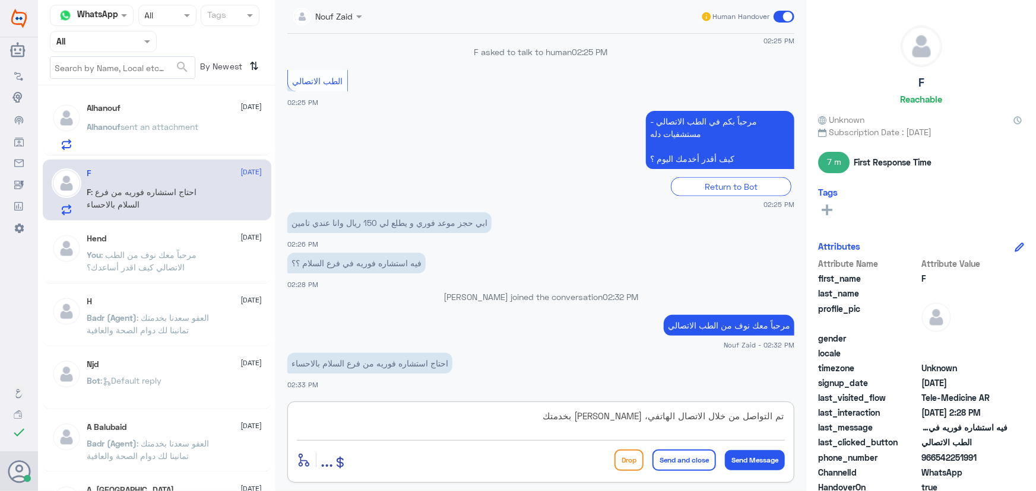
type textarea "تم التواصل من خلال الاتصال الهاتفي، سعدنا بخدمتك"
click at [671, 461] on button "Send and close" at bounding box center [683, 460] width 63 height 21
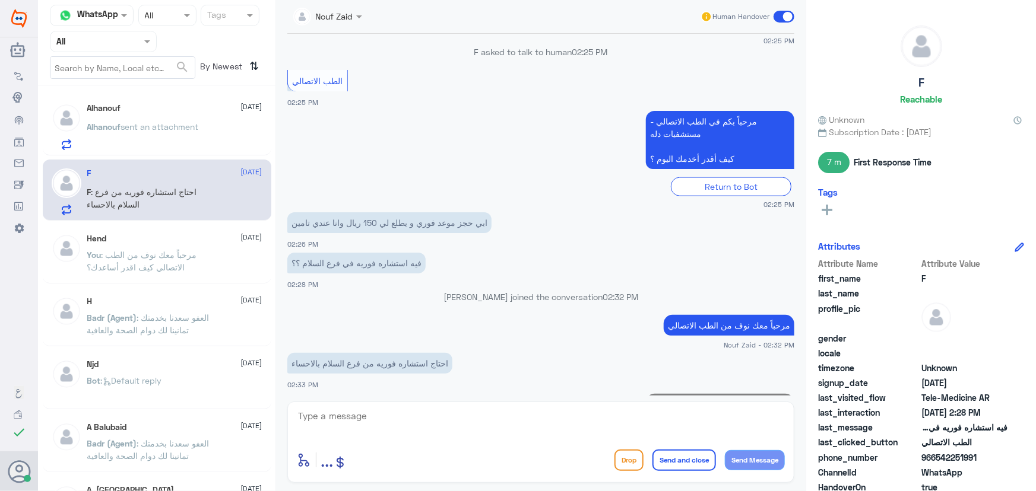
scroll to position [800, 0]
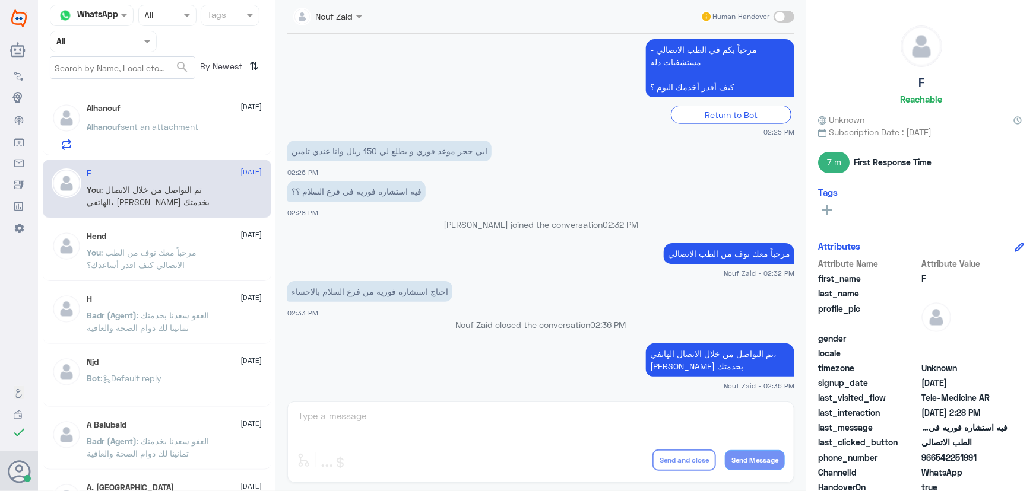
click at [133, 129] on span "sent an attachment" at bounding box center [160, 127] width 78 height 10
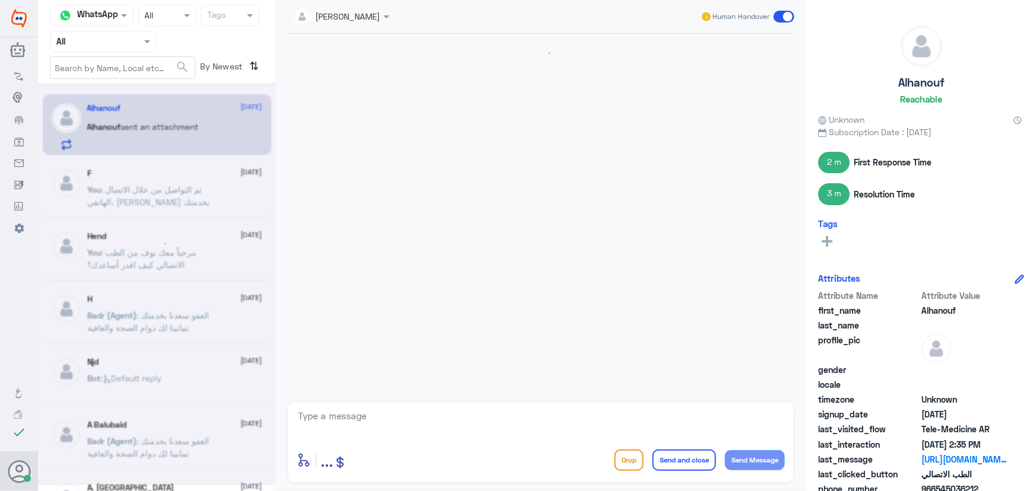
scroll to position [595, 0]
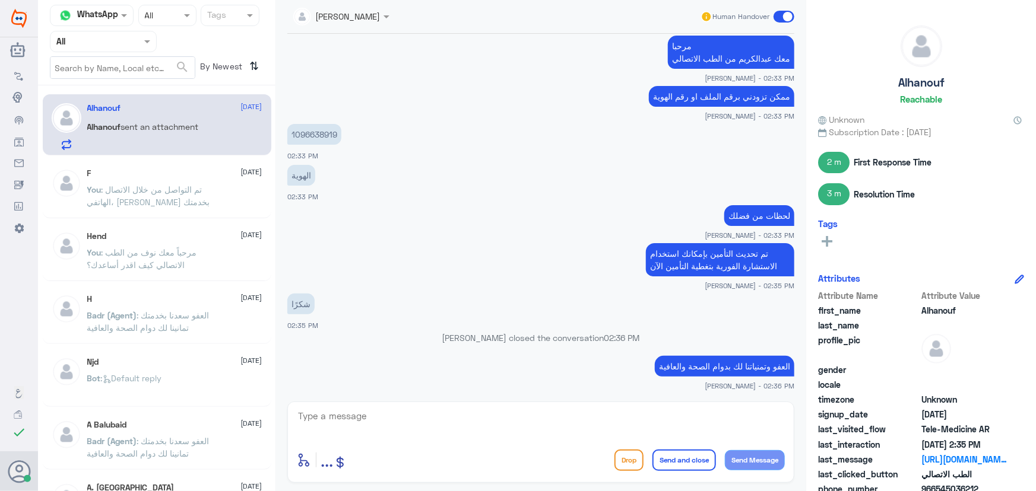
click at [166, 172] on div "F 1 September" at bounding box center [174, 174] width 175 height 10
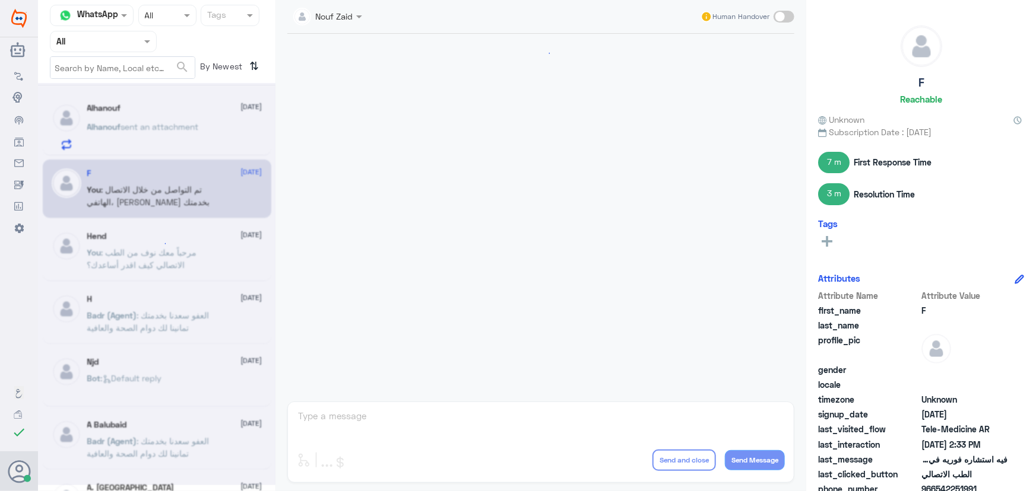
scroll to position [647, 0]
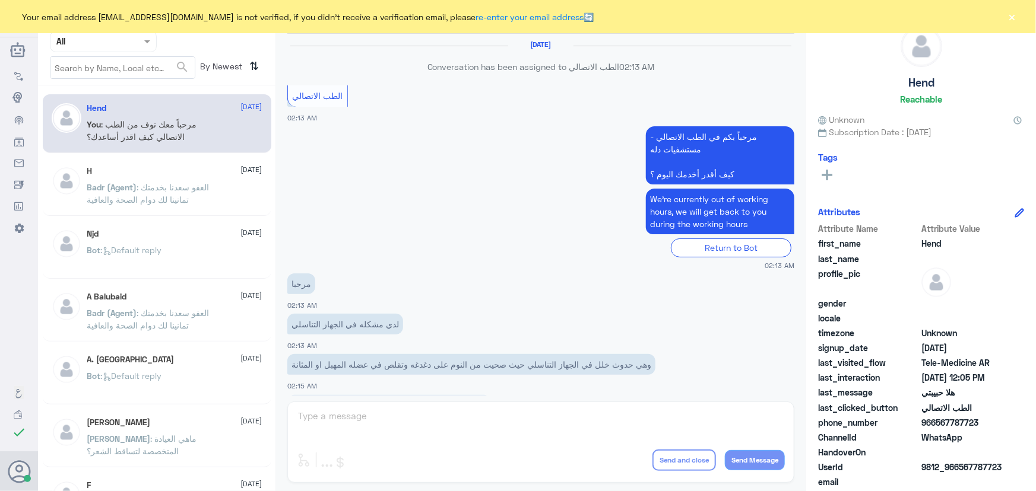
scroll to position [539, 0]
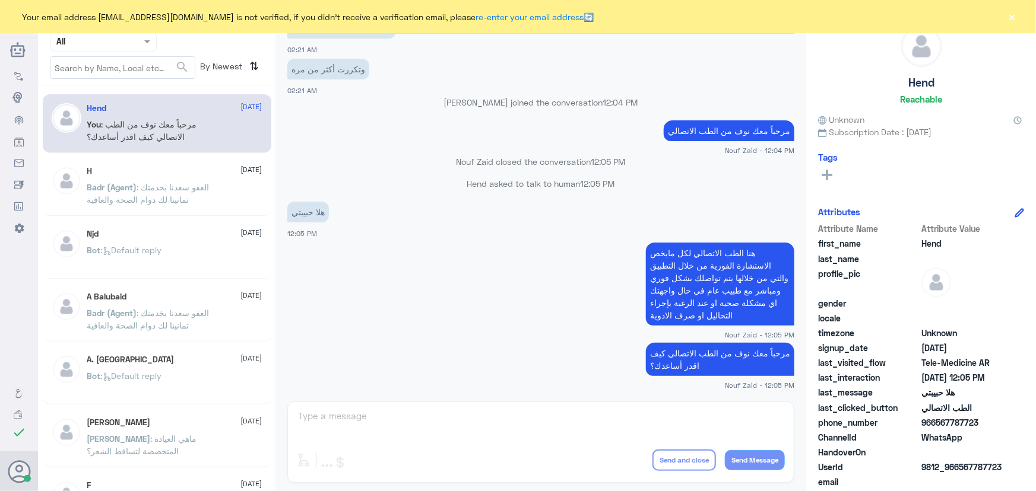
click at [1009, 23] on button "×" at bounding box center [1012, 17] width 12 height 12
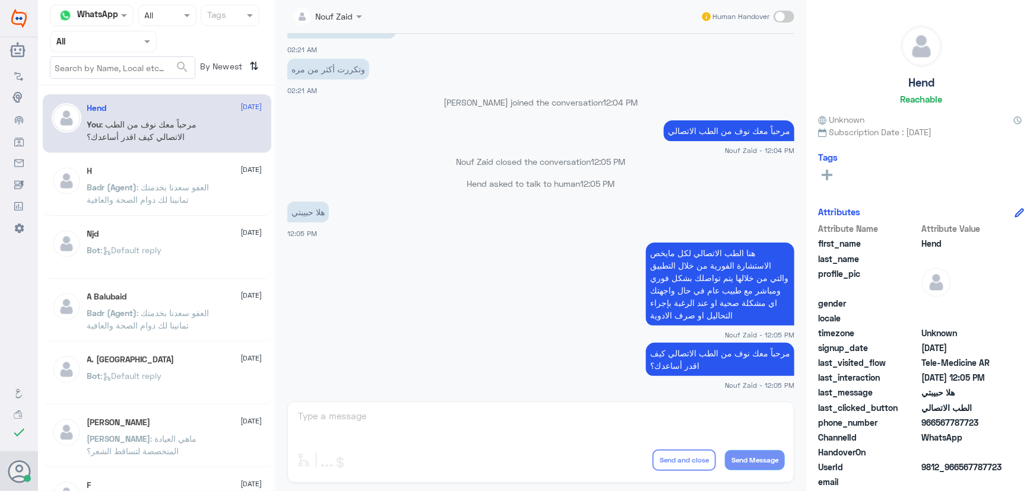
click at [156, 176] on div "H [DATE]" at bounding box center [174, 171] width 175 height 10
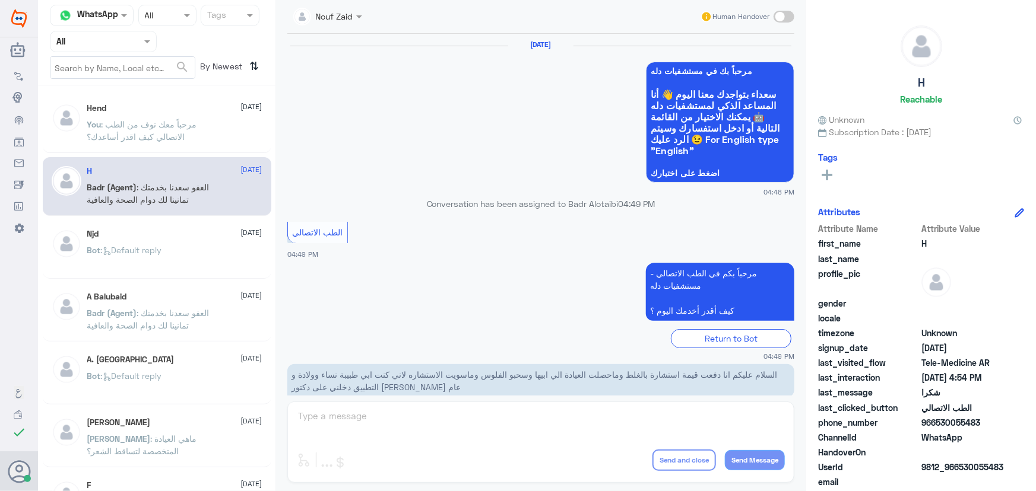
scroll to position [565, 0]
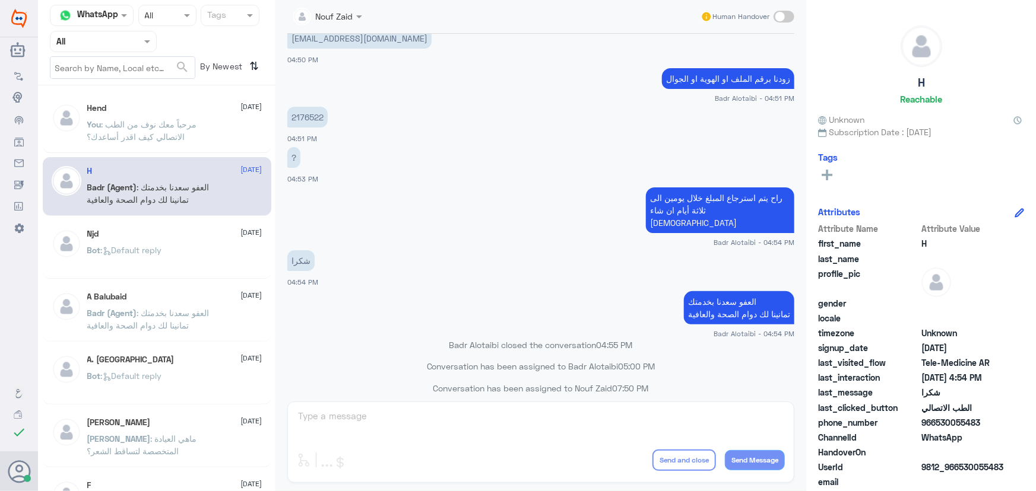
click at [154, 125] on span ": مرحباً معك نوف من الطب الاتصالي كيف اقدر أساعدك؟" at bounding box center [142, 130] width 110 height 23
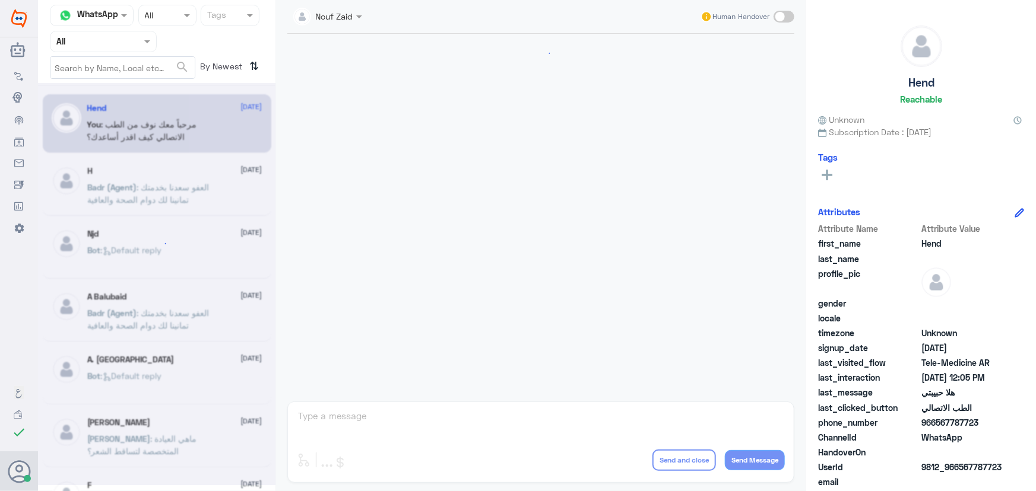
scroll to position [539, 0]
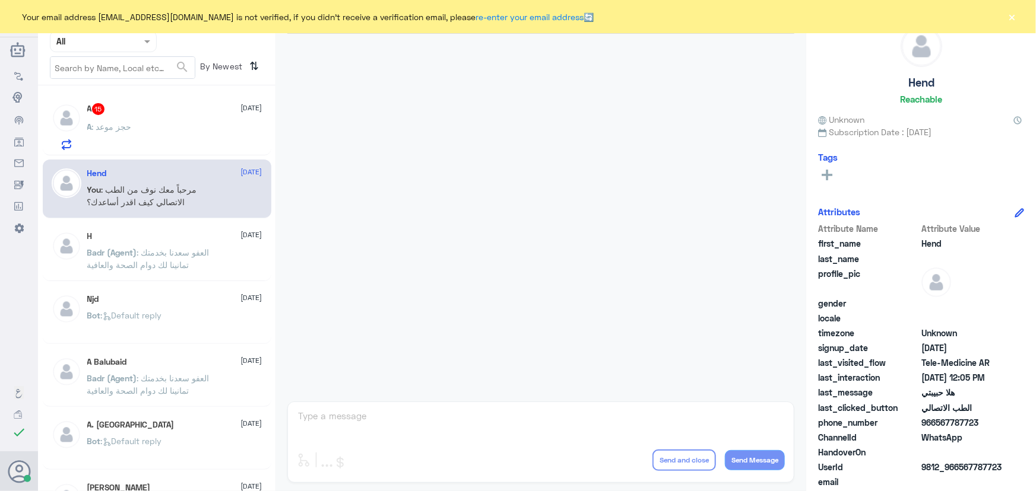
click at [246, 125] on div "A : حجز موعد" at bounding box center [174, 136] width 175 height 27
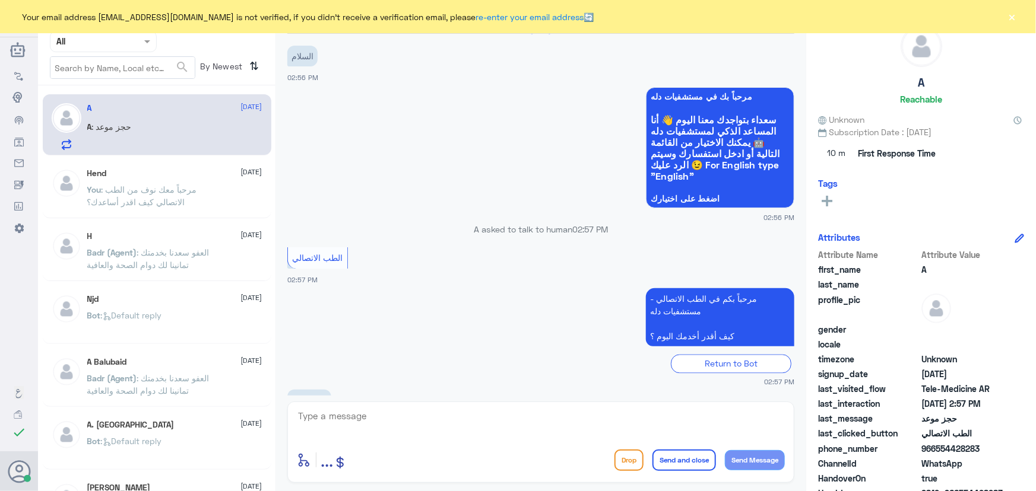
scroll to position [1056, 0]
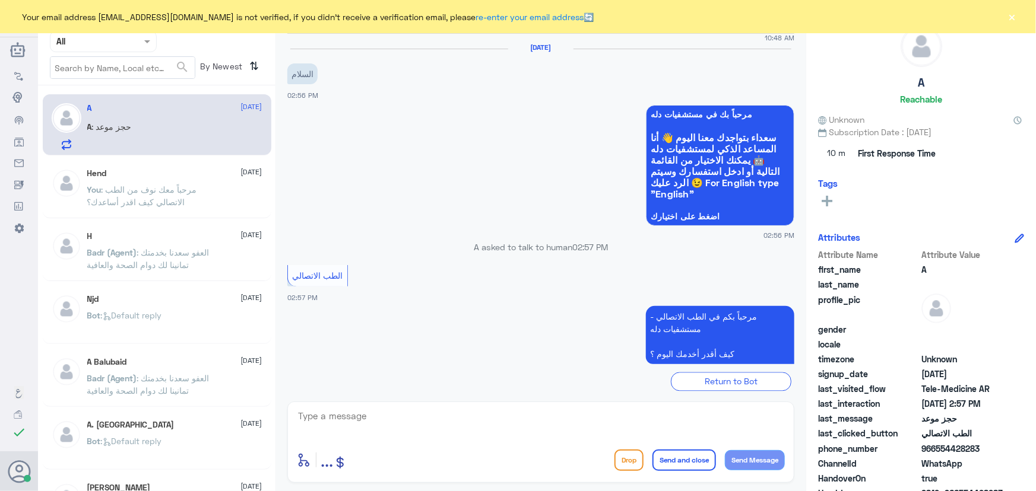
click at [1015, 17] on button "×" at bounding box center [1012, 17] width 12 height 12
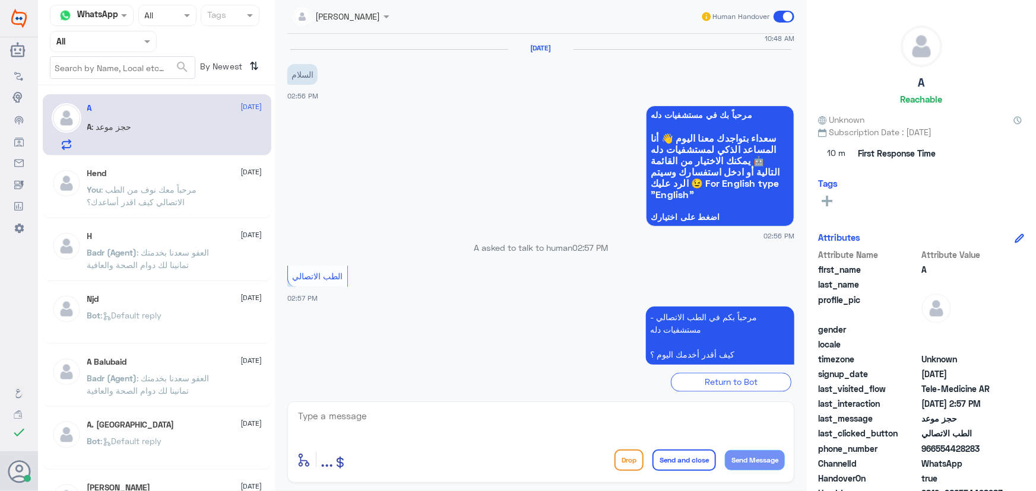
scroll to position [1110, 0]
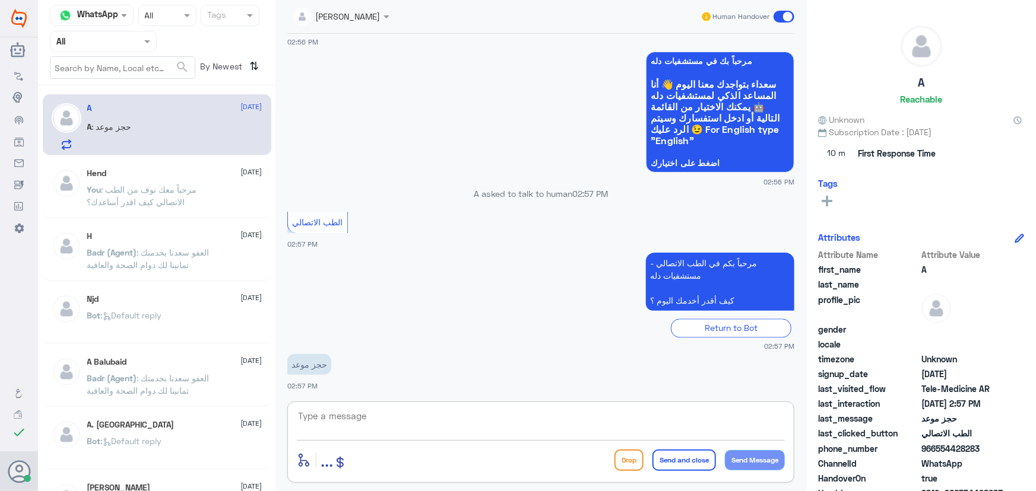
click at [439, 430] on textarea at bounding box center [541, 422] width 488 height 29
paste textarea "مرحباً معك نوف من الطب الاتصالي"
type textarea "مرحباً معك نوف من الطب الاتصالي"
click at [747, 458] on button "Send Message" at bounding box center [755, 460] width 60 height 20
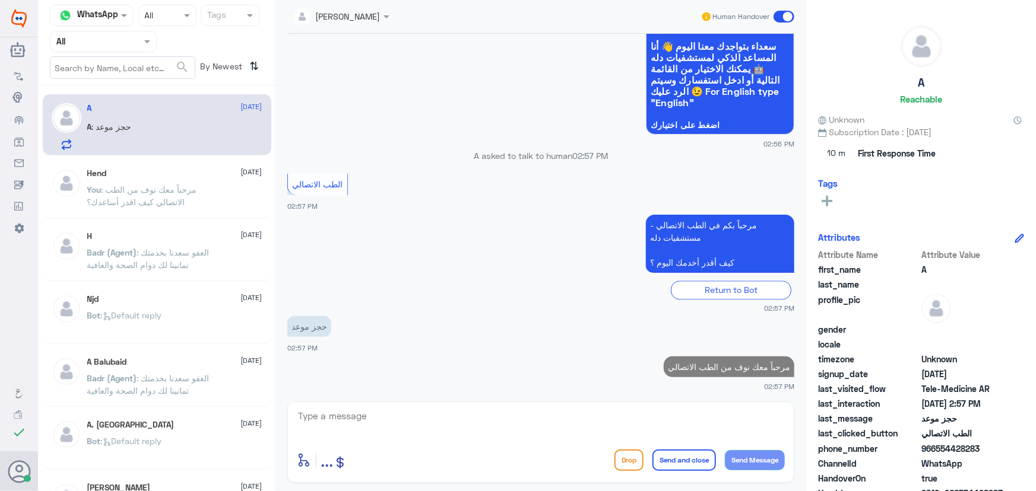
drag, startPoint x: 591, startPoint y: 405, endPoint x: 538, endPoint y: 414, distance: 54.1
click at [590, 406] on div "enter flow name ... Drop Send and close Send Message" at bounding box center [540, 442] width 507 height 81
click at [525, 419] on textarea at bounding box center [541, 422] width 488 height 29
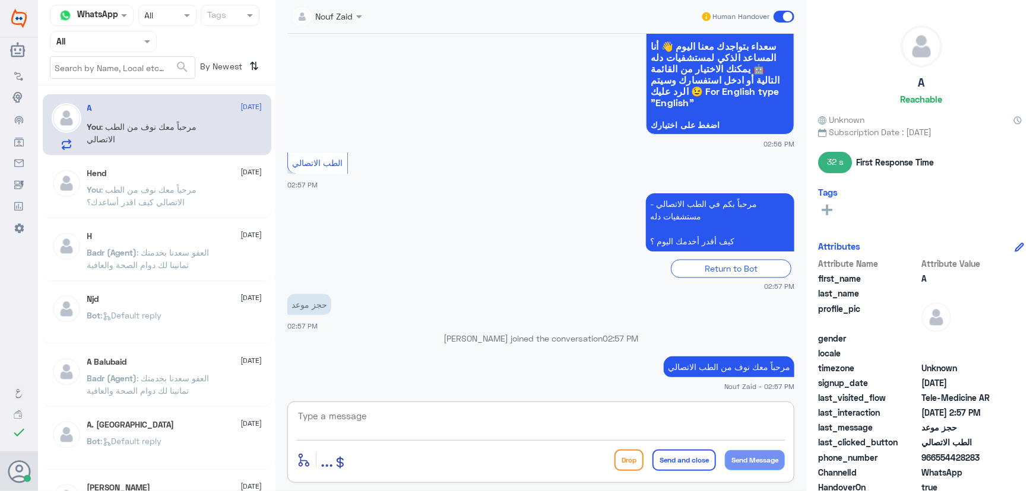
paste textarea "هنا الطب الاتصالي لكل مايخص الاستشارة الفورية من خلال التطبيق، يمكنك الاستفسار …"
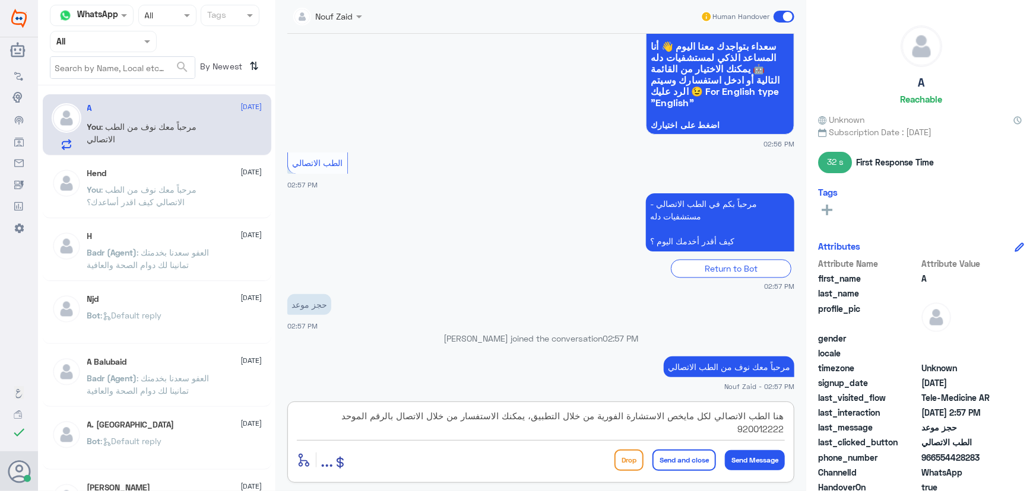
type textarea "هنا الطب الاتصالي لكل مايخص الاستشارة الفورية من خلال التطبيق، يمكنك الاستفسار …"
click at [675, 466] on button "Send and close" at bounding box center [683, 460] width 63 height 21
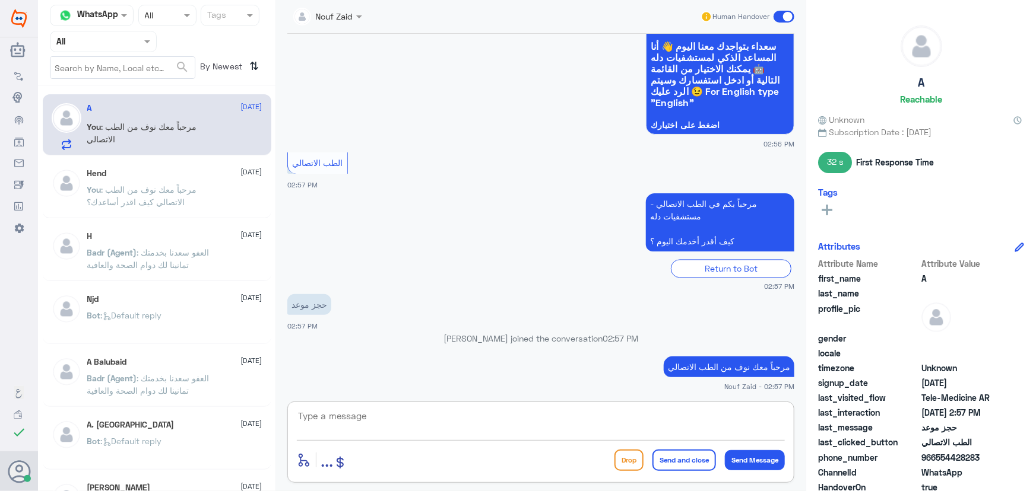
scroll to position [1223, 0]
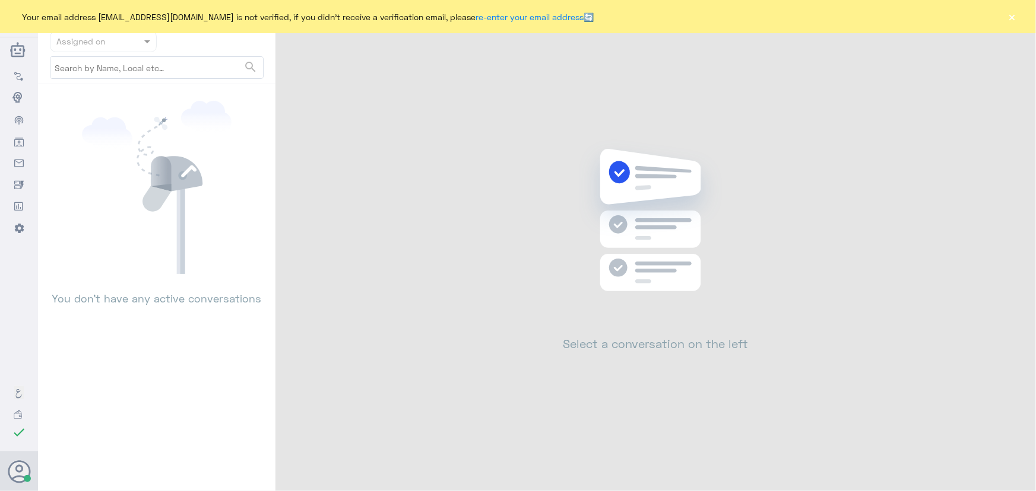
drag, startPoint x: 1009, startPoint y: 17, endPoint x: 977, endPoint y: 12, distance: 32.5
click at [1009, 17] on button "×" at bounding box center [1012, 17] width 12 height 12
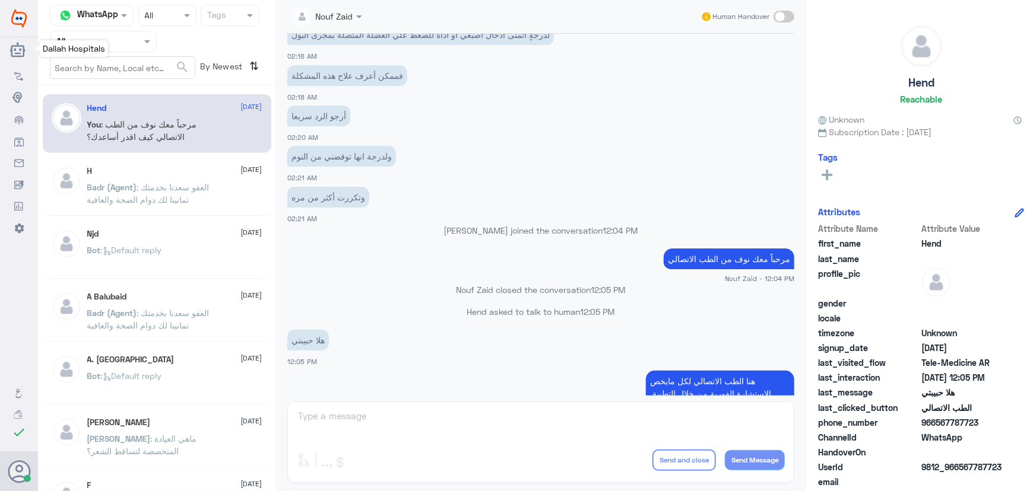
scroll to position [539, 0]
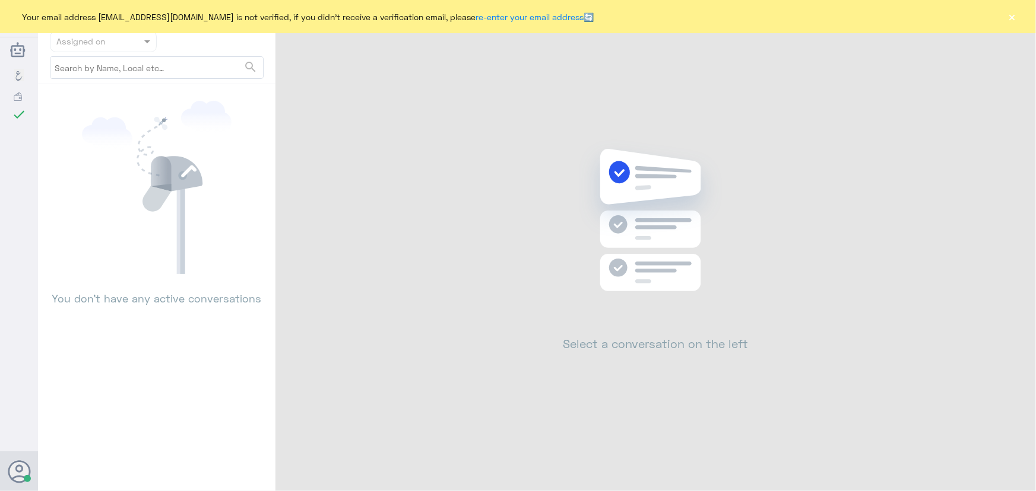
click at [1011, 16] on button "×" at bounding box center [1012, 17] width 12 height 12
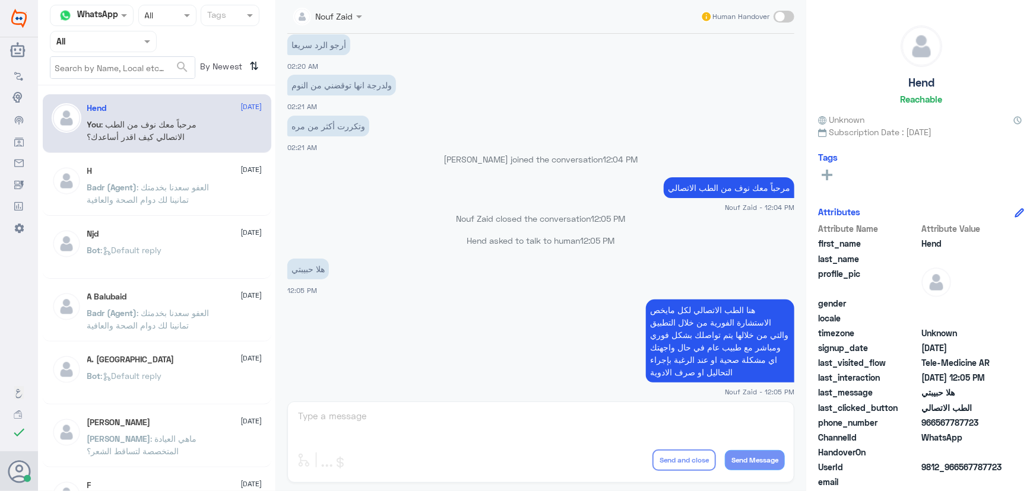
scroll to position [539, 0]
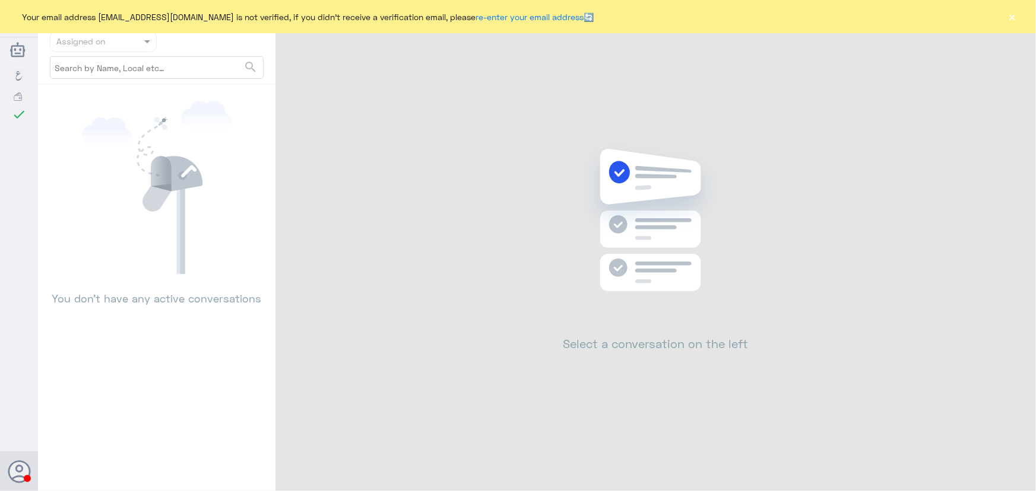
click at [1013, 13] on button "×" at bounding box center [1012, 17] width 12 height 12
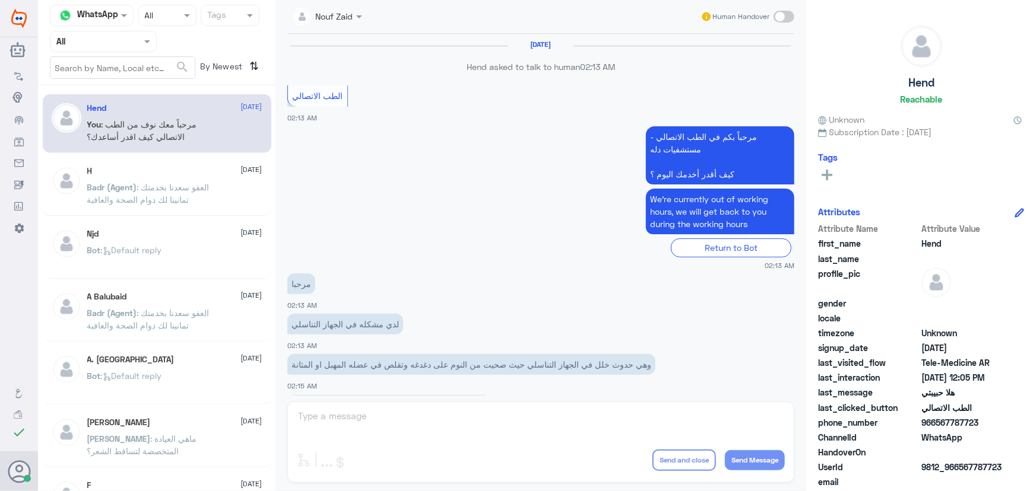
scroll to position [539, 0]
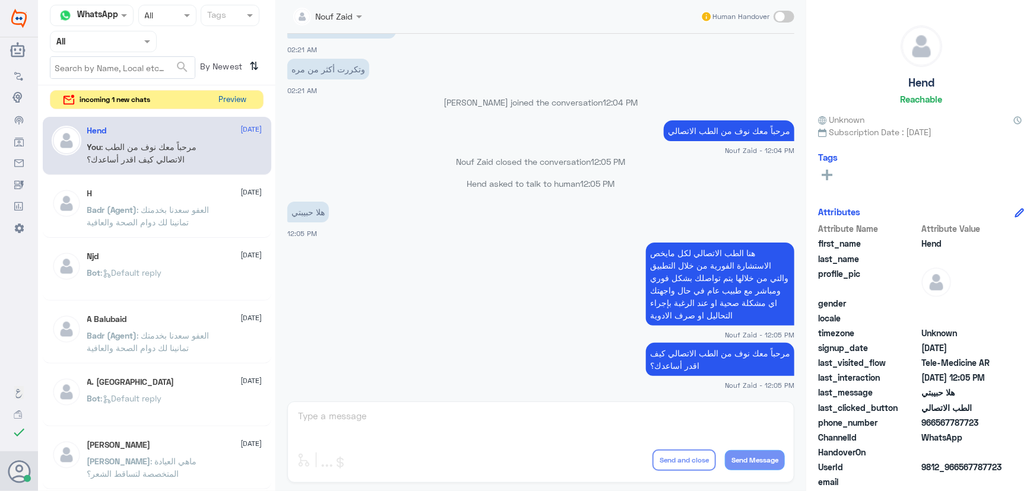
click at [243, 101] on button "Preview" at bounding box center [232, 100] width 37 height 18
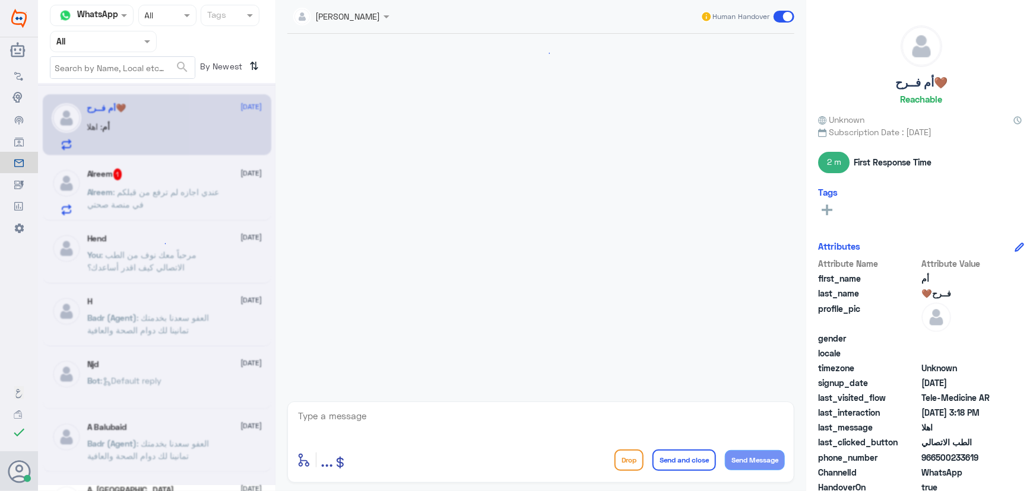
scroll to position [385, 0]
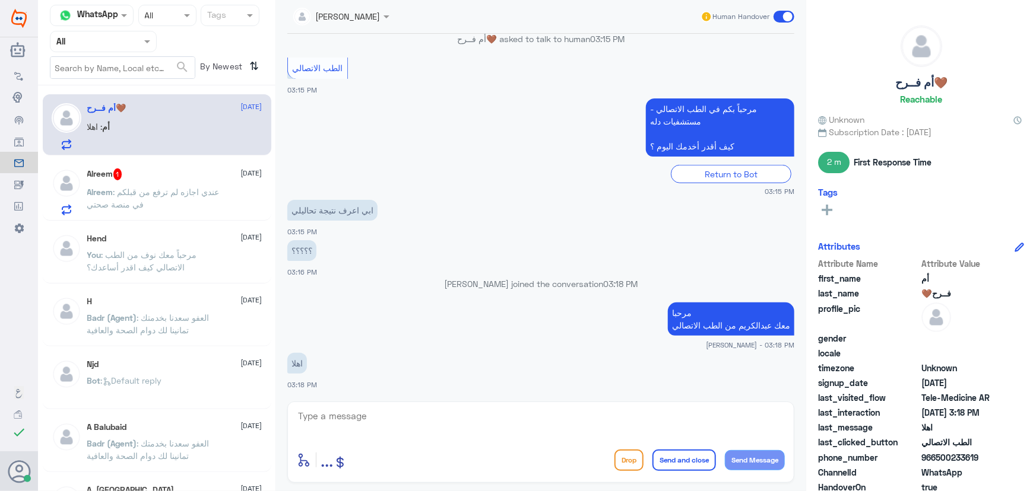
click at [135, 199] on span ": عندي اجازه لم ترفع من قبلكم في منصة صحتي" at bounding box center [153, 198] width 132 height 23
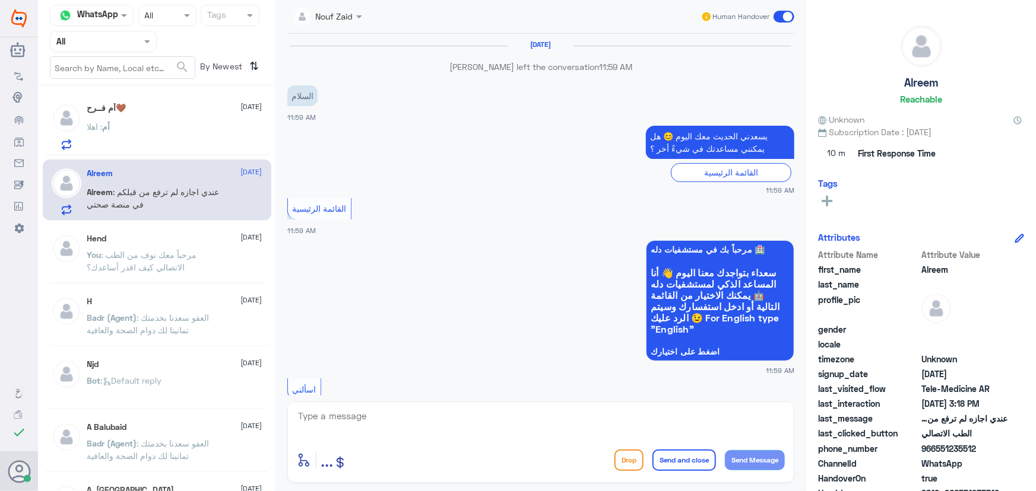
scroll to position [943, 0]
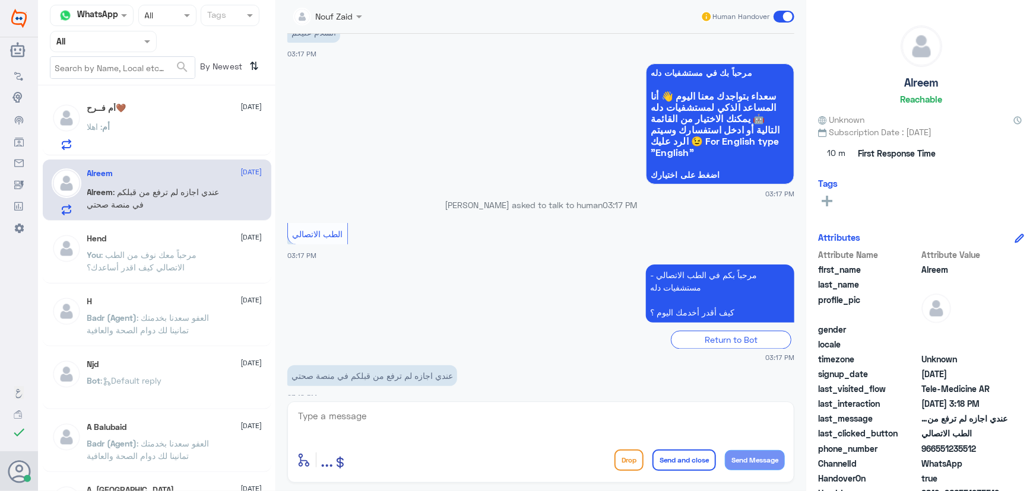
drag, startPoint x: 407, startPoint y: 400, endPoint x: 404, endPoint y: 408, distance: 9.0
click at [406, 404] on div "Nouf Zaid Human Handover 29 Oct 2024 Alreem left the conversation 11:59 AM السل…" at bounding box center [540, 247] width 531 height 495
click at [400, 412] on textarea at bounding box center [541, 422] width 488 height 29
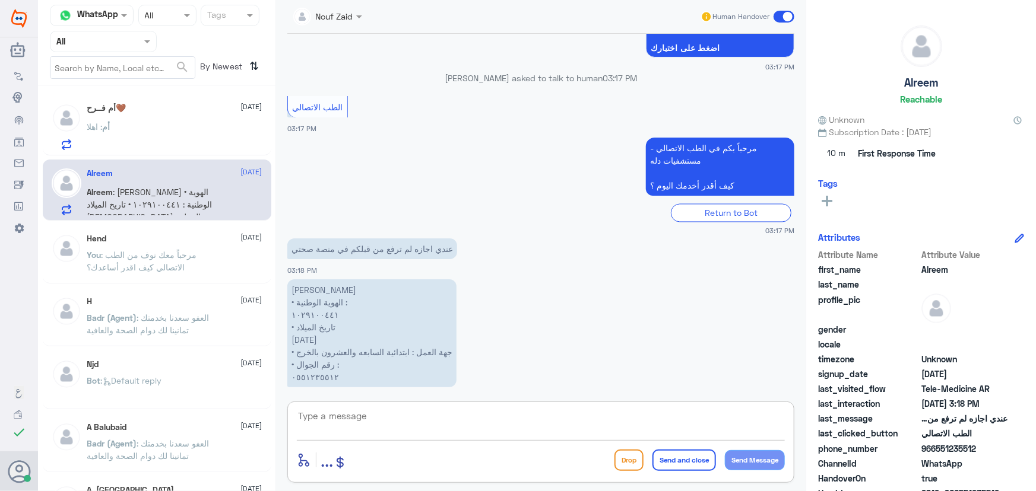
click at [386, 421] on textarea at bounding box center [541, 422] width 488 height 29
paste textarea "مرحباً معك نوف من الطب الاتصالي"
type textarea "مرحباً معك نوف من الطب الاتصالي"
click at [750, 467] on button "Send Message" at bounding box center [755, 460] width 60 height 20
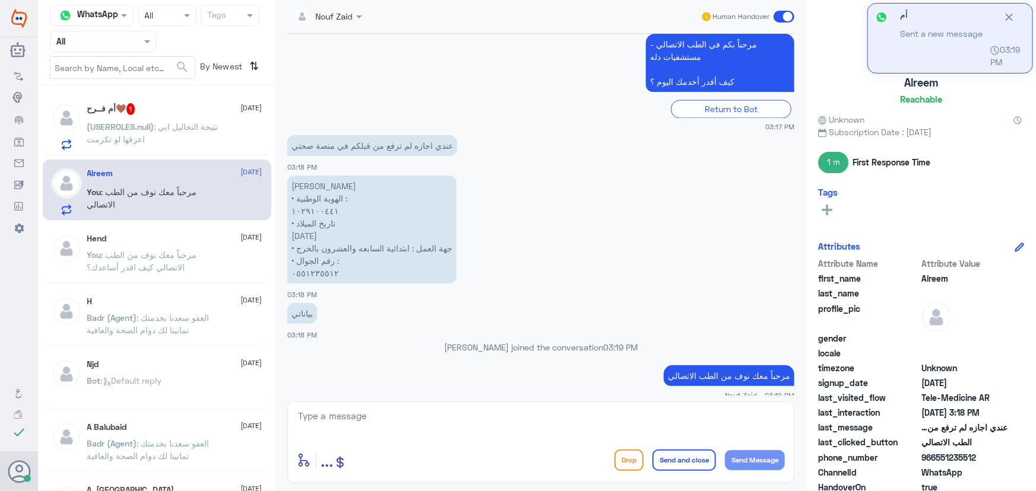
scroll to position [1105, 0]
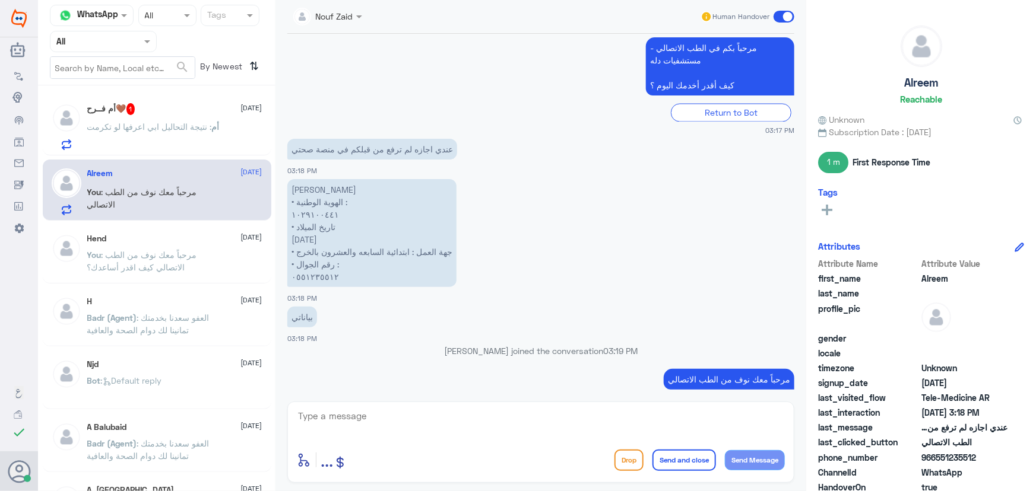
click at [428, 418] on textarea at bounding box center [541, 422] width 488 height 29
paste textarea "رفع الإجازة المرضية على صحتي، يمكنك التواصل مع التقارير الطبية من خلال 05501817…"
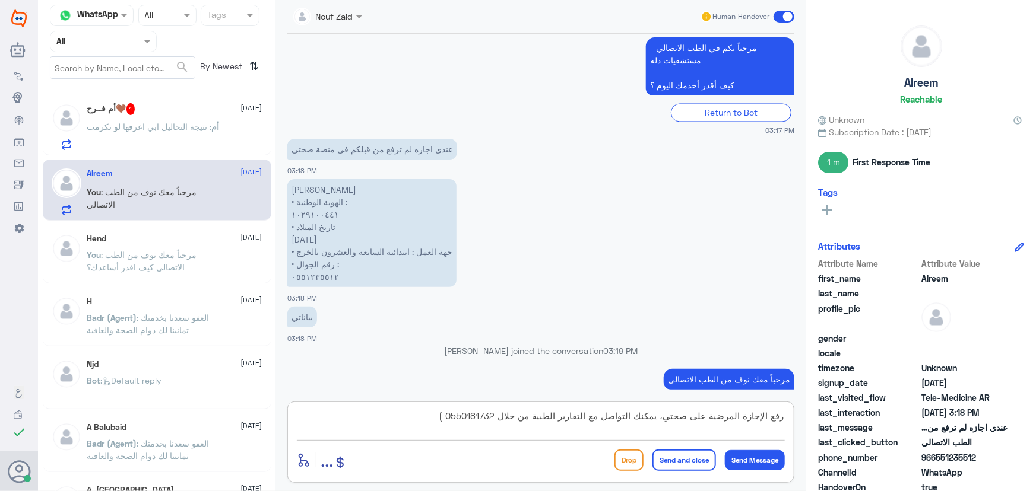
drag, startPoint x: 439, startPoint y: 420, endPoint x: 456, endPoint y: 423, distance: 16.9
click at [456, 423] on textarea "رفع الإجازة المرضية على صحتي، يمكنك التواصل مع التقارير الطبية من خلال 05501817…" at bounding box center [541, 422] width 488 height 29
click at [782, 416] on textarea "رفع الإجازة المرضية على صحتي، يمكنك التواصل مع التقارير الطبية من خلال 05501817…" at bounding box center [541, 422] width 488 height 29
type textarea "لرفع الإجازة المرضية على صحتي، يمكنك التواصل مع التقارير الطبية من خلال 0550181…"
click at [668, 464] on button "Send and close" at bounding box center [683, 460] width 63 height 21
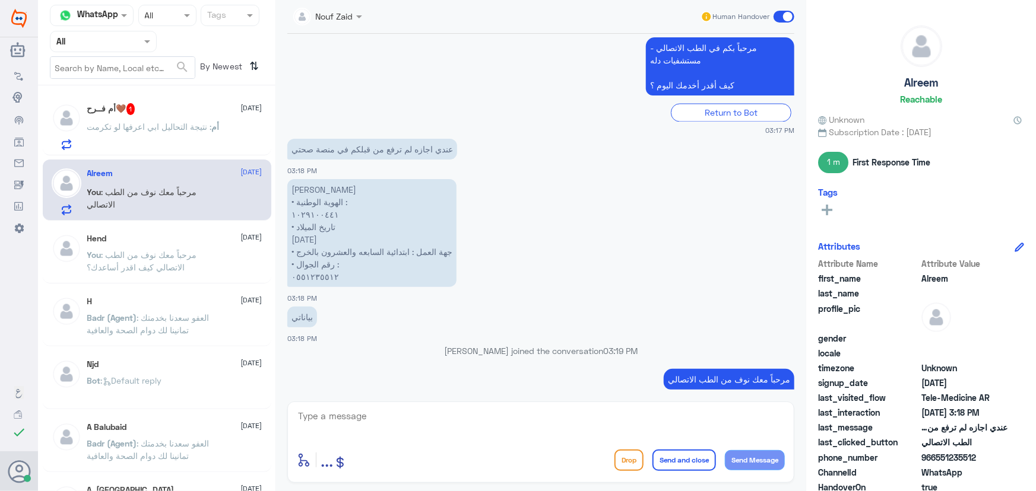
scroll to position [1168, 0]
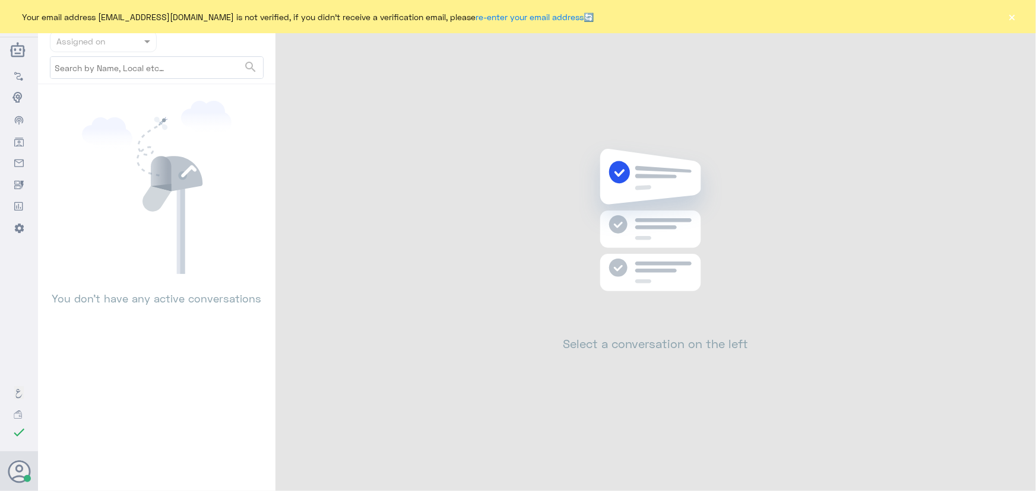
click at [1014, 19] on button "×" at bounding box center [1012, 17] width 12 height 12
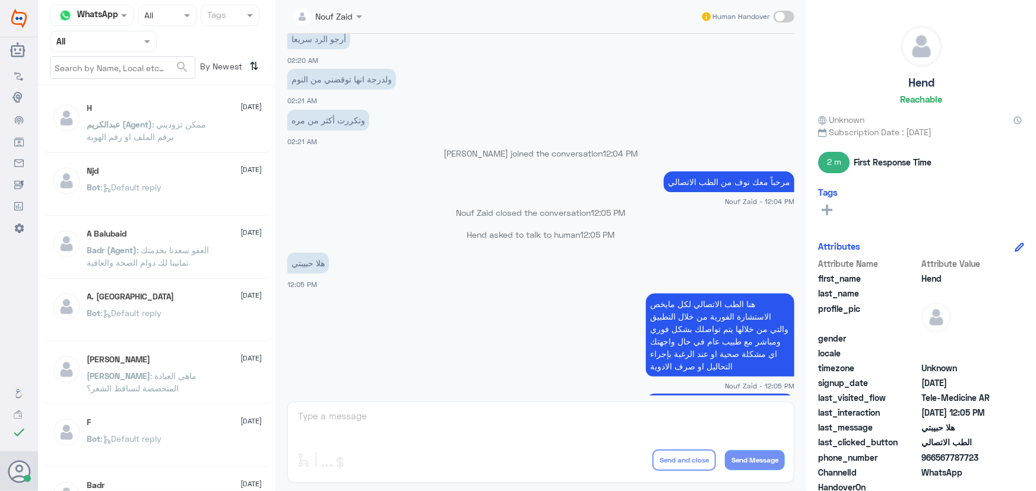
scroll to position [539, 0]
